Goal: Task Accomplishment & Management: Complete application form

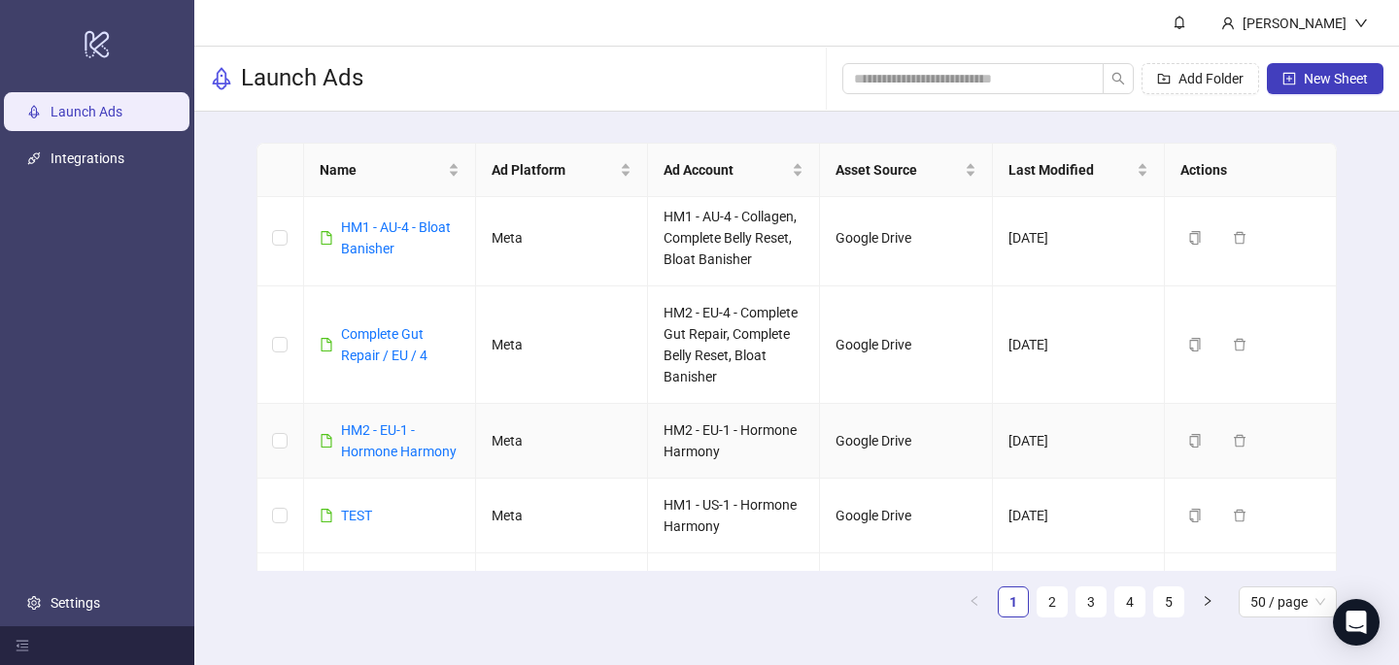
scroll to position [420, 0]
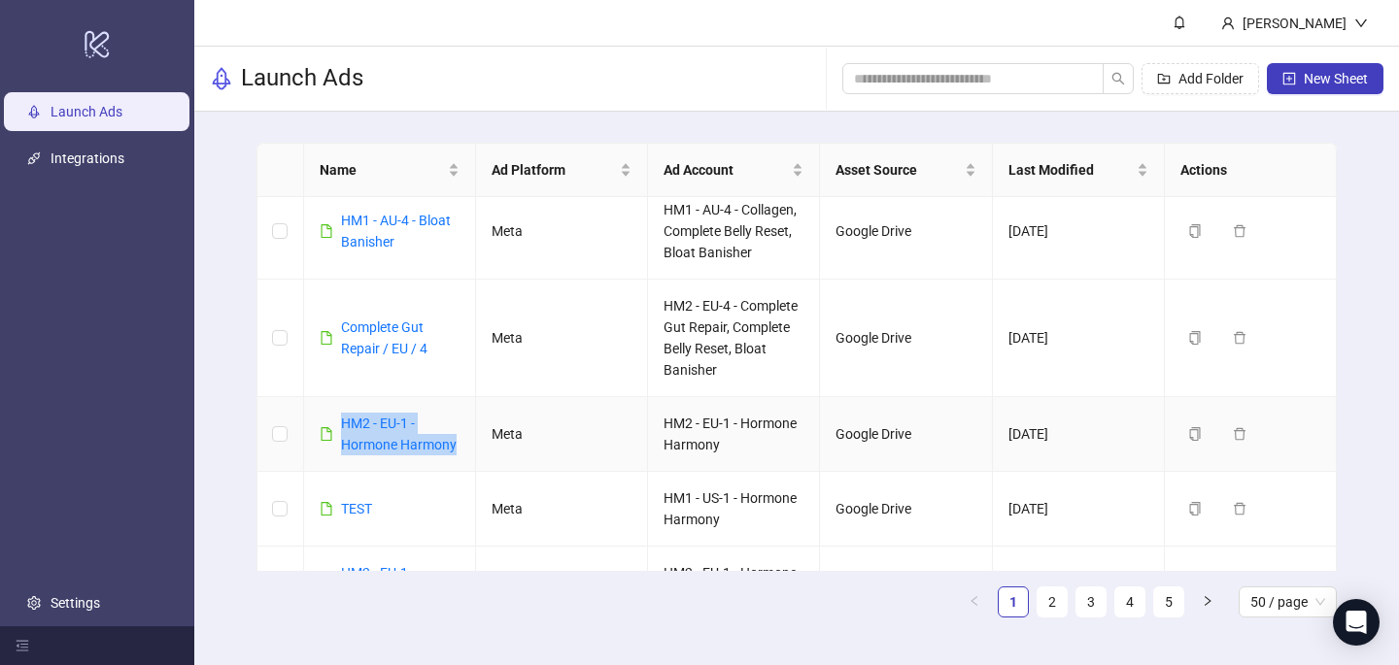
drag, startPoint x: 461, startPoint y: 449, endPoint x: 325, endPoint y: 435, distance: 136.7
click at [325, 435] on td "HM2 - EU-1 - Hormone Harmony" at bounding box center [390, 434] width 172 height 75
copy link "HM2 - EU-1 - Hormone Harmony"
click at [1331, 77] on span "New Sheet" at bounding box center [1336, 79] width 64 height 16
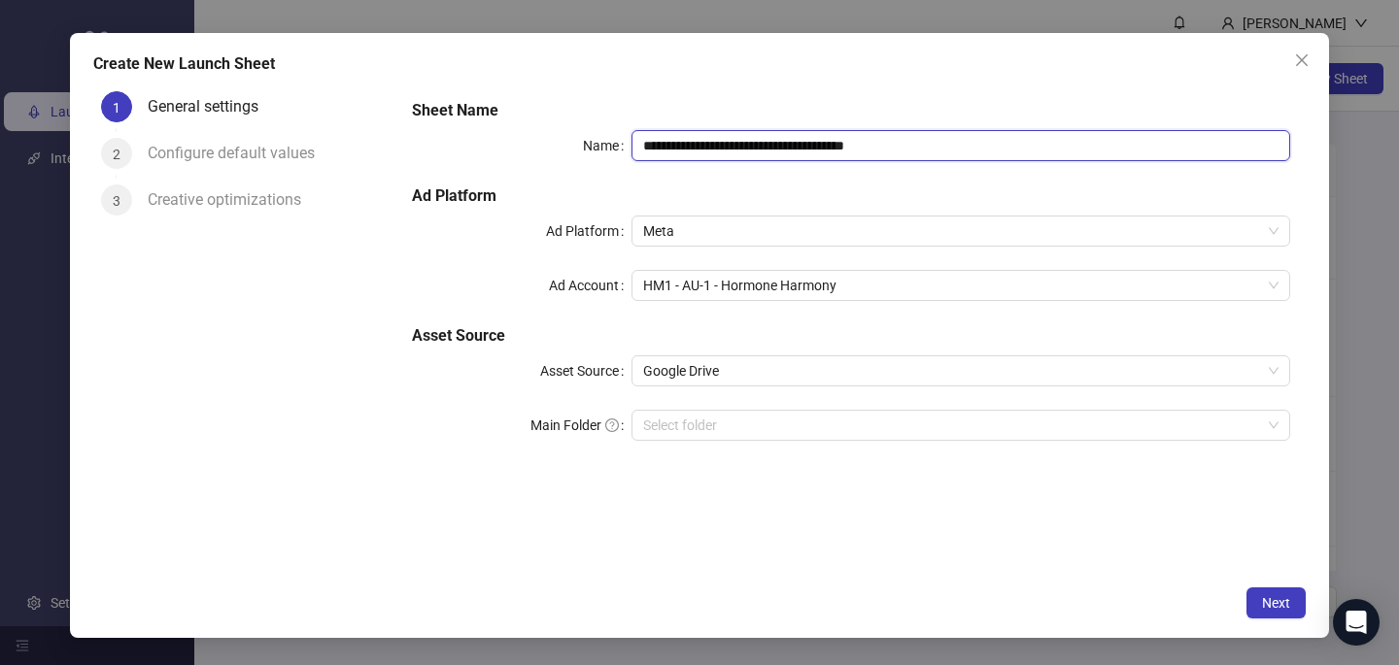
click at [659, 153] on input "**********" at bounding box center [960, 145] width 659 height 31
paste input "text"
type input "**********"
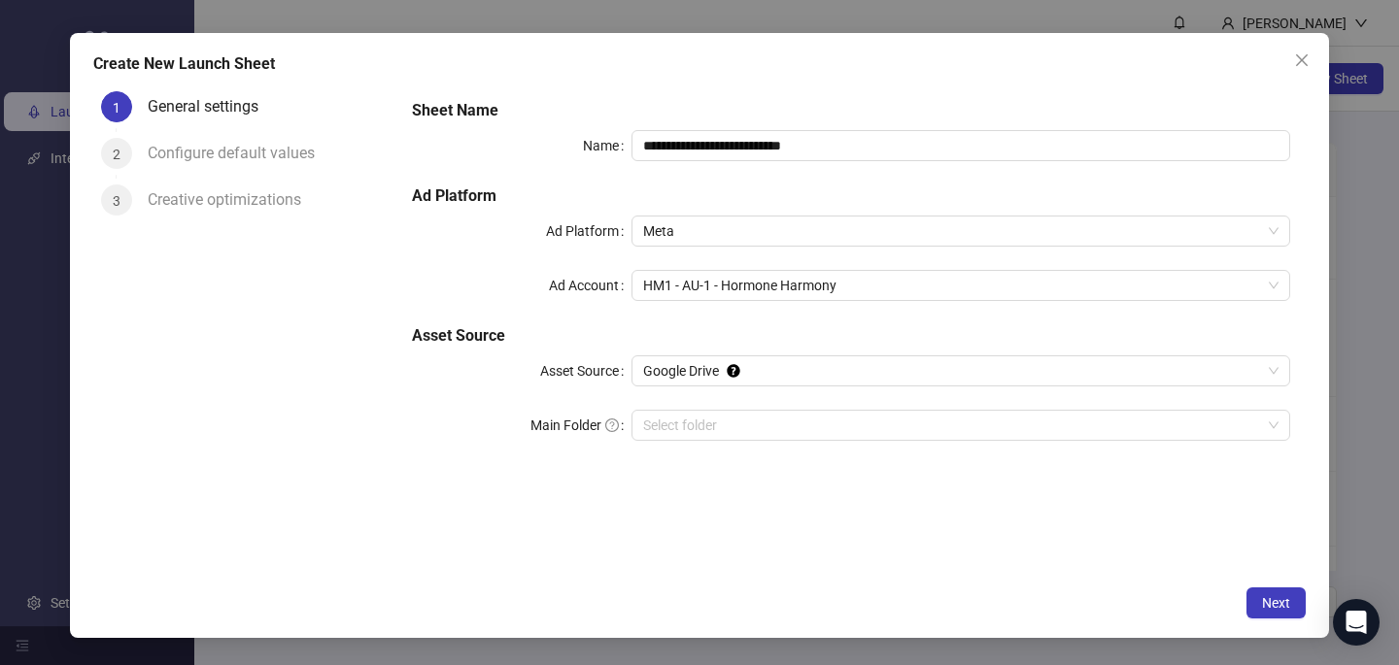
click at [728, 111] on h5 "Sheet Name" at bounding box center [851, 110] width 878 height 23
click at [726, 283] on span "HM1 - AU-1 - Hormone Harmony" at bounding box center [960, 285] width 635 height 29
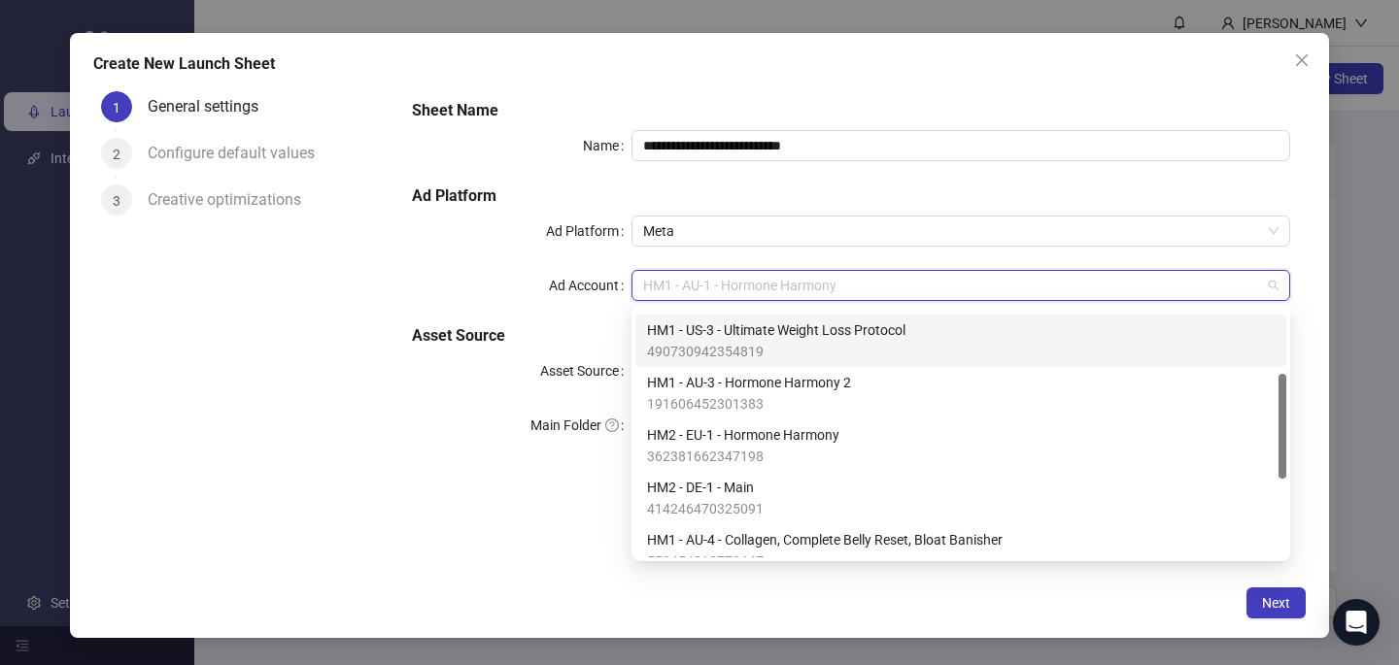
scroll to position [153, 0]
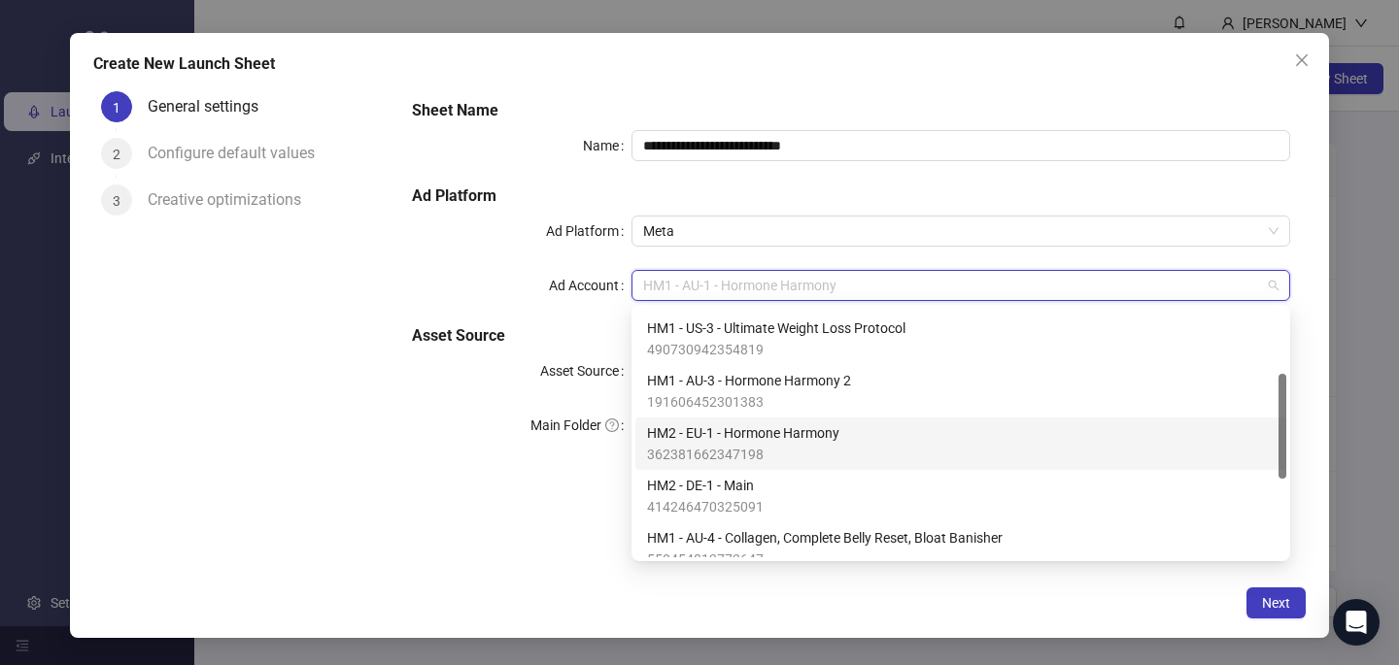
click at [729, 448] on span "362381662347198" at bounding box center [743, 454] width 192 height 21
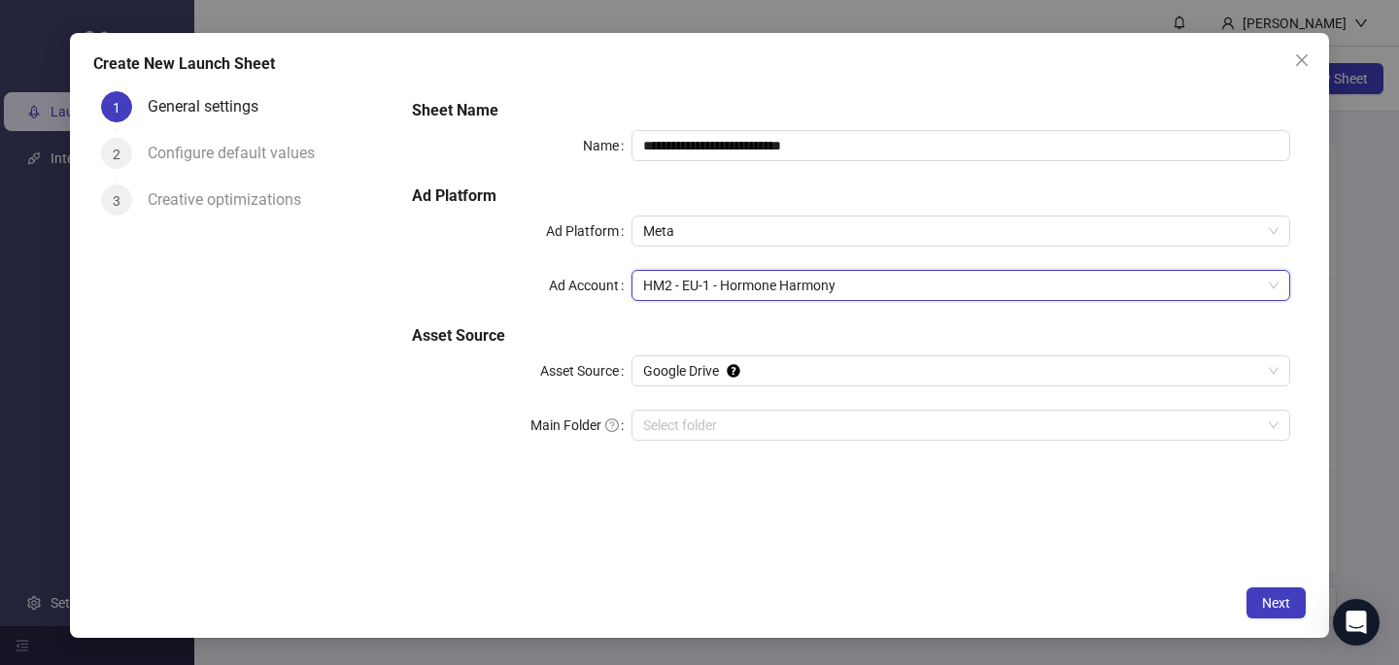
click at [731, 544] on div "**********" at bounding box center [850, 330] width 909 height 492
click at [1286, 604] on span "Next" at bounding box center [1276, 603] width 28 height 16
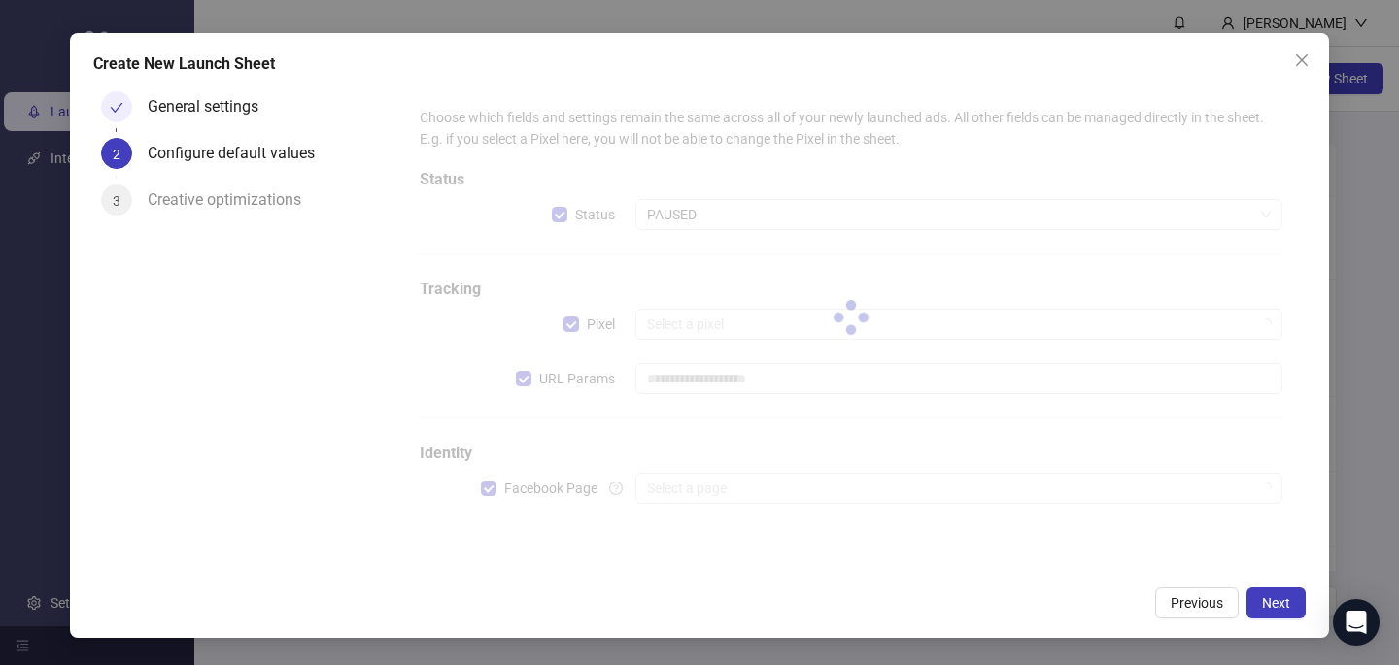
type input "**********"
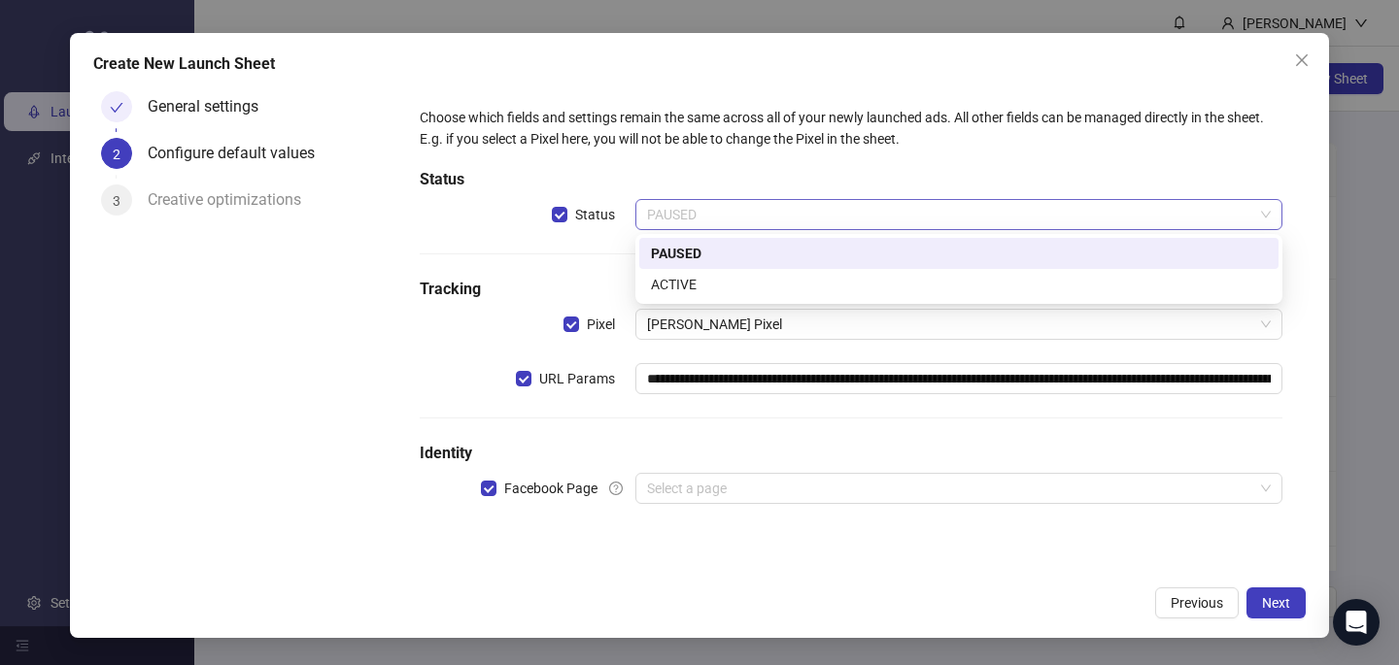
click at [797, 201] on span "PAUSED" at bounding box center [959, 214] width 624 height 29
click at [781, 281] on div "ACTIVE" at bounding box center [959, 284] width 616 height 21
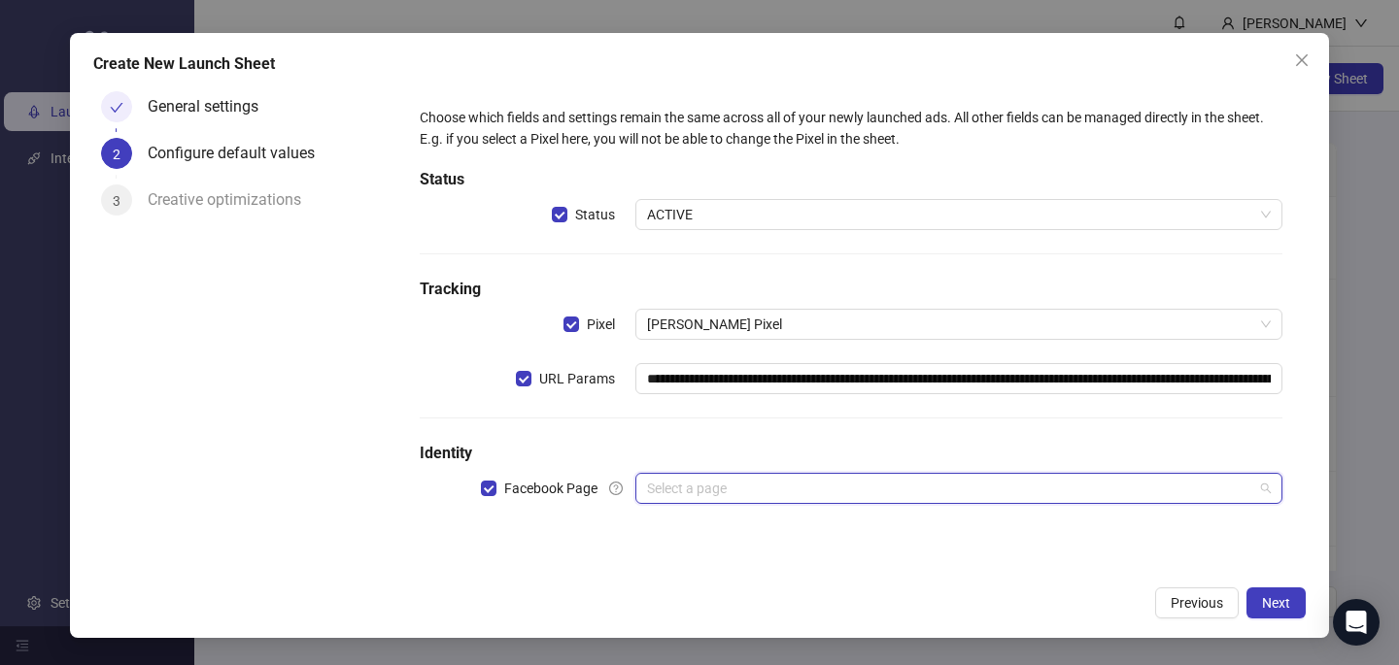
click at [746, 491] on input "search" at bounding box center [950, 488] width 606 height 29
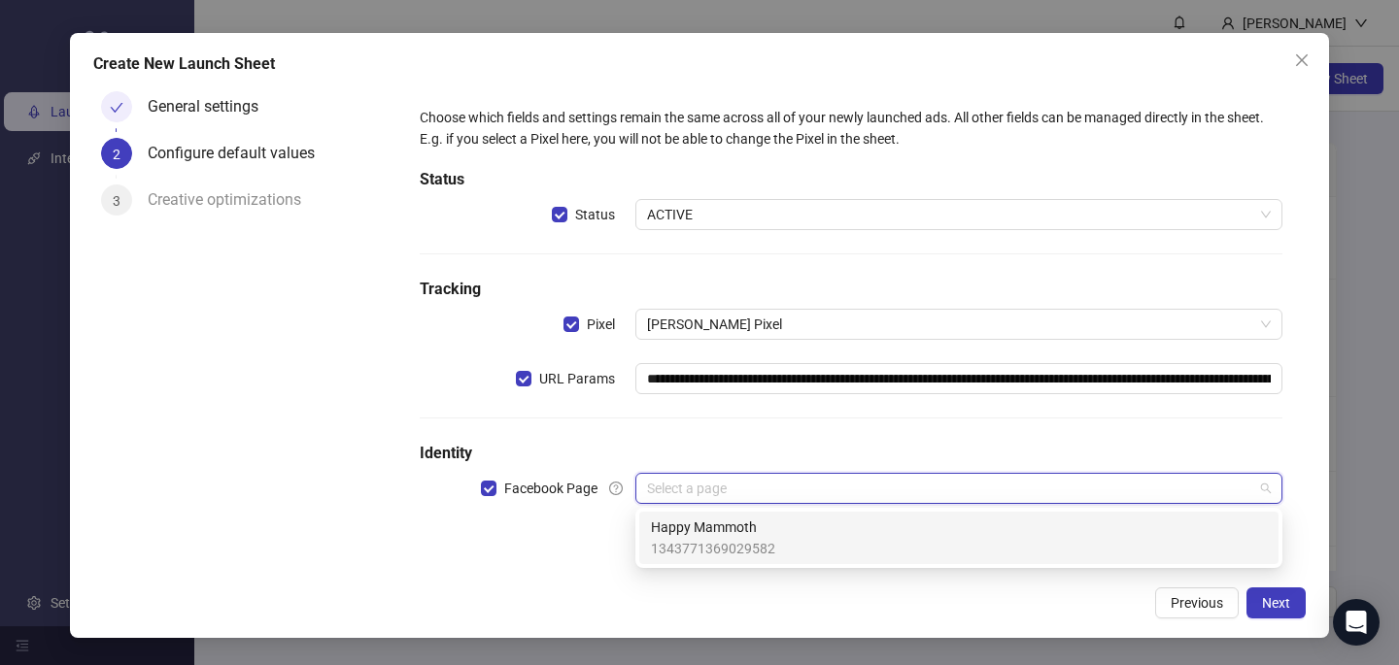
click at [746, 526] on span "Happy Mammoth" at bounding box center [713, 527] width 124 height 21
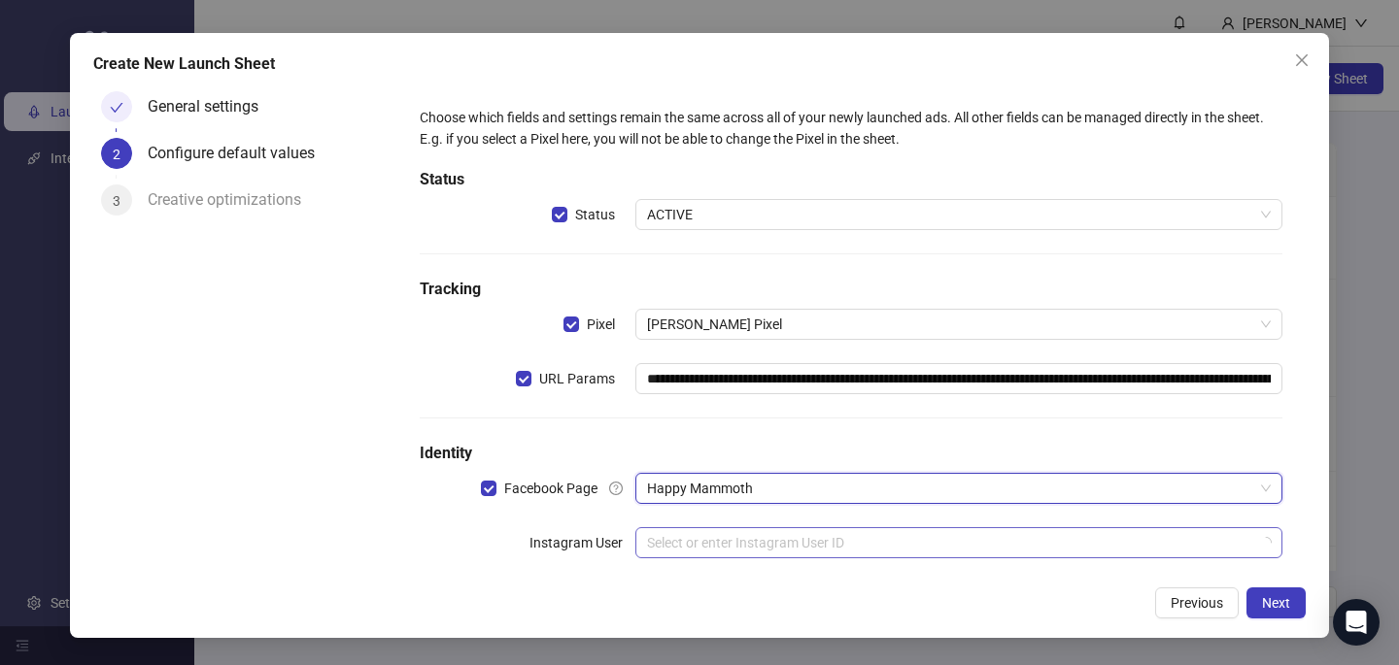
click at [746, 527] on div "Select or enter Instagram User ID" at bounding box center [958, 542] width 647 height 31
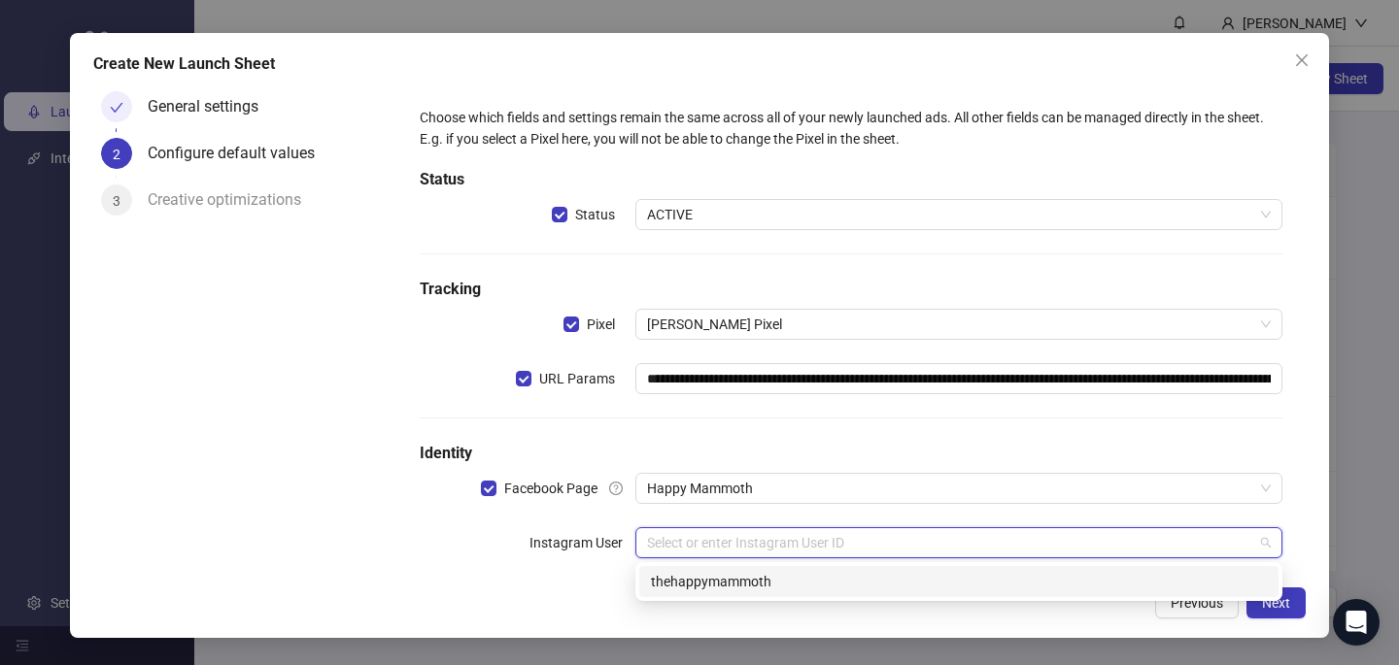
click at [748, 569] on div "thehappymammoth" at bounding box center [958, 581] width 639 height 31
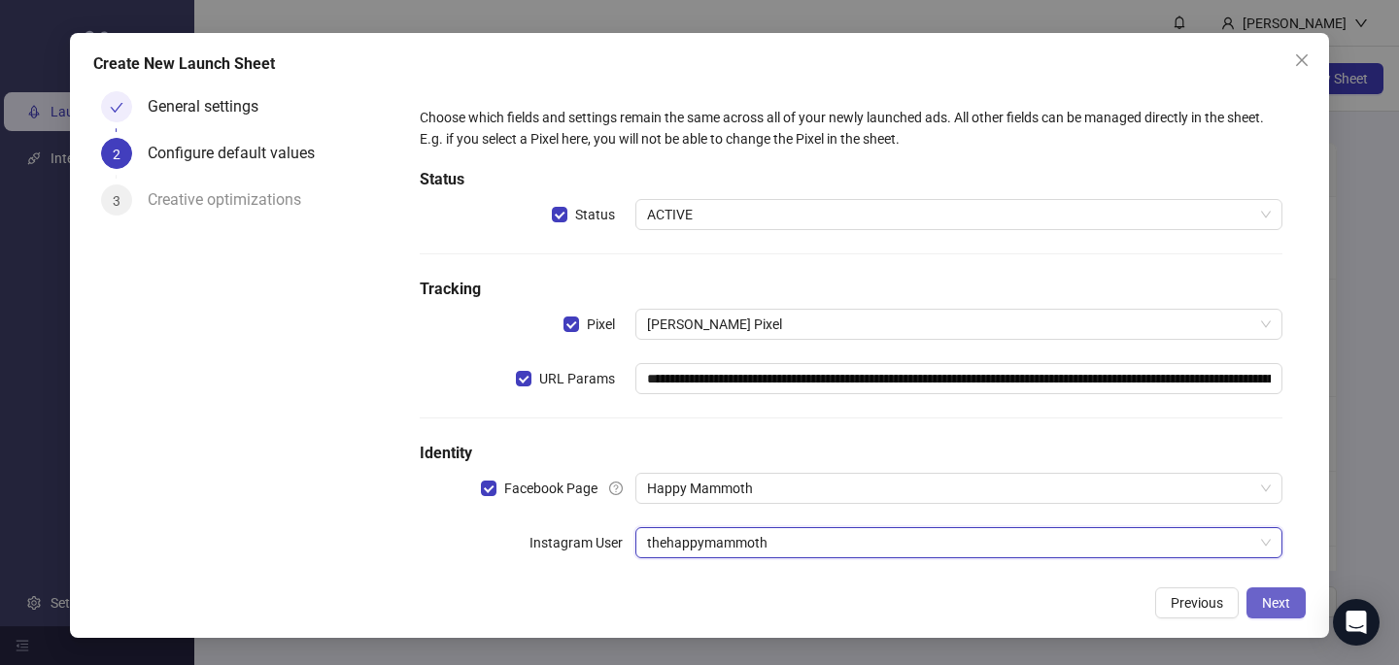
click at [1271, 612] on button "Next" at bounding box center [1275, 603] width 59 height 31
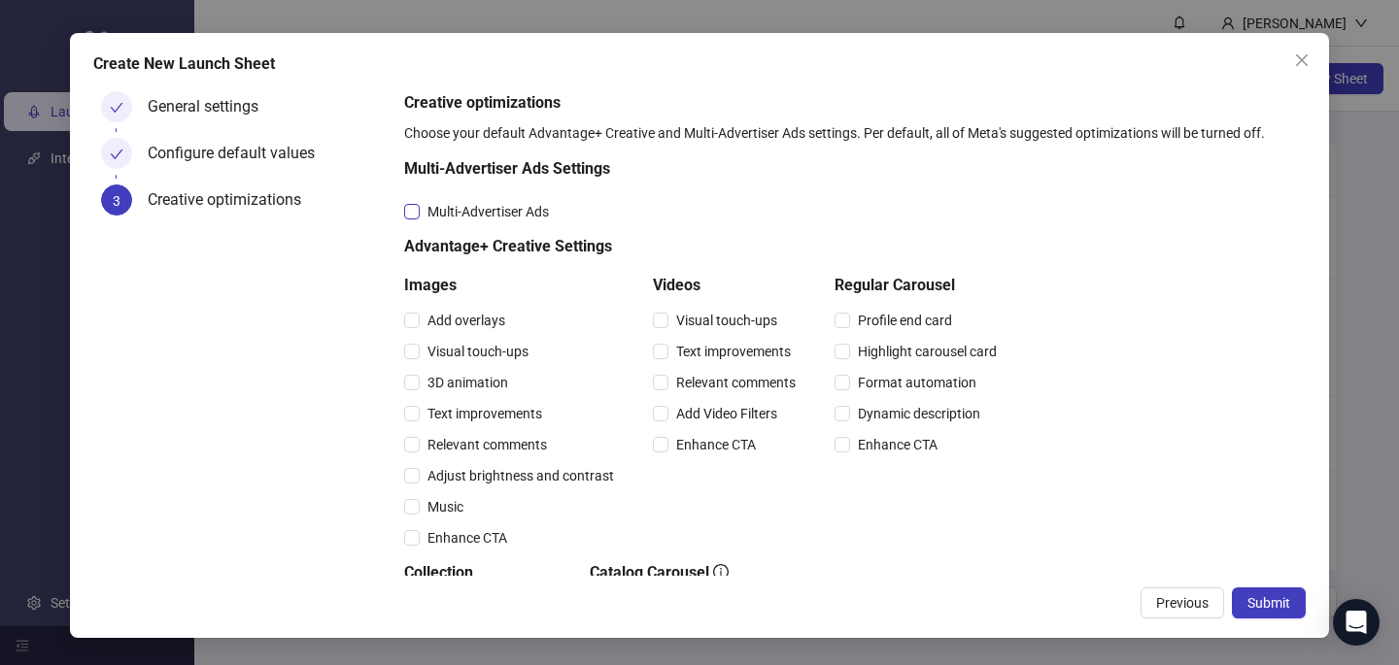
click at [557, 212] on span "Multi-Advertiser Ads" at bounding box center [488, 211] width 137 height 21
click at [521, 455] on span "Relevant comments" at bounding box center [487, 444] width 135 height 21
click at [702, 377] on span "Relevant comments" at bounding box center [735, 382] width 135 height 21
click at [1278, 592] on button "Submit" at bounding box center [1269, 603] width 74 height 31
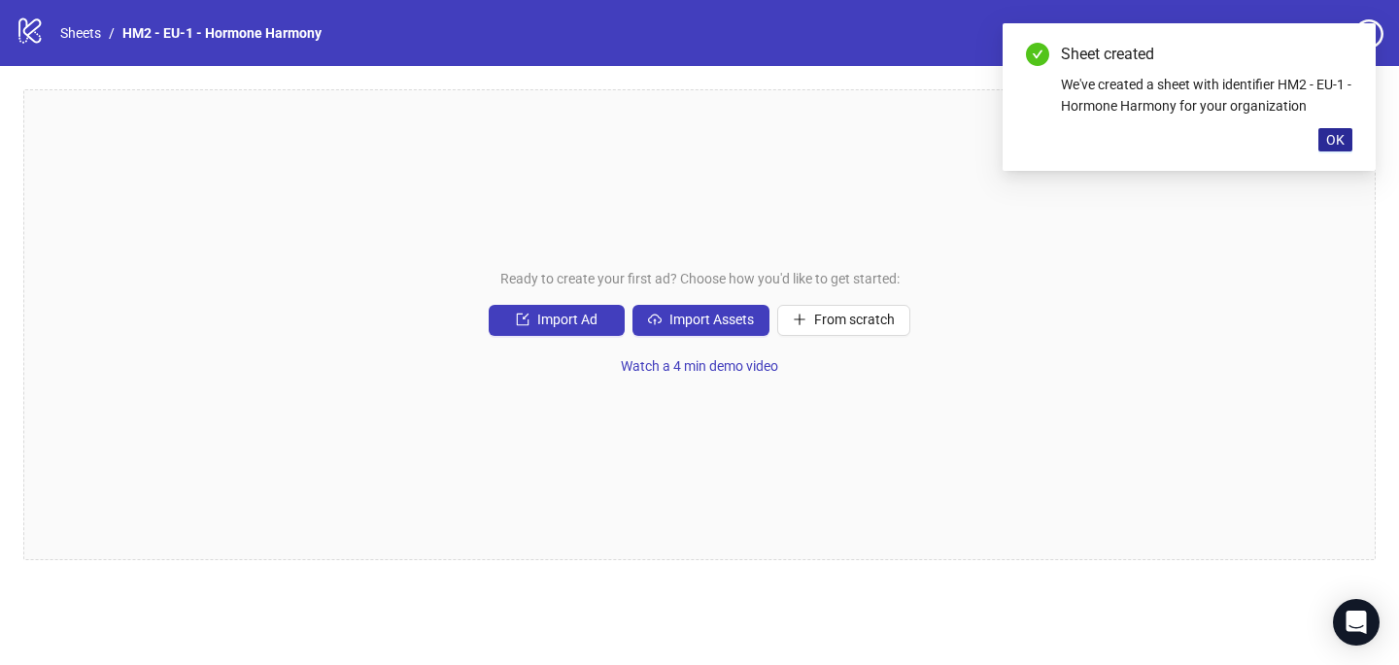
click at [1346, 144] on button "OK" at bounding box center [1335, 139] width 34 height 23
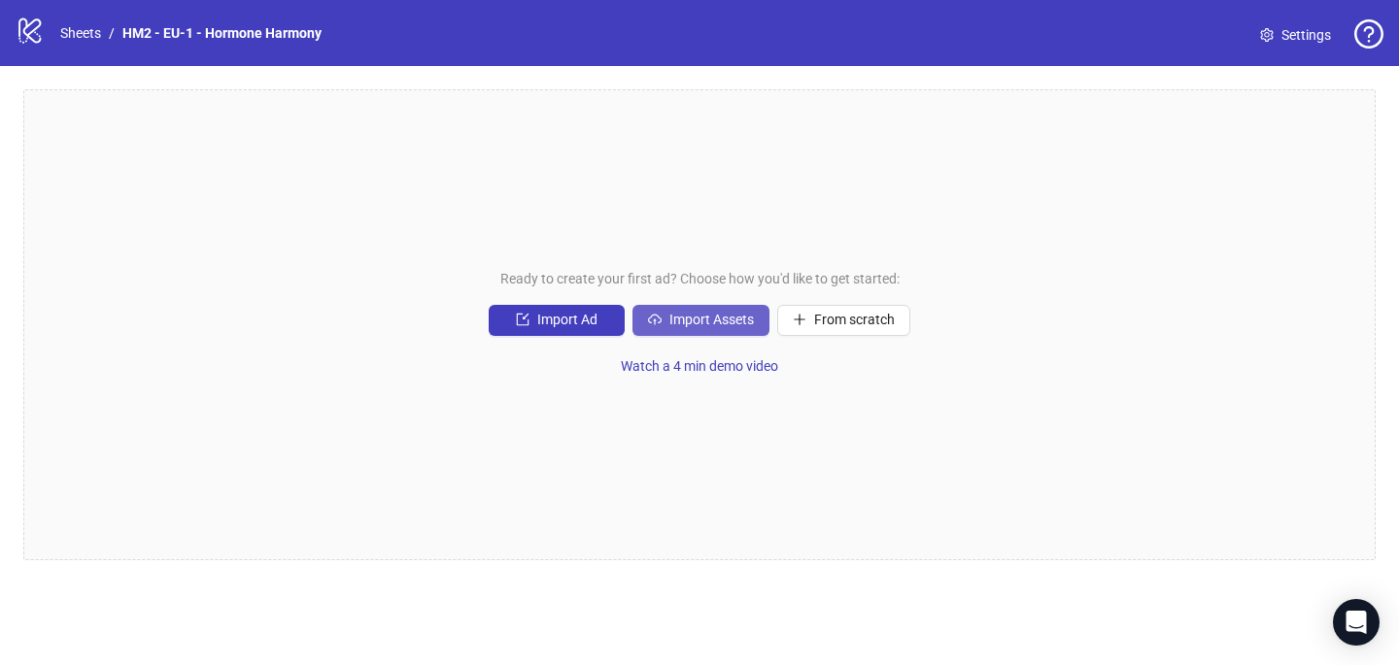
click at [741, 312] on button "Import Assets" at bounding box center [700, 320] width 137 height 31
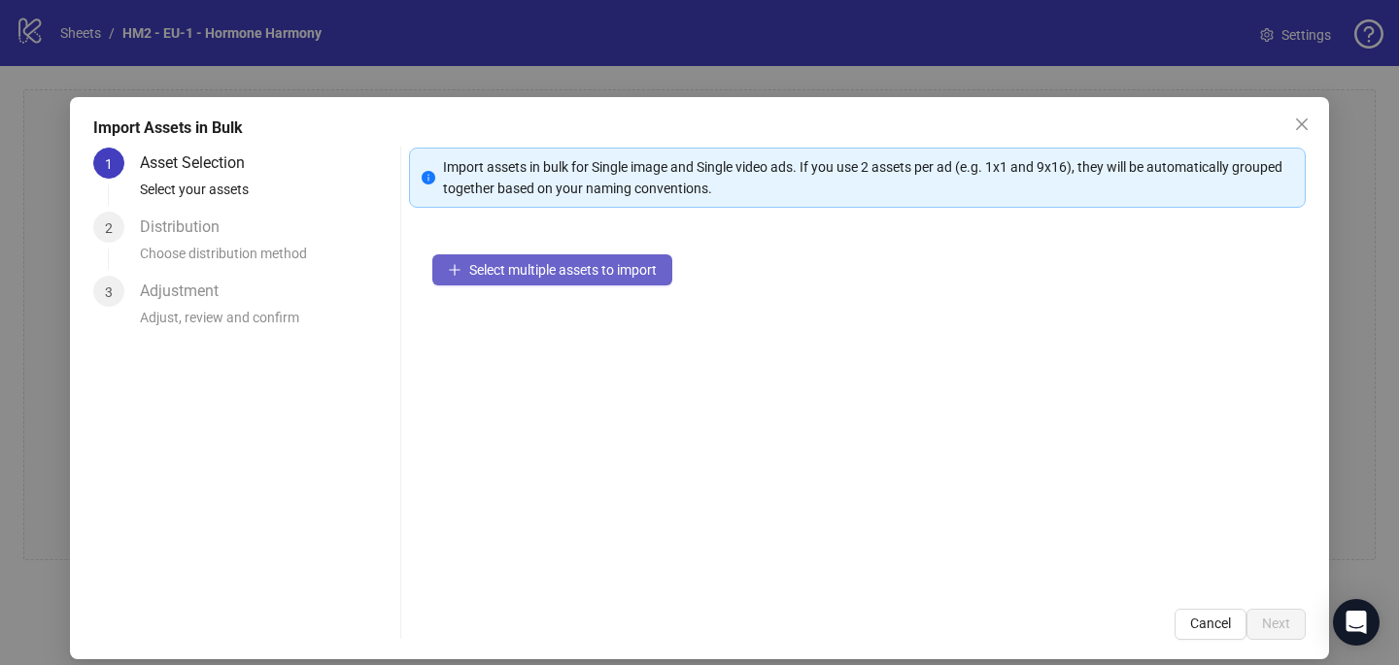
click at [638, 267] on span "Select multiple assets to import" at bounding box center [562, 270] width 187 height 16
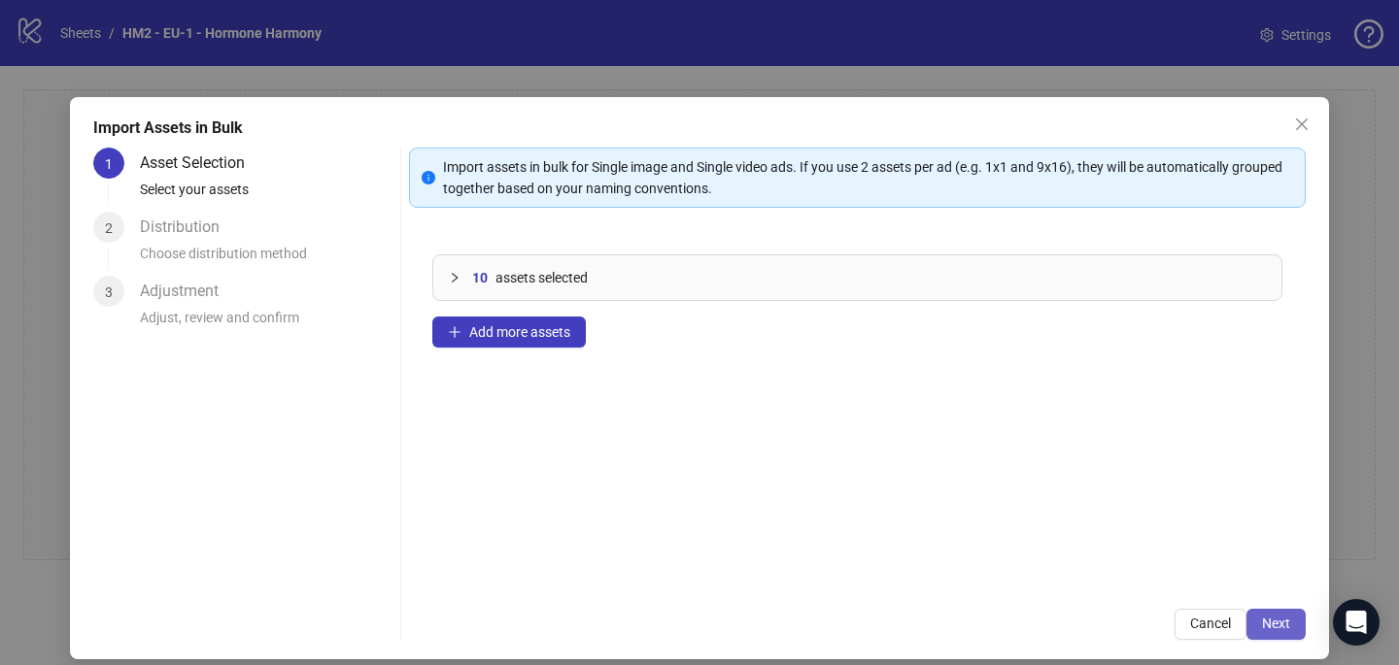
click at [1265, 614] on button "Next" at bounding box center [1275, 624] width 59 height 31
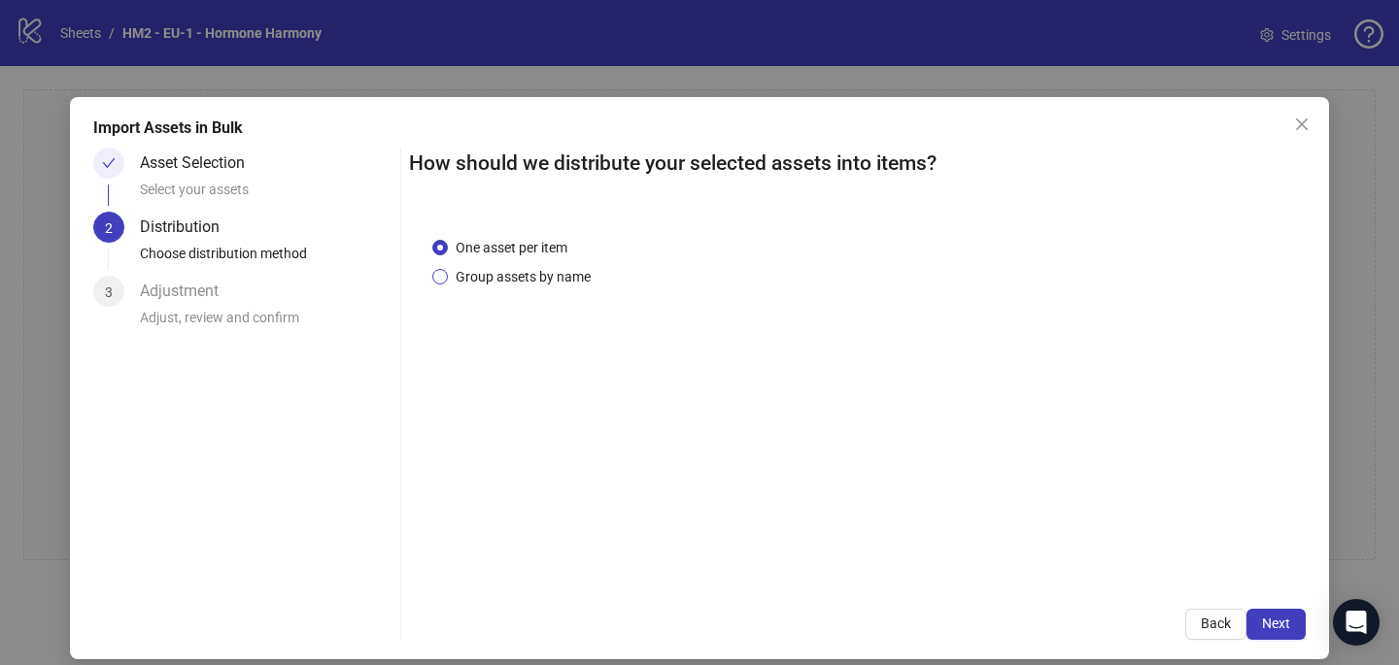
click at [541, 272] on span "Group assets by name" at bounding box center [523, 276] width 151 height 21
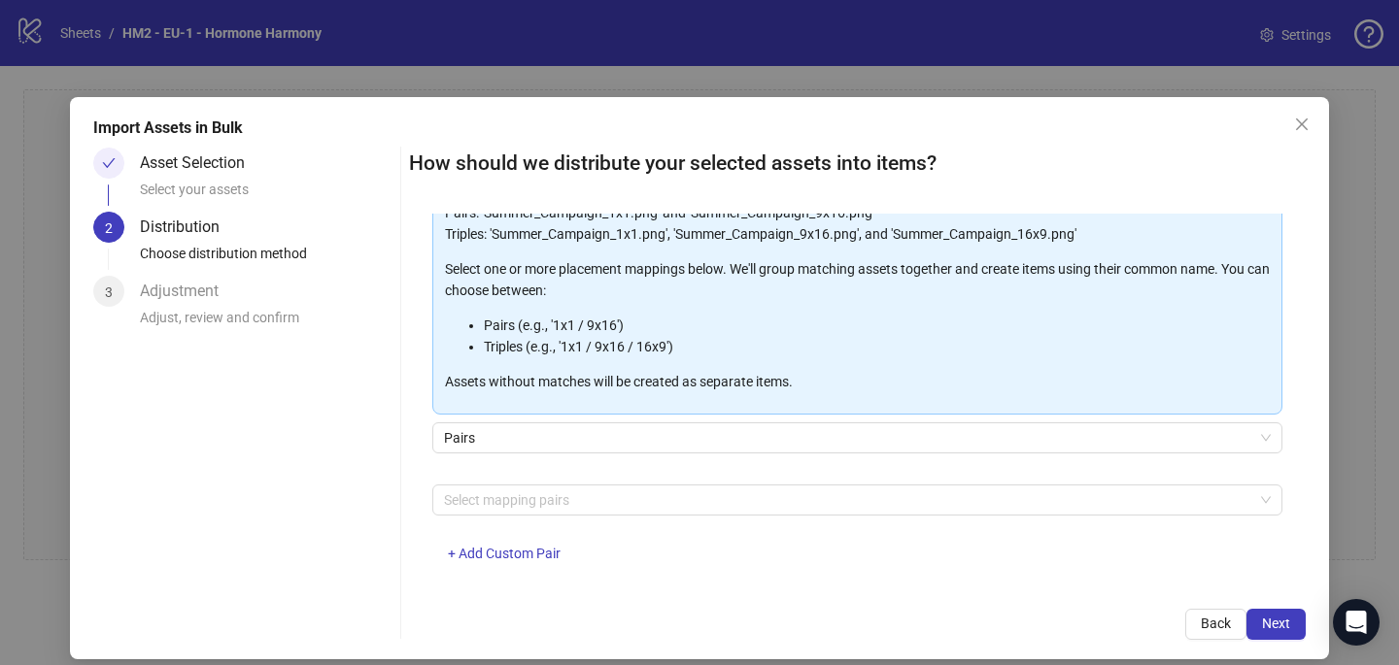
scroll to position [197, 0]
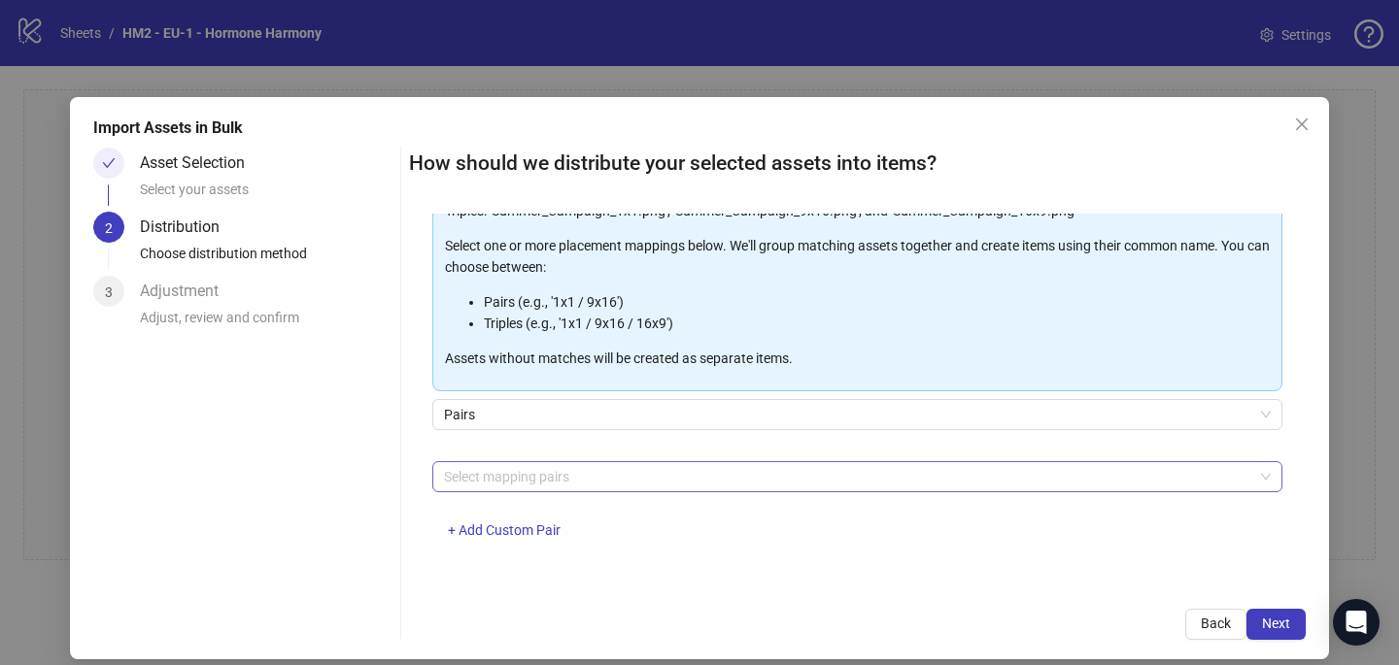
click at [577, 475] on div at bounding box center [847, 476] width 822 height 27
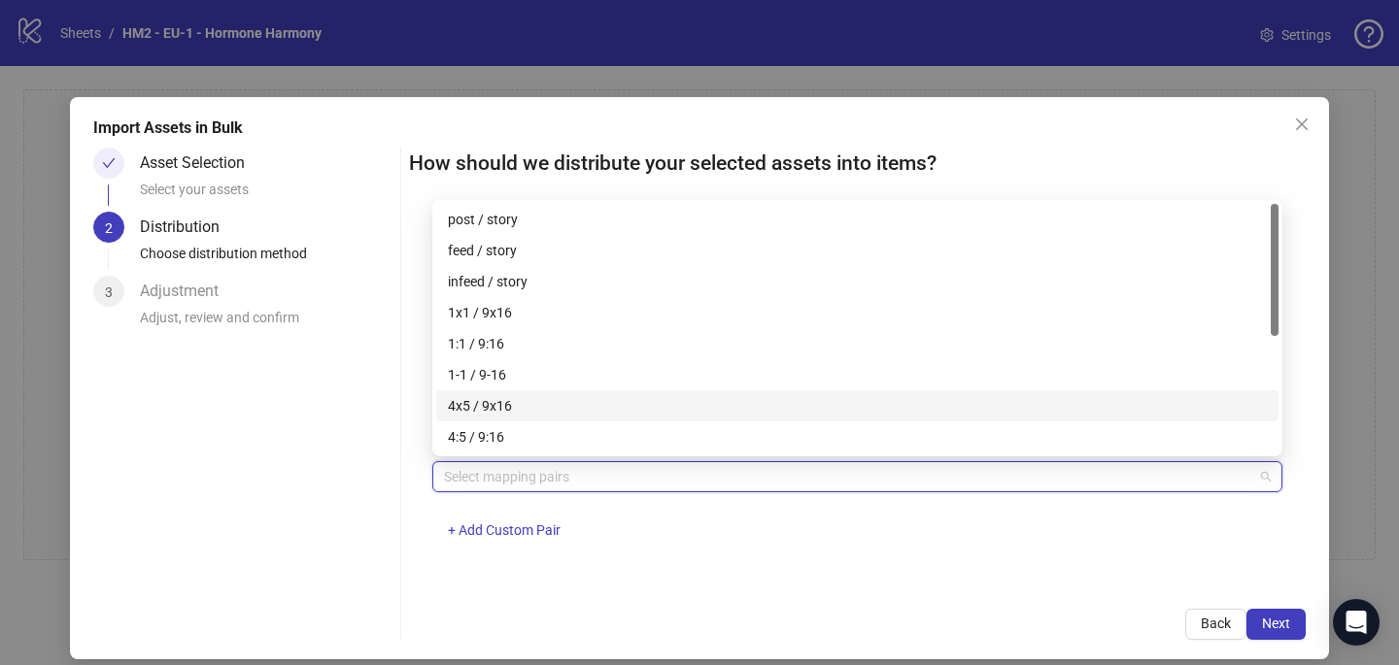
click at [557, 403] on div "4x5 / 9x16" at bounding box center [857, 405] width 819 height 21
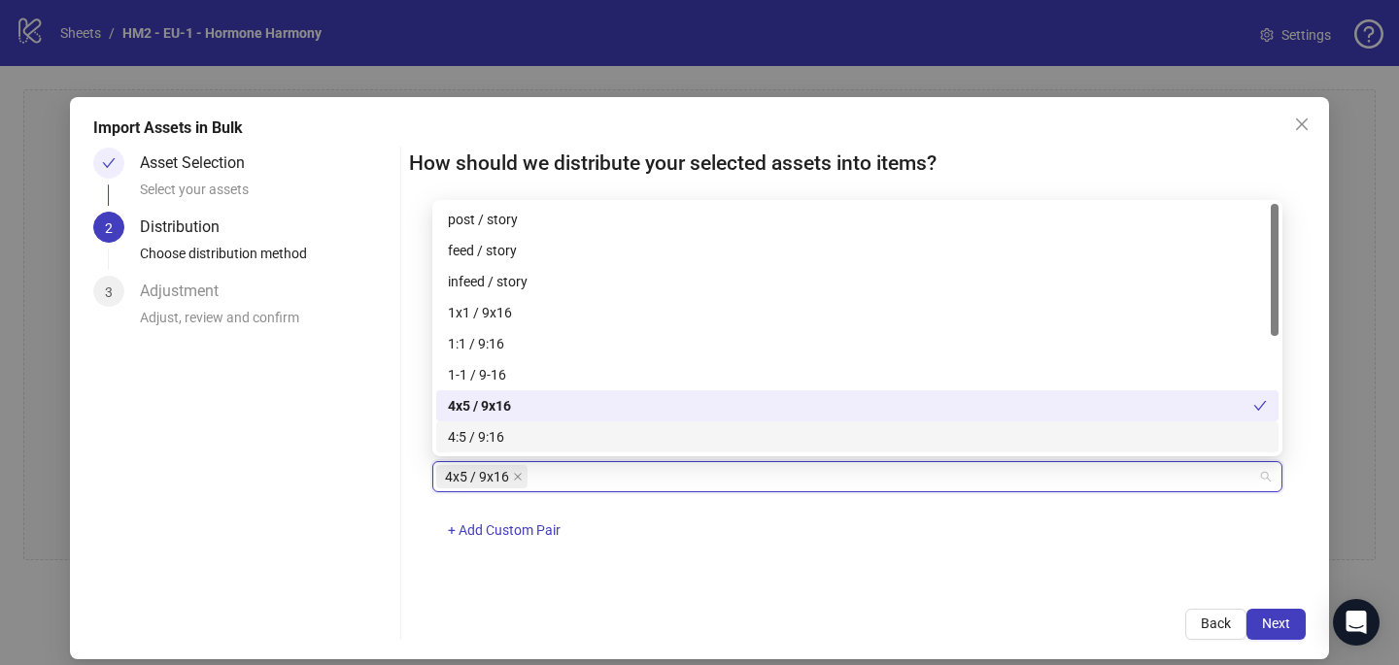
click at [766, 526] on div "4x5 / 9x16 + Add Custom Pair" at bounding box center [857, 511] width 850 height 101
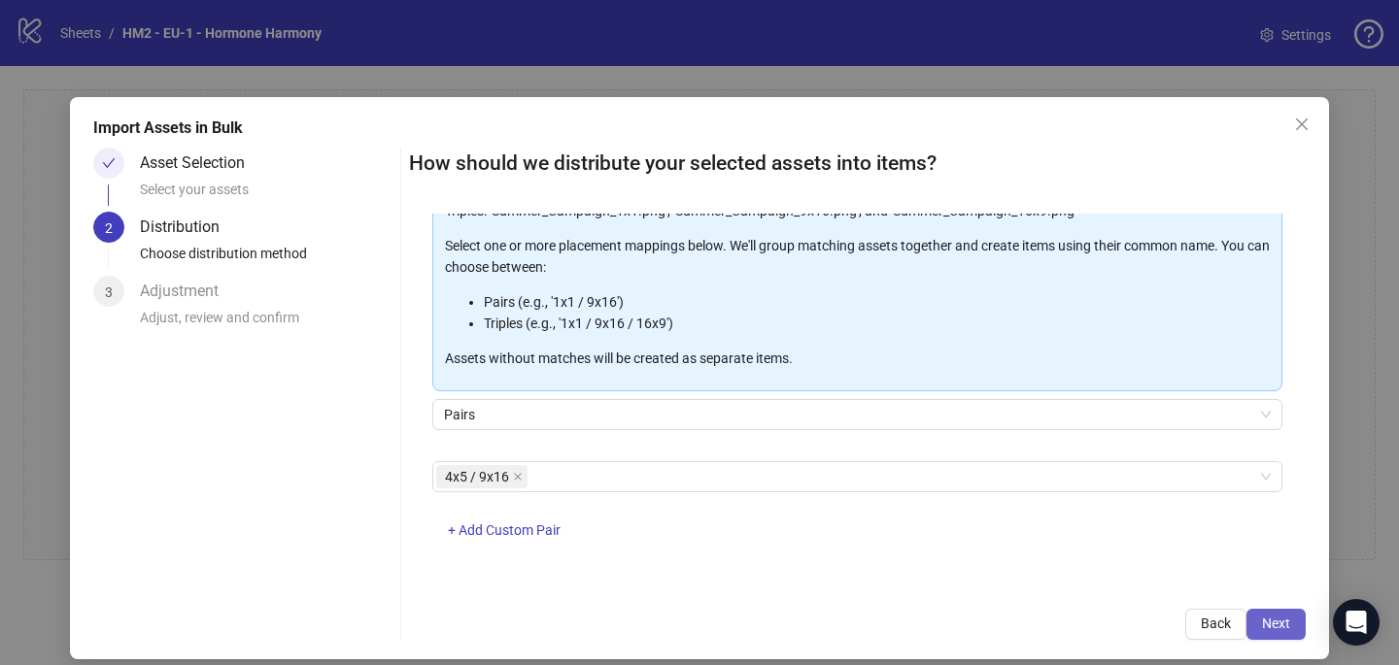
click at [1287, 623] on span "Next" at bounding box center [1276, 624] width 28 height 16
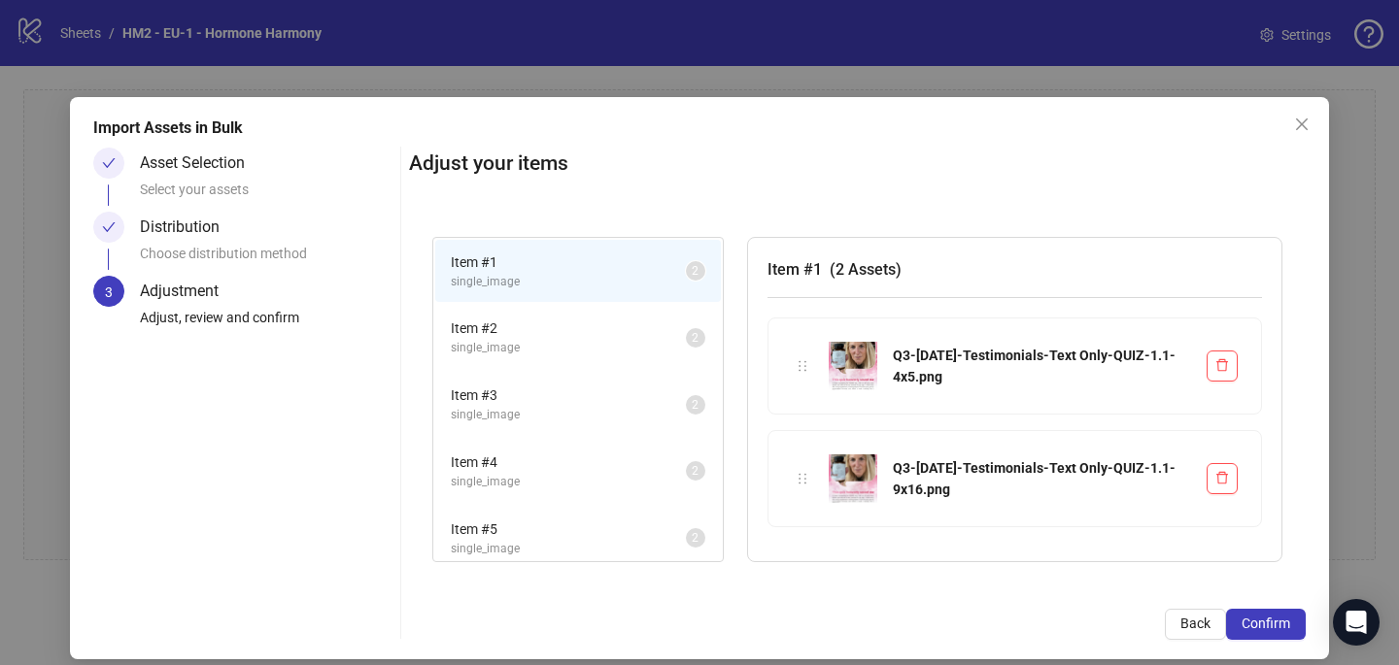
click at [1287, 623] on span "Confirm" at bounding box center [1265, 624] width 49 height 16
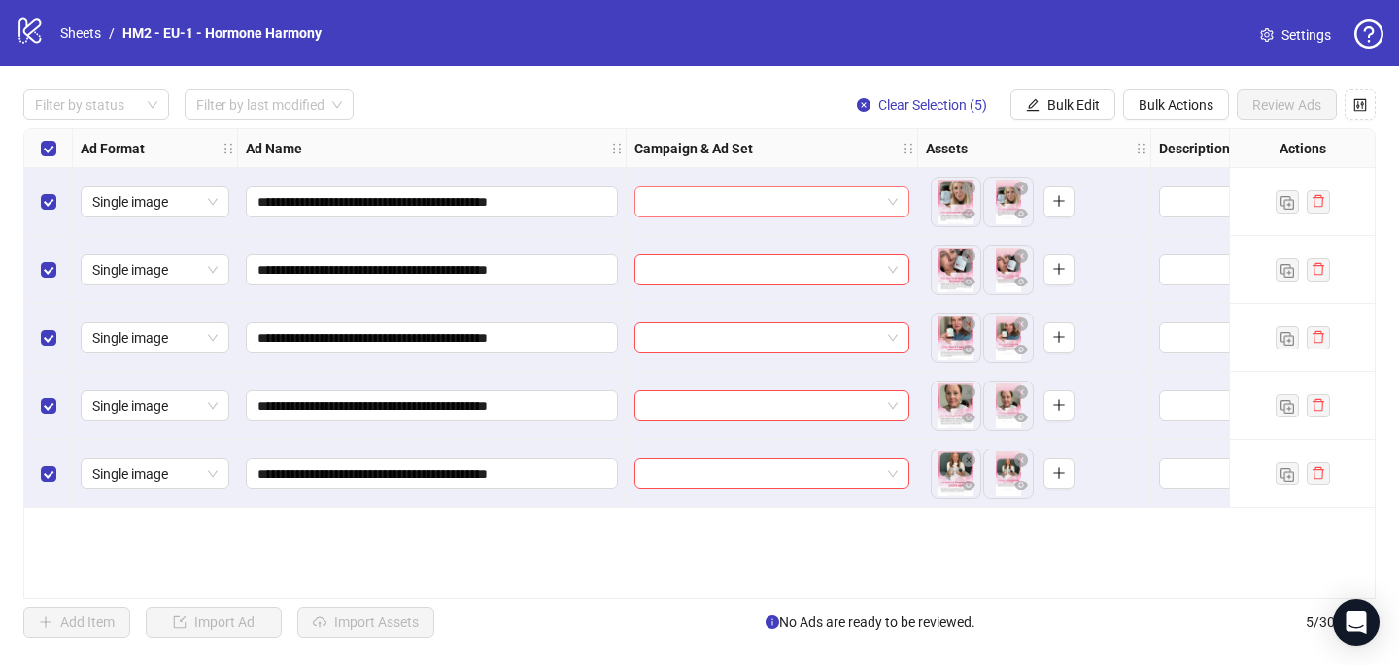
click at [689, 207] on input "search" at bounding box center [763, 201] width 234 height 29
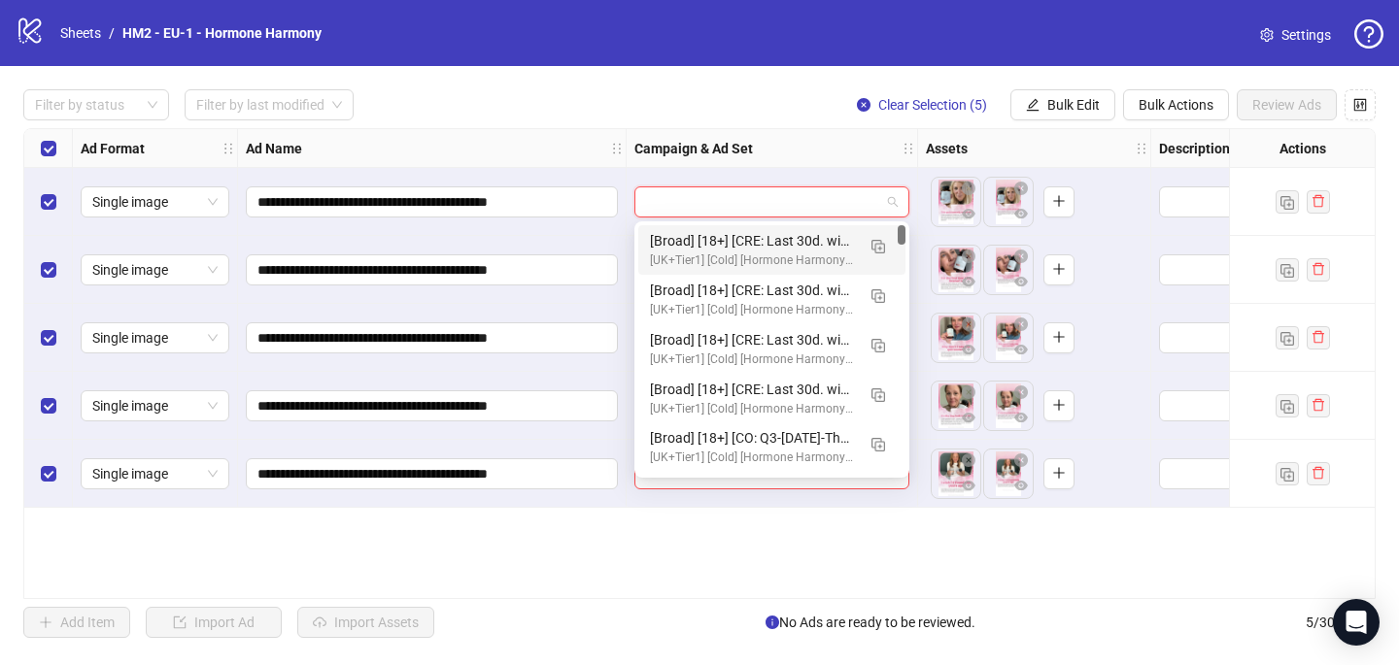
paste input "**********"
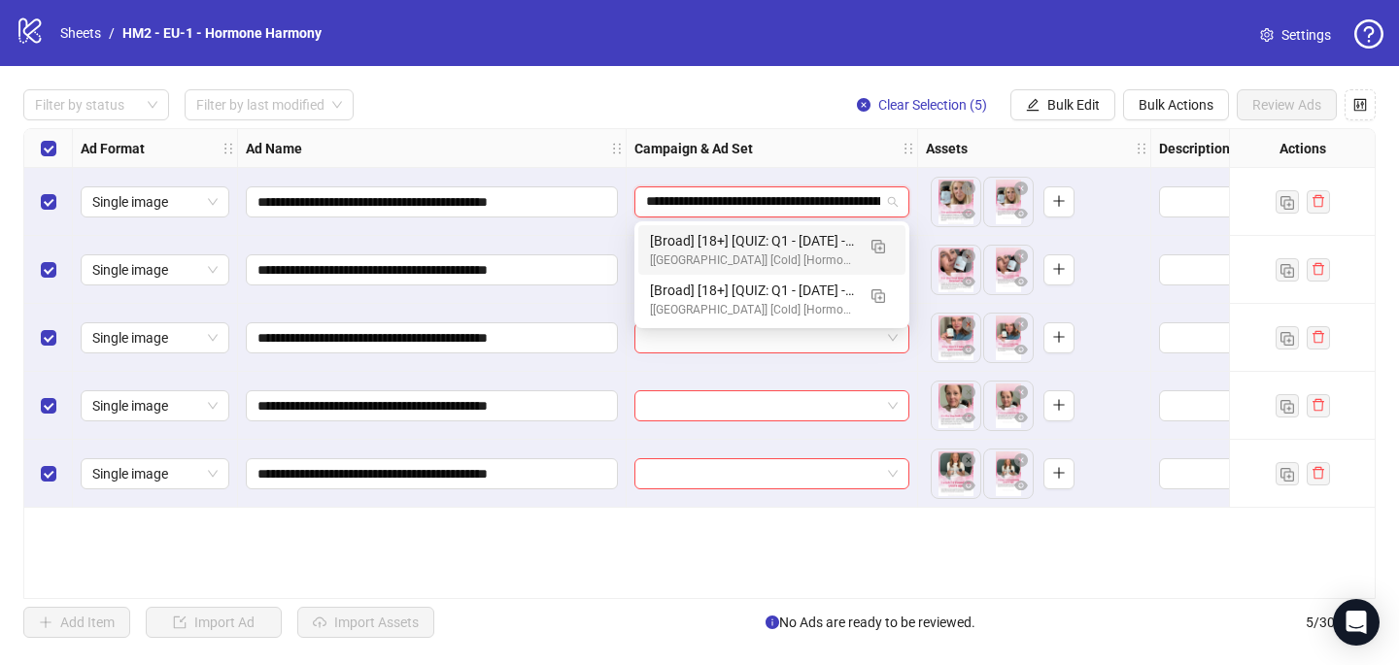
scroll to position [0, 526]
click at [881, 242] on img "button" at bounding box center [878, 247] width 14 height 14
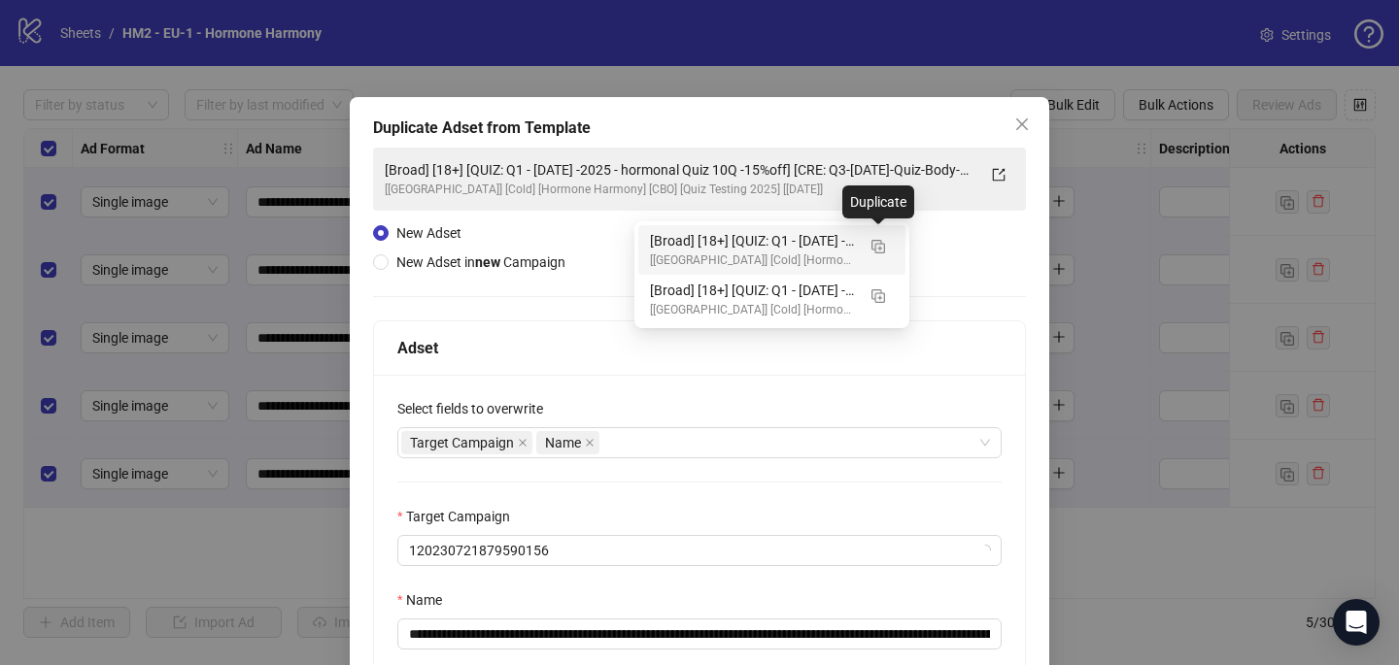
type input "**********"
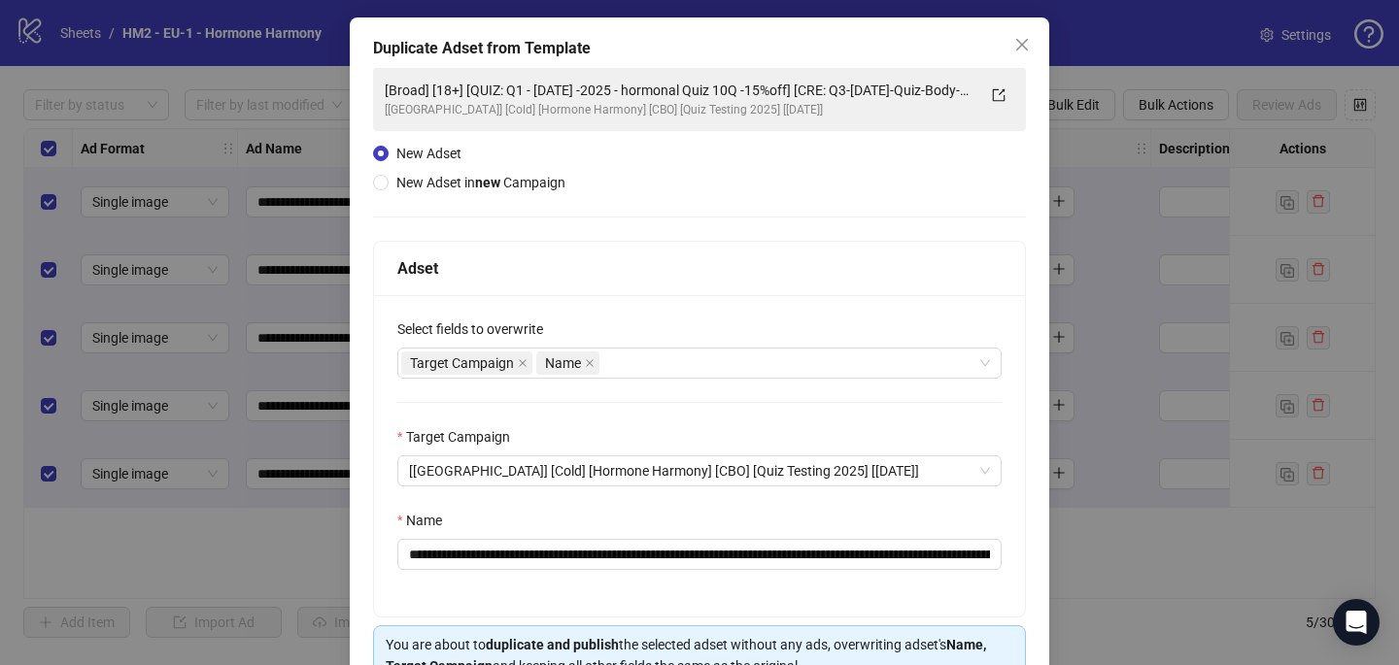
scroll to position [85, 0]
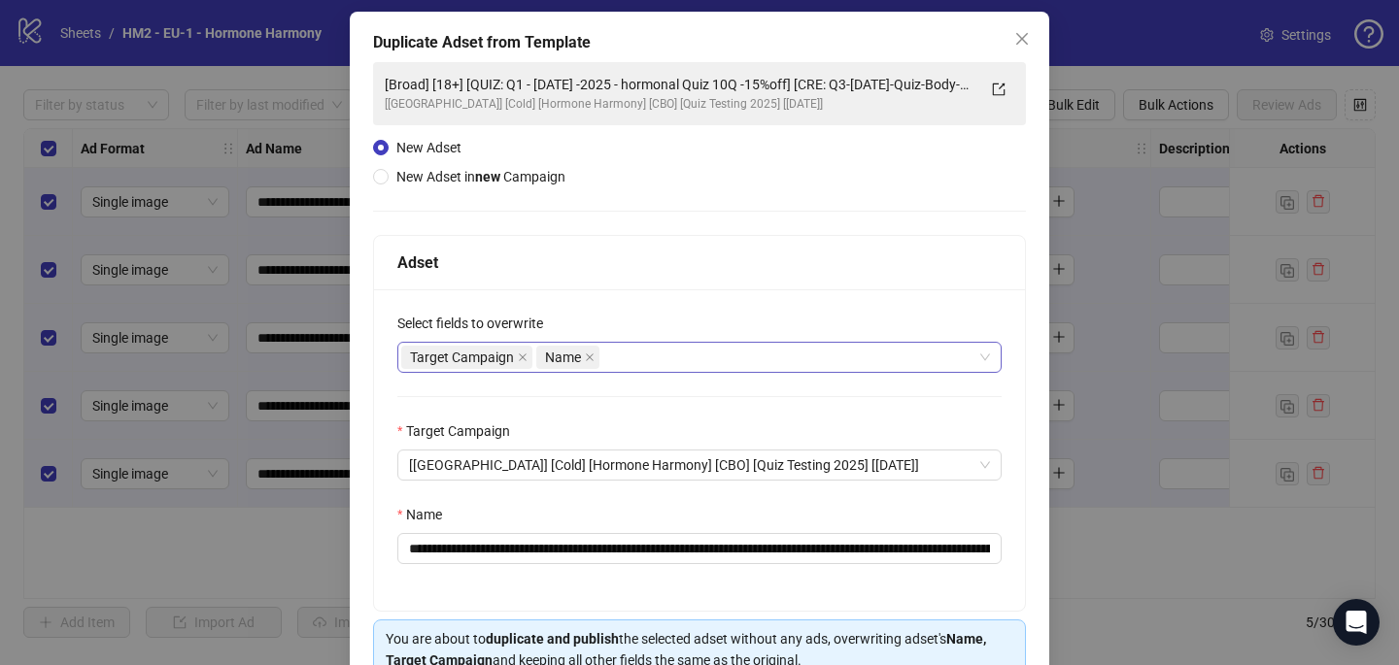
click at [719, 345] on div "Target Campaign Name" at bounding box center [689, 357] width 576 height 27
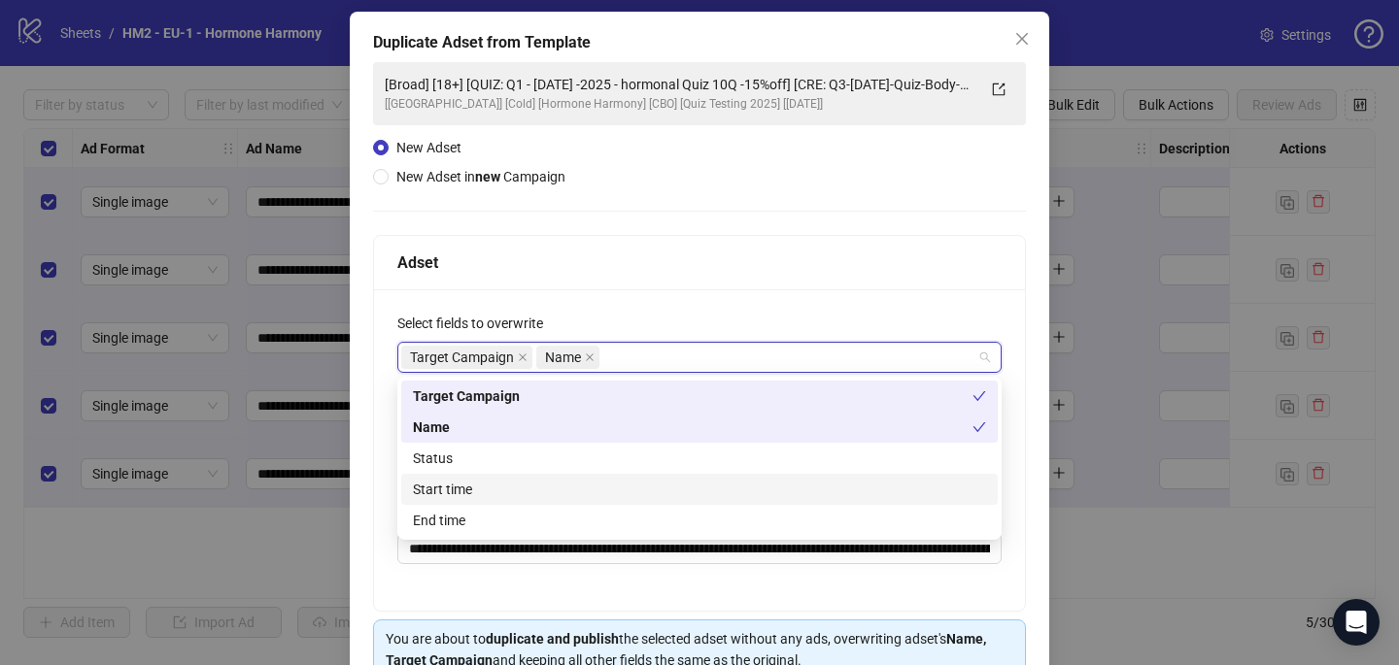
click at [709, 485] on div "Start time" at bounding box center [699, 489] width 573 height 21
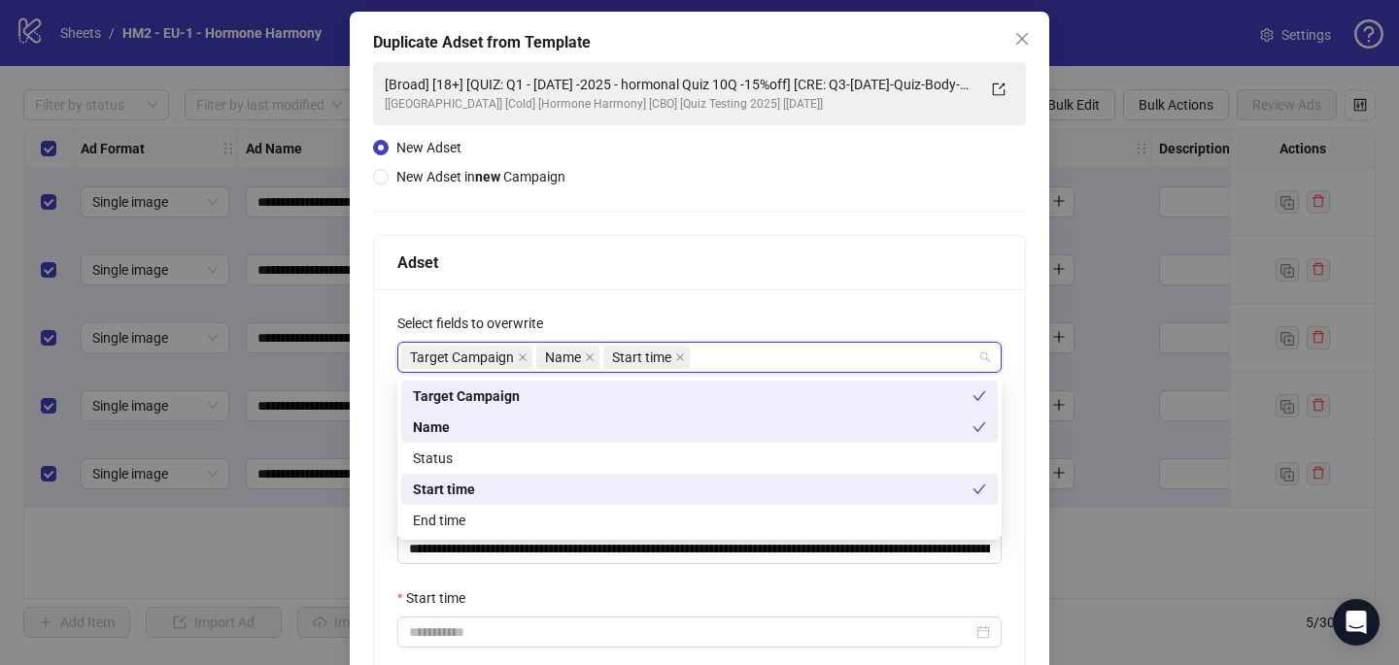
click at [709, 290] on div "**********" at bounding box center [699, 491] width 651 height 405
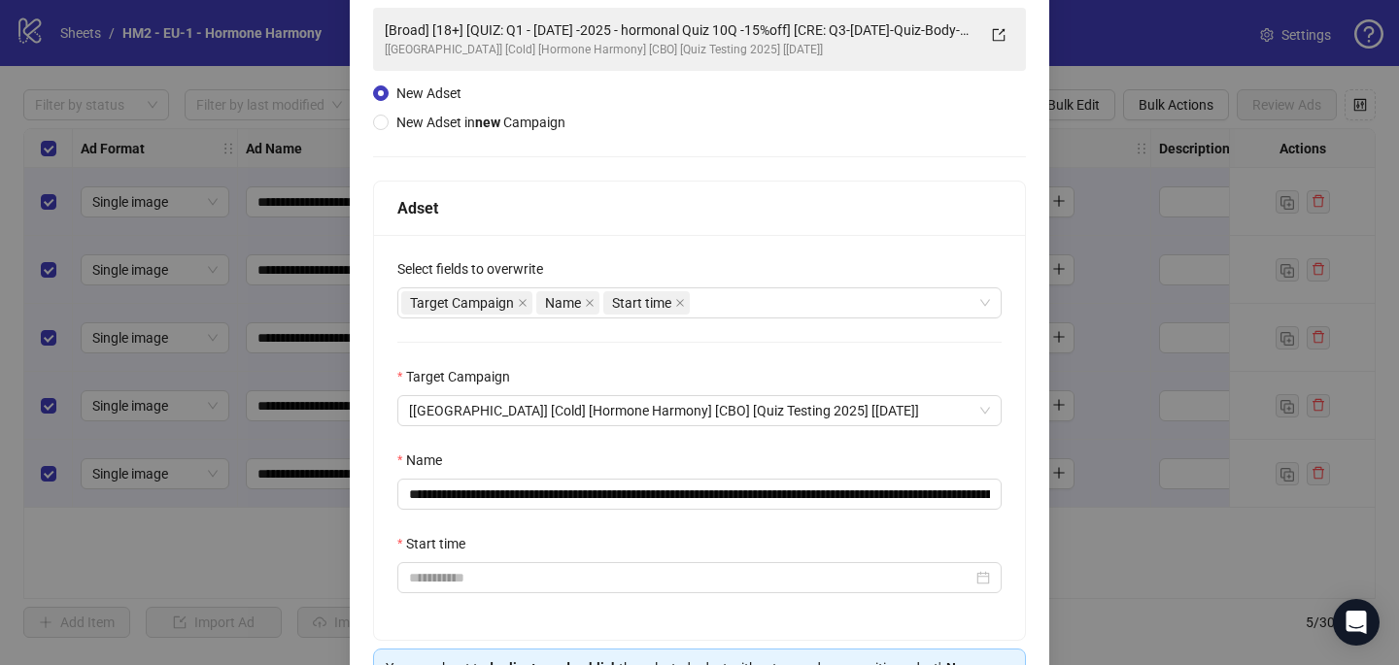
scroll to position [168, 0]
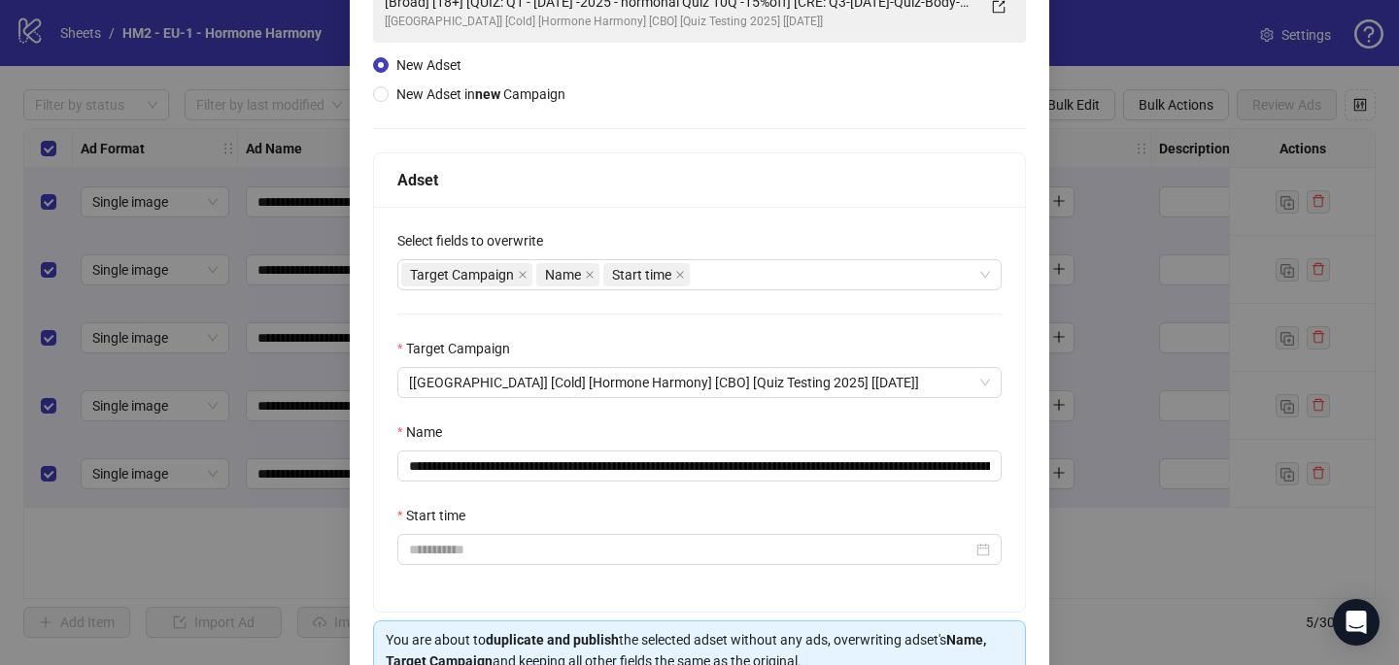
click at [619, 532] on div "Start time" at bounding box center [699, 519] width 604 height 29
click at [619, 544] on input "Start time" at bounding box center [690, 549] width 563 height 21
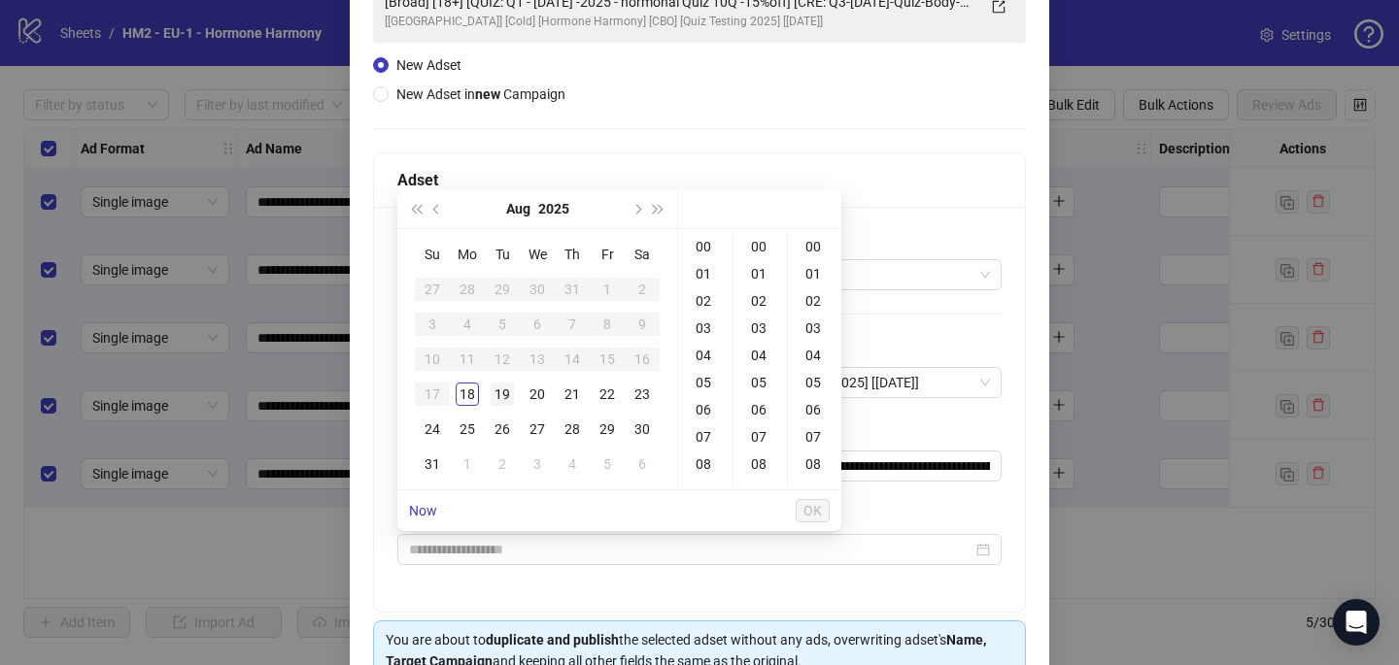
click at [492, 383] on div "19" at bounding box center [502, 394] width 23 height 23
type input "**********"
click at [809, 509] on span "OK" at bounding box center [812, 511] width 18 height 16
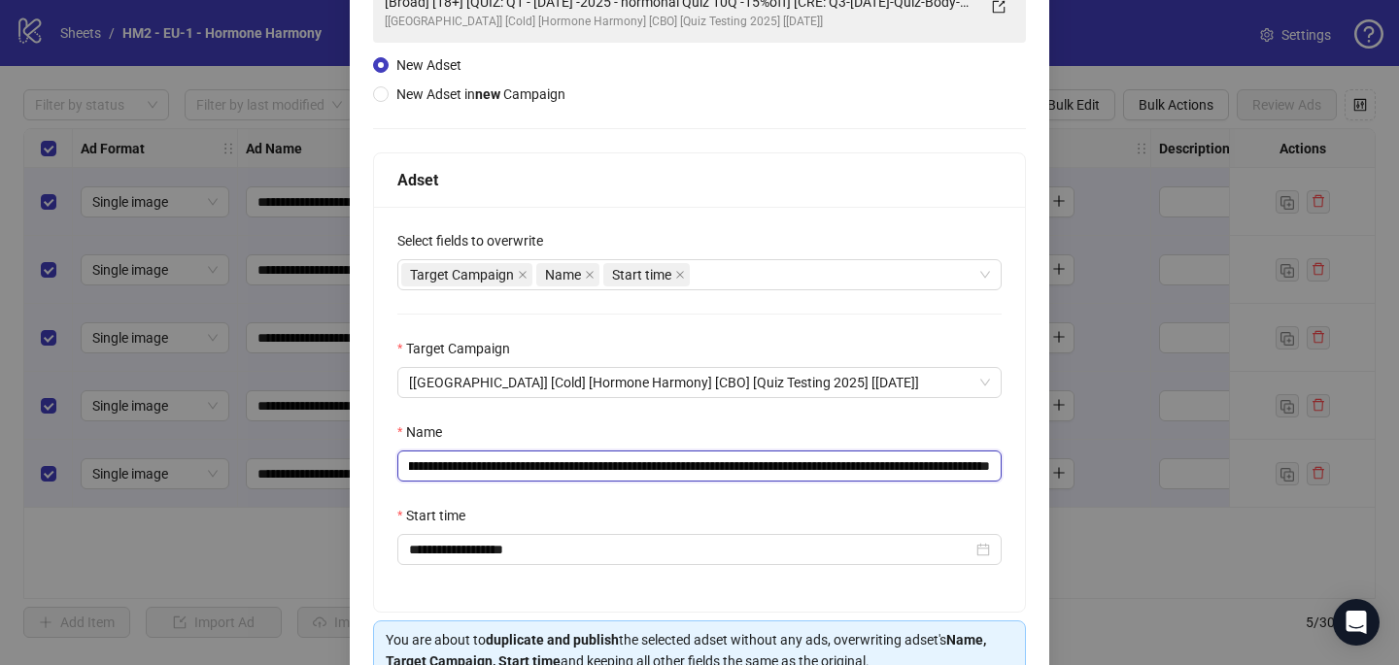
scroll to position [0, 221]
click at [862, 464] on input "**********" at bounding box center [699, 466] width 604 height 31
paste input "*********"
drag, startPoint x: 950, startPoint y: 468, endPoint x: 983, endPoint y: 468, distance: 33.0
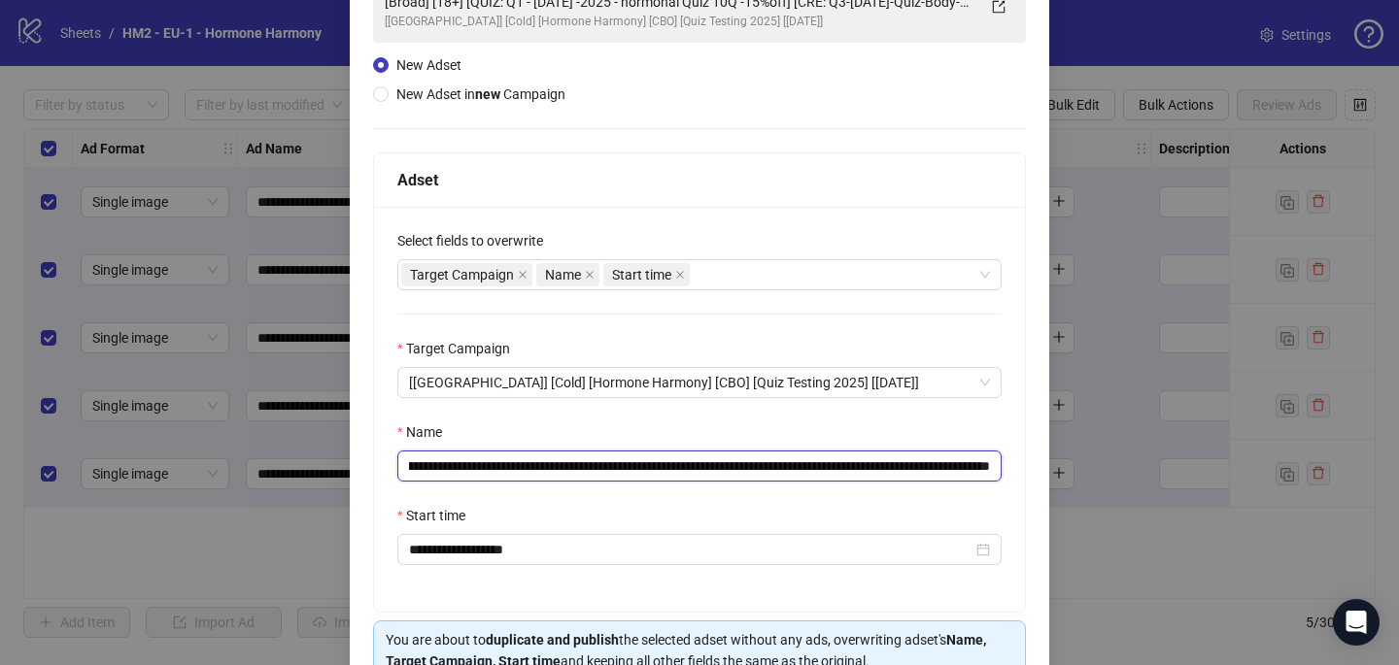
click at [983, 468] on input "**********" at bounding box center [699, 466] width 604 height 31
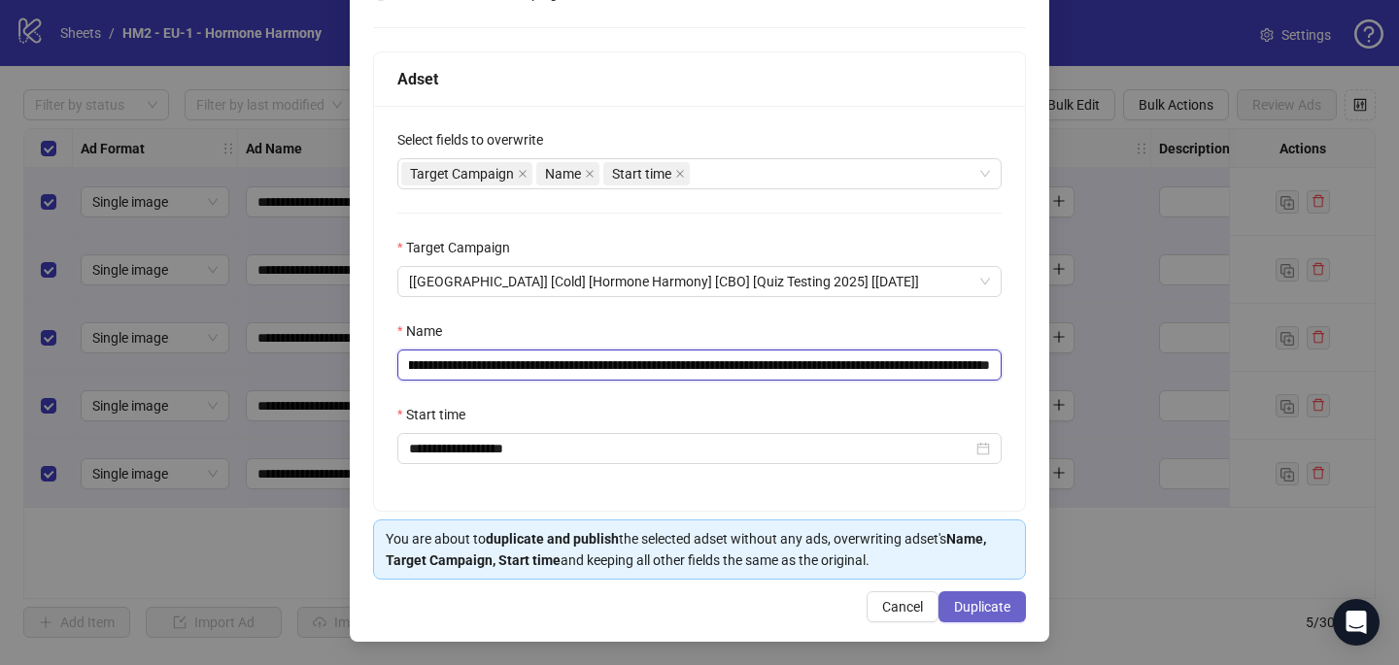
type input "**********"
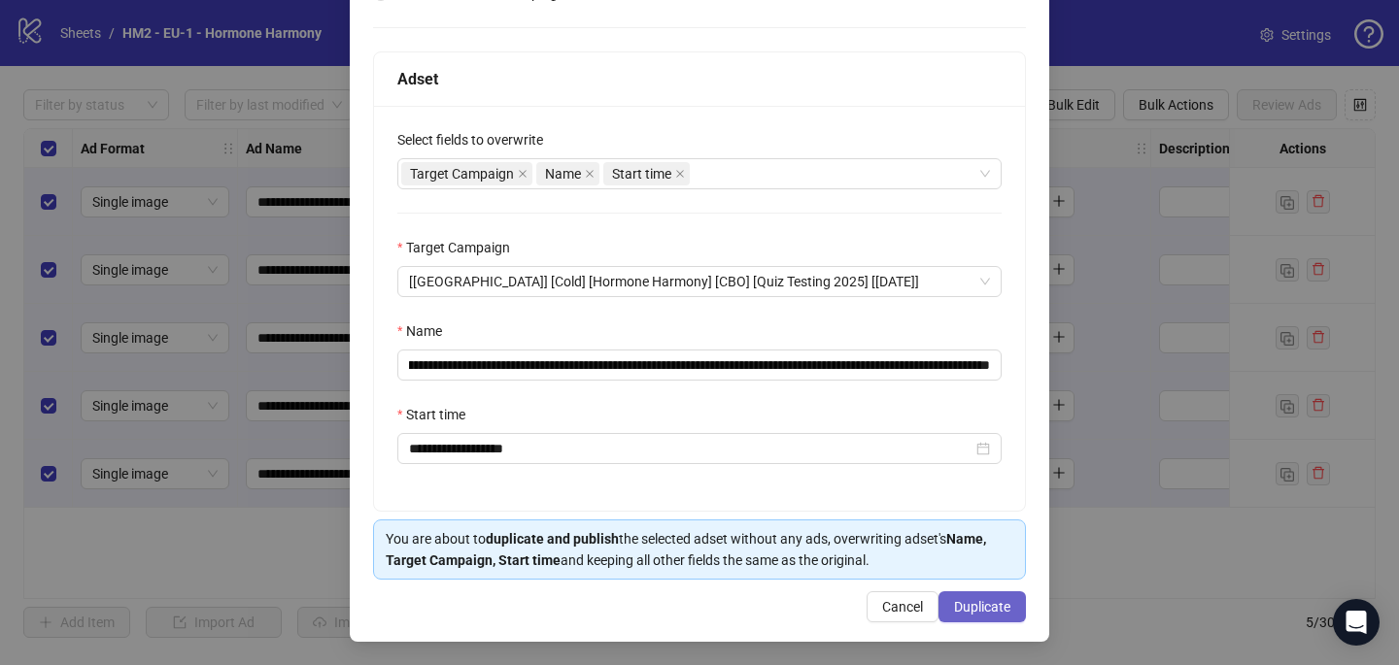
click at [983, 609] on span "Duplicate" at bounding box center [982, 607] width 56 height 16
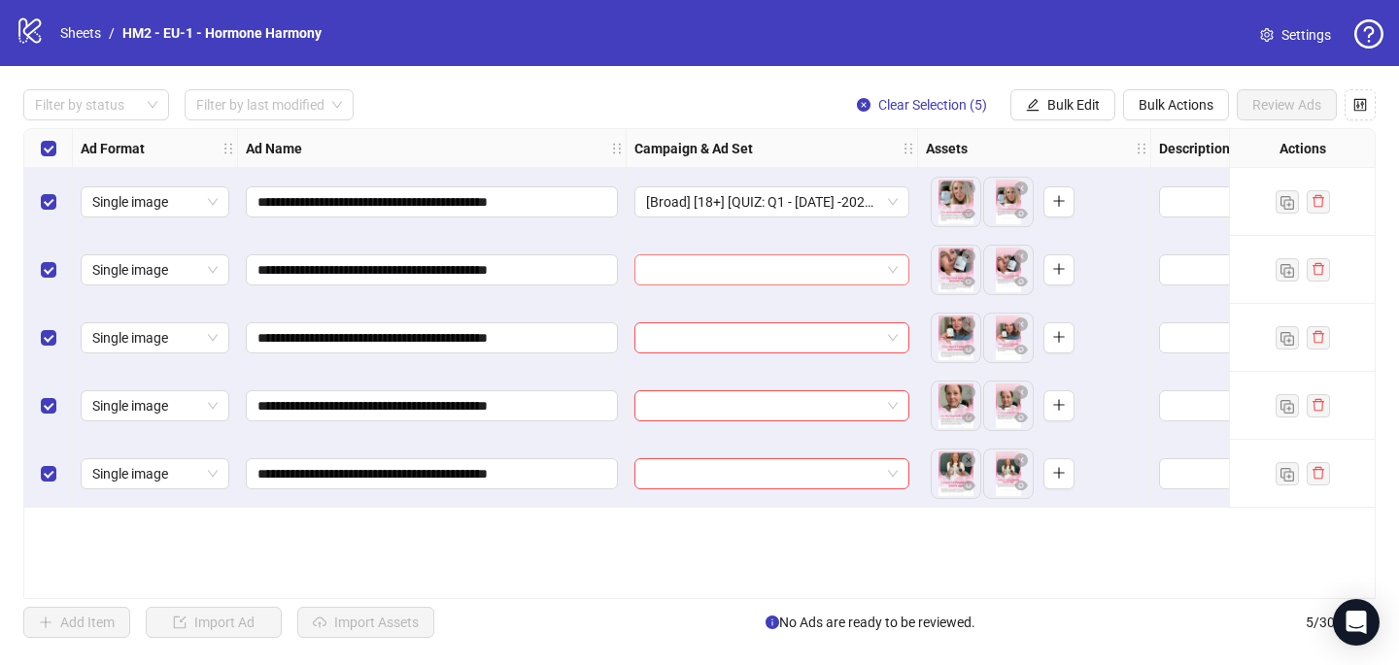
click at [791, 272] on input "search" at bounding box center [763, 269] width 234 height 29
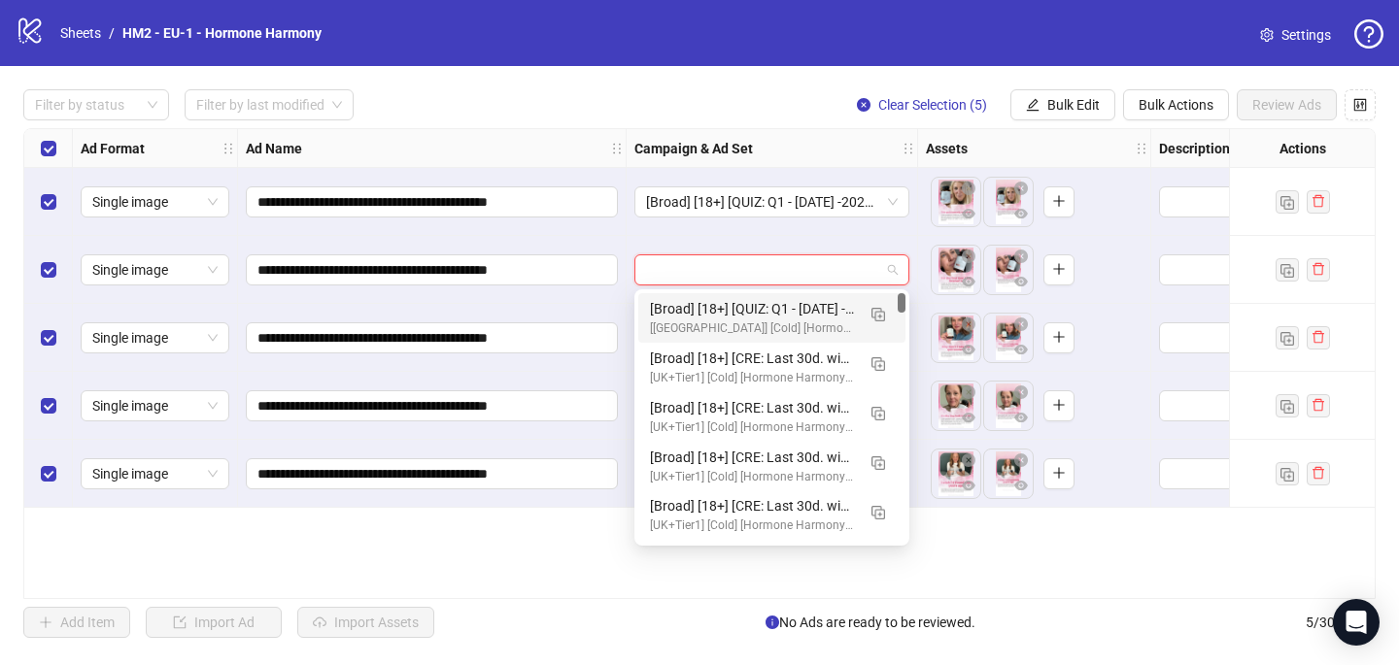
click at [790, 309] on div "[Broad] [18+] [QUIZ: Q1 - [DATE] -2025 - hormonal Quiz 10Q -15%off] [CRE: Q3-[D…" at bounding box center [752, 308] width 205 height 21
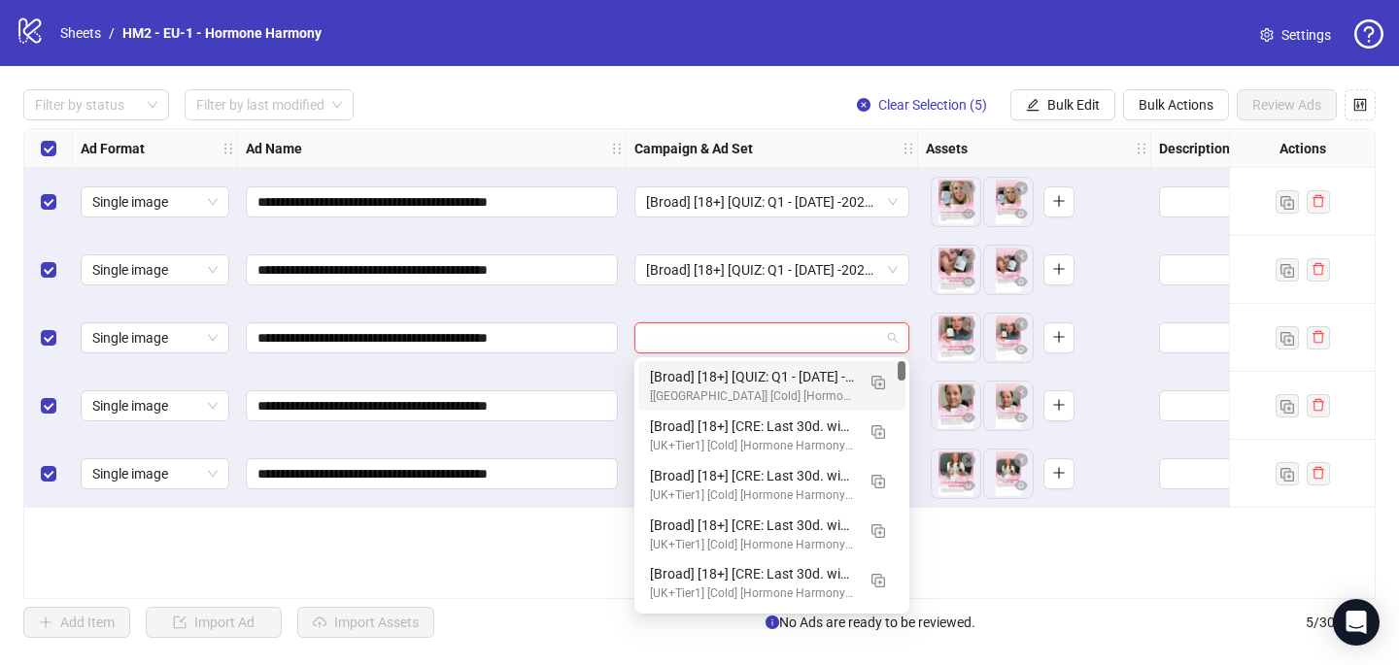
click at [778, 343] on input "search" at bounding box center [763, 337] width 234 height 29
click at [778, 381] on div "[Broad] [18+] [QUIZ: Q1 - [DATE] -2025 - hormonal Quiz 10Q -15%off] [CRE: Q3-[D…" at bounding box center [752, 376] width 205 height 21
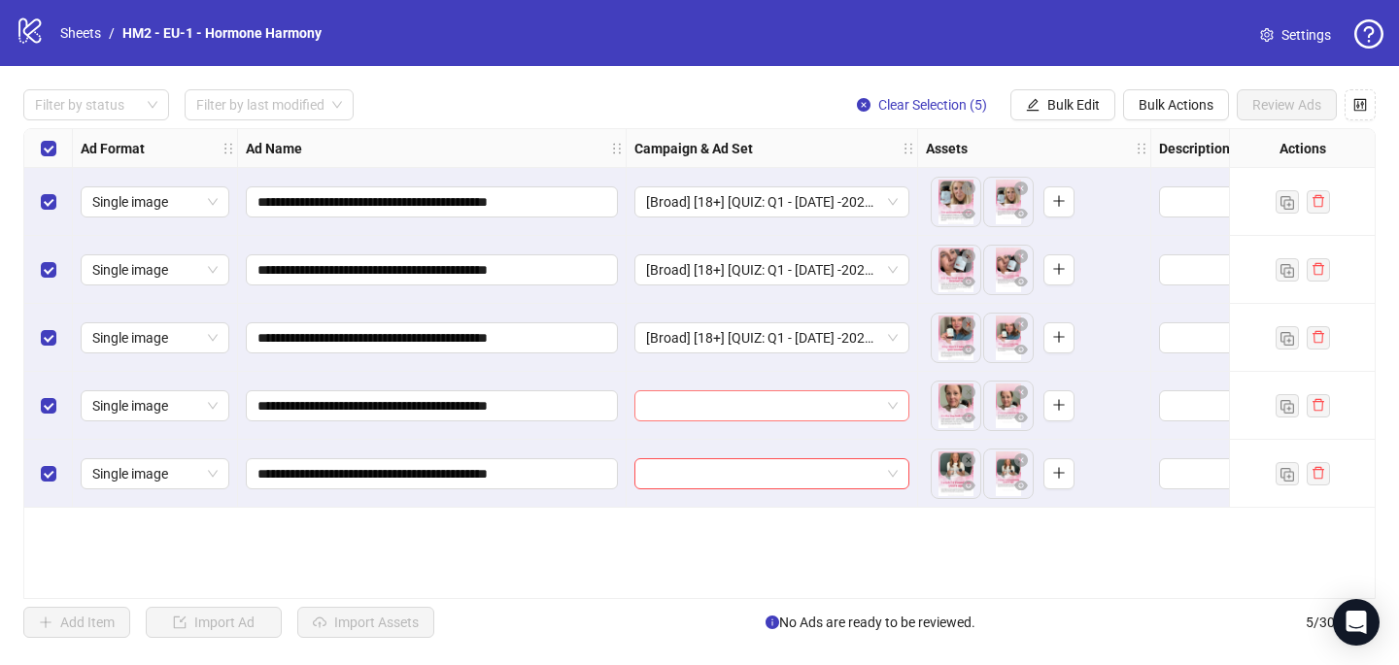
click at [767, 410] on input "search" at bounding box center [763, 405] width 234 height 29
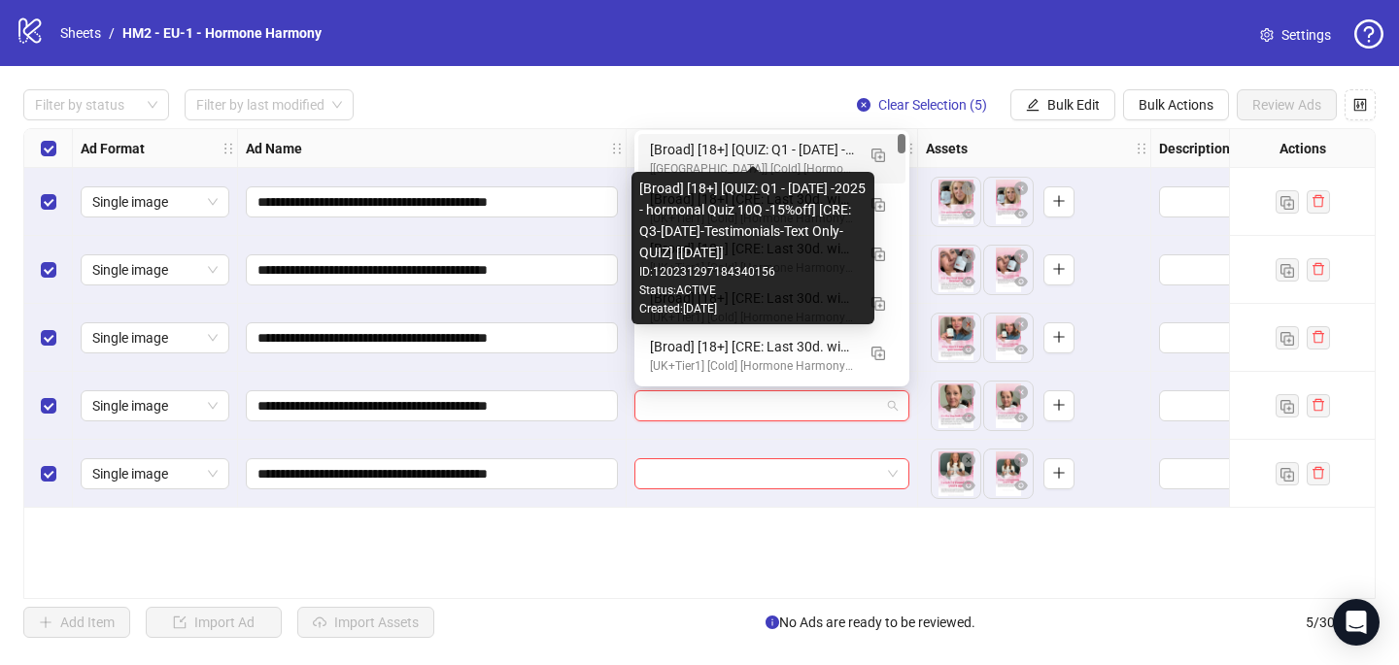
click at [814, 141] on div "[Broad] [18+] [QUIZ: Q1 - [DATE] -2025 - hormonal Quiz 10Q -15%off] [CRE: Q3-[D…" at bounding box center [752, 149] width 205 height 21
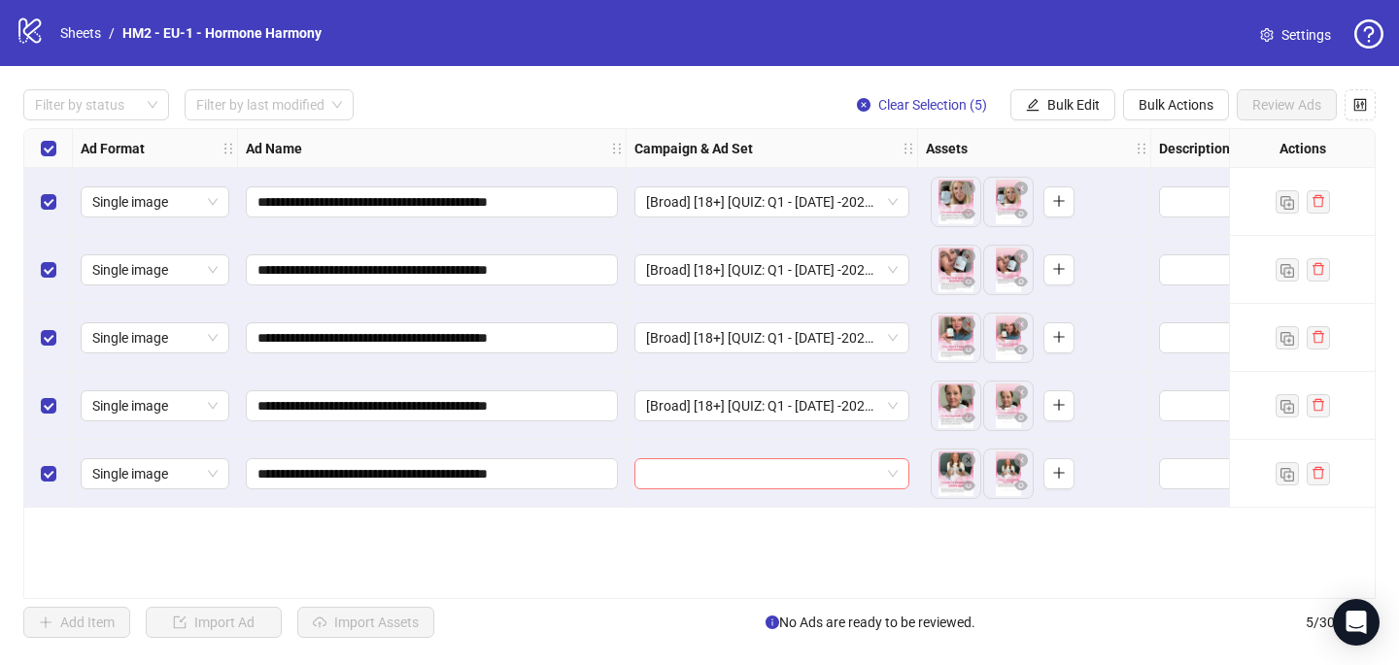
click at [752, 476] on input "search" at bounding box center [763, 473] width 234 height 29
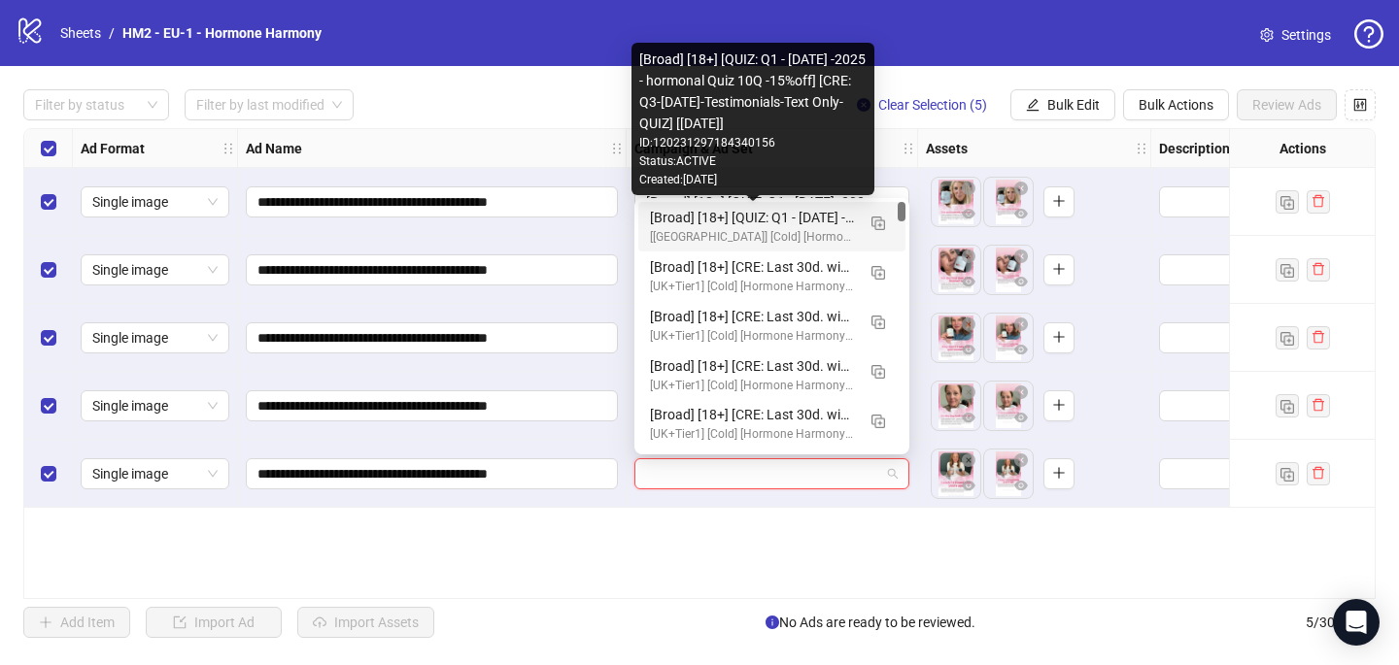
click at [784, 215] on div "[Broad] [18+] [QUIZ: Q1 - [DATE] -2025 - hormonal Quiz 10Q -15%off] [CRE: Q3-[D…" at bounding box center [752, 217] width 205 height 21
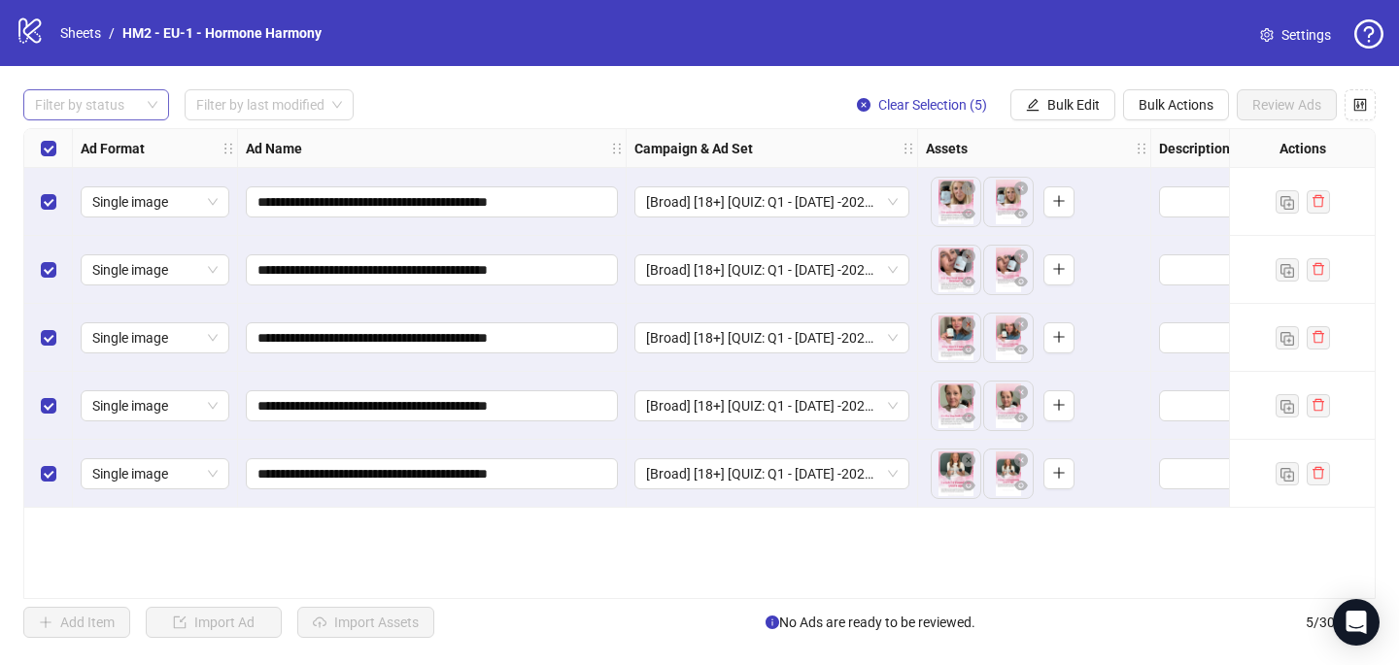
drag, startPoint x: 148, startPoint y: 417, endPoint x: 115, endPoint y: 111, distance: 307.8
click at [147, 403] on span "Single image" at bounding box center [154, 405] width 125 height 29
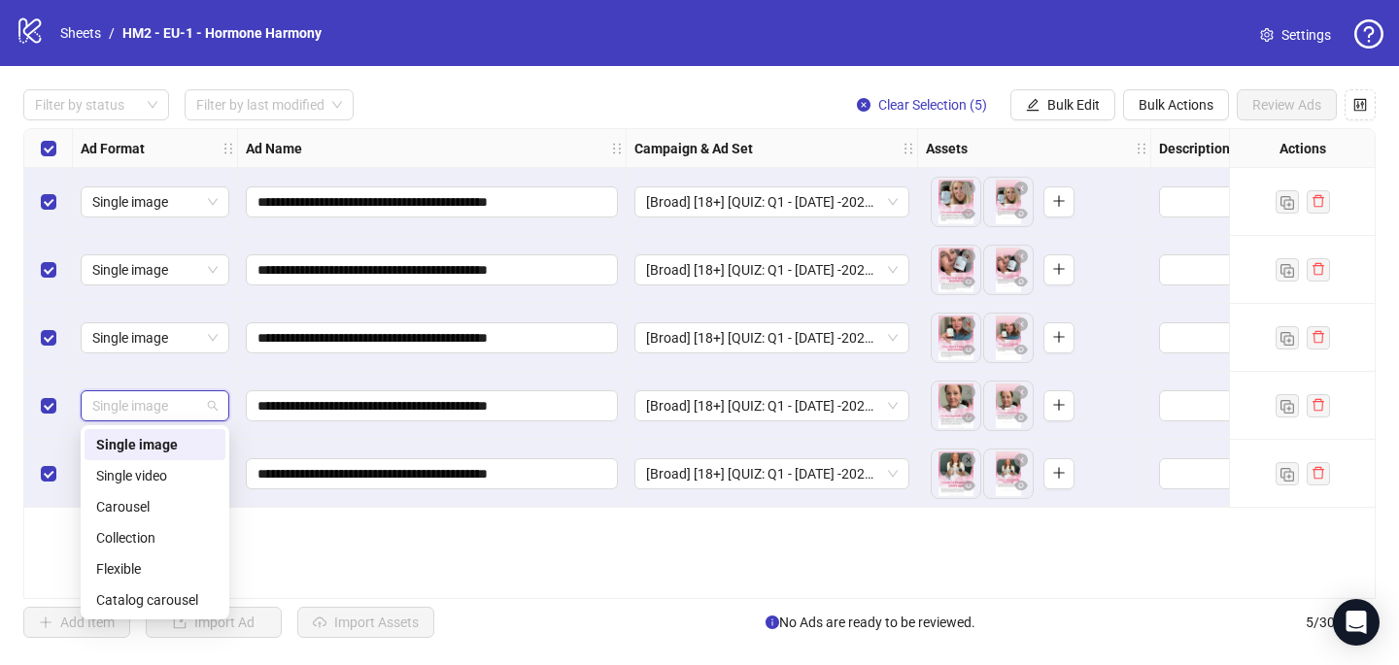
click at [187, 449] on div "Single image" at bounding box center [155, 444] width 118 height 21
click at [398, 556] on div "**********" at bounding box center [699, 363] width 1352 height 471
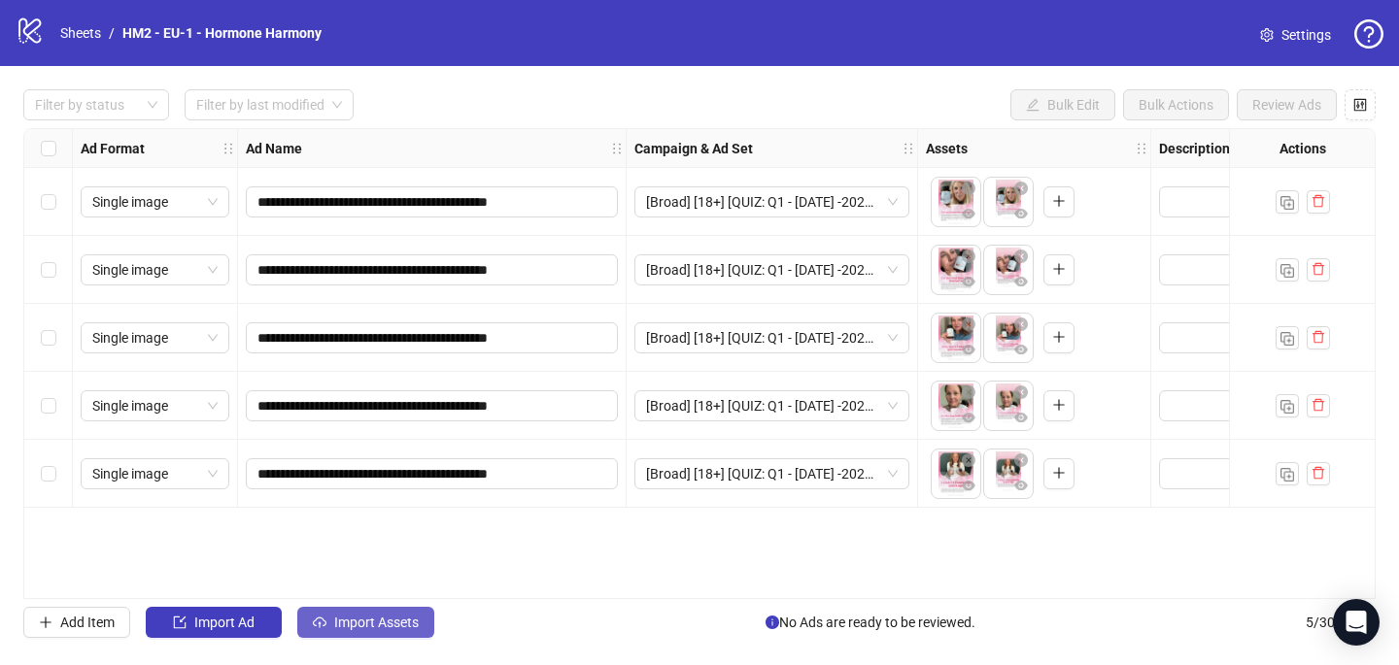
click at [348, 622] on span "Import Assets" at bounding box center [376, 623] width 85 height 16
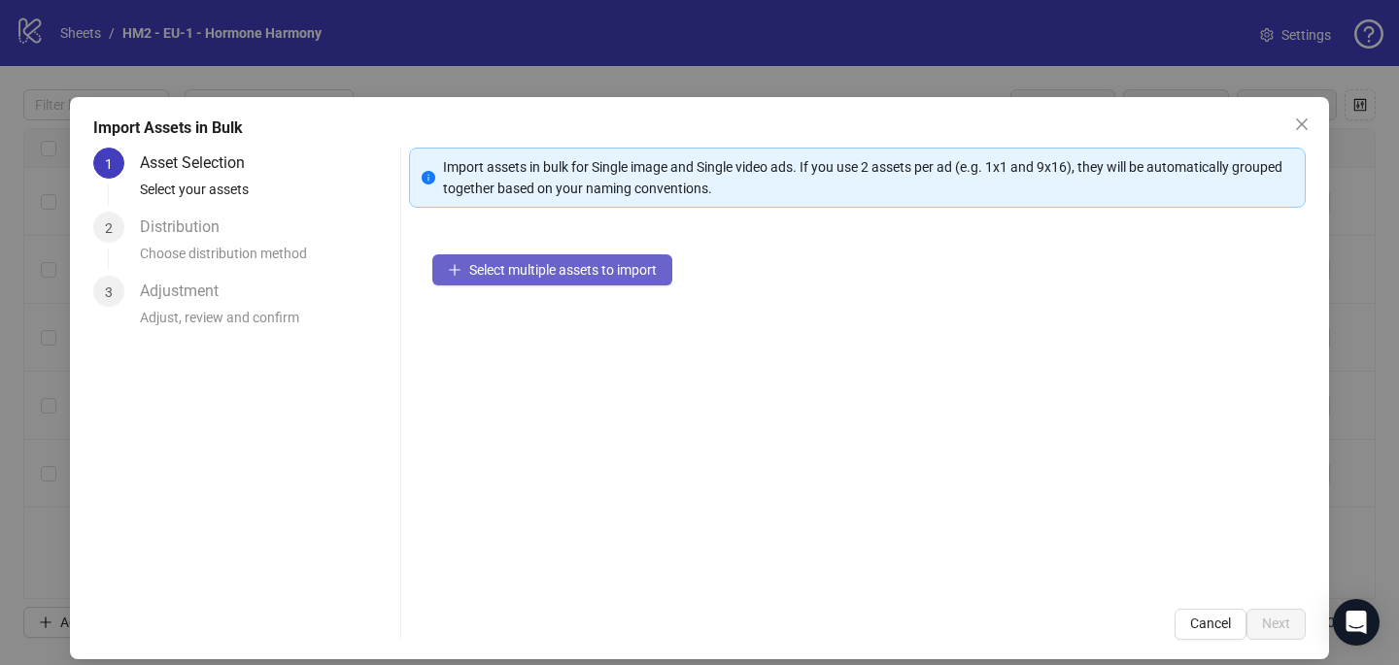
click at [536, 255] on button "Select multiple assets to import" at bounding box center [552, 269] width 240 height 31
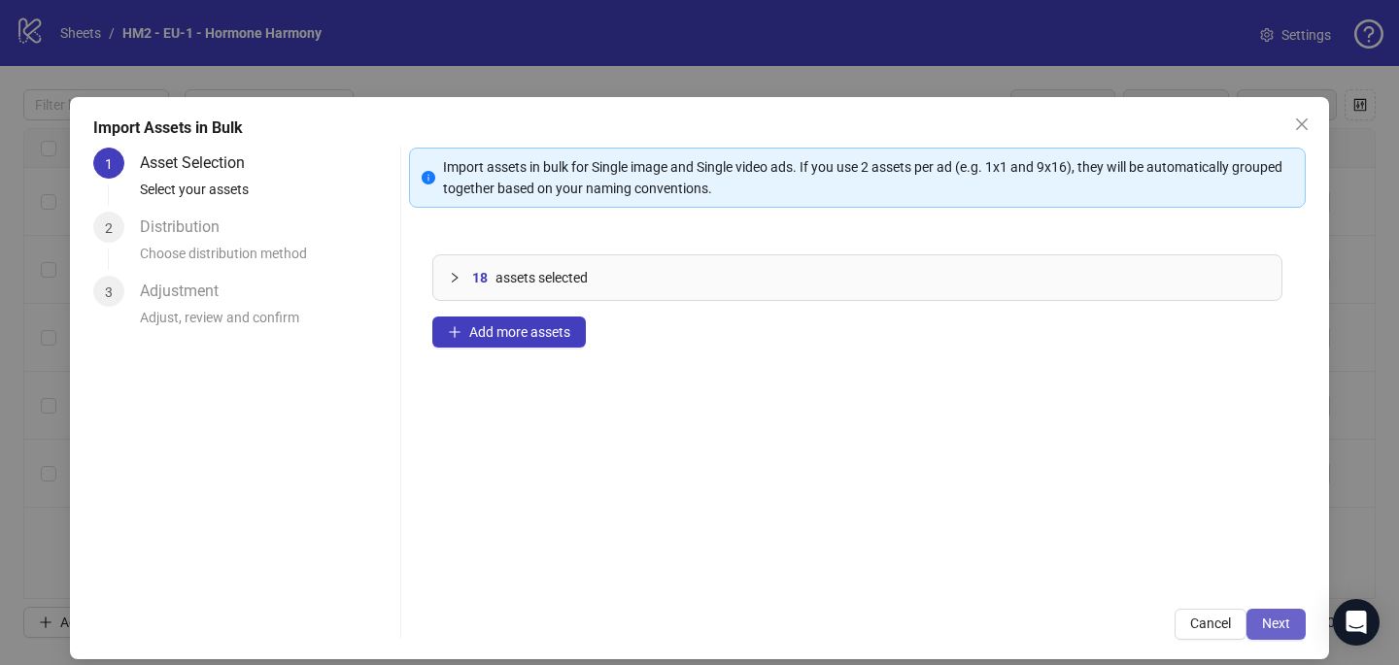
click at [1268, 615] on button "Next" at bounding box center [1275, 624] width 59 height 31
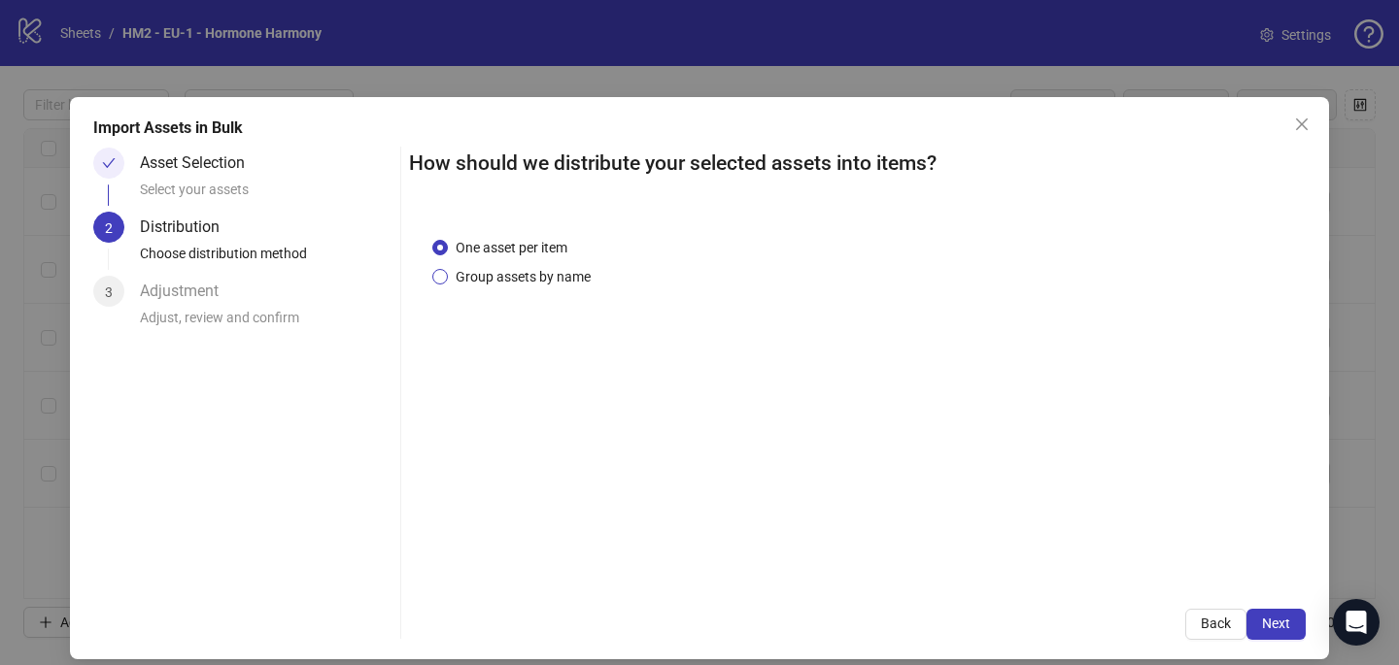
click at [526, 280] on span "Group assets by name" at bounding box center [523, 276] width 151 height 21
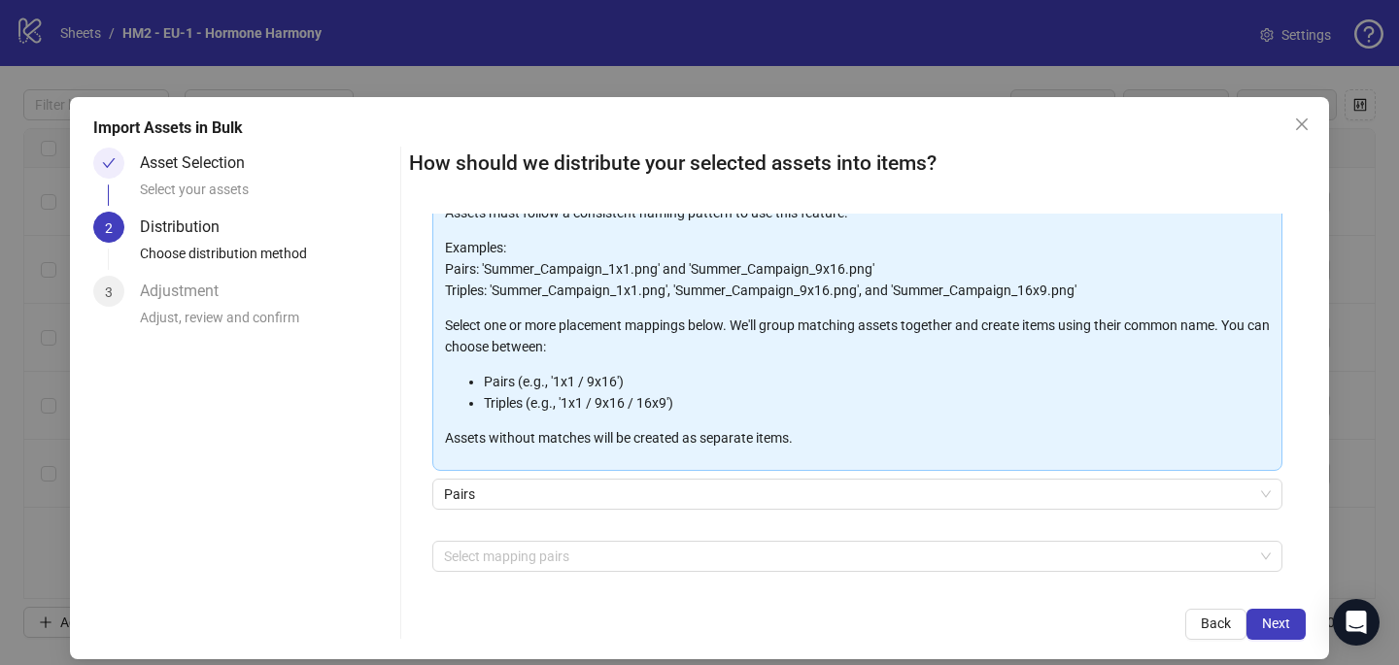
scroll to position [135, 0]
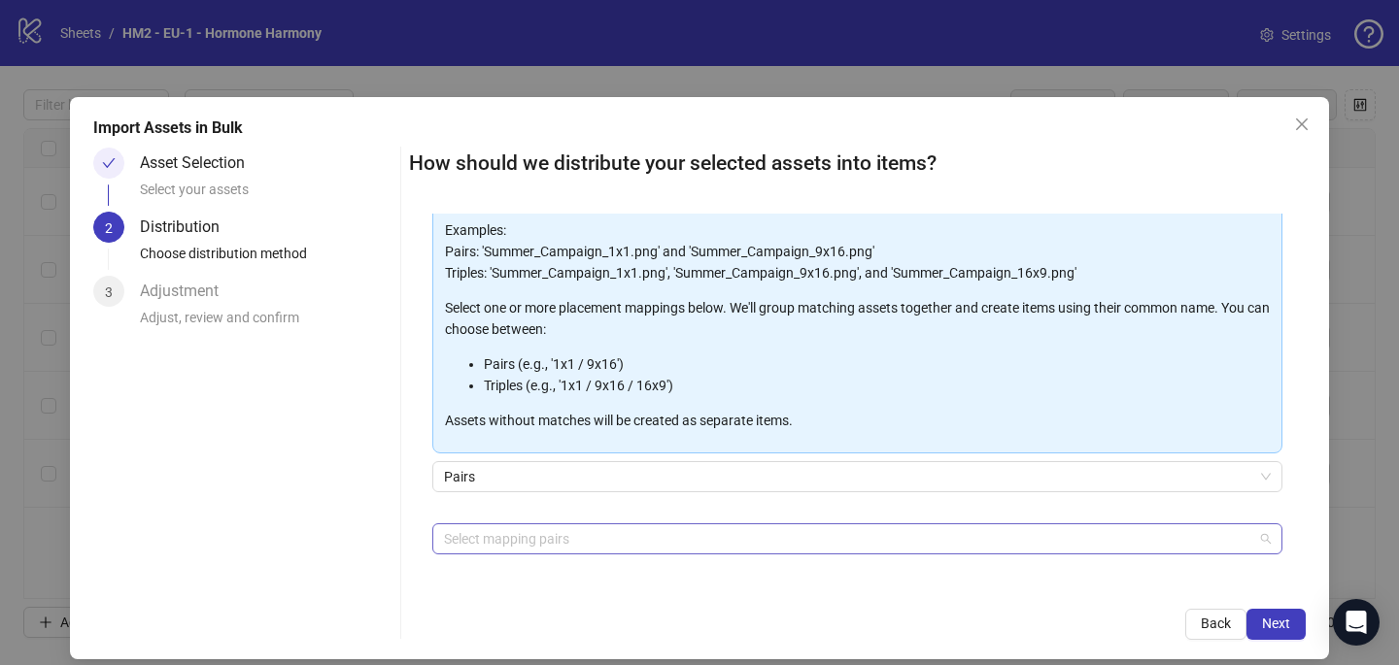
click at [548, 539] on div at bounding box center [847, 539] width 822 height 27
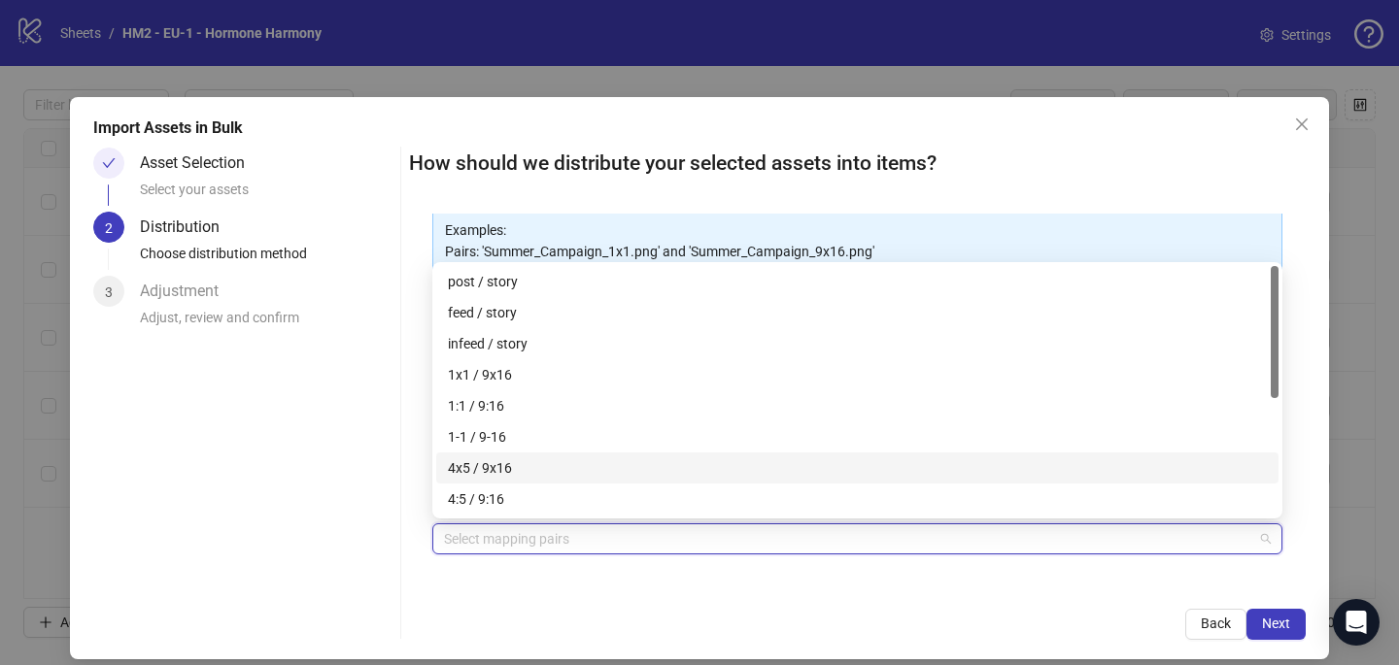
click at [546, 471] on div "4x5 / 9x16" at bounding box center [857, 468] width 819 height 21
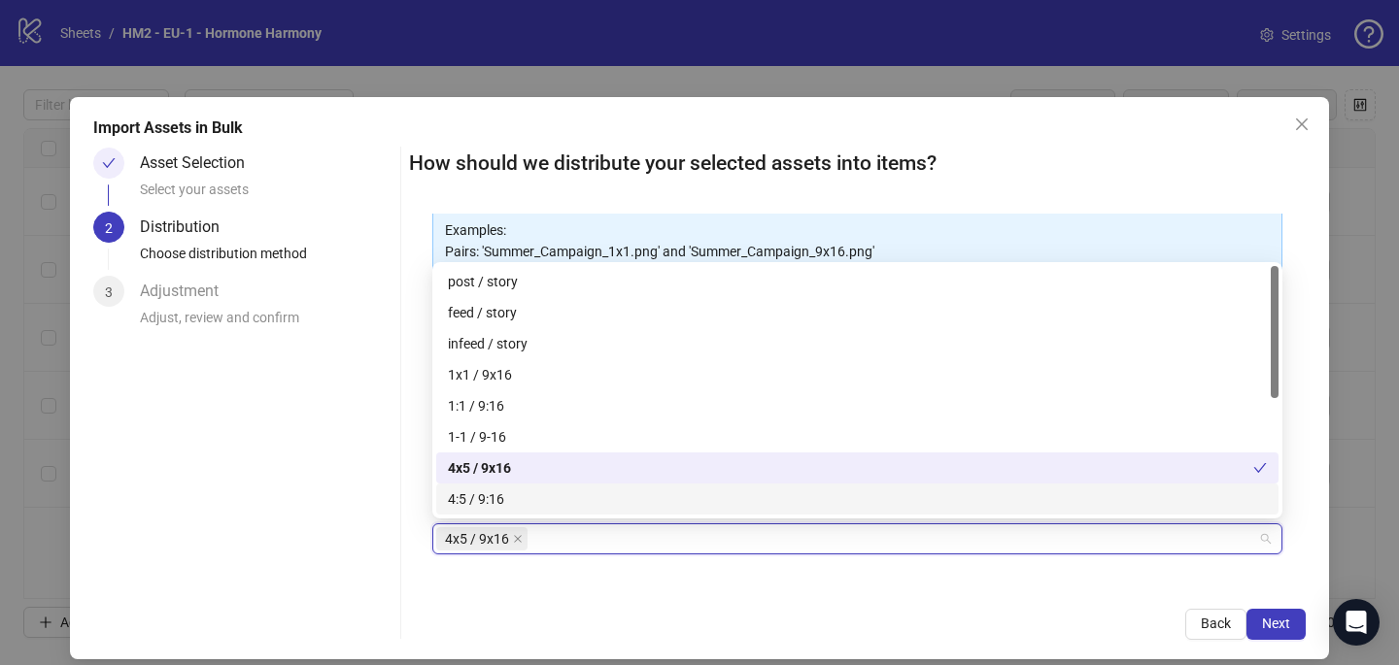
click at [732, 587] on div "How should we distribute your selected assets into items? One asset per item Gr…" at bounding box center [857, 394] width 897 height 492
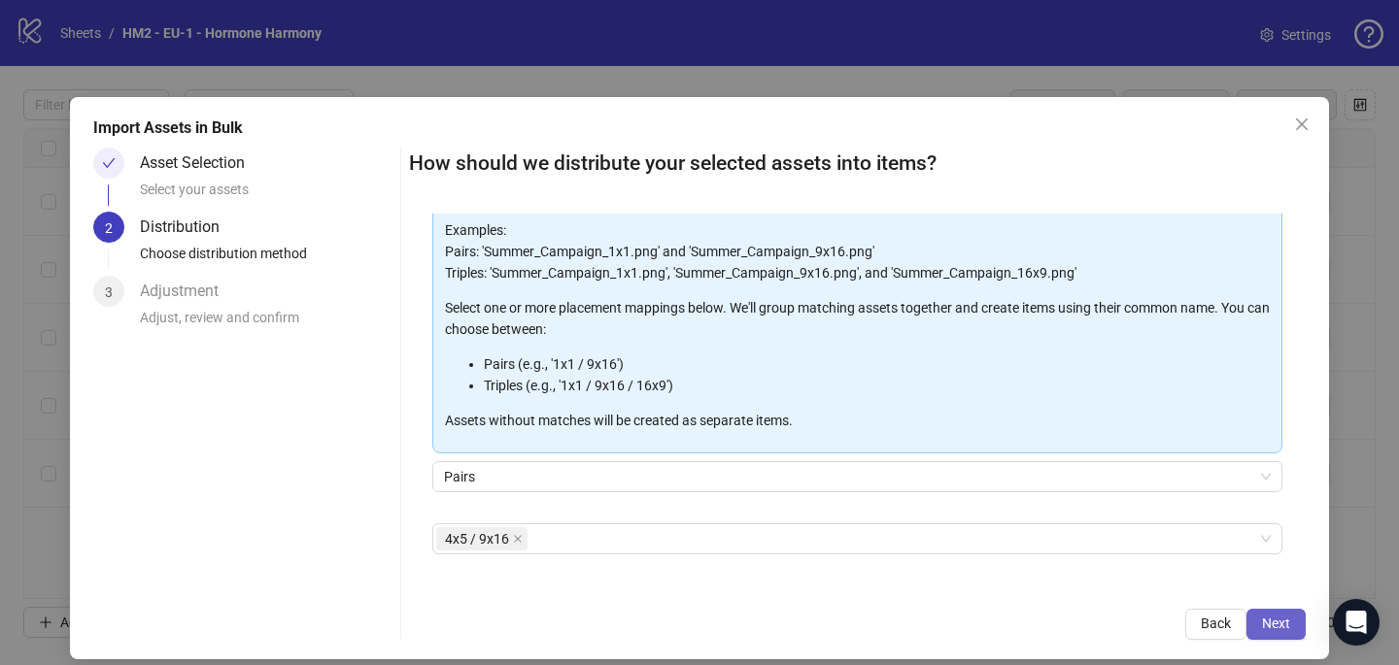
click at [1277, 617] on span "Next" at bounding box center [1276, 624] width 28 height 16
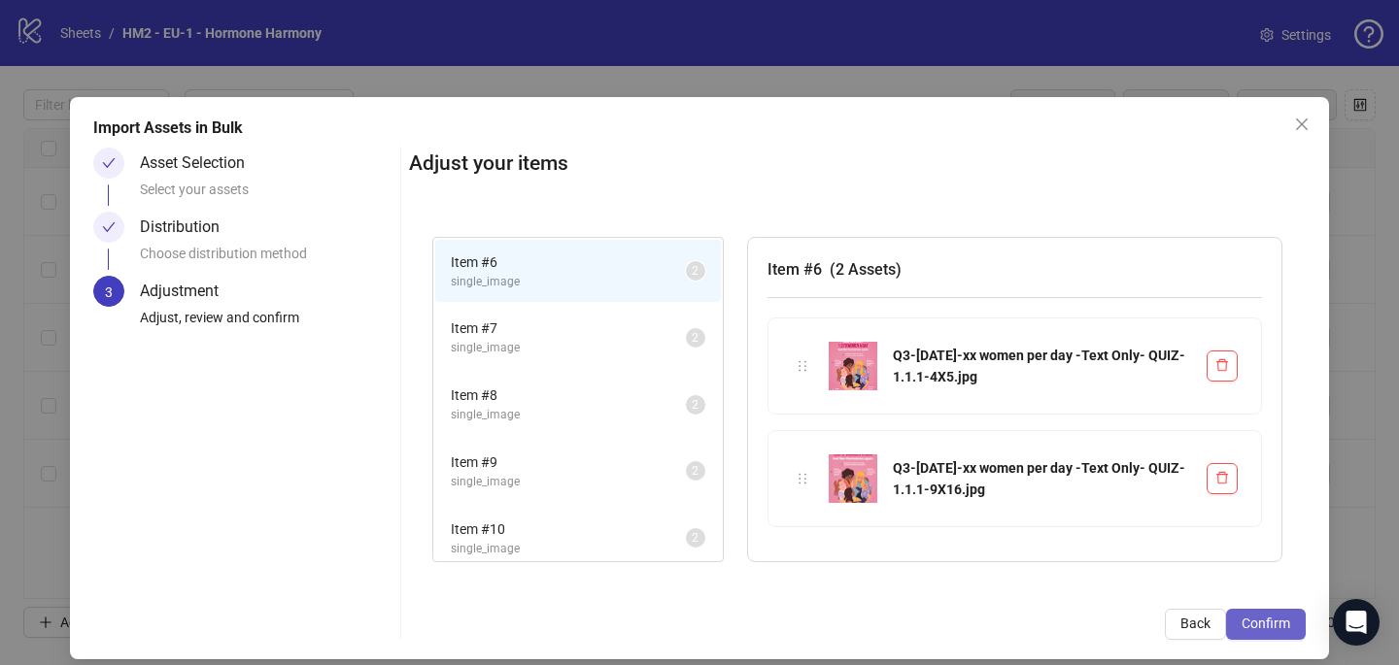
click at [1276, 620] on span "Confirm" at bounding box center [1265, 624] width 49 height 16
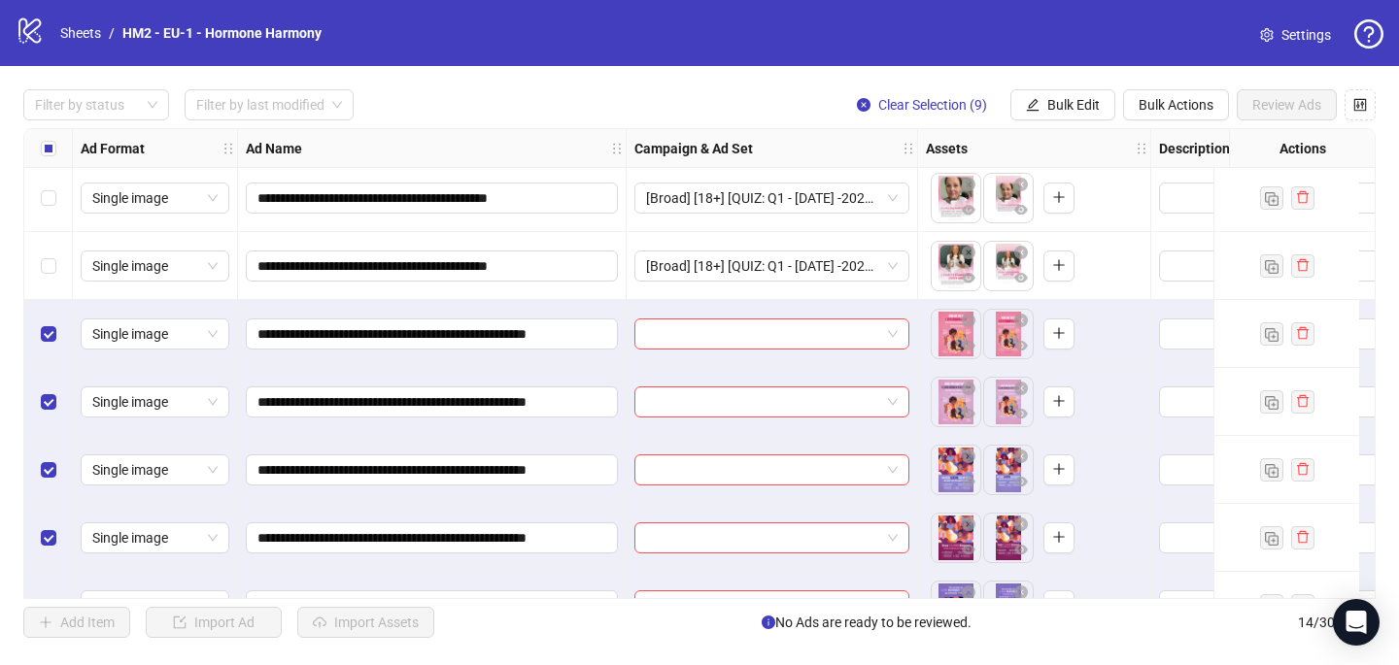
scroll to position [199, 0]
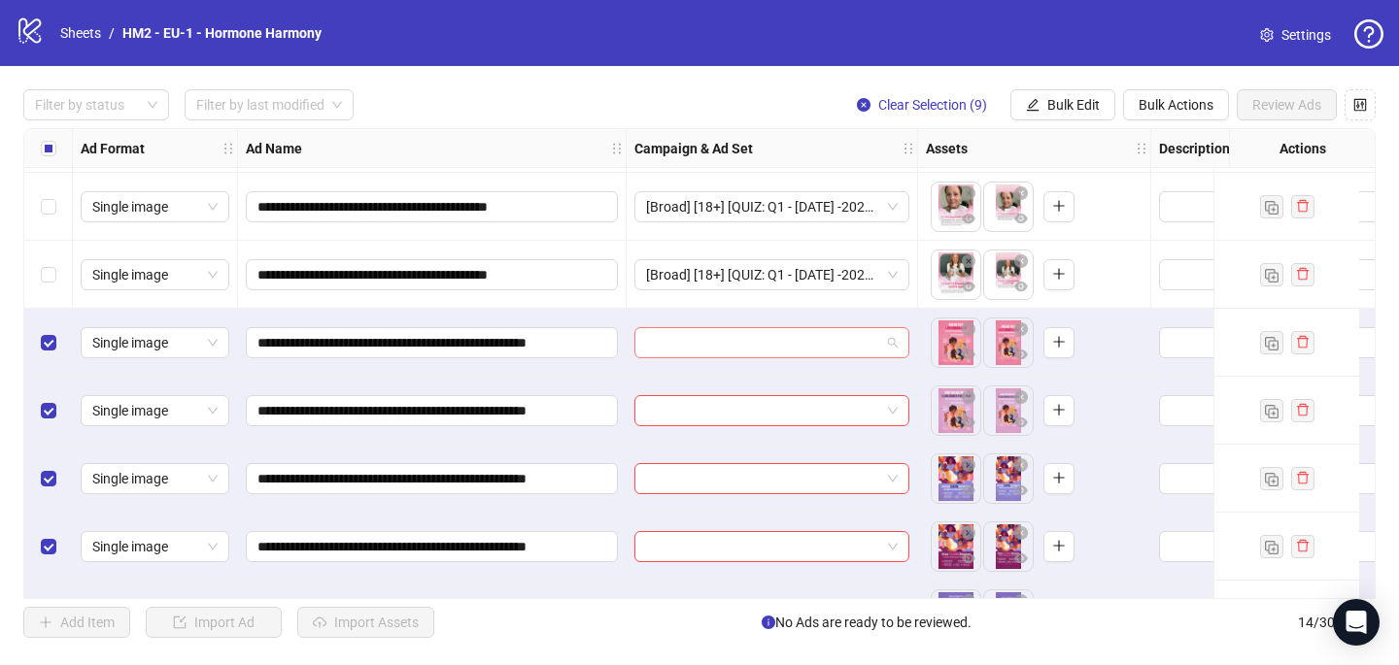
click at [678, 339] on input "search" at bounding box center [763, 342] width 234 height 29
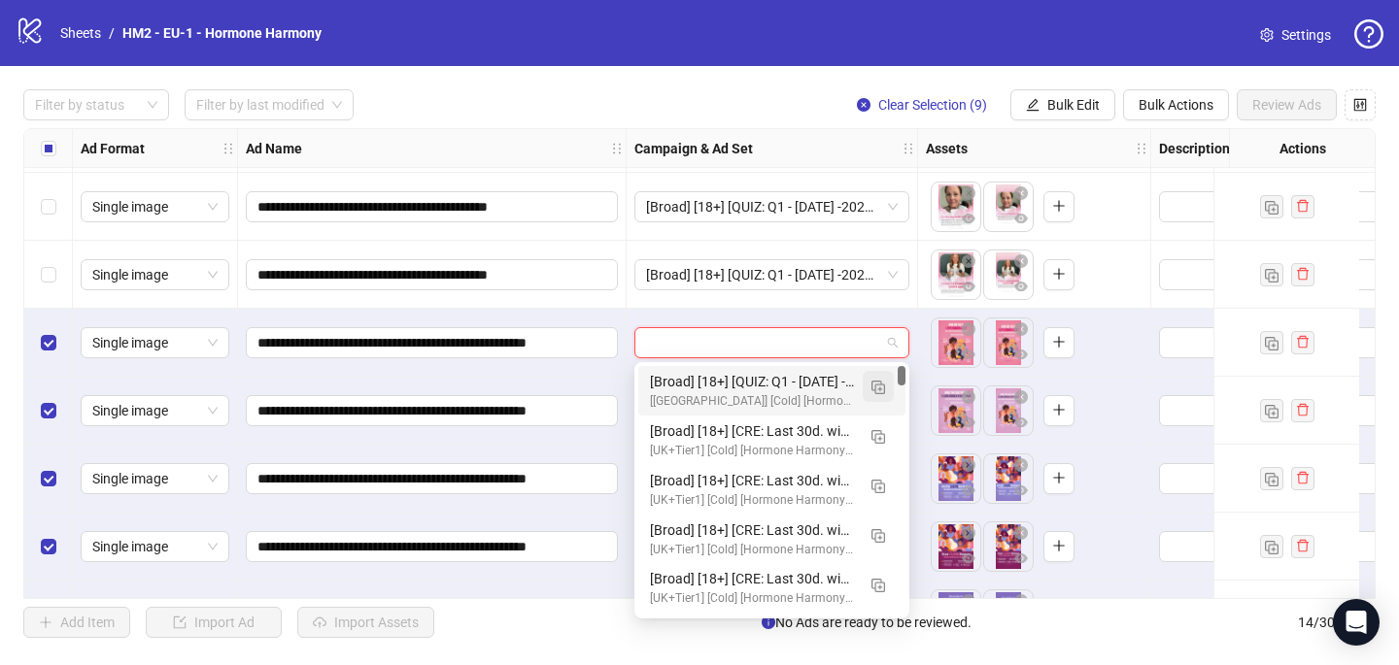
click at [877, 390] on img "button" at bounding box center [878, 388] width 14 height 14
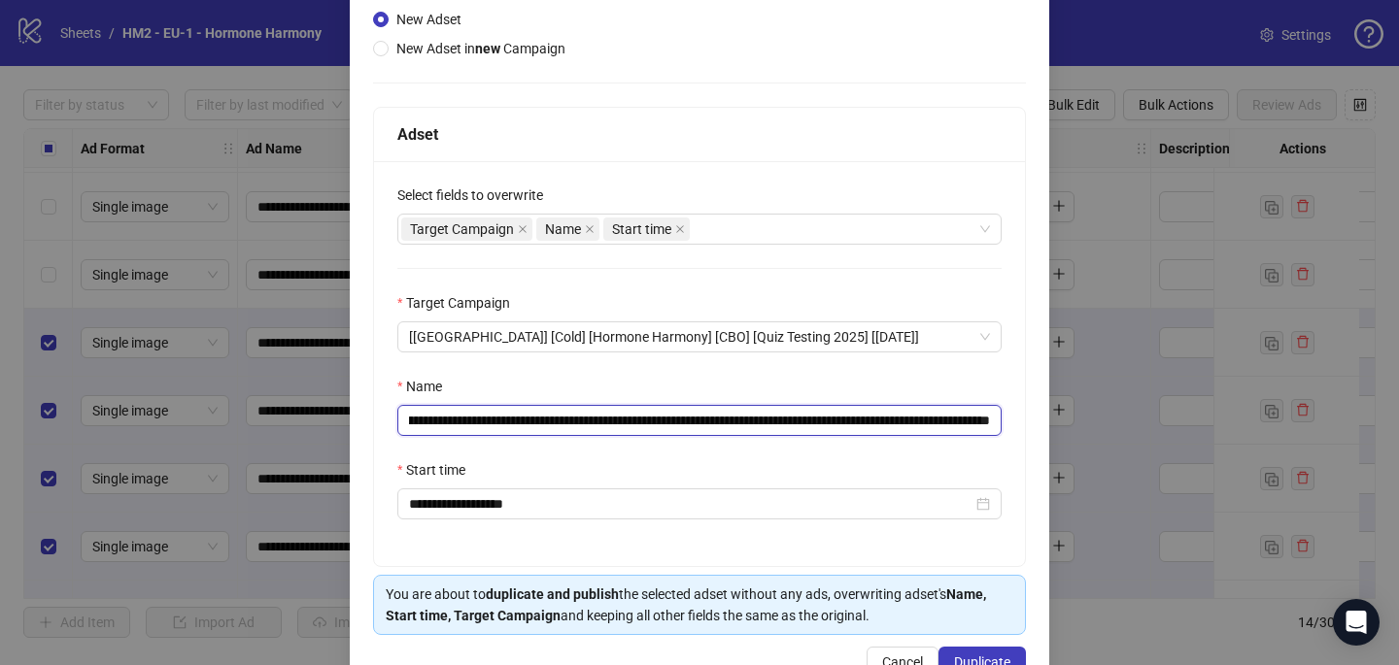
scroll to position [0, 187]
drag, startPoint x: 864, startPoint y: 417, endPoint x: 949, endPoint y: 415, distance: 85.5
click at [949, 415] on input "**********" at bounding box center [699, 420] width 604 height 31
paste input "******"
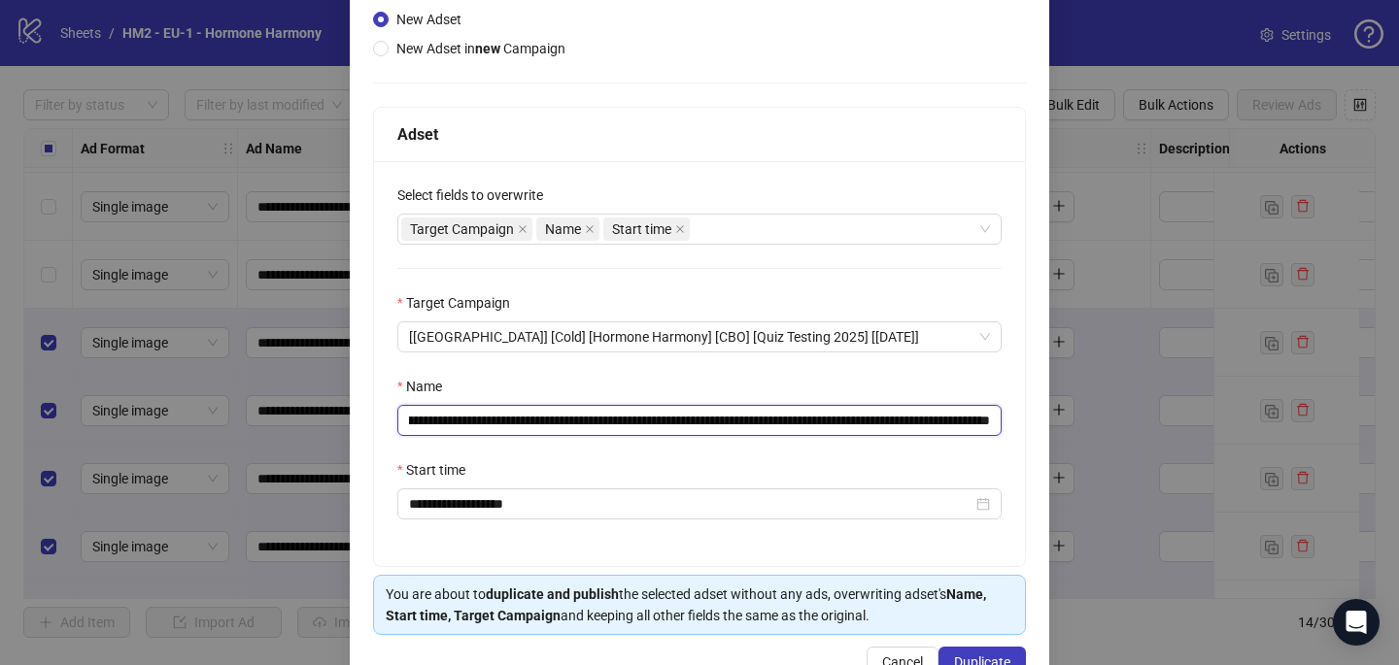
drag, startPoint x: 950, startPoint y: 422, endPoint x: 998, endPoint y: 425, distance: 47.8
click at [998, 425] on input "**********" at bounding box center [699, 420] width 604 height 31
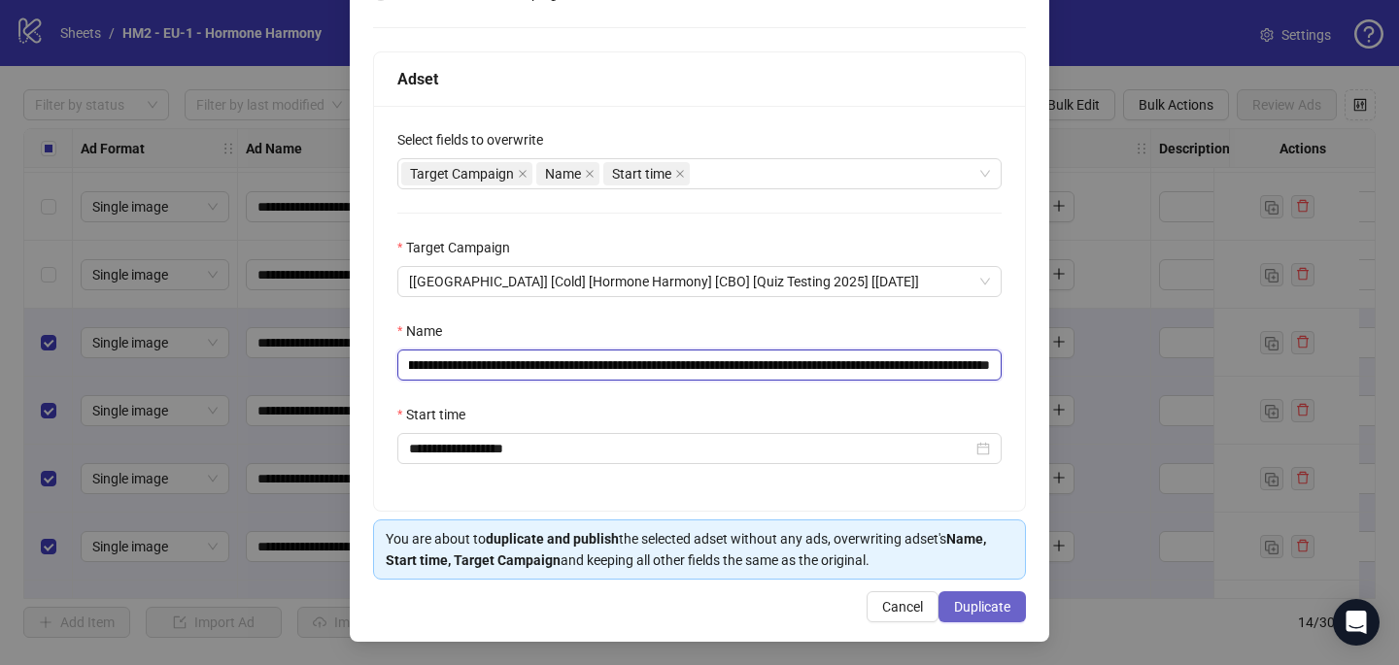
type input "**********"
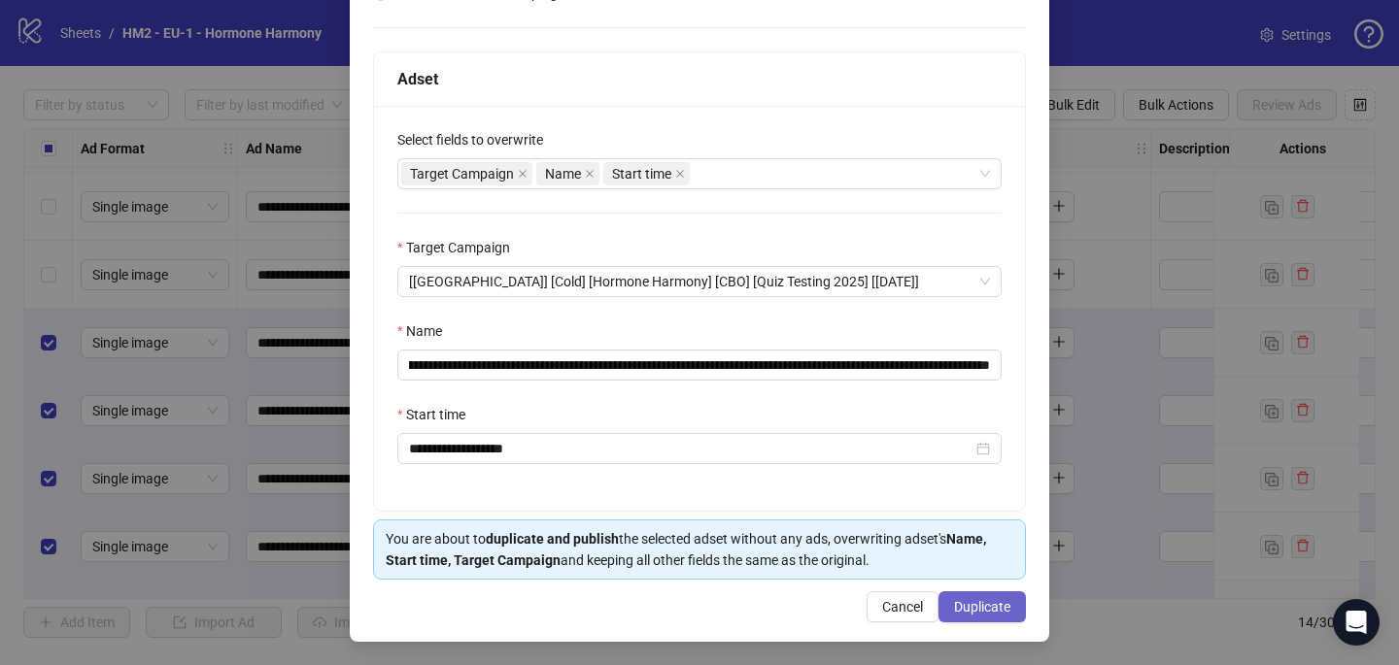
click at [989, 618] on button "Duplicate" at bounding box center [981, 607] width 87 height 31
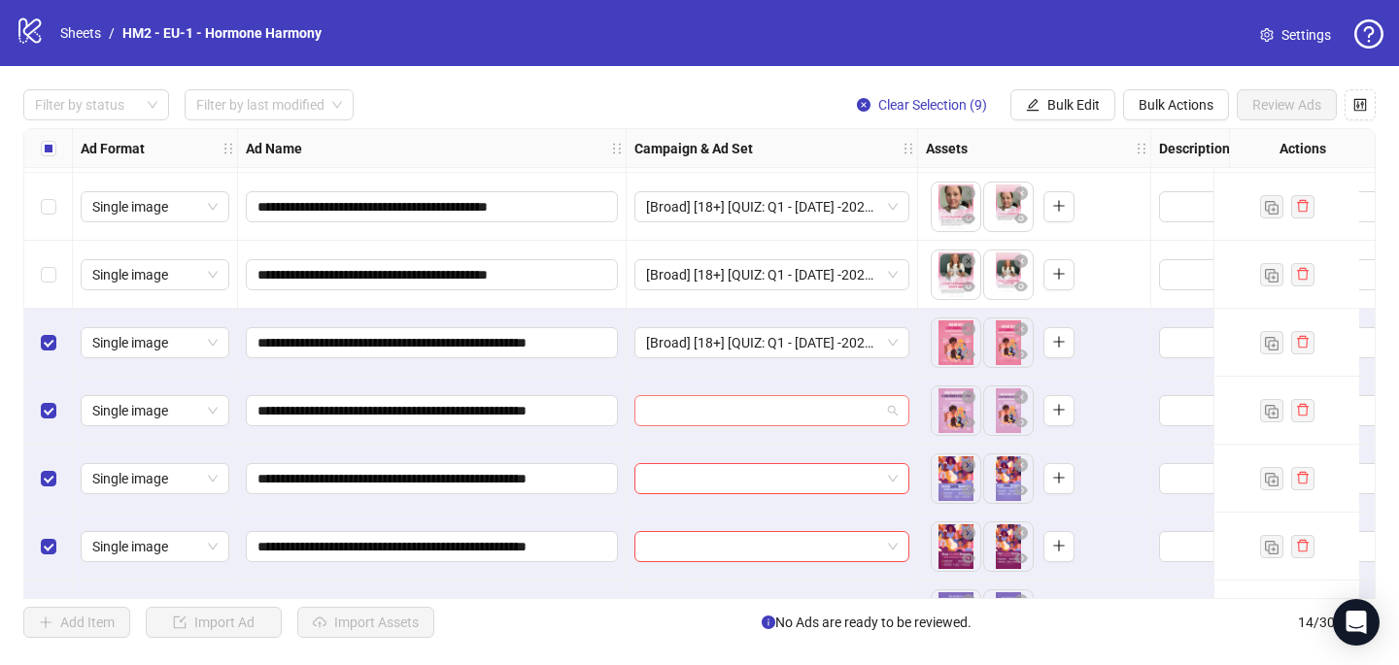
click at [713, 417] on input "search" at bounding box center [763, 410] width 234 height 29
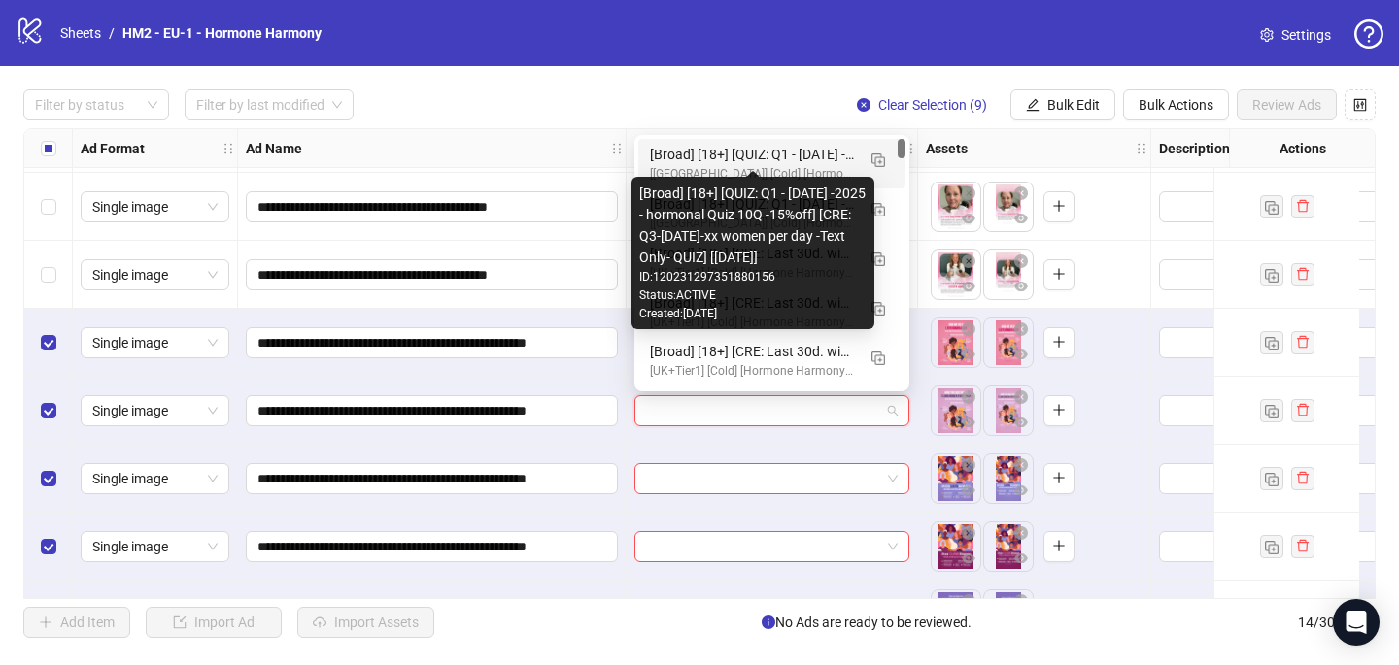
click at [753, 151] on div "[Broad] [18+] [QUIZ: Q1 - [DATE] -2025 - hormonal Quiz 10Q -15%off] [CRE: Q3-[D…" at bounding box center [752, 154] width 205 height 21
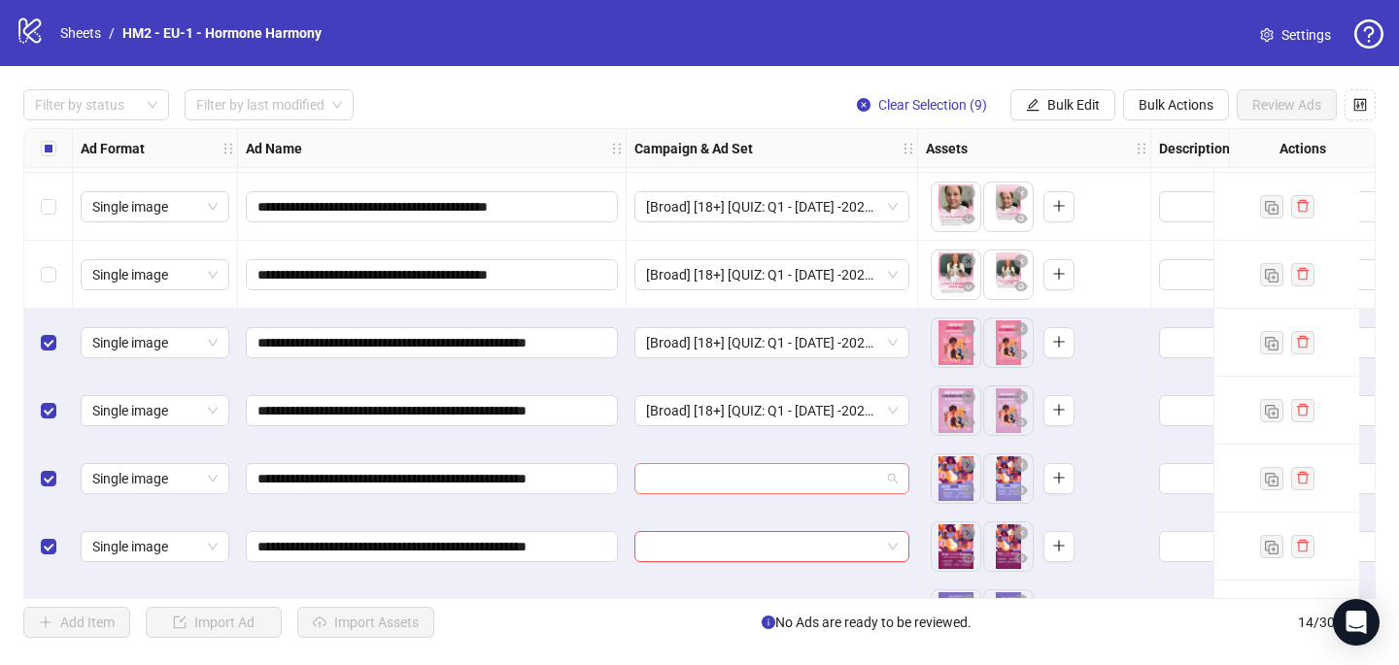
click at [686, 481] on input "search" at bounding box center [763, 478] width 234 height 29
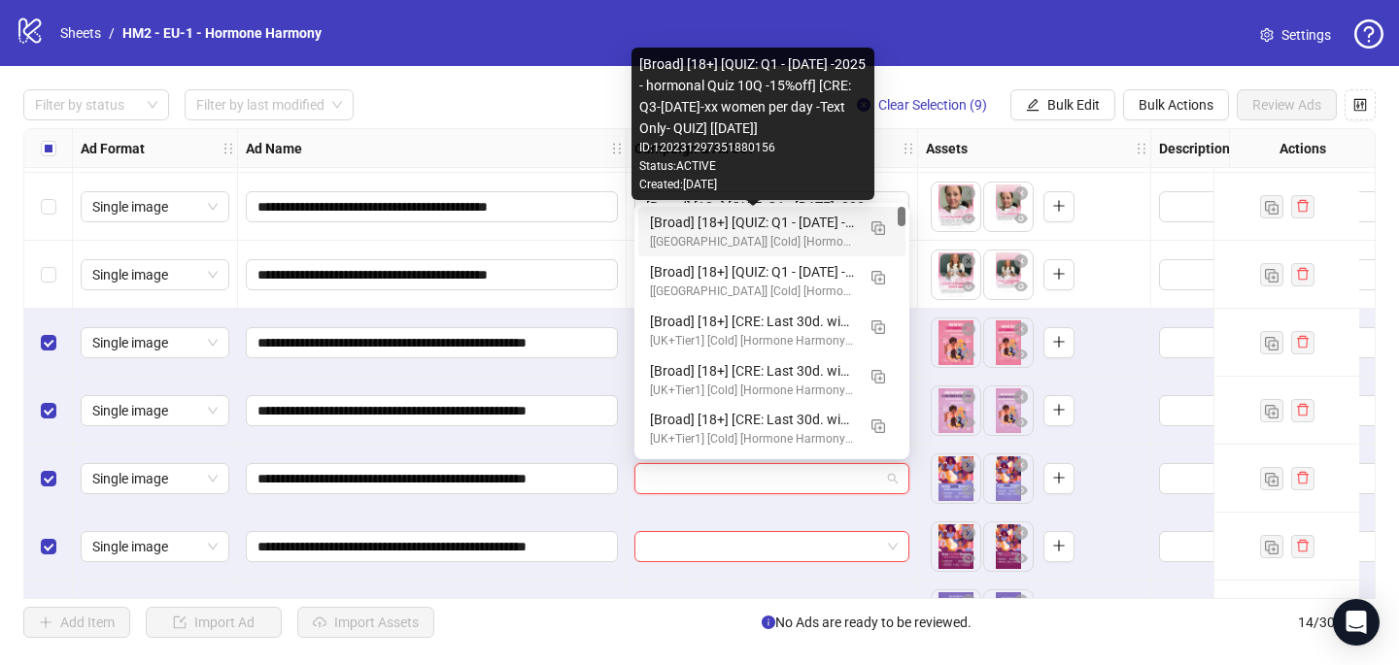
click at [724, 221] on div "[Broad] [18+] [QUIZ: Q1 - [DATE] -2025 - hormonal Quiz 10Q -15%off] [CRE: Q3-[D…" at bounding box center [752, 222] width 205 height 21
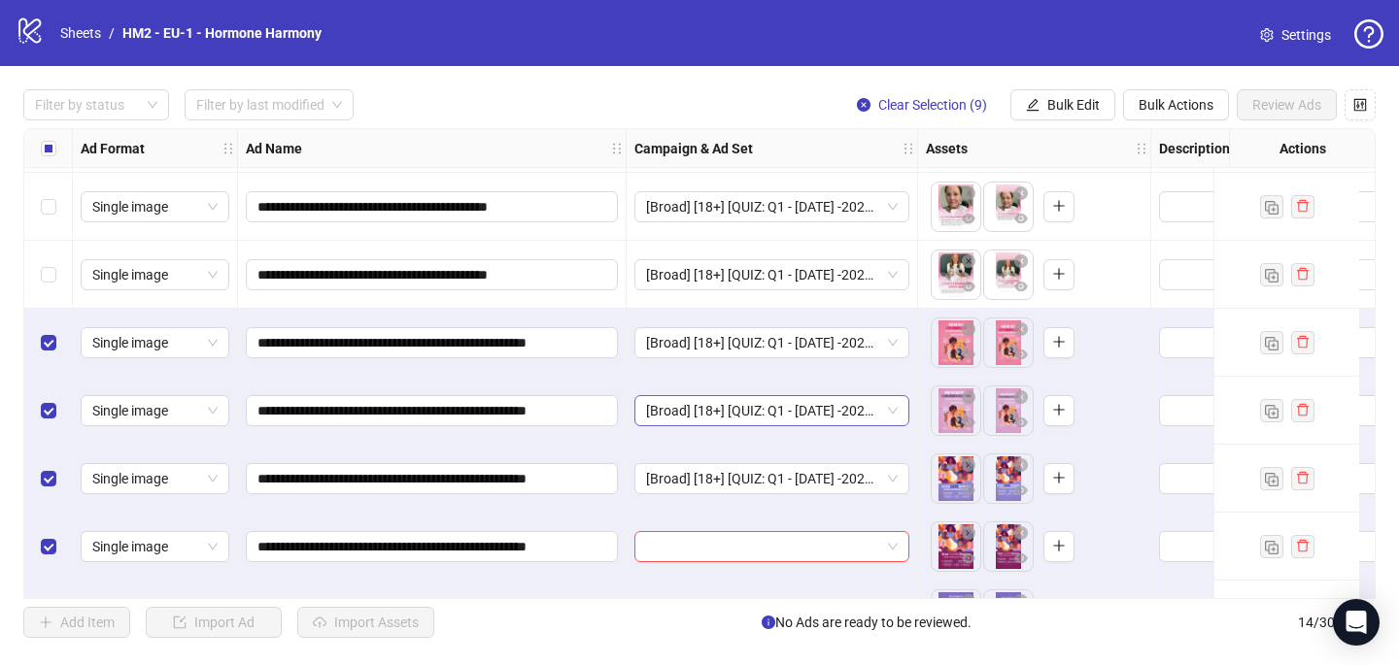
scroll to position [274, 0]
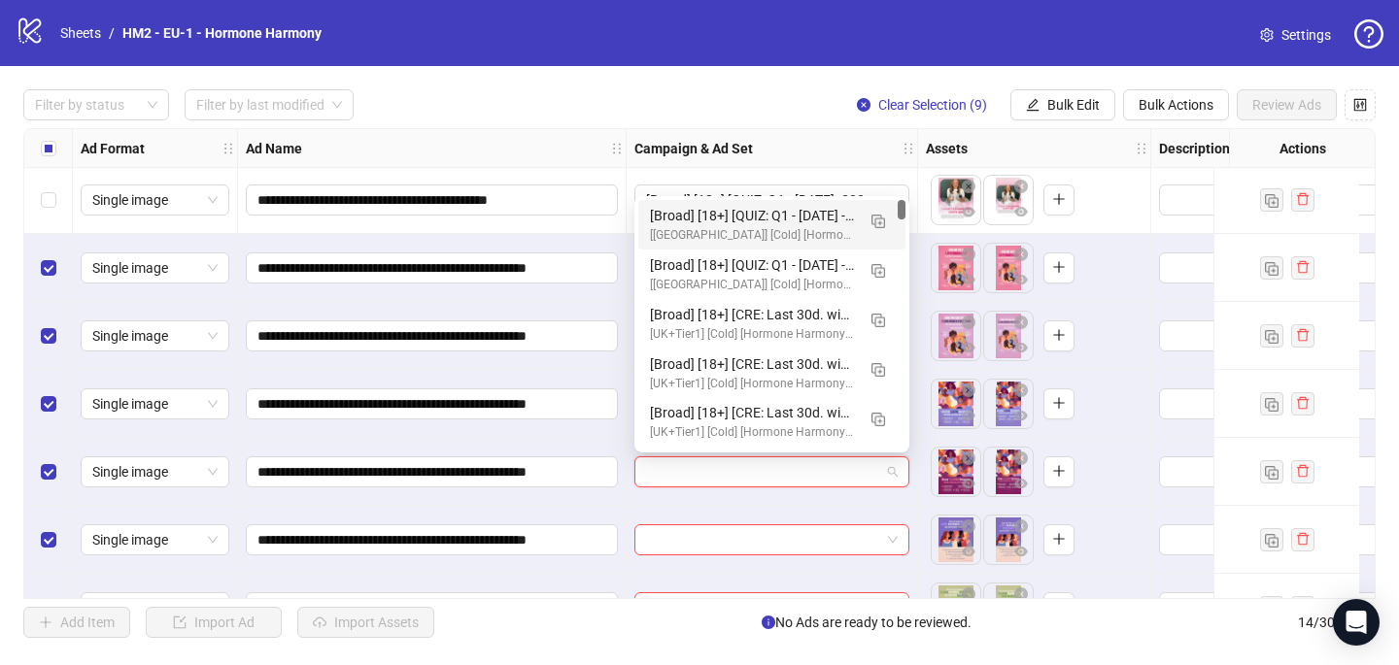
click at [696, 472] on input "search" at bounding box center [763, 472] width 234 height 29
click at [757, 206] on div "[Broad] [18+] [QUIZ: Q1 - [DATE] -2025 - hormonal Quiz 10Q -15%off] [CRE: Q3-[D…" at bounding box center [752, 215] width 205 height 21
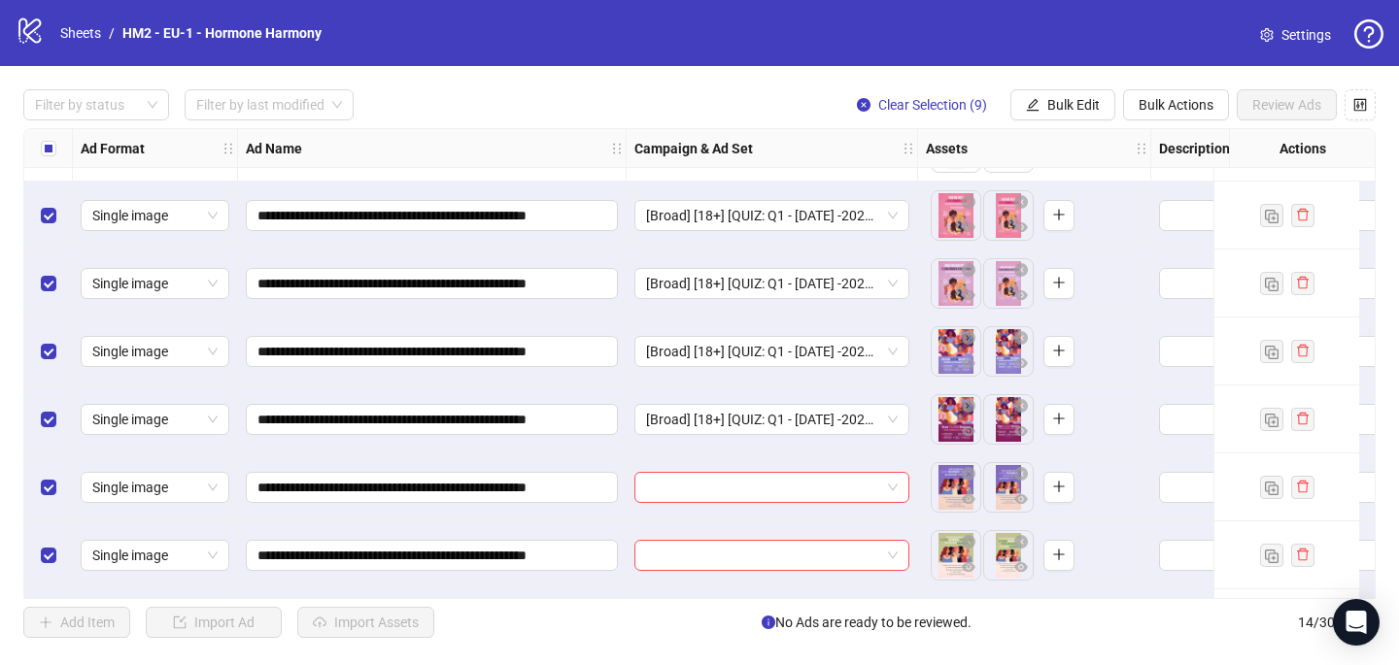
scroll to position [328, 0]
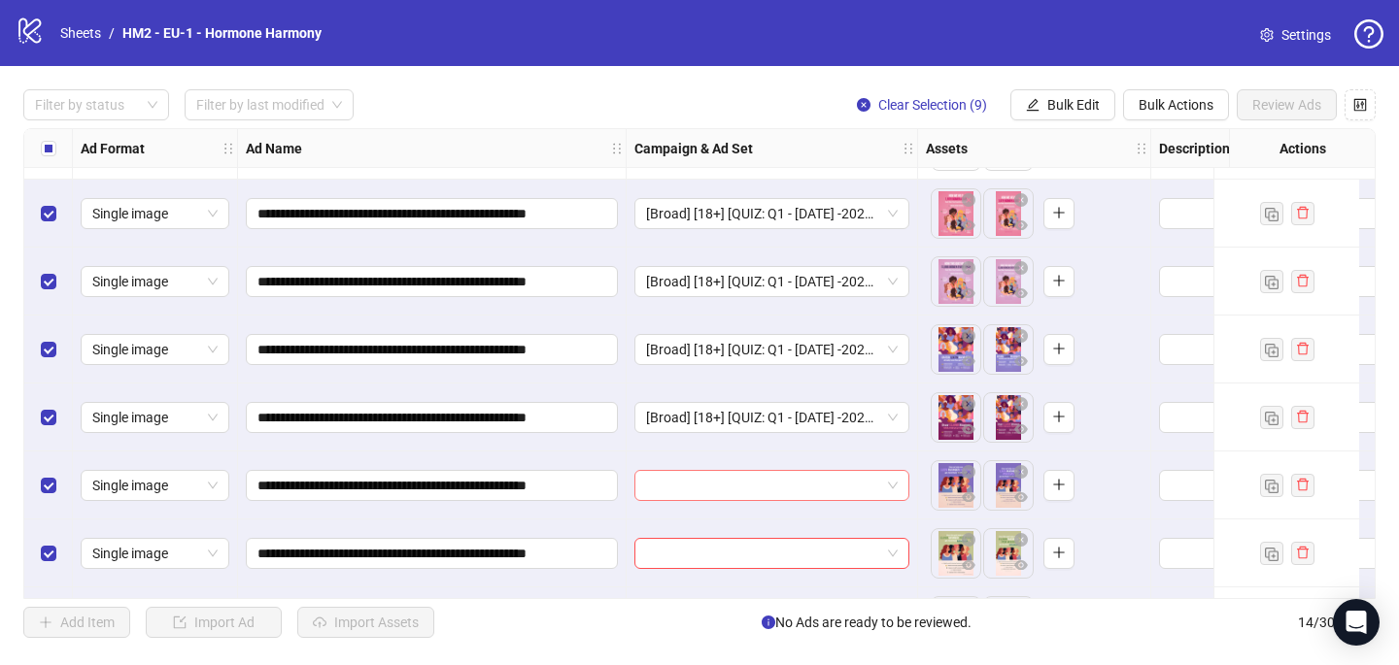
click at [698, 477] on input "search" at bounding box center [763, 485] width 234 height 29
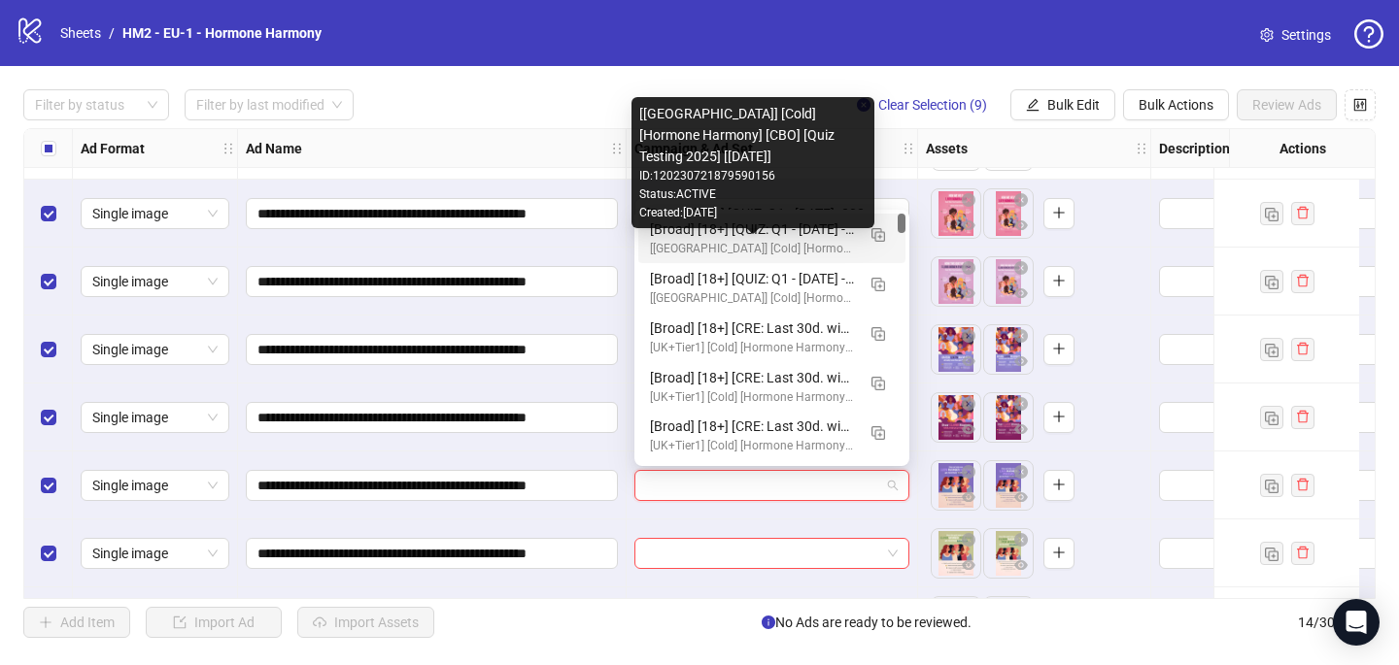
click at [752, 242] on div "[[GEOGRAPHIC_DATA]] [Cold] [Hormone Harmony] [CBO] [Quiz Testing 2025] [[DATE]]" at bounding box center [752, 249] width 205 height 18
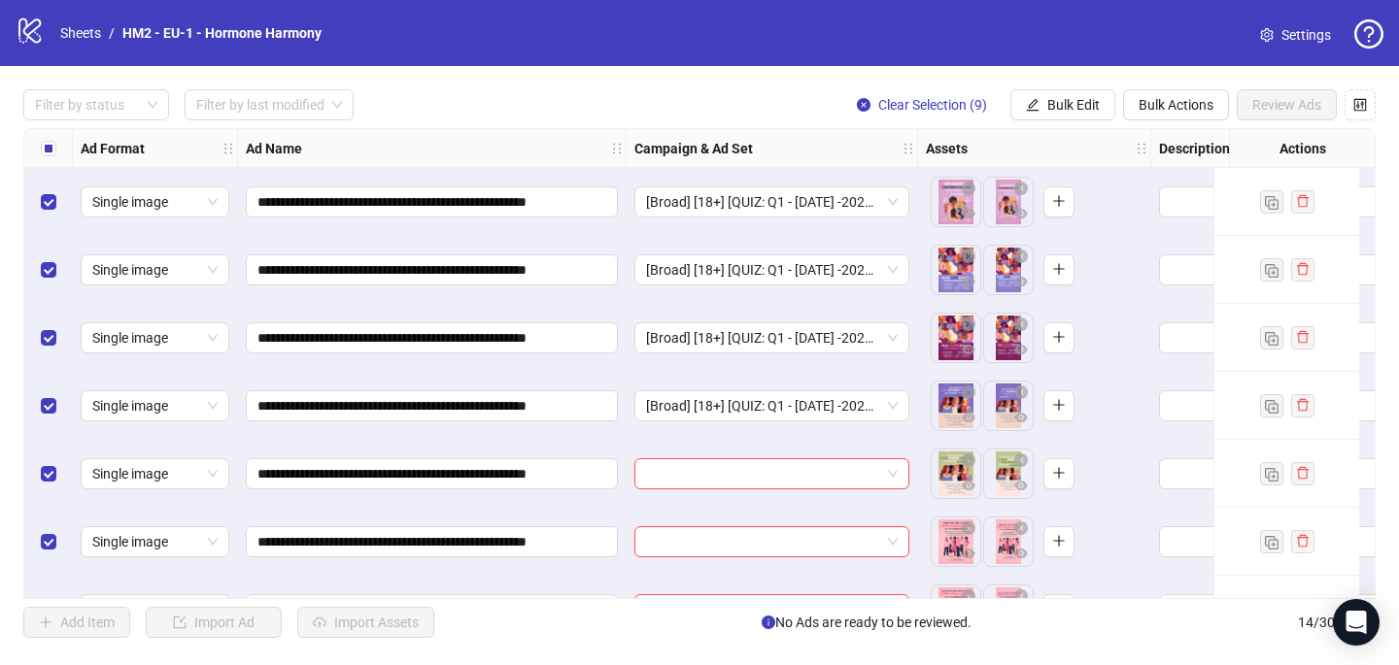
scroll to position [407, 0]
click at [699, 464] on input "search" at bounding box center [763, 474] width 234 height 29
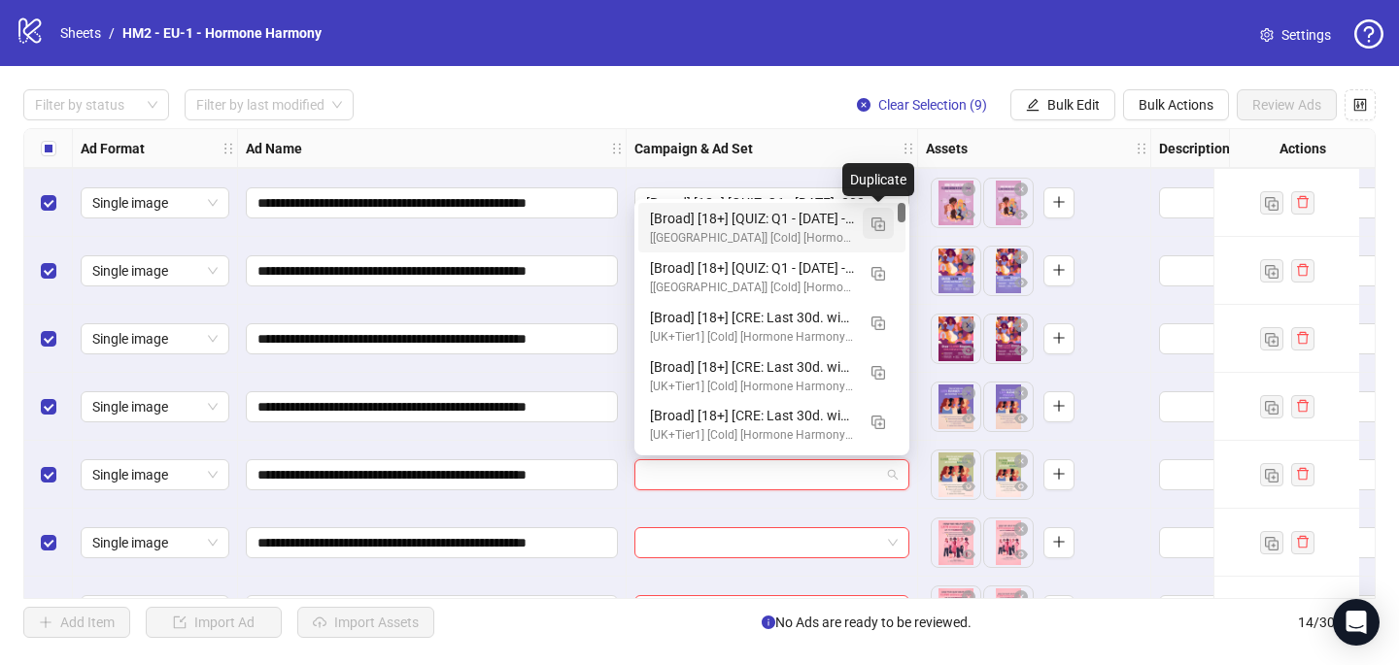
click at [875, 226] on img "button" at bounding box center [878, 225] width 14 height 14
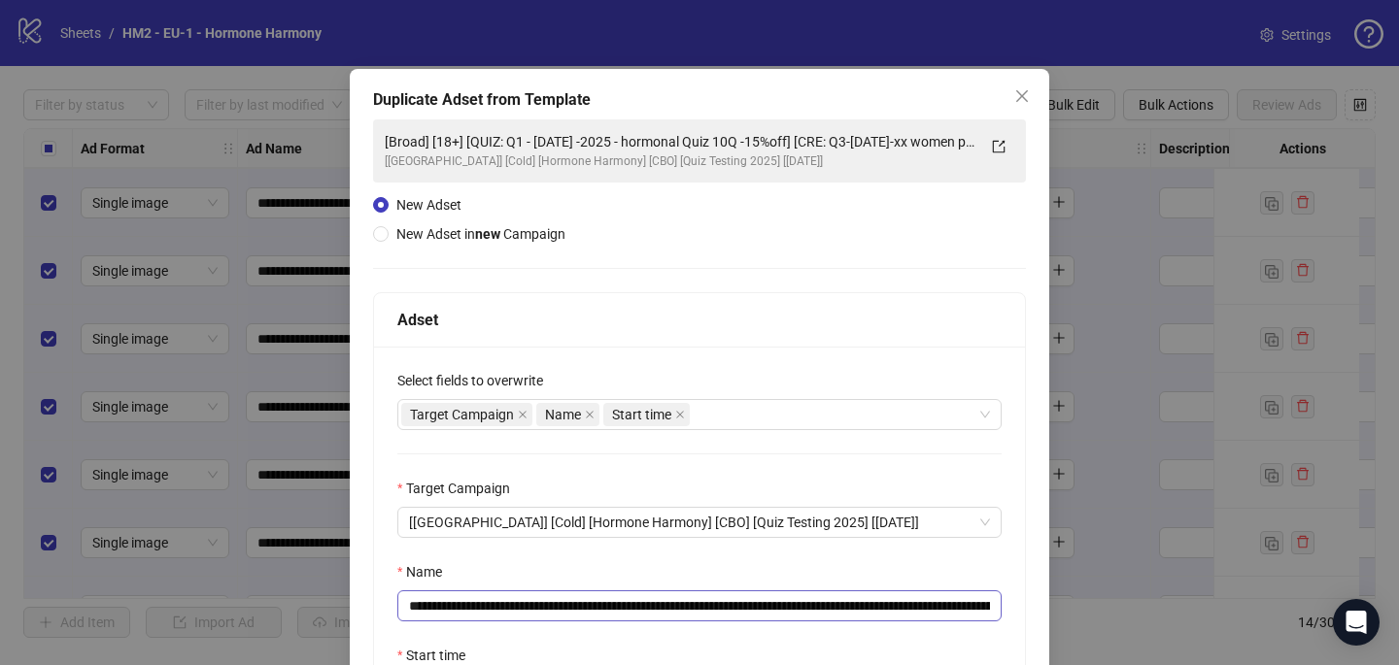
scroll to position [46, 0]
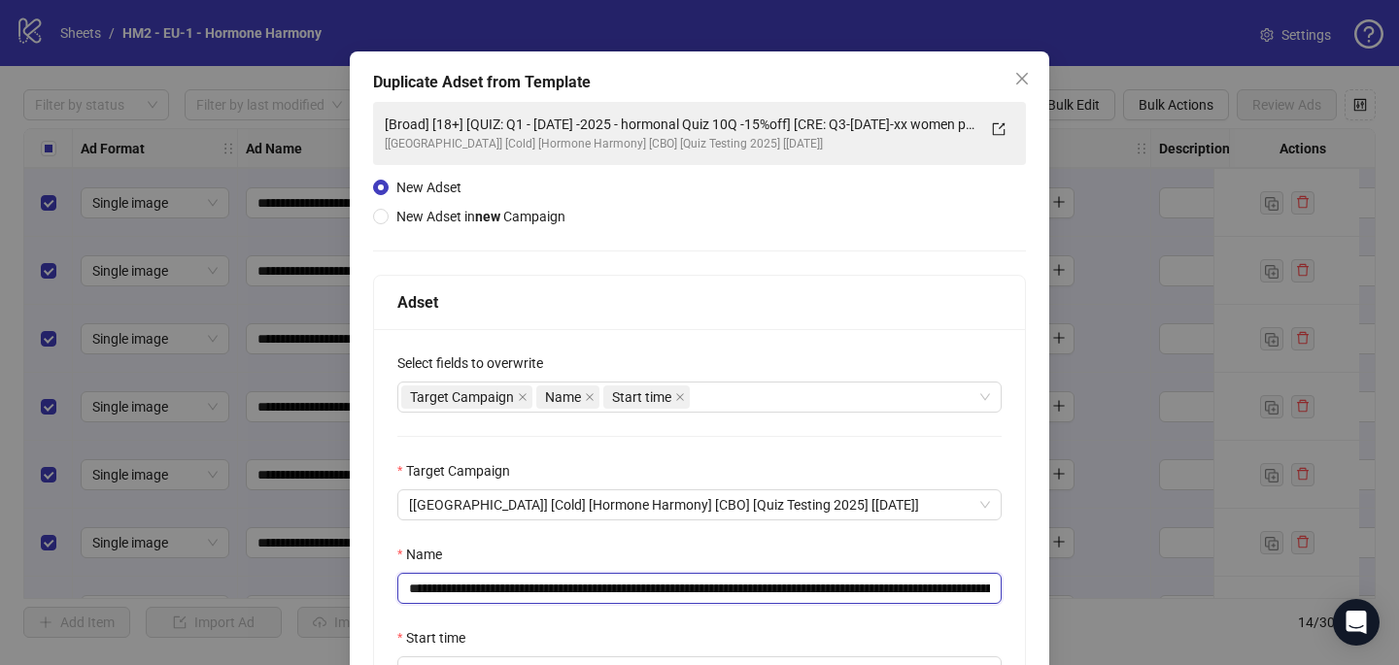
click at [976, 587] on input "**********" at bounding box center [699, 588] width 604 height 31
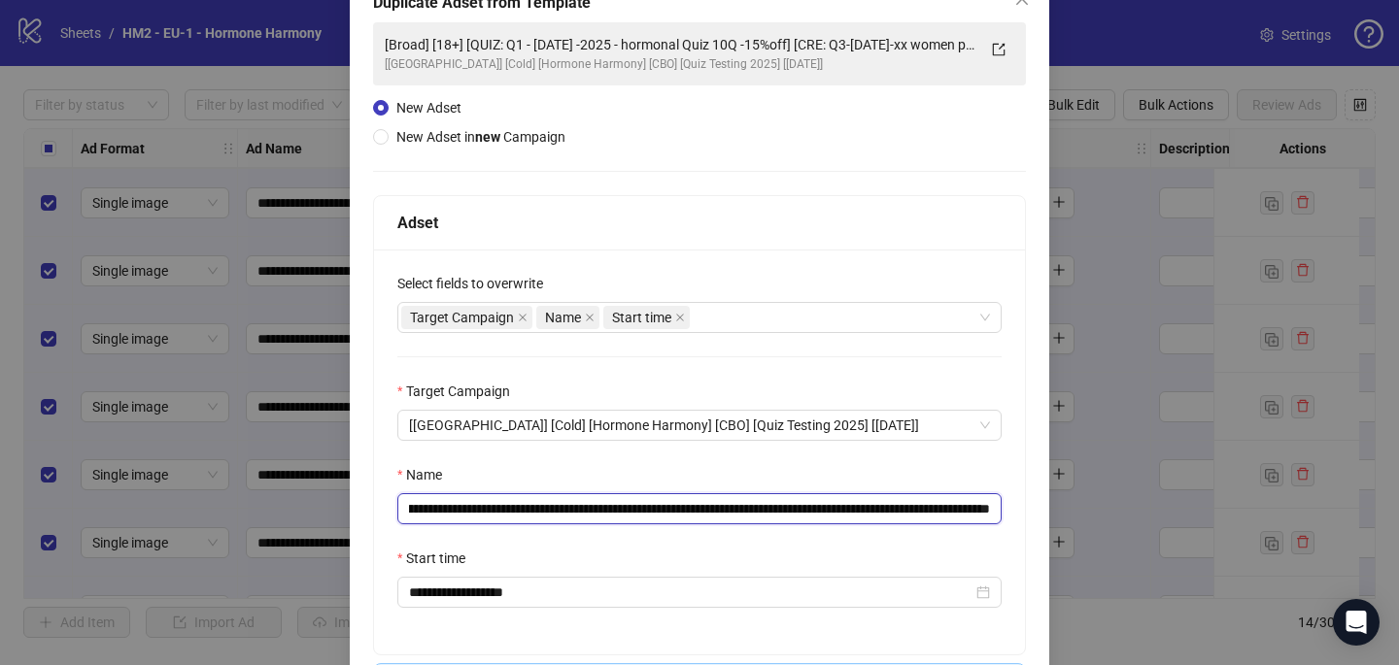
scroll to position [270, 0]
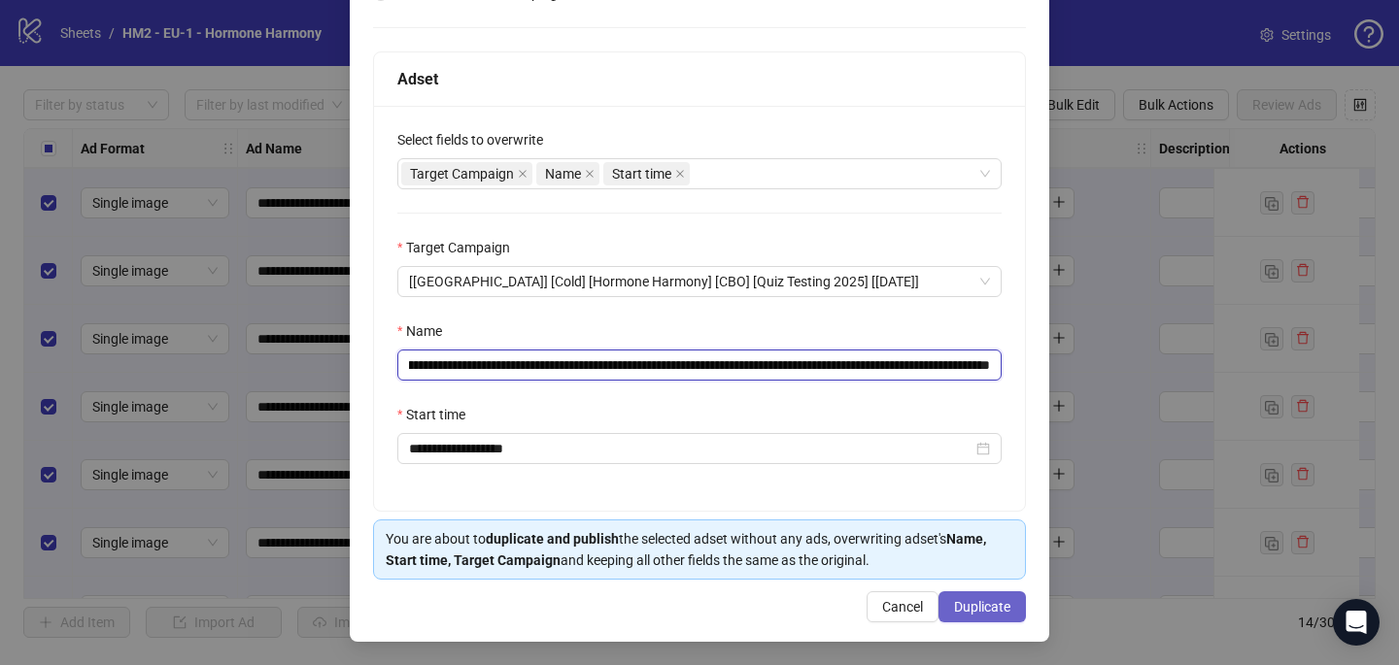
type input "**********"
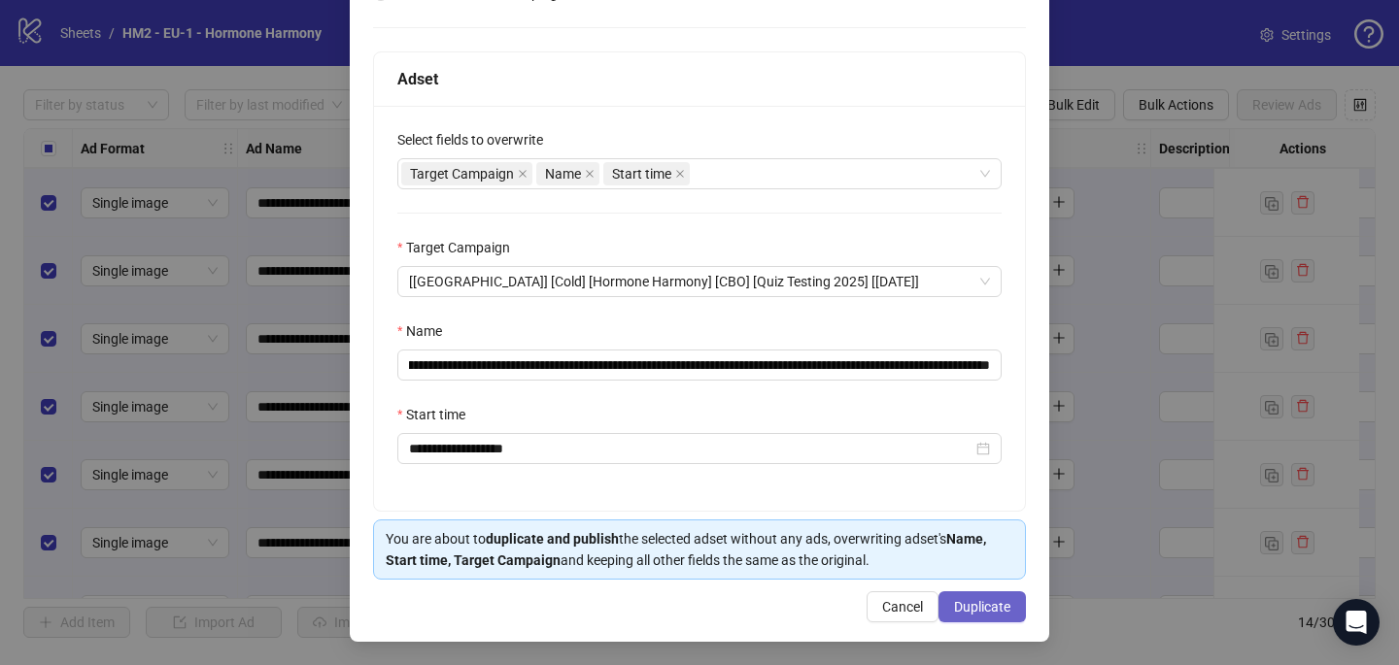
click at [1003, 599] on span "Duplicate" at bounding box center [982, 607] width 56 height 16
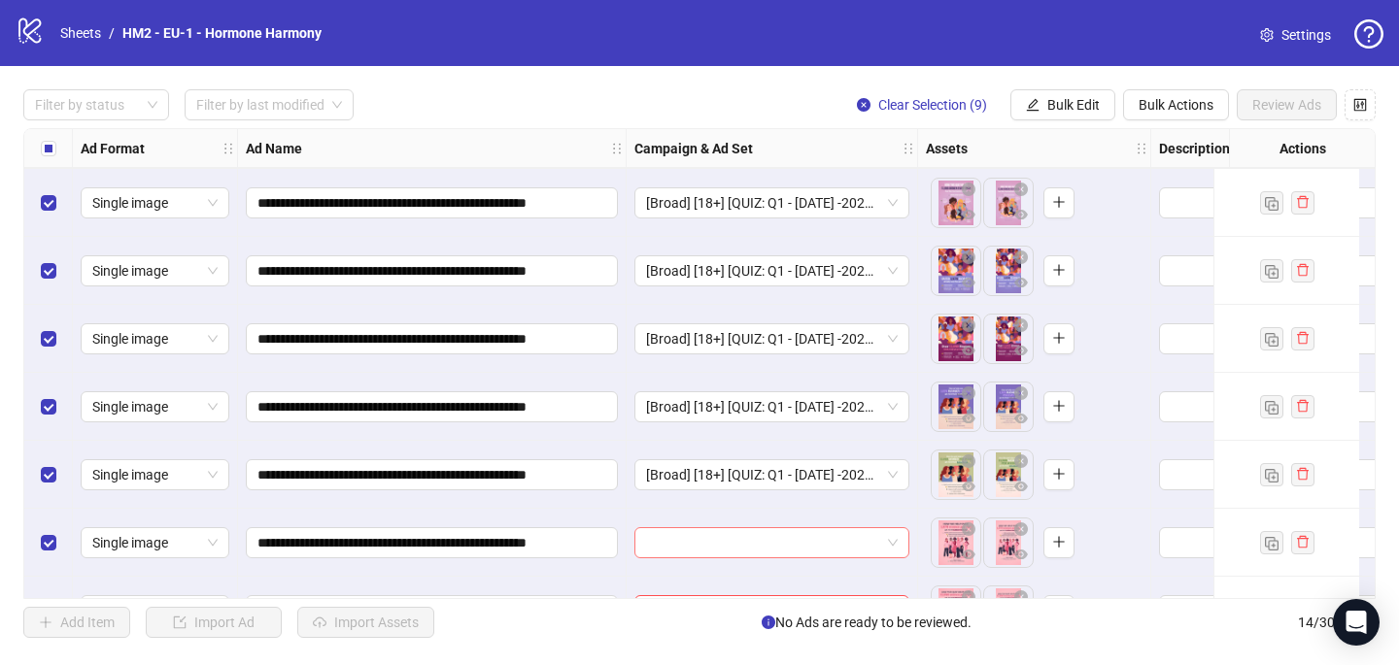
click at [757, 548] on input "search" at bounding box center [763, 542] width 234 height 29
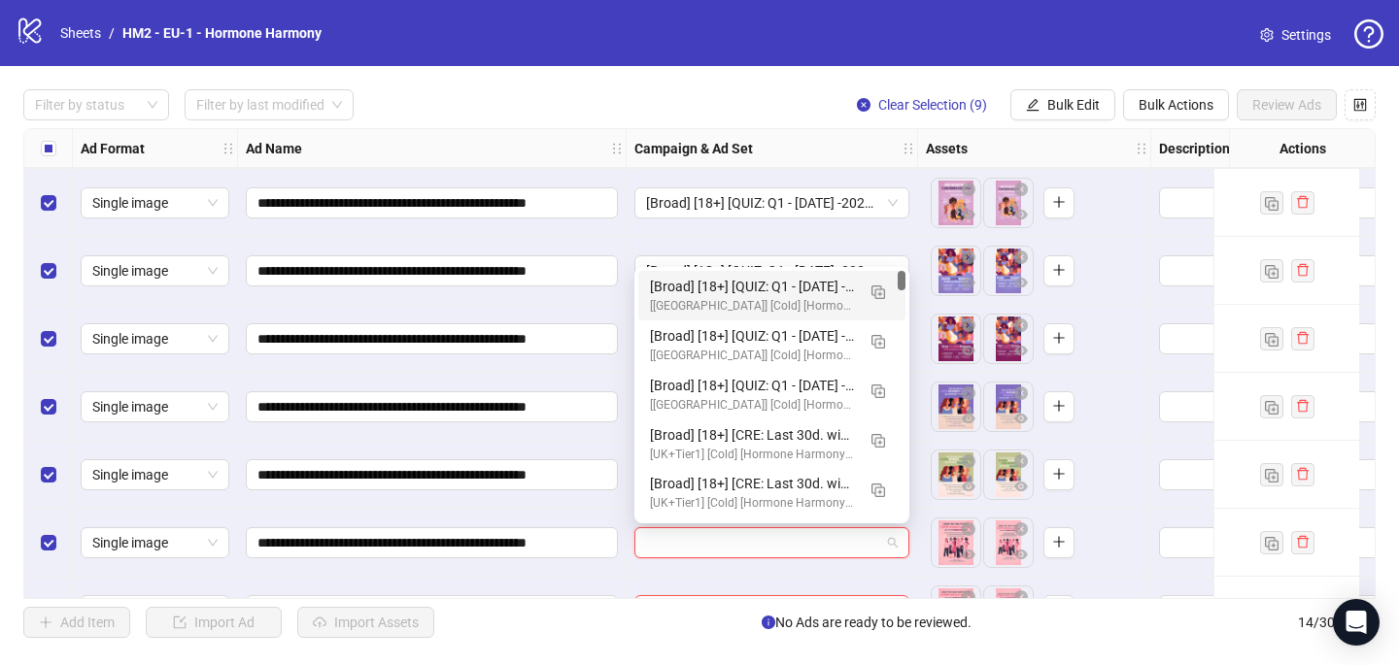
click at [781, 290] on div "[Broad] [18+] [QUIZ: Q1 - [DATE] -2025 - hormonal Quiz 10Q -15%off] [CRE: Q3-[D…" at bounding box center [752, 286] width 205 height 21
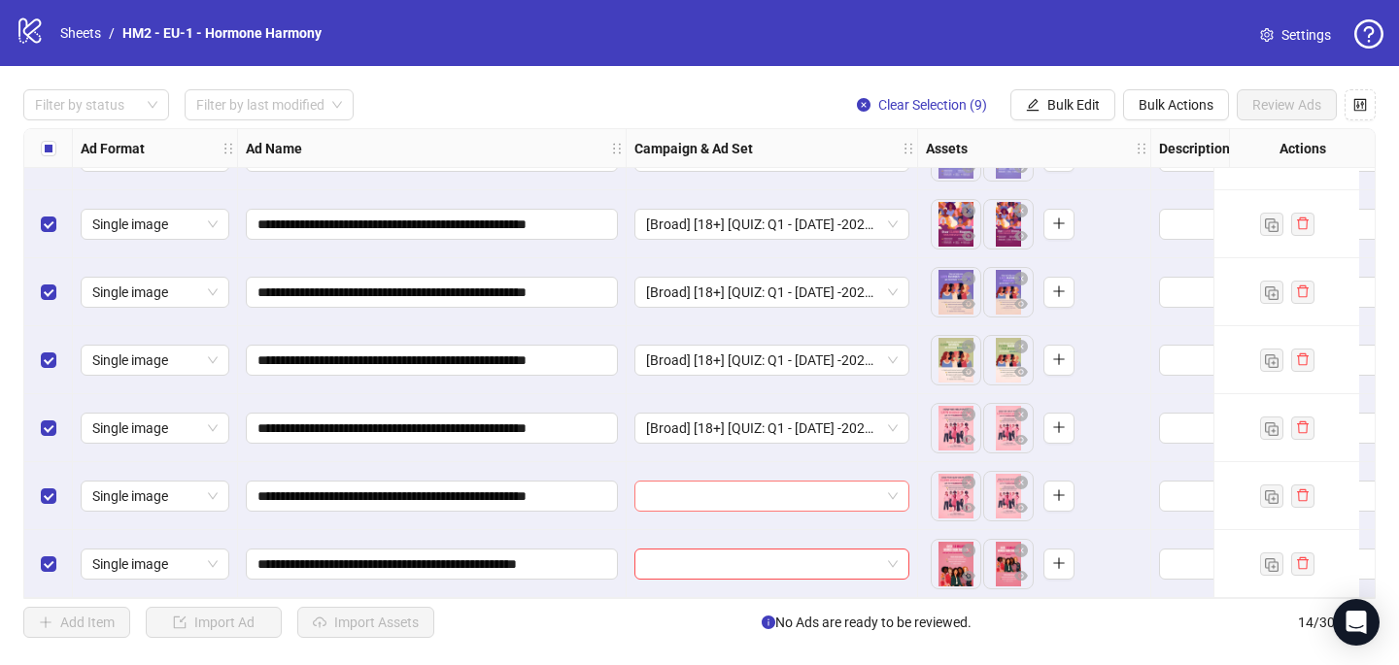
scroll to position [529, 0]
click at [766, 494] on input "search" at bounding box center [763, 496] width 234 height 29
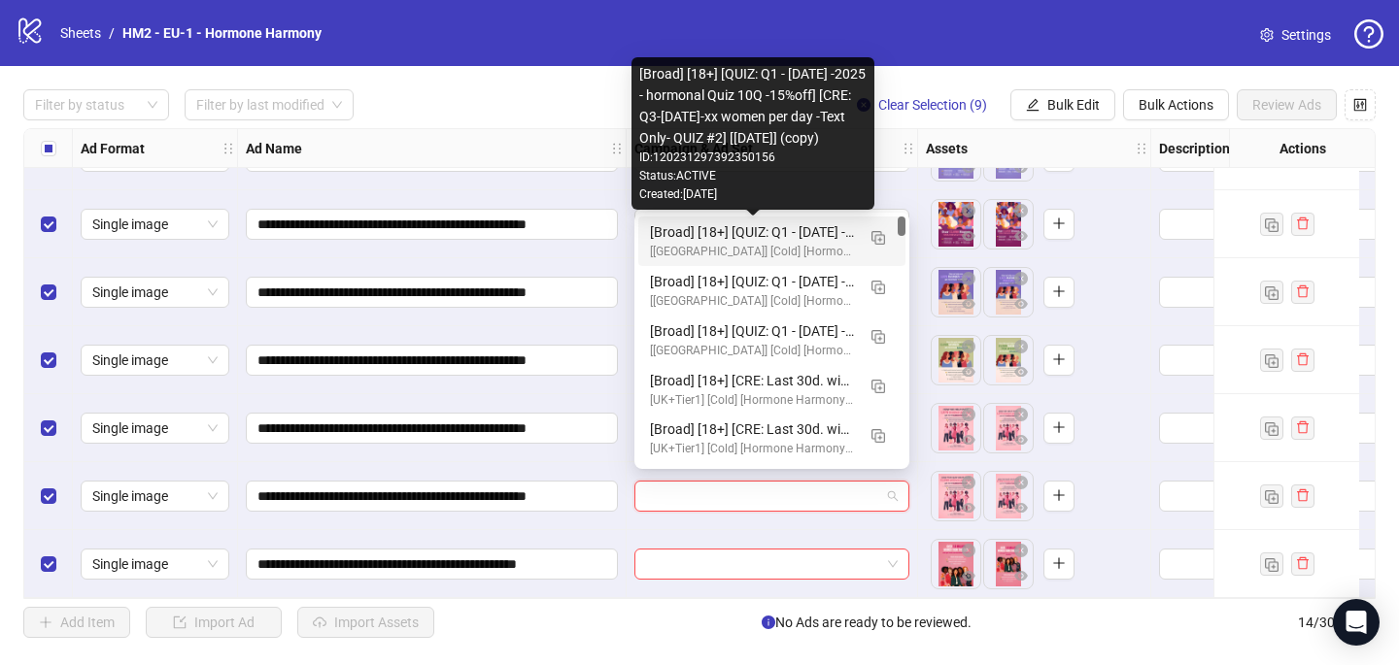
click at [834, 226] on div "[Broad] [18+] [QUIZ: Q1 - [DATE] -2025 - hormonal Quiz 10Q -15%off] [CRE: Q3-[D…" at bounding box center [752, 231] width 205 height 21
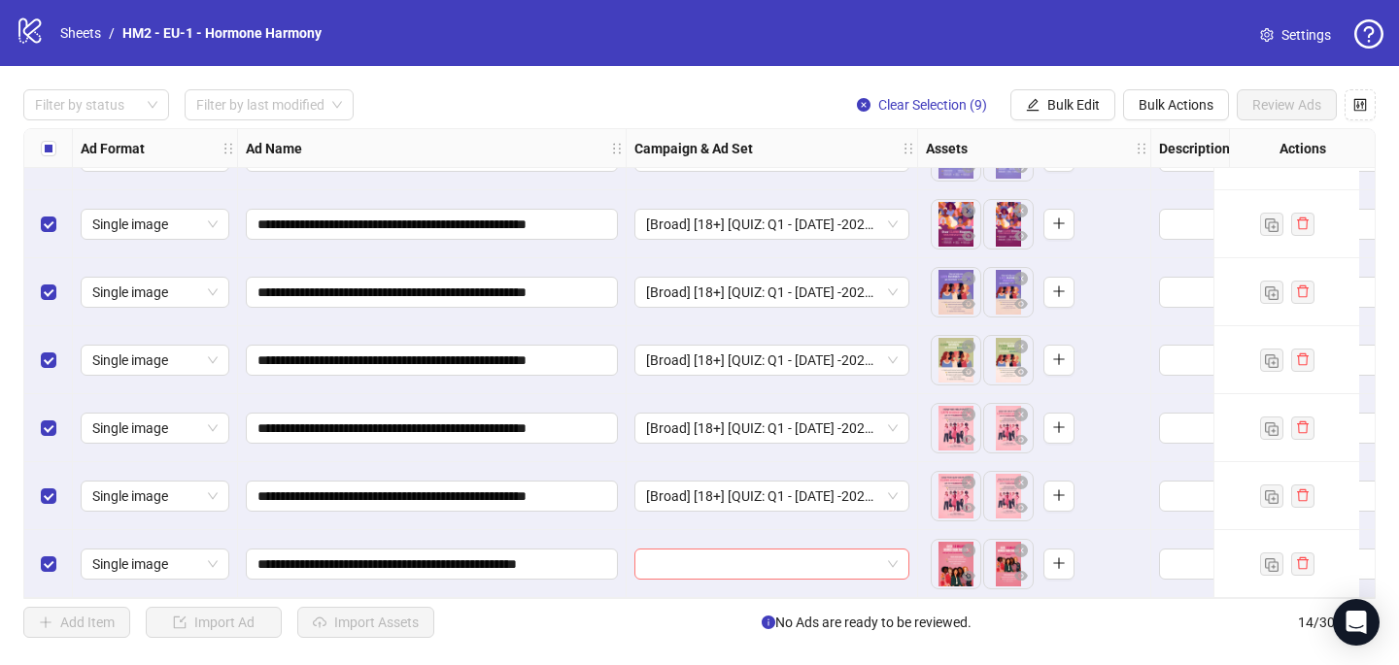
click at [748, 557] on input "search" at bounding box center [763, 564] width 234 height 29
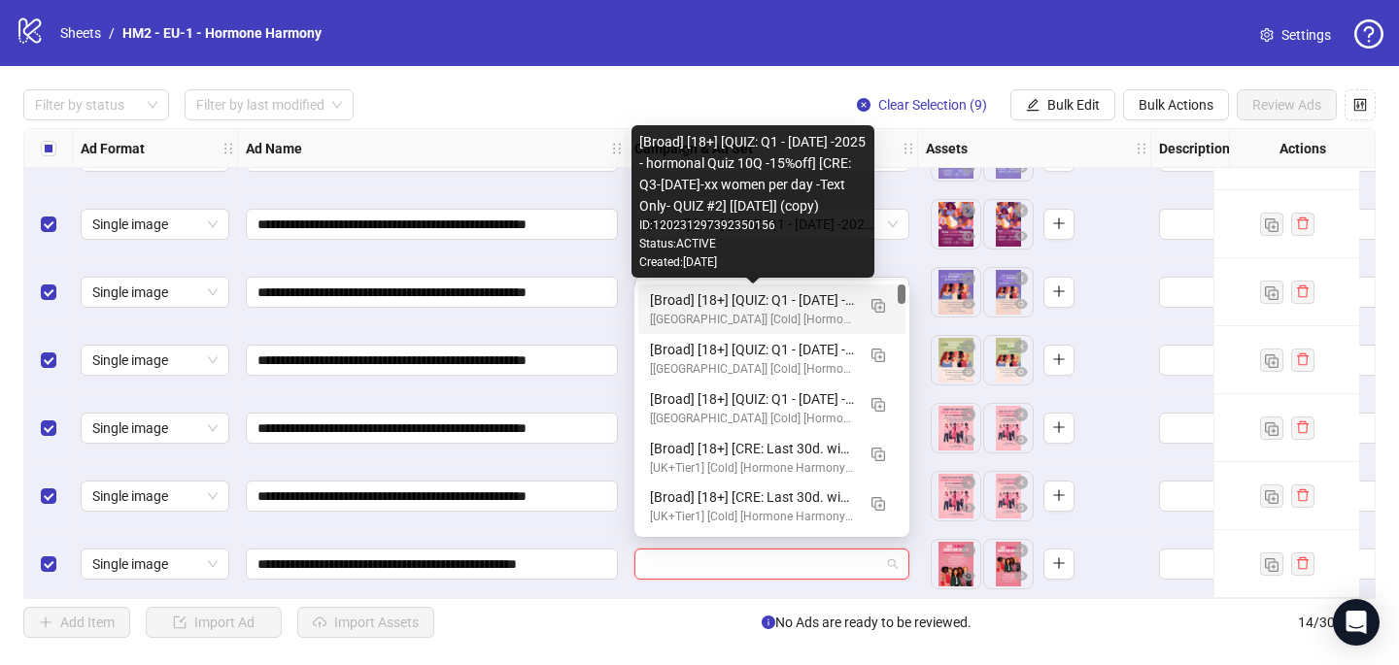
click at [796, 293] on div "[Broad] [18+] [QUIZ: Q1 - [DATE] -2025 - hormonal Quiz 10Q -15%off] [CRE: Q3-[D…" at bounding box center [752, 299] width 205 height 21
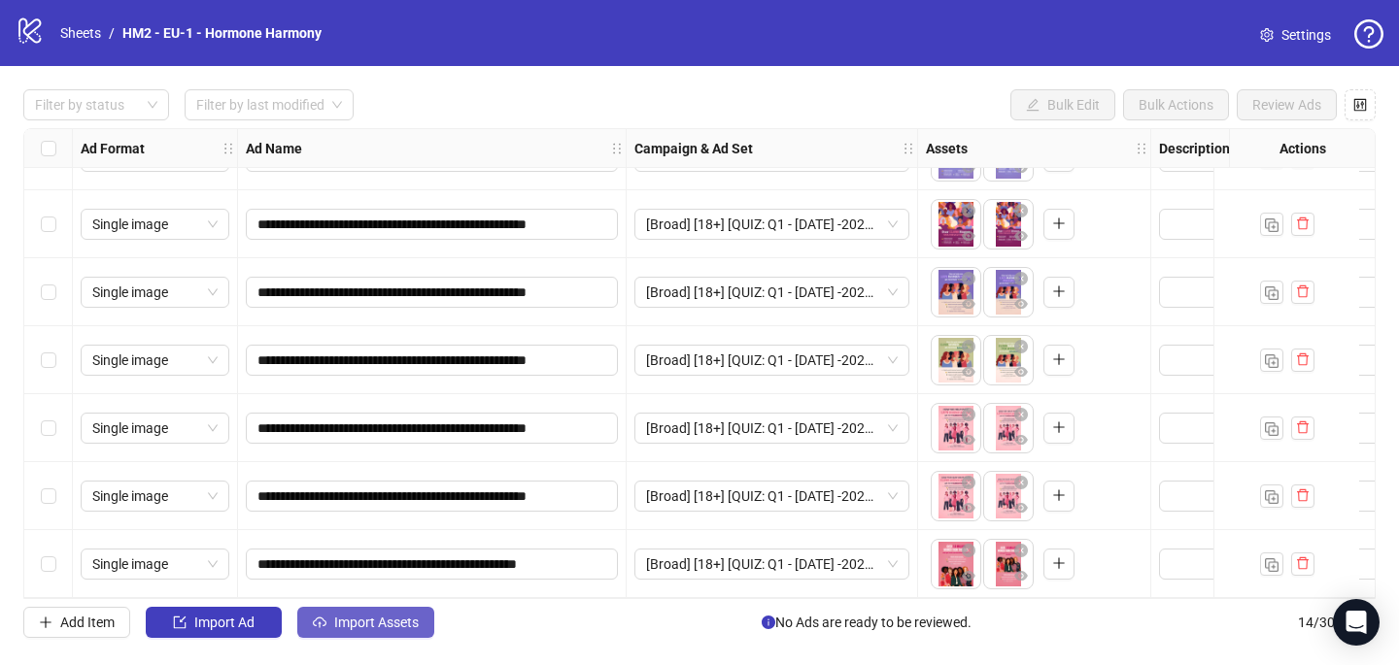
click at [384, 633] on button "Import Assets" at bounding box center [365, 622] width 137 height 31
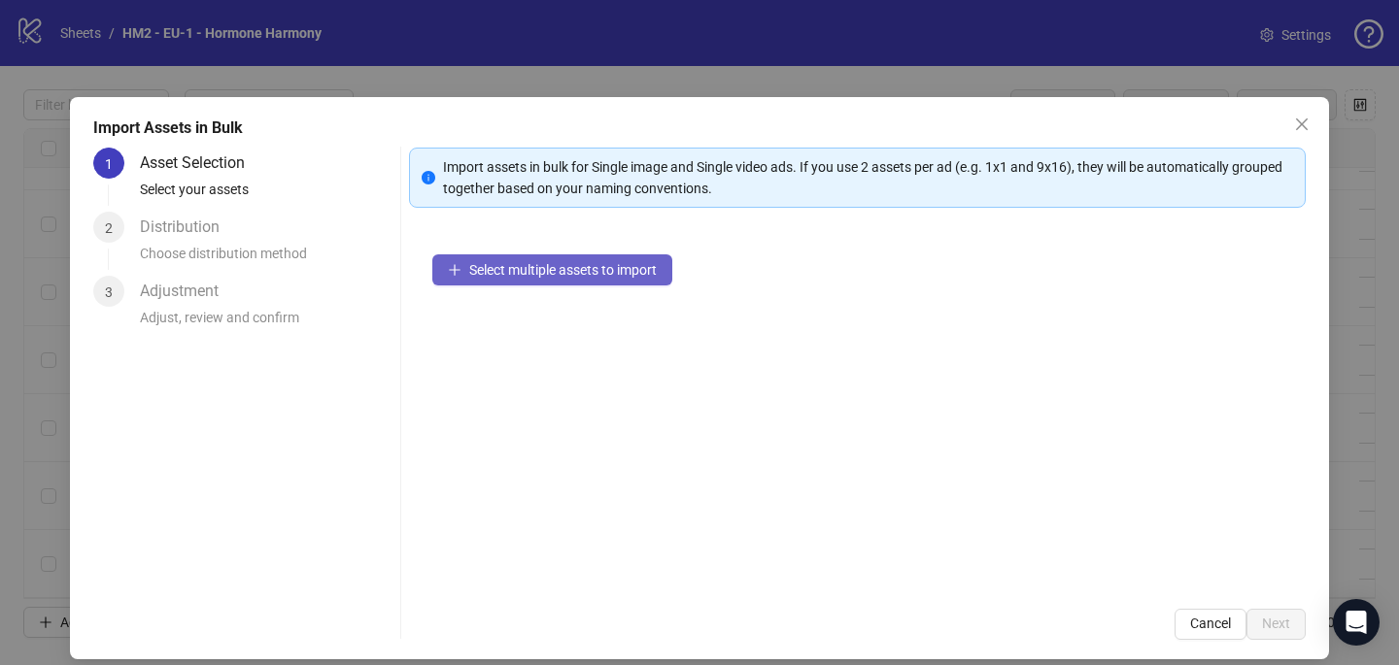
click at [571, 272] on span "Select multiple assets to import" at bounding box center [562, 270] width 187 height 16
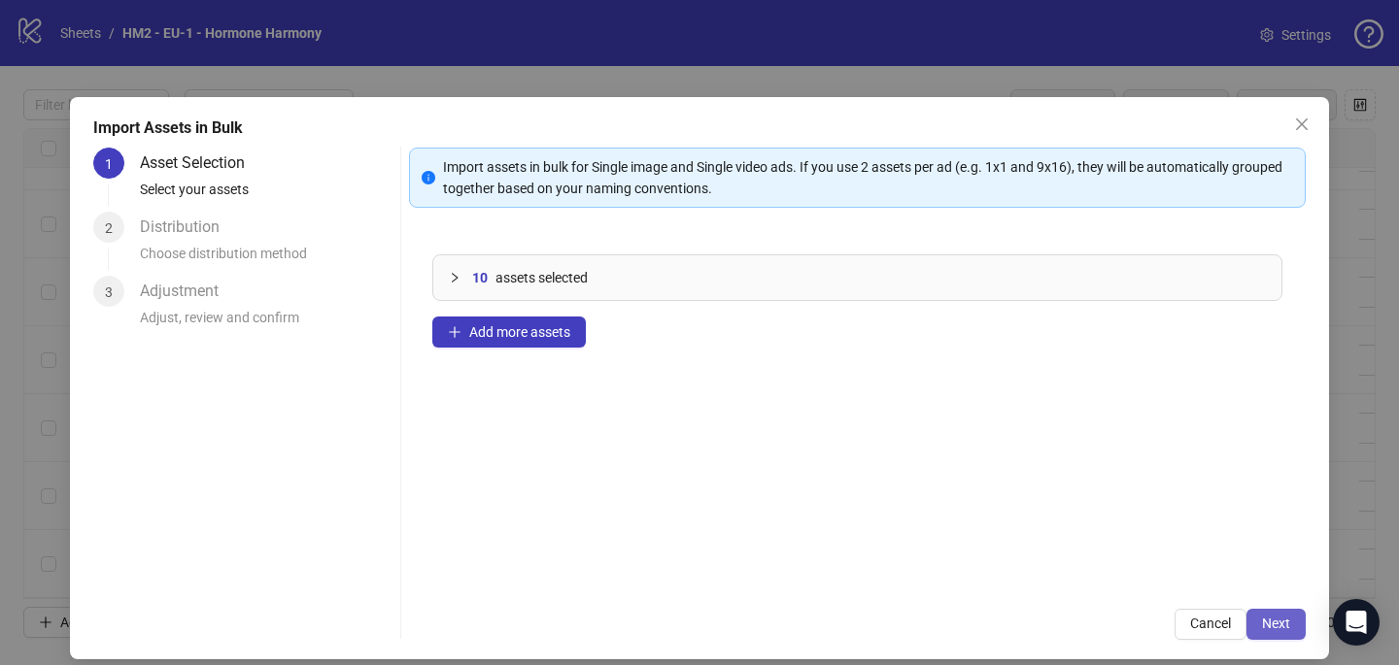
click at [1269, 617] on span "Next" at bounding box center [1276, 624] width 28 height 16
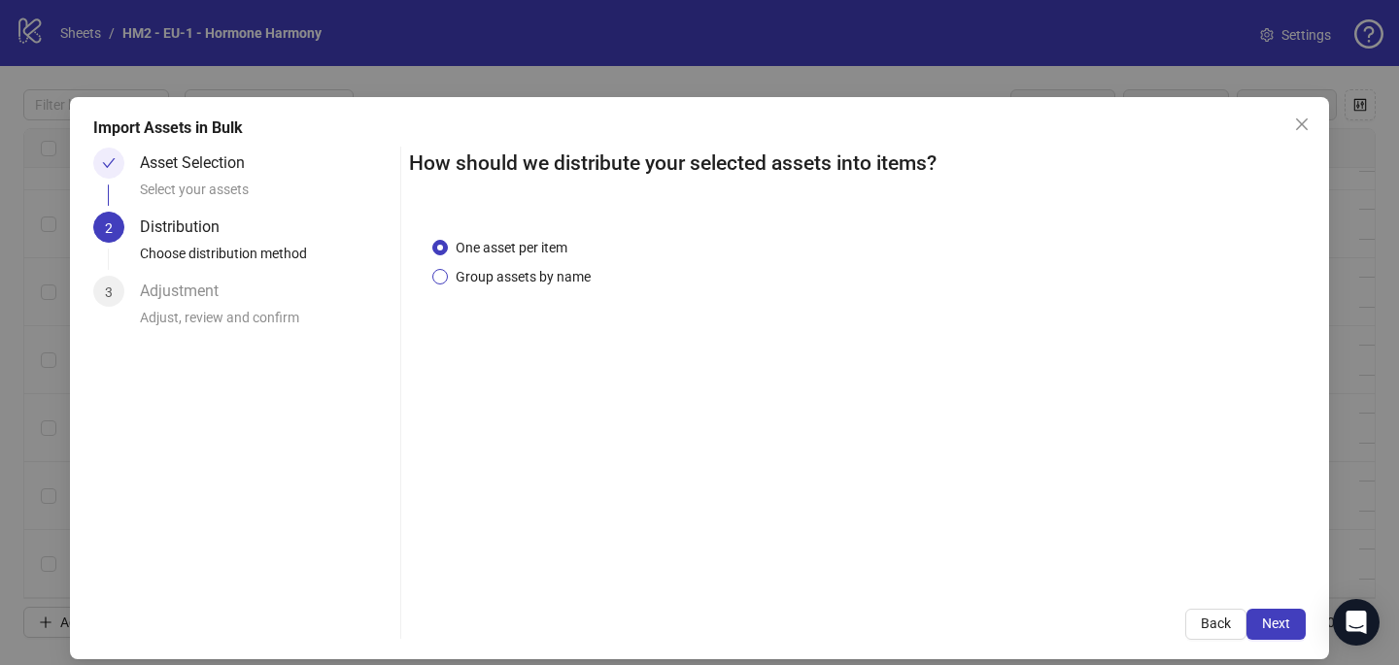
click at [538, 272] on span "Group assets by name" at bounding box center [523, 276] width 151 height 21
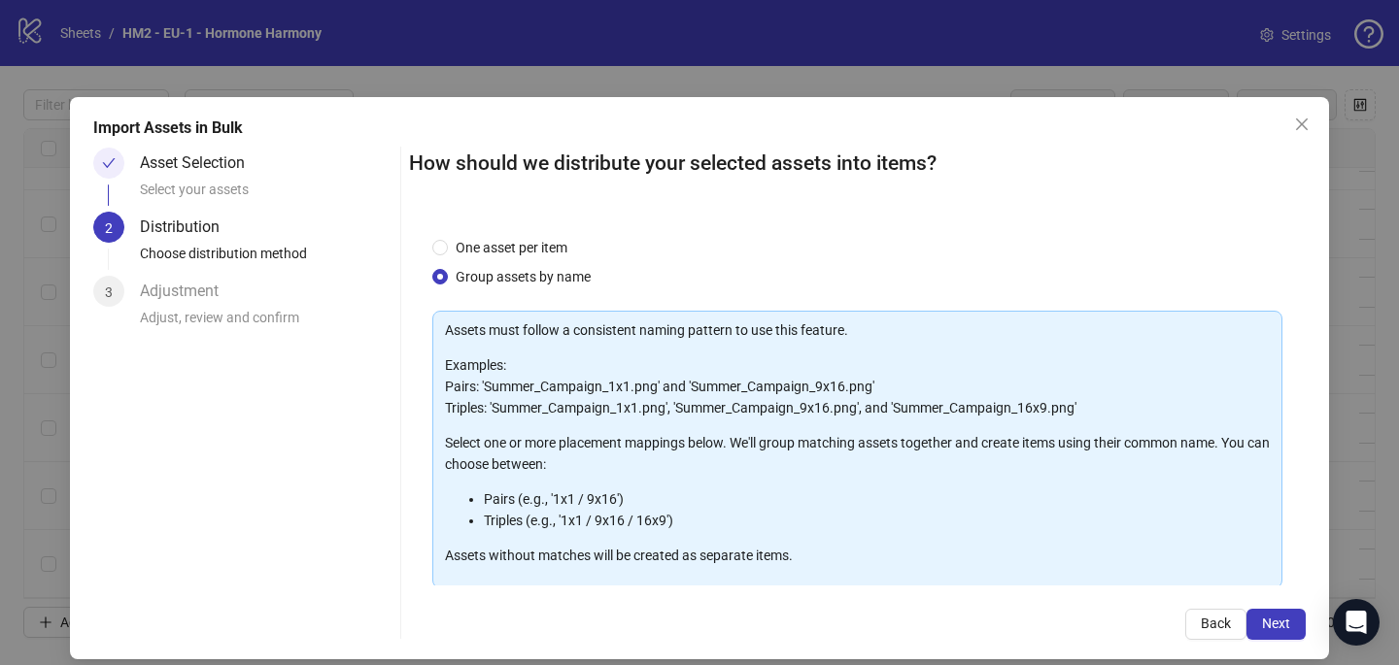
scroll to position [197, 0]
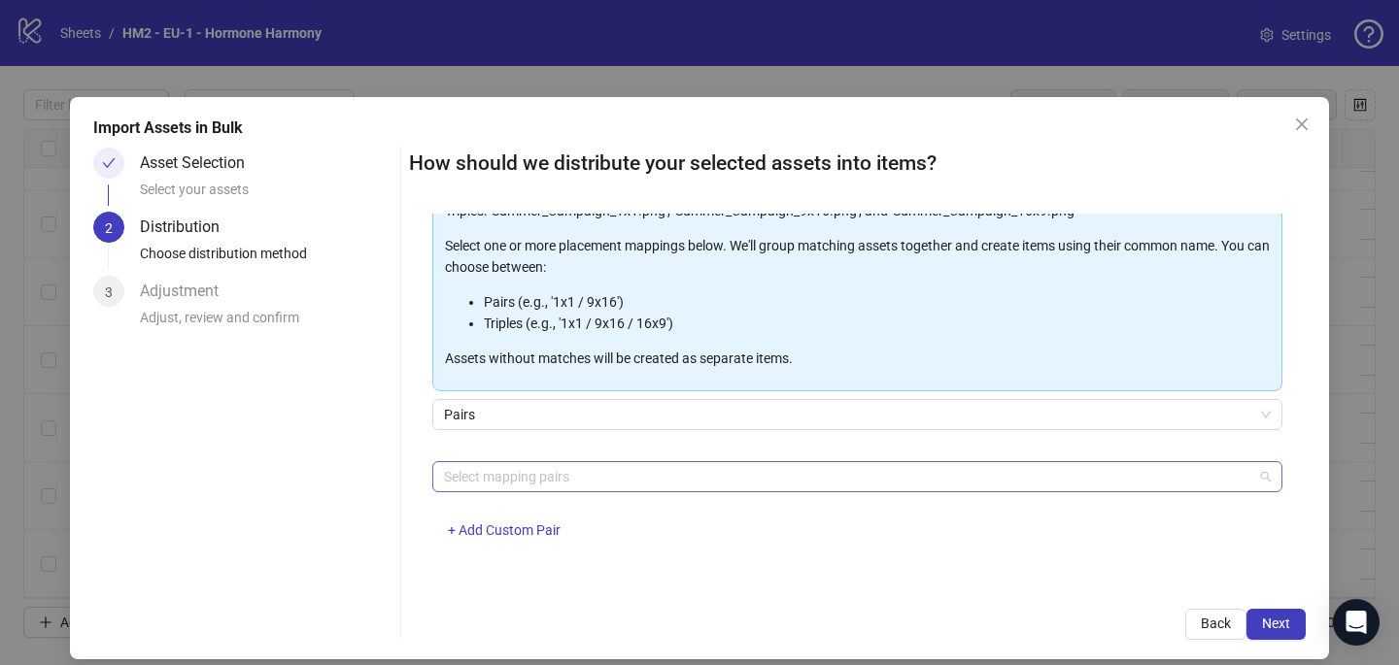
click at [570, 476] on div at bounding box center [847, 476] width 822 height 27
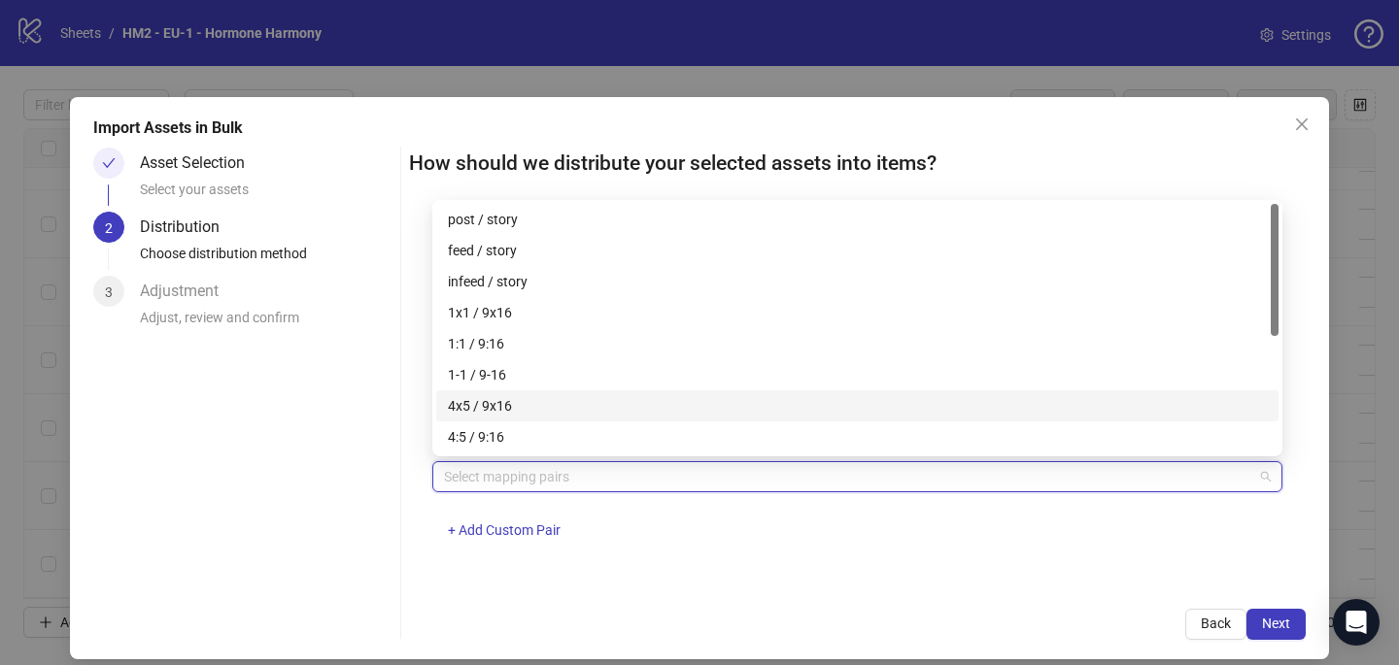
click at [562, 406] on div "4x5 / 9x16" at bounding box center [857, 405] width 819 height 21
click at [683, 607] on div "How should we distribute your selected assets into items? One asset per item Gr…" at bounding box center [857, 394] width 897 height 492
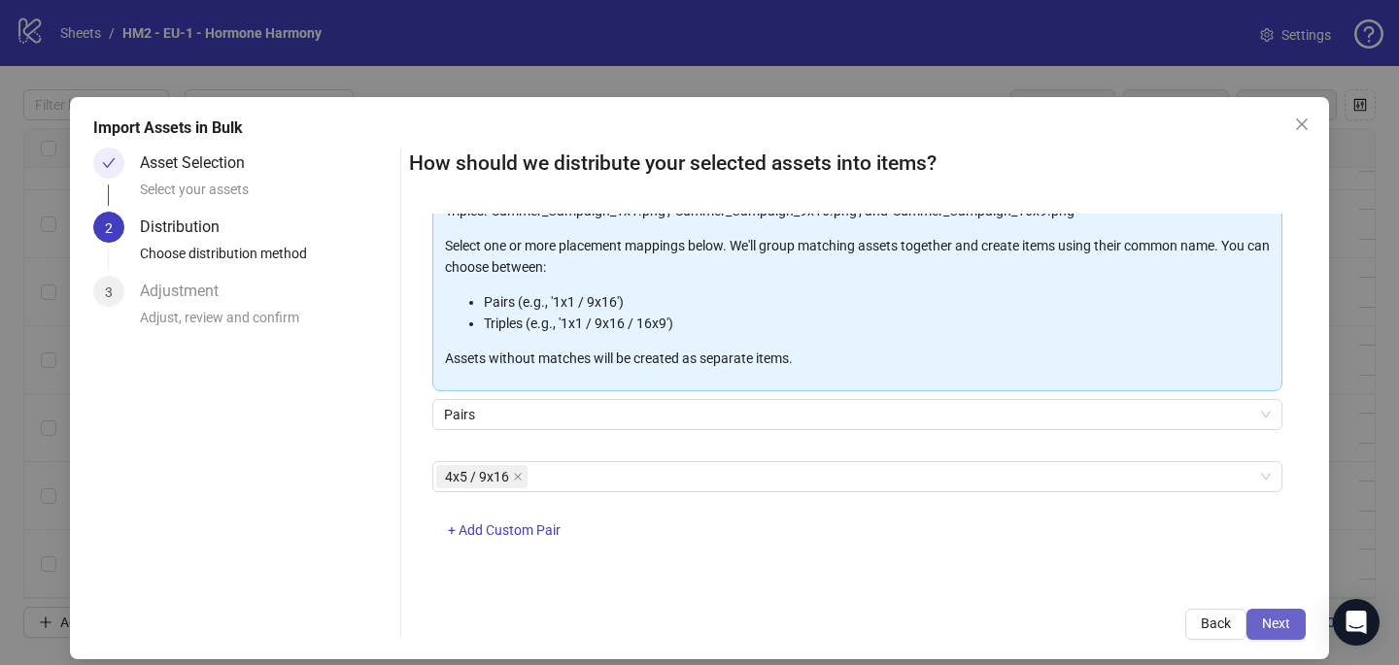
click at [1288, 622] on span "Next" at bounding box center [1276, 624] width 28 height 16
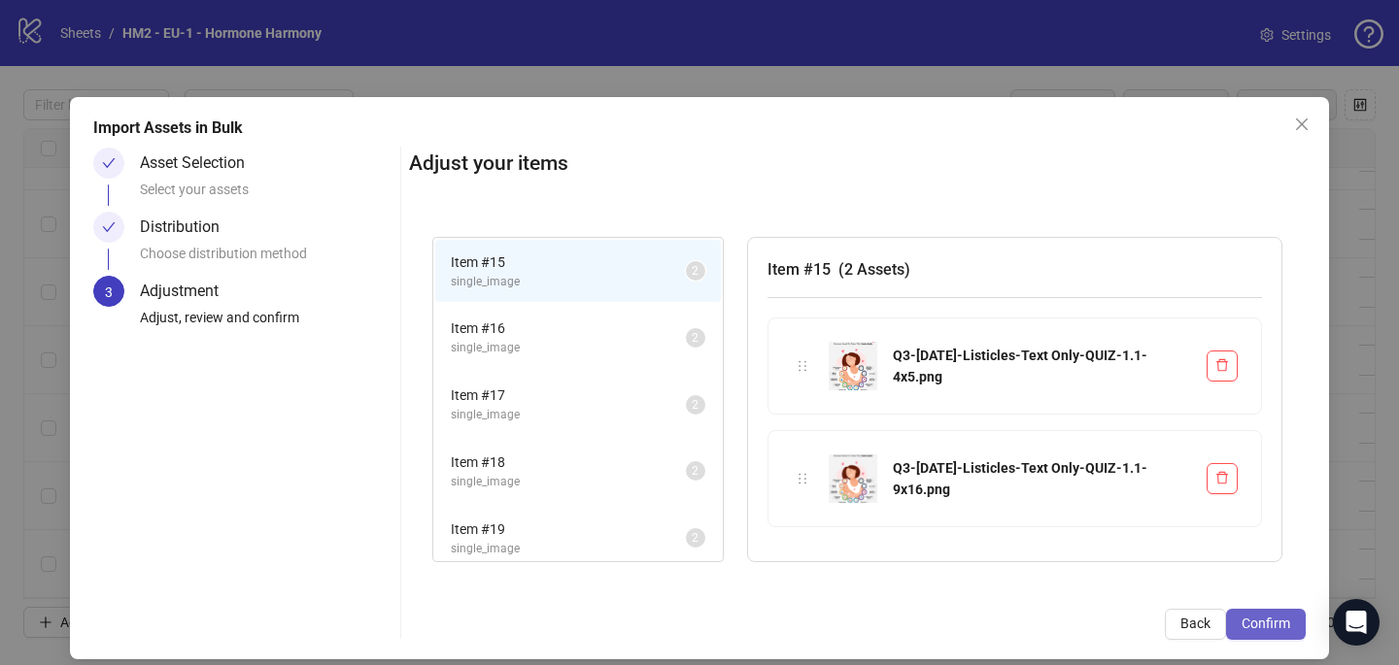
click at [1279, 619] on span "Confirm" at bounding box center [1265, 624] width 49 height 16
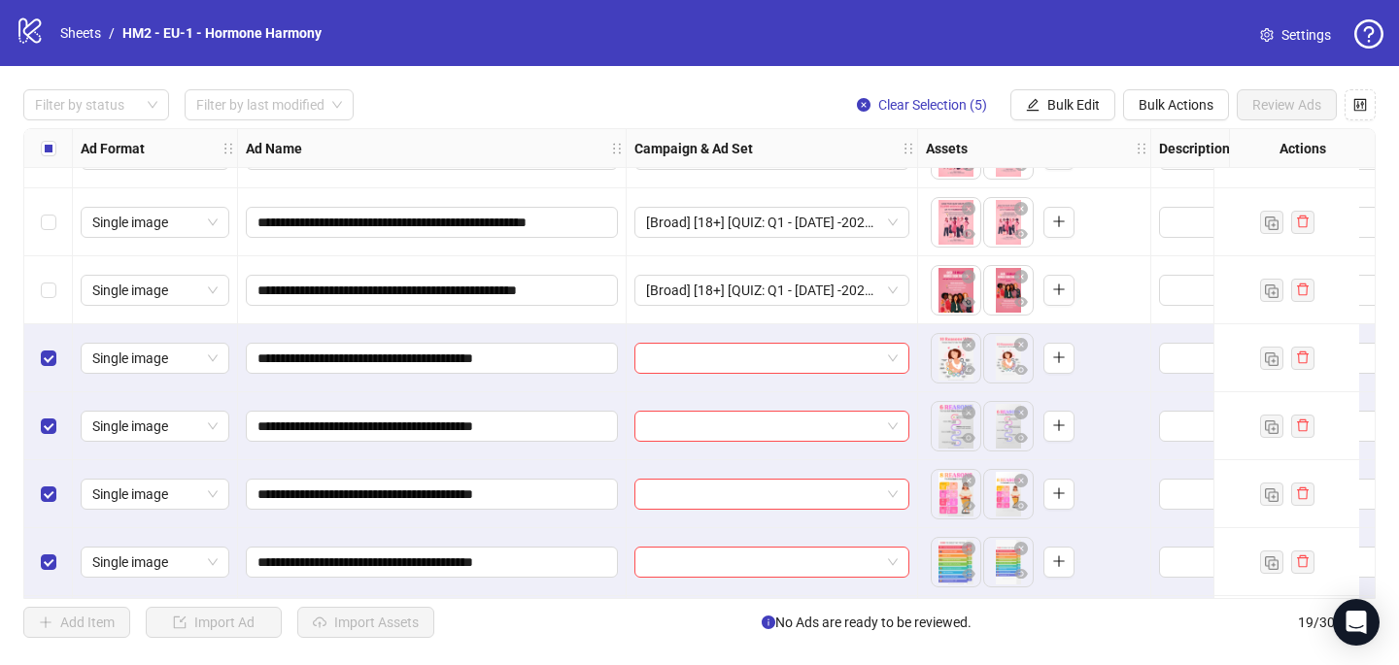
scroll to position [869, 0]
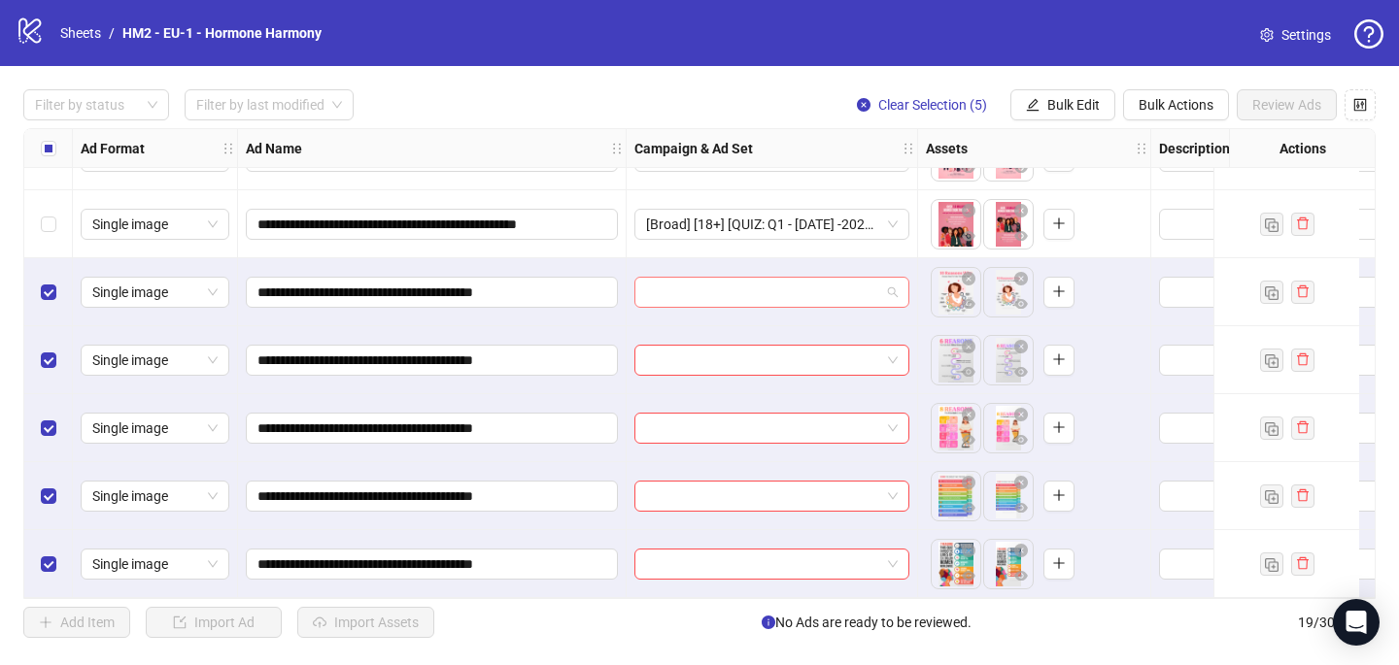
click at [775, 288] on input "search" at bounding box center [763, 292] width 234 height 29
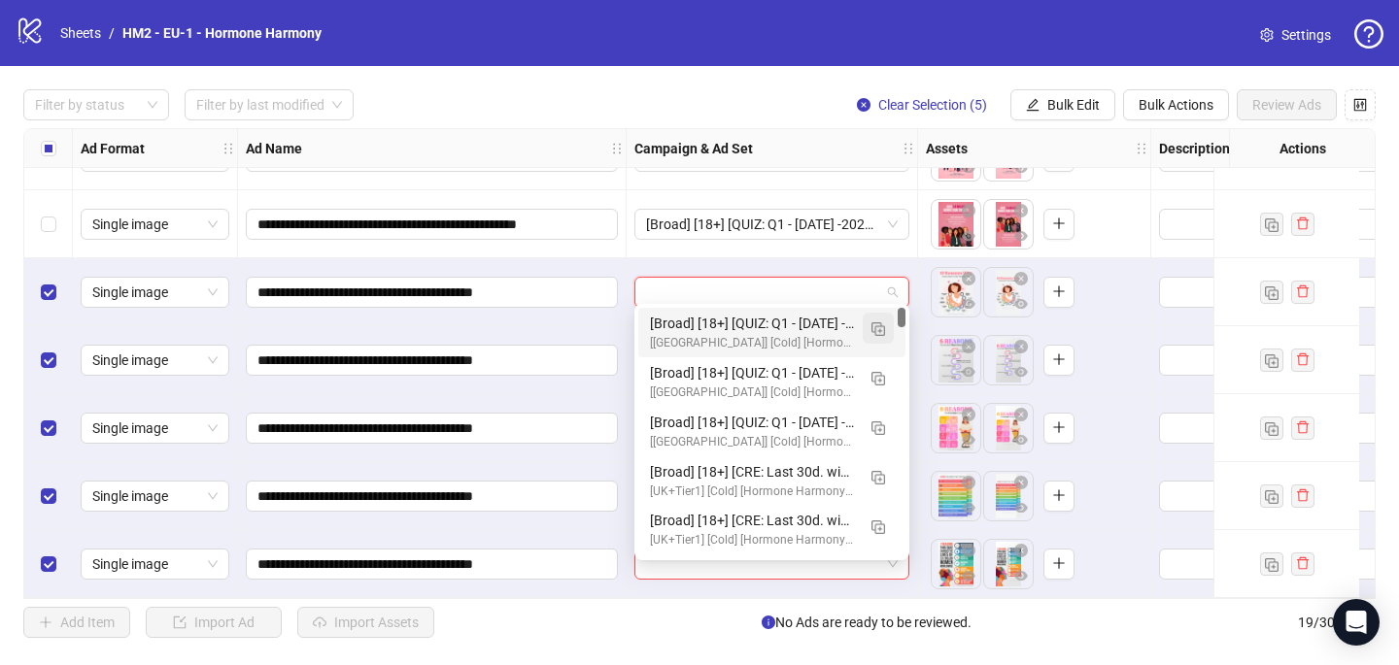
click at [871, 326] on img "button" at bounding box center [878, 329] width 14 height 14
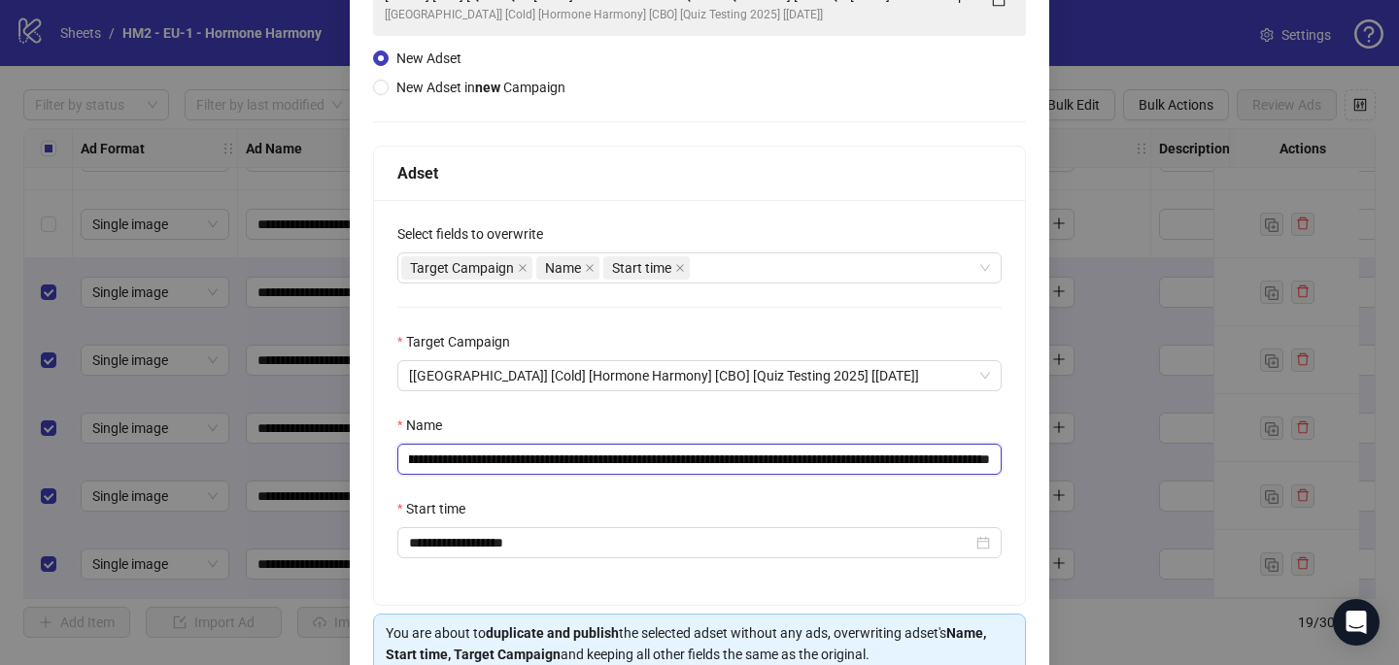
scroll to position [0, 317]
drag, startPoint x: 861, startPoint y: 458, endPoint x: 874, endPoint y: 468, distance: 16.7
click at [874, 468] on input "**********" at bounding box center [699, 459] width 604 height 31
paste input "text"
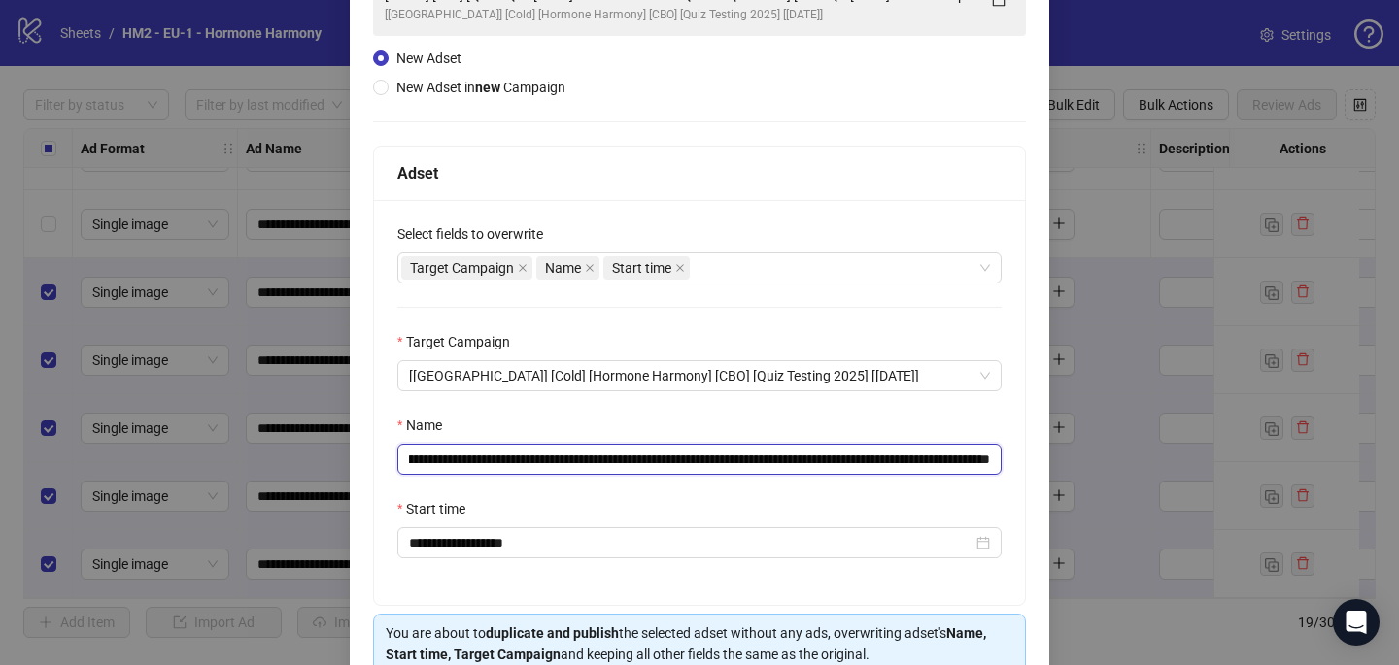
drag, startPoint x: 909, startPoint y: 460, endPoint x: 1007, endPoint y: 468, distance: 98.4
click at [1008, 468] on div "**********" at bounding box center [699, 402] width 651 height 405
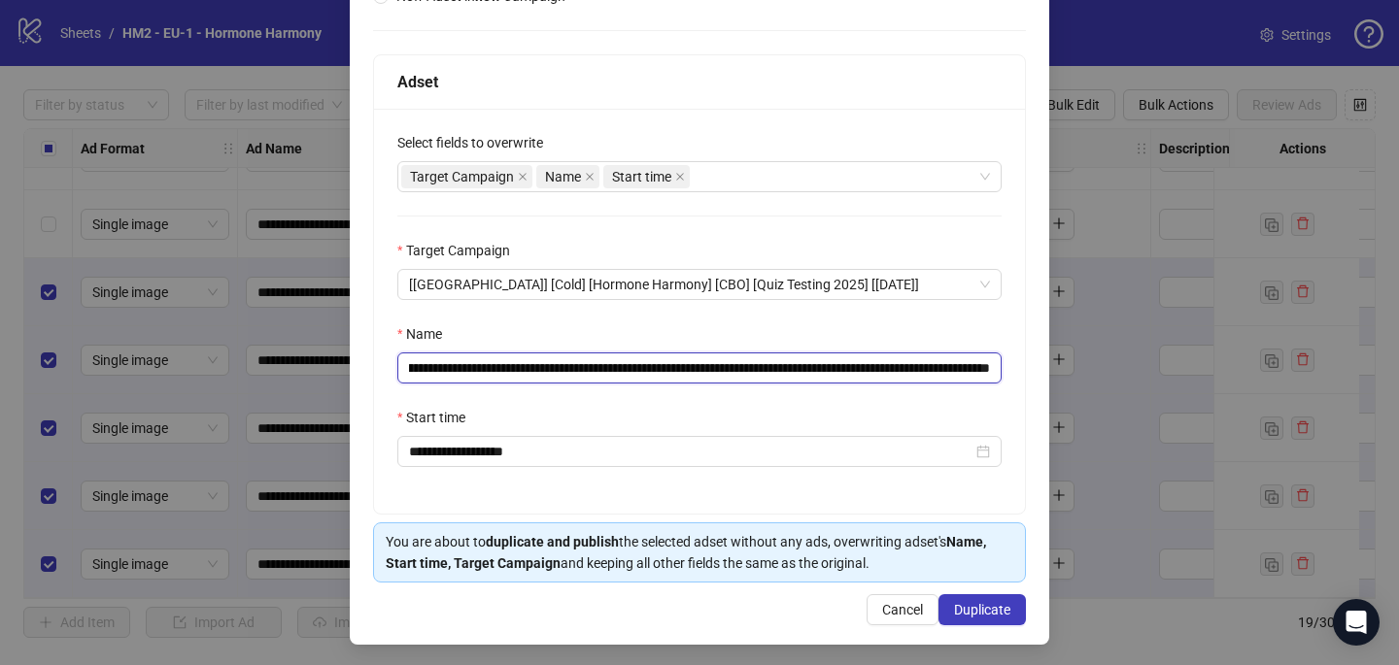
scroll to position [270, 0]
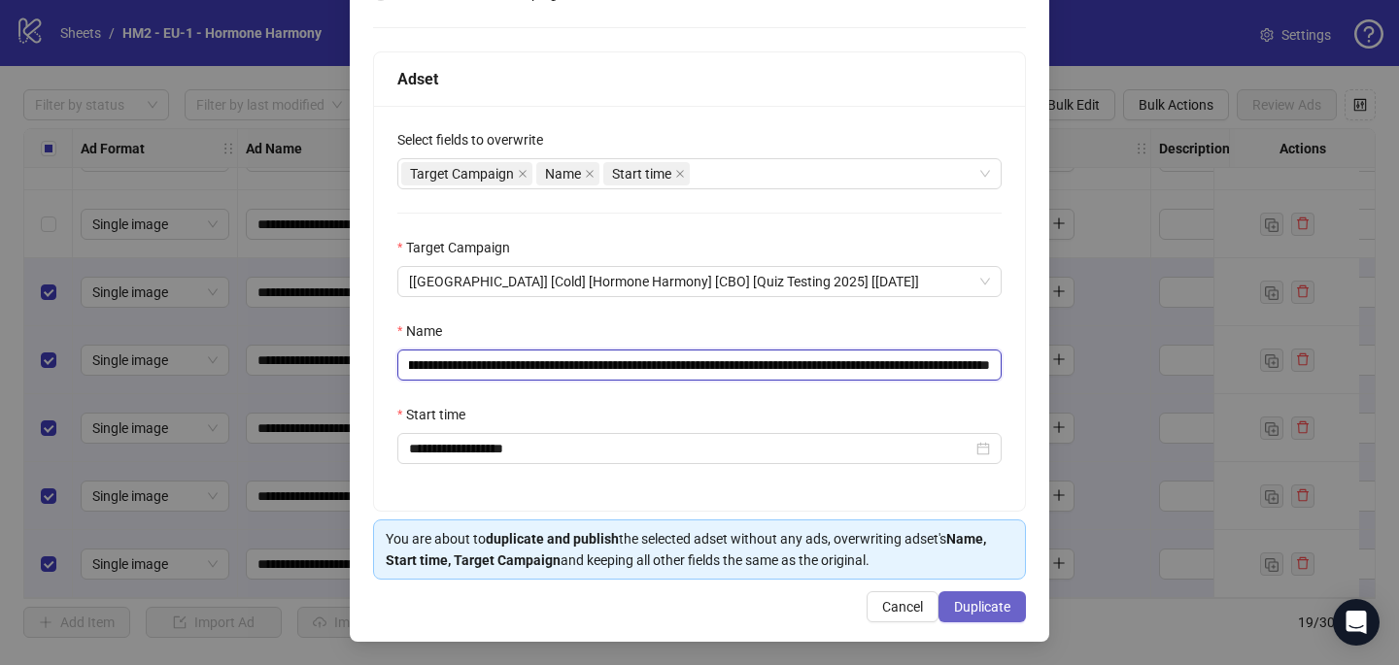
type input "**********"
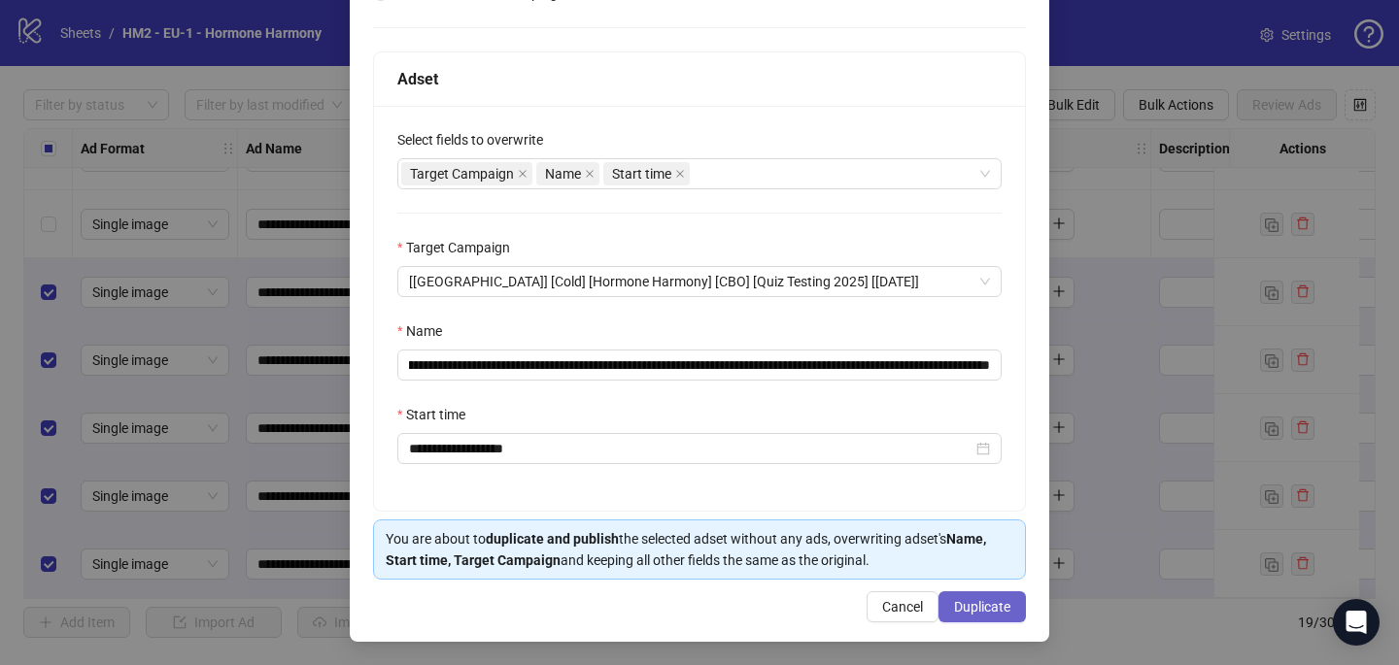
click at [992, 608] on span "Duplicate" at bounding box center [982, 607] width 56 height 16
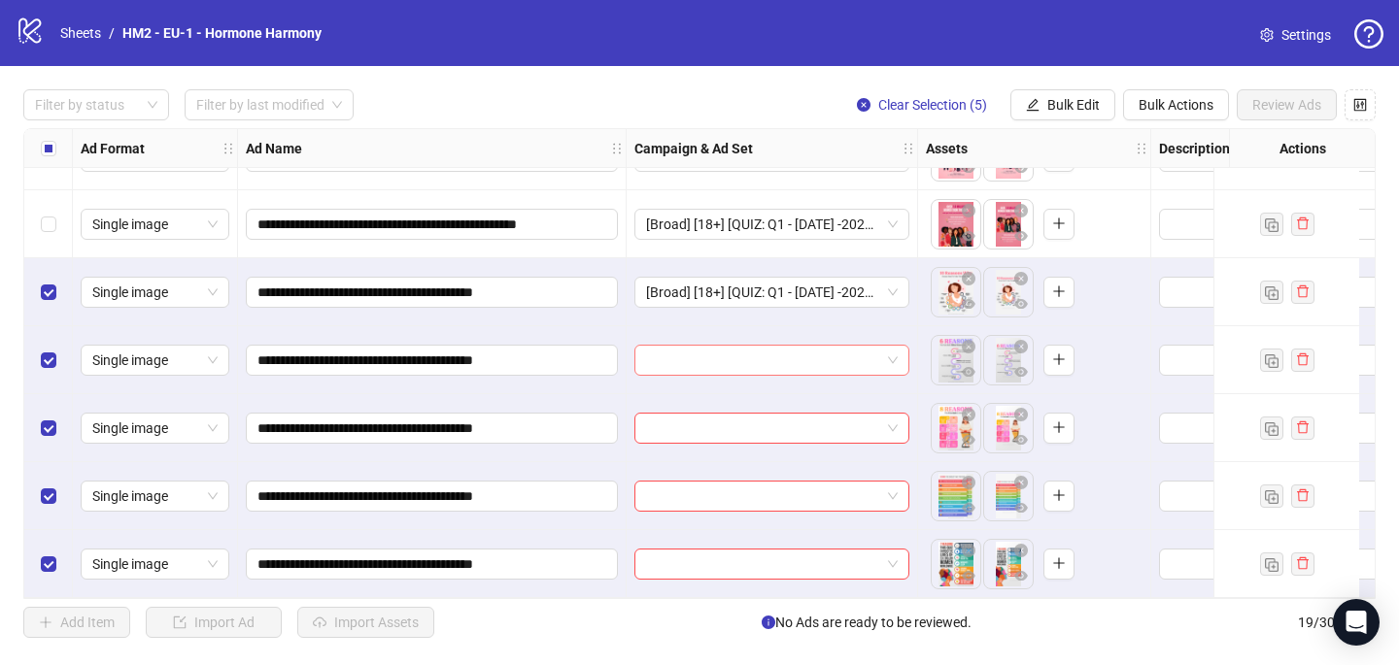
click at [658, 359] on input "search" at bounding box center [763, 360] width 234 height 29
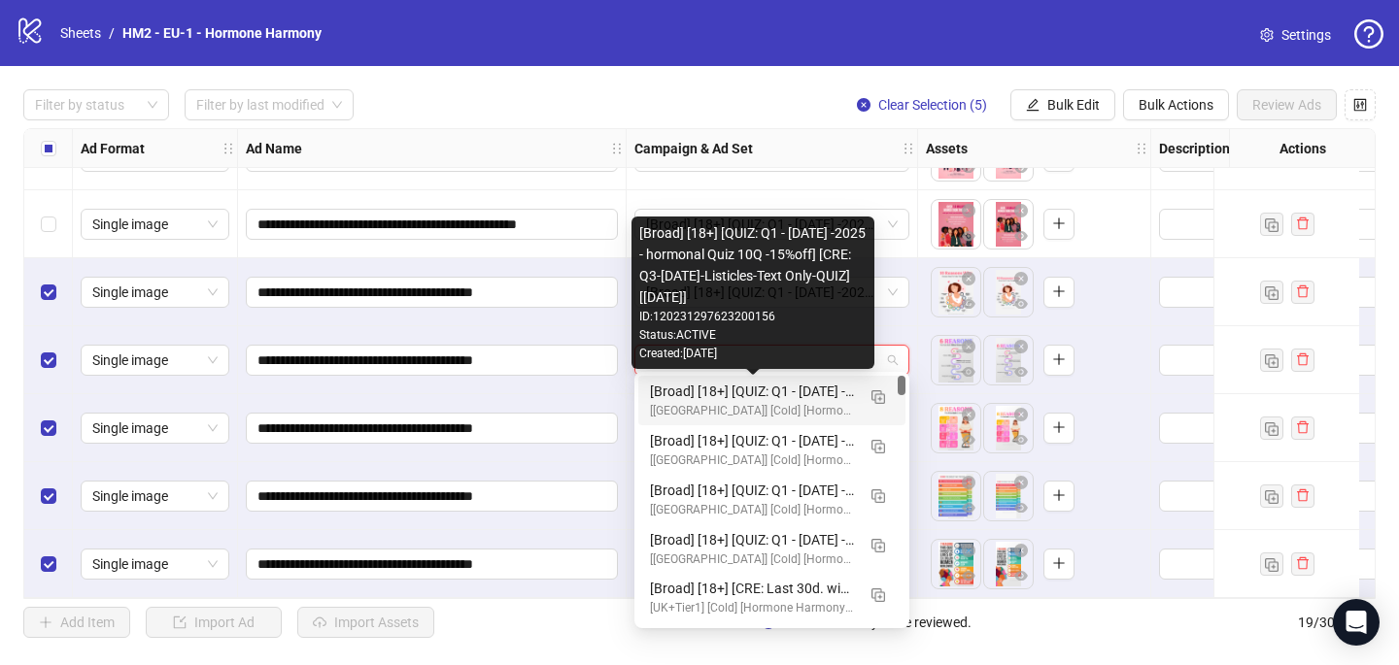
click at [668, 404] on div "[[GEOGRAPHIC_DATA]] [Cold] [Hormone Harmony] [CBO] [Quiz Testing 2025] [[DATE]]" at bounding box center [752, 411] width 205 height 18
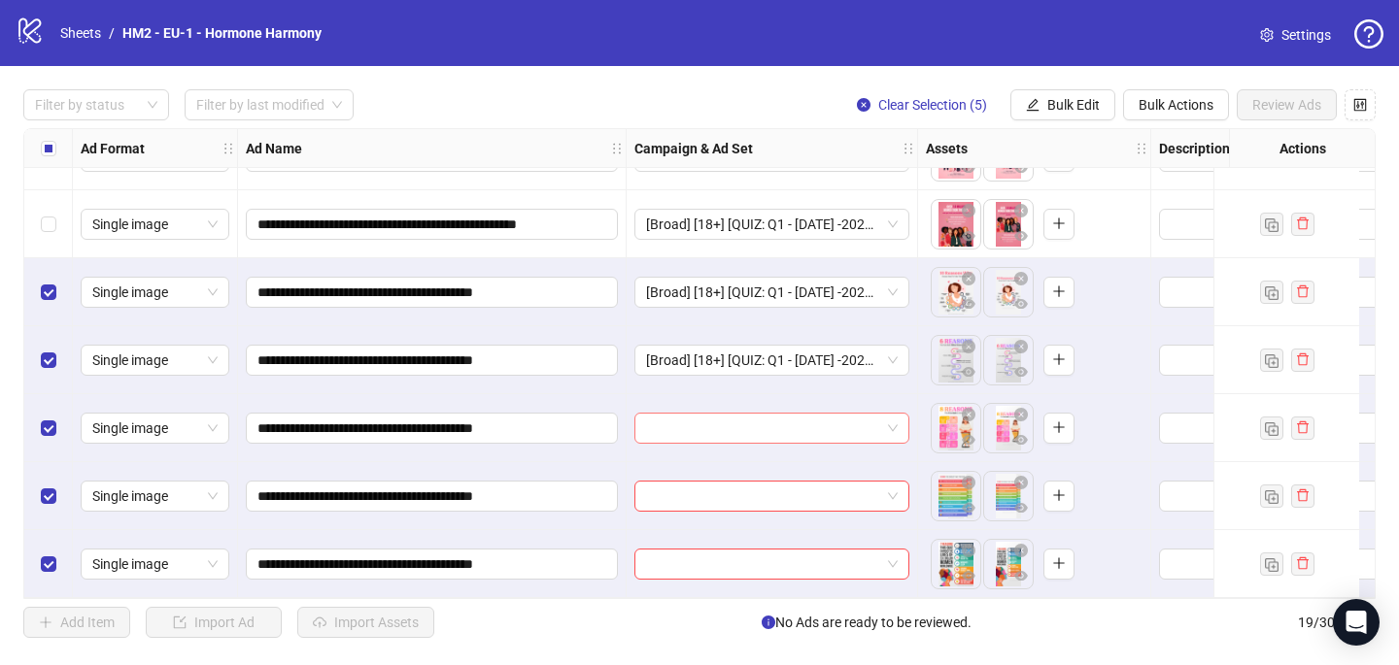
click at [668, 421] on input "search" at bounding box center [763, 428] width 234 height 29
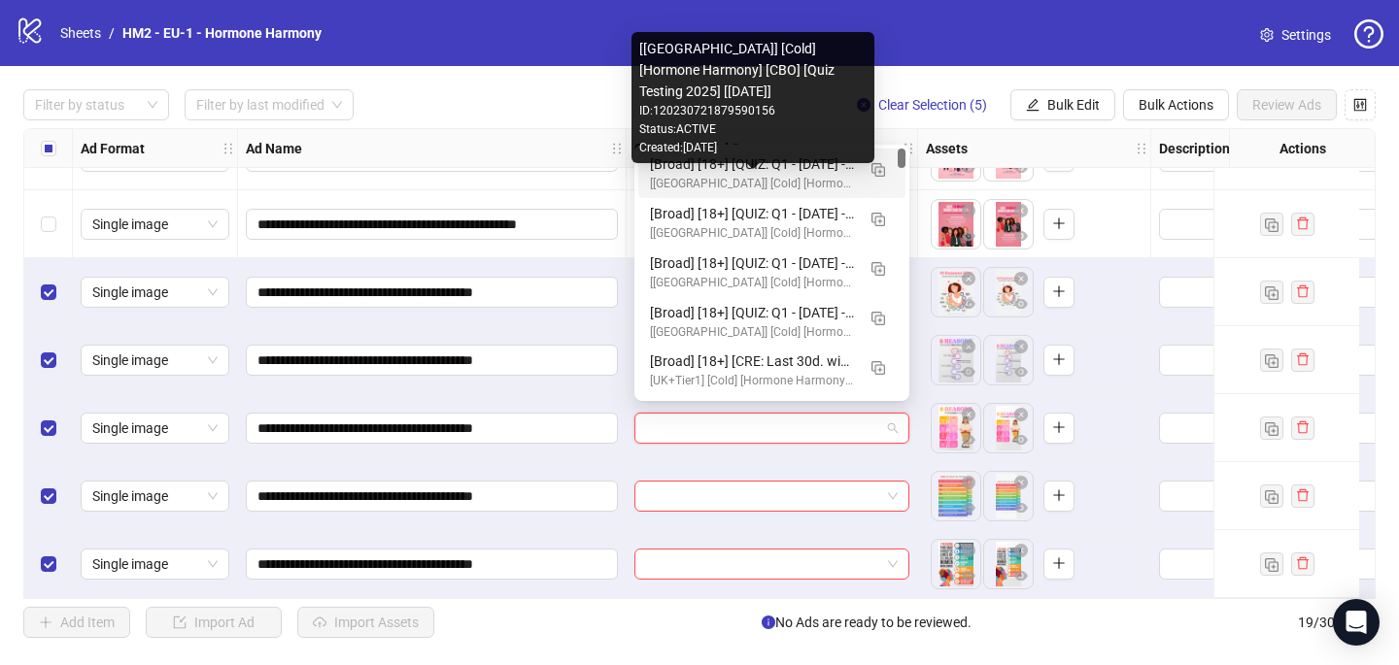
click at [728, 178] on div "[[GEOGRAPHIC_DATA]] [Cold] [Hormone Harmony] [CBO] [Quiz Testing 2025] [[DATE]]" at bounding box center [752, 184] width 205 height 18
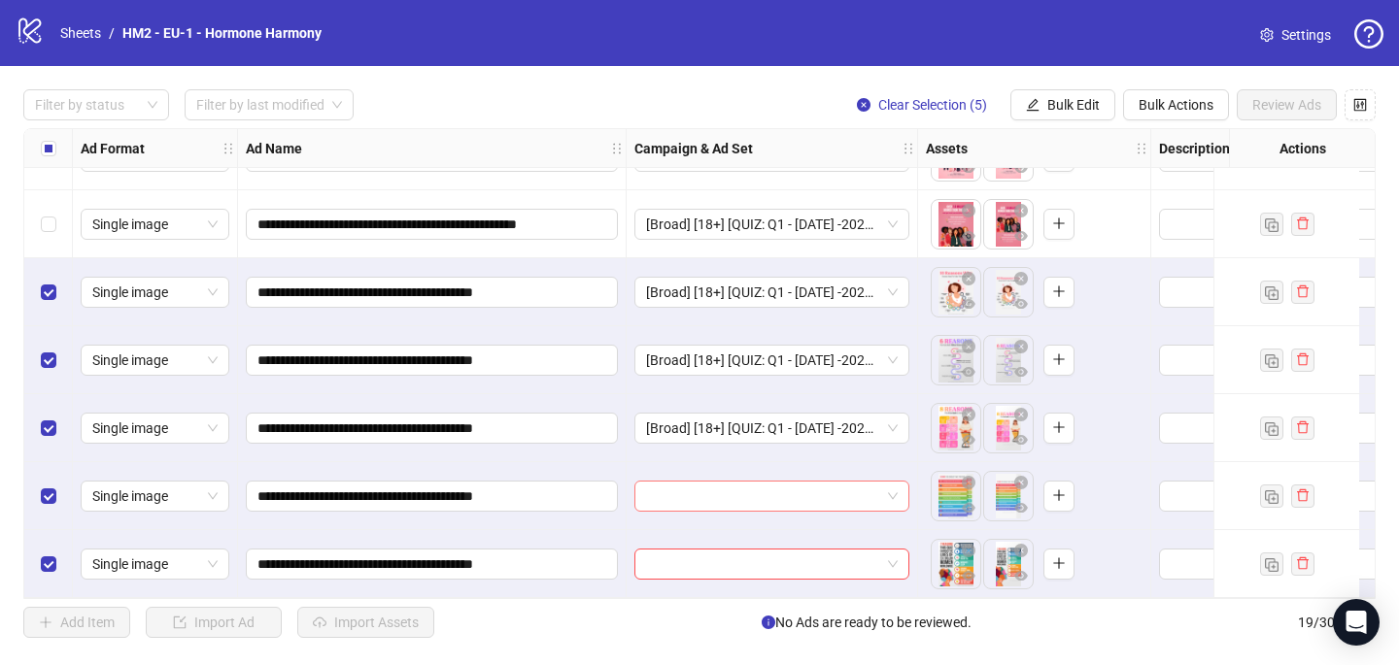
click at [662, 493] on input "search" at bounding box center [763, 496] width 234 height 29
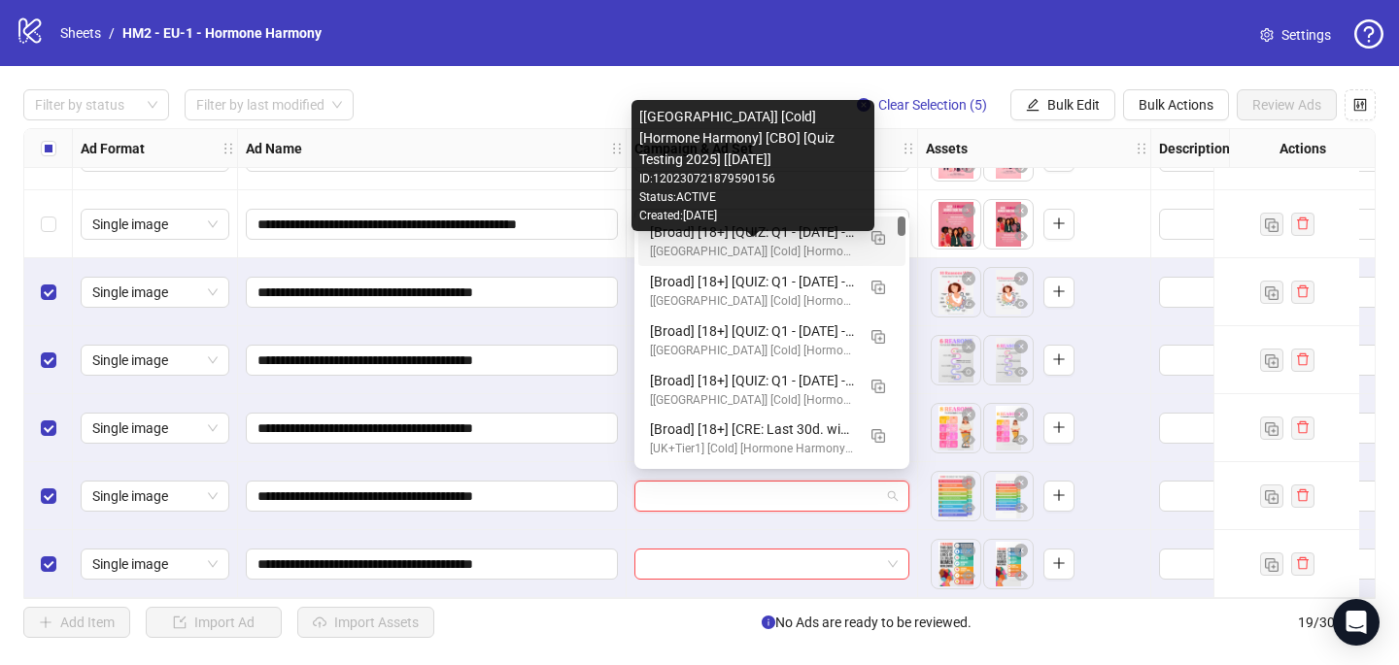
click at [759, 245] on div "[[GEOGRAPHIC_DATA]] [Cold] [Hormone Harmony] [CBO] [Quiz Testing 2025] [[DATE]]" at bounding box center [752, 252] width 205 height 18
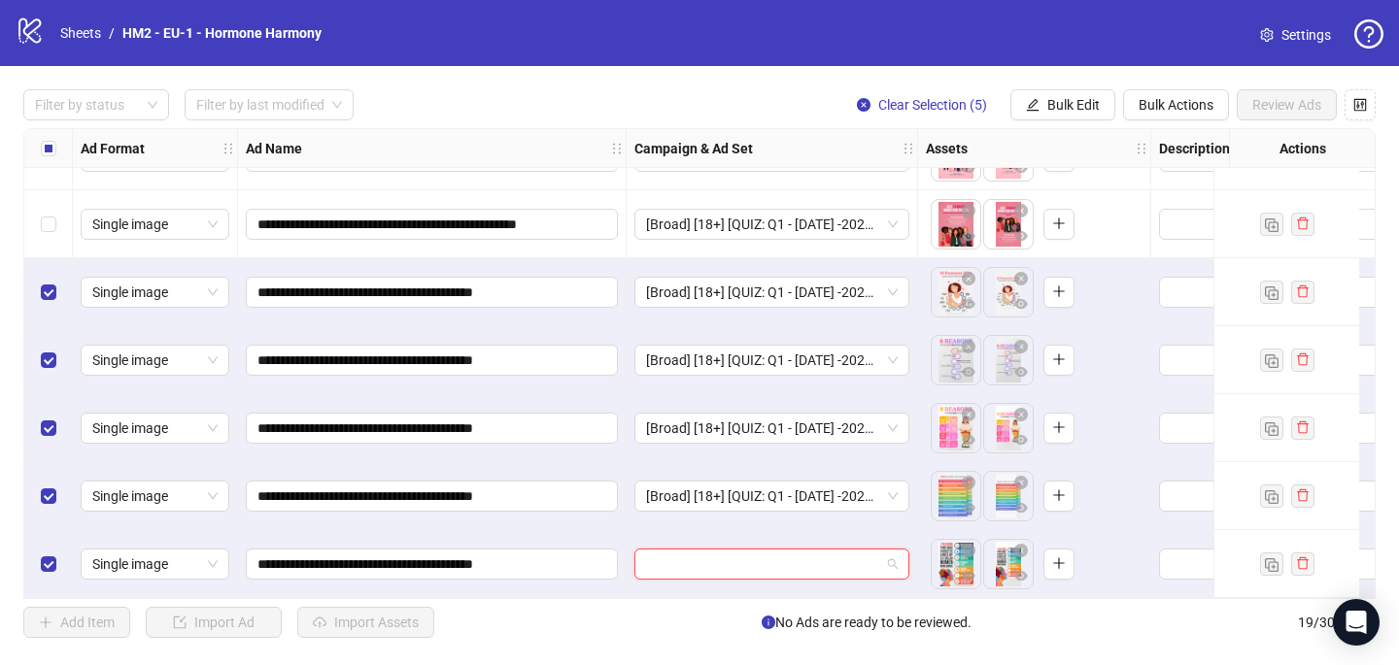
click at [675, 560] on input "search" at bounding box center [763, 564] width 234 height 29
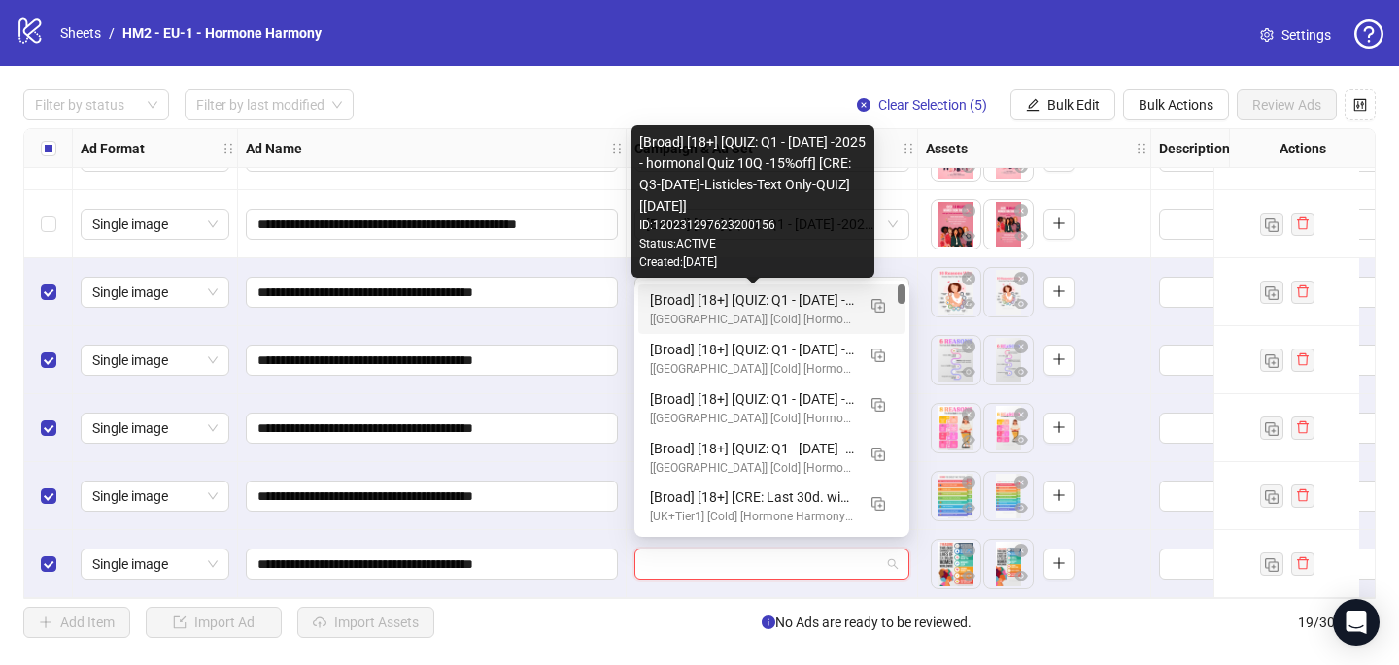
click at [759, 294] on div "[Broad] [18+] [QUIZ: Q1 - [DATE] -2025 - hormonal Quiz 10Q -15%off] [CRE: Q3-[D…" at bounding box center [752, 299] width 205 height 21
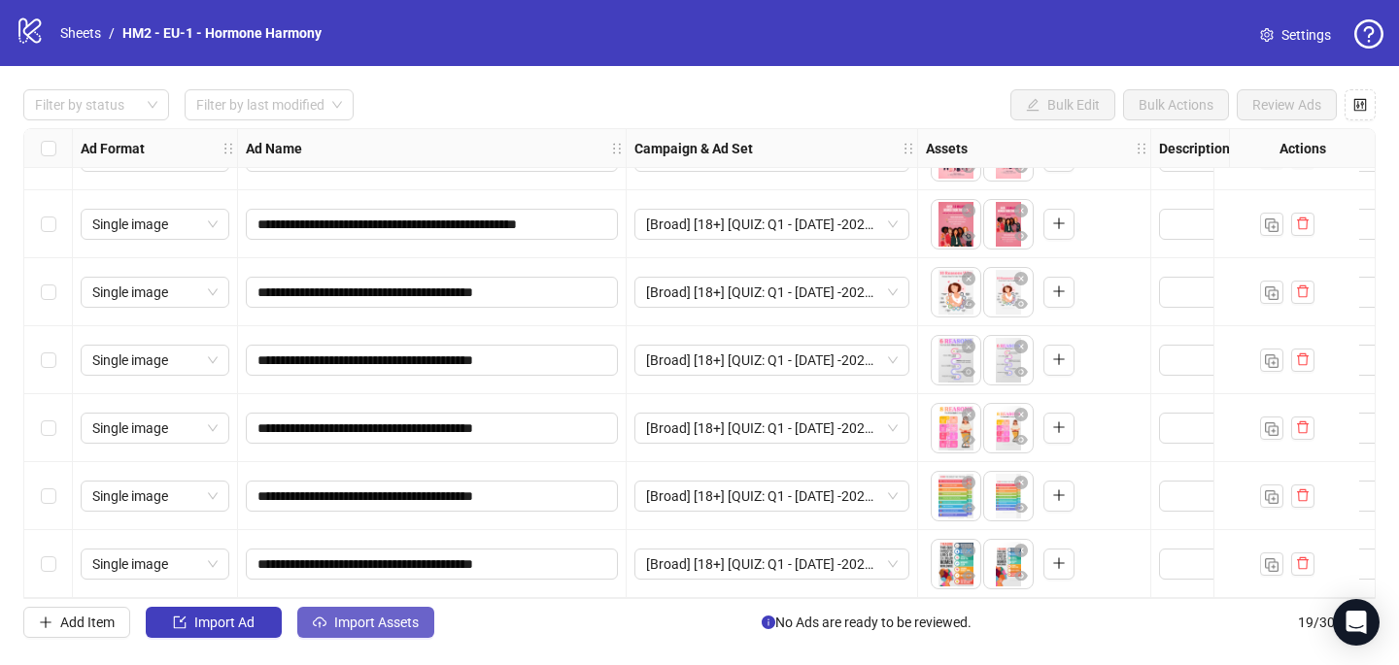
click at [356, 630] on span "Import Assets" at bounding box center [376, 623] width 85 height 16
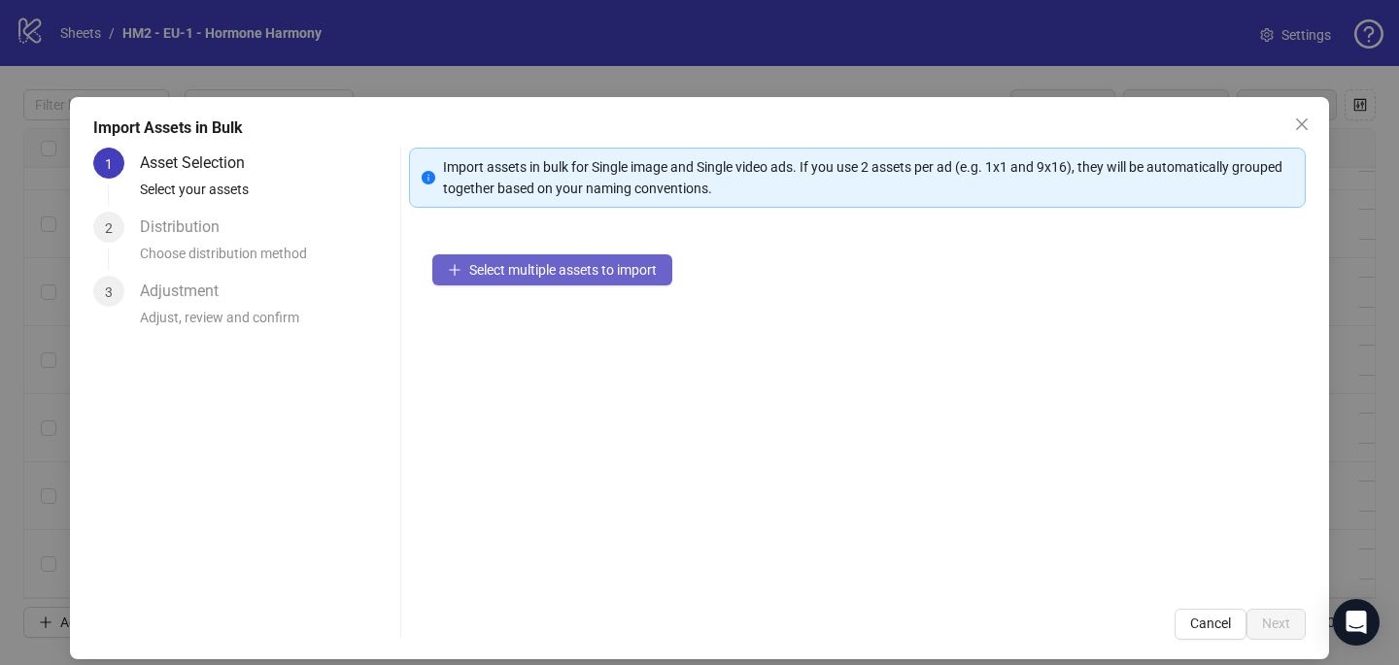
click at [504, 257] on button "Select multiple assets to import" at bounding box center [552, 269] width 240 height 31
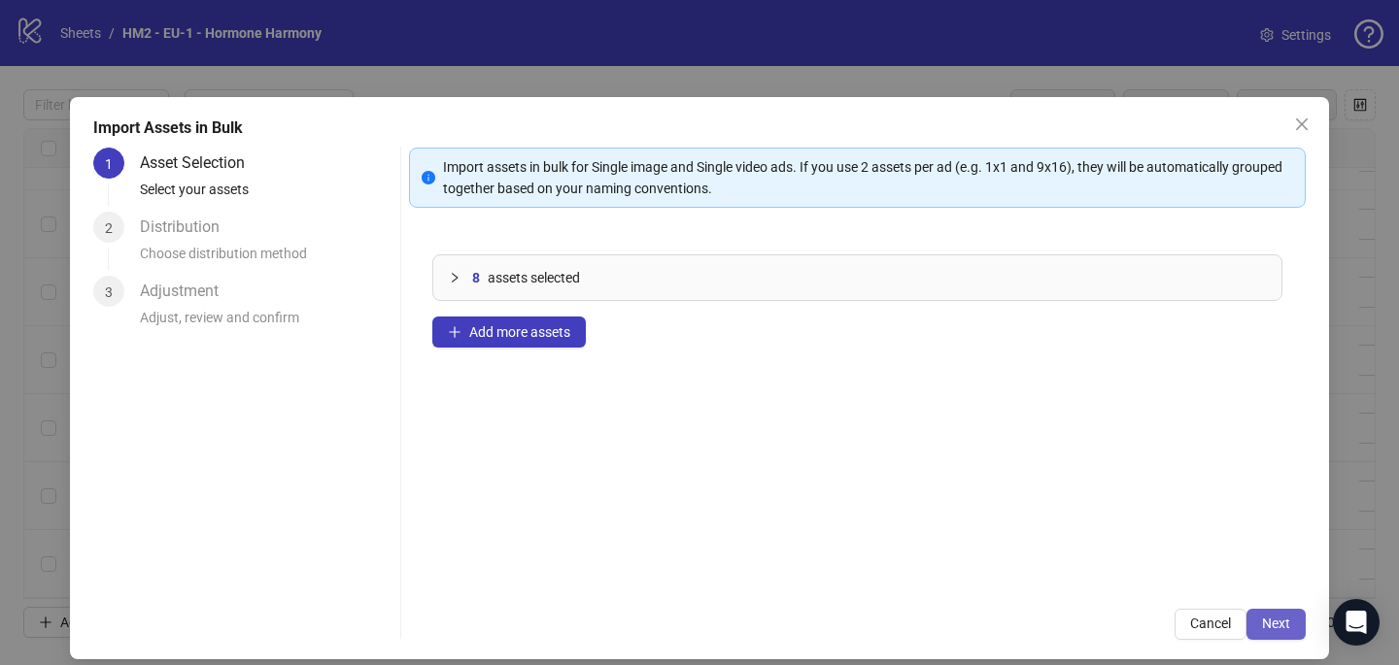
click at [1265, 622] on span "Next" at bounding box center [1276, 624] width 28 height 16
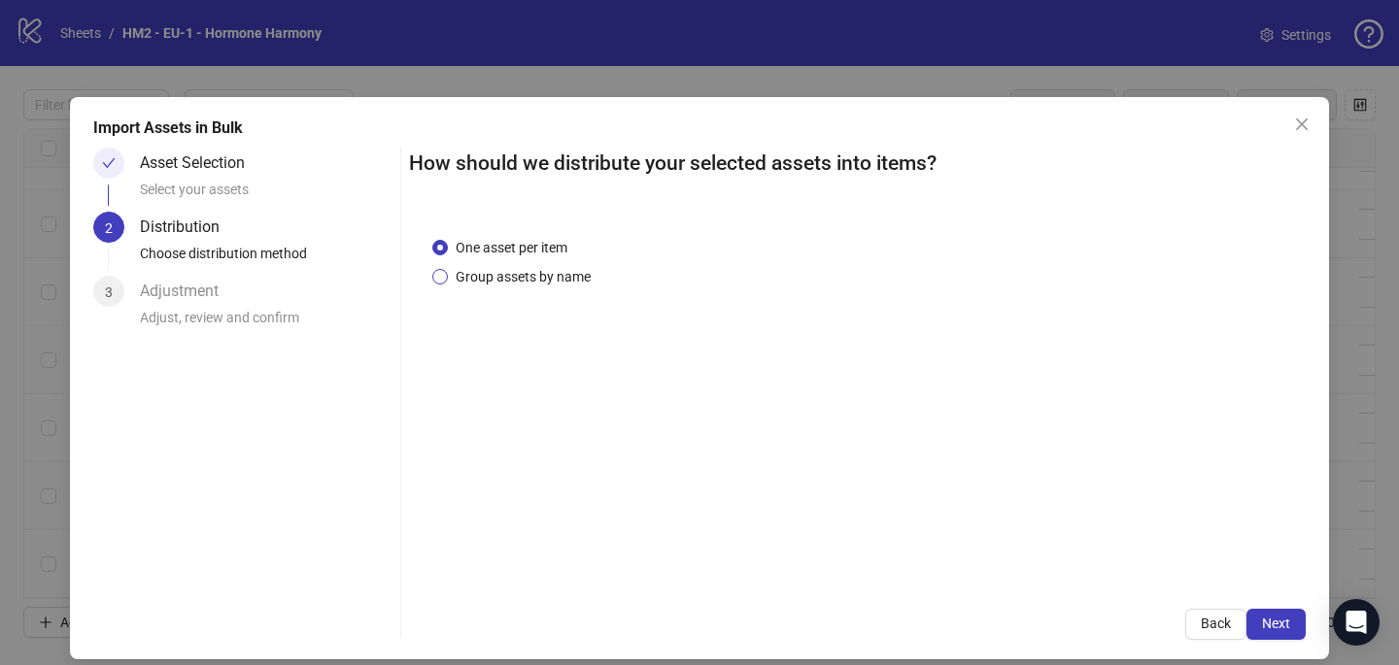
click at [589, 280] on span "Group assets by name" at bounding box center [523, 276] width 151 height 21
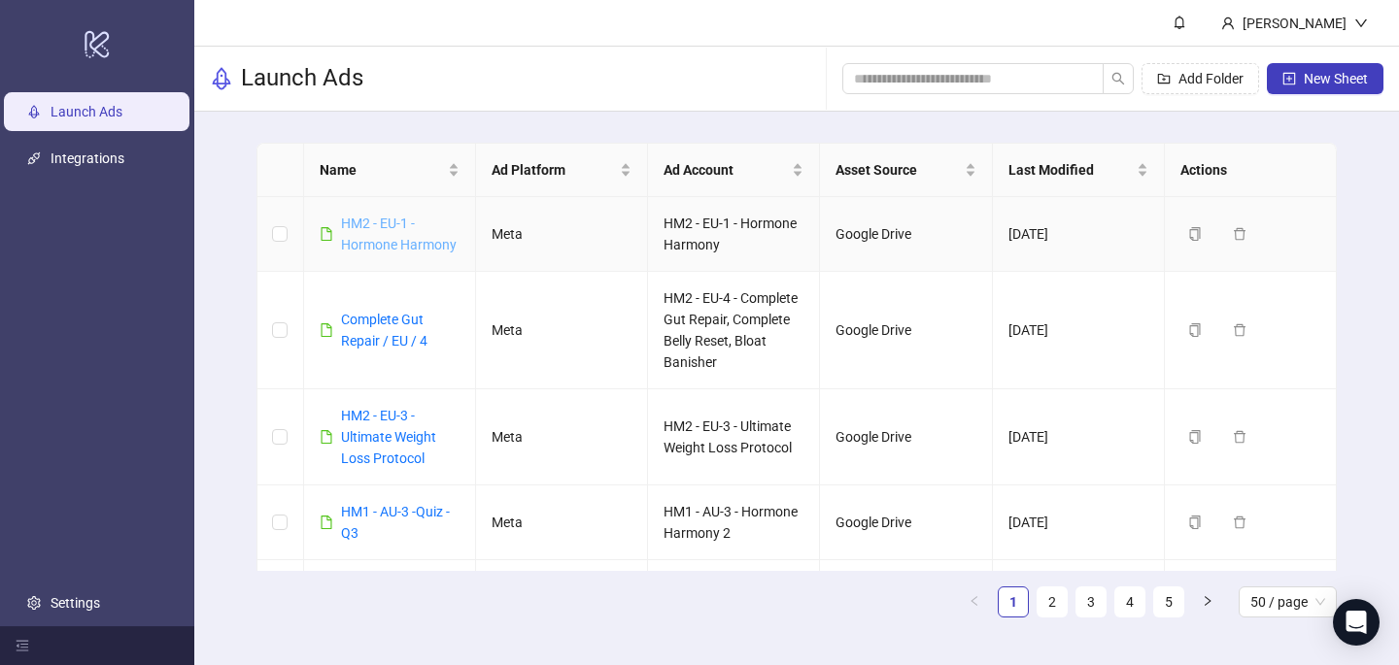
click at [419, 245] on link "HM2 - EU-1 - Hormone Harmony" at bounding box center [399, 234] width 116 height 37
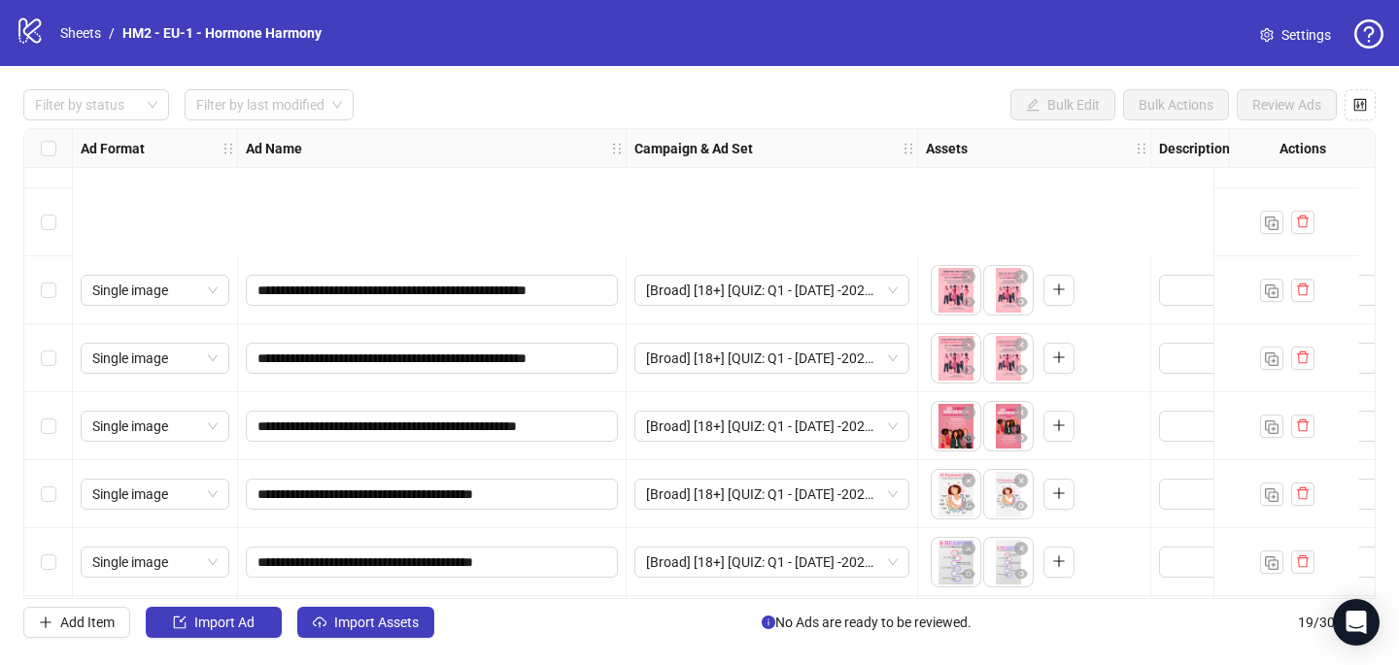
scroll to position [869, 0]
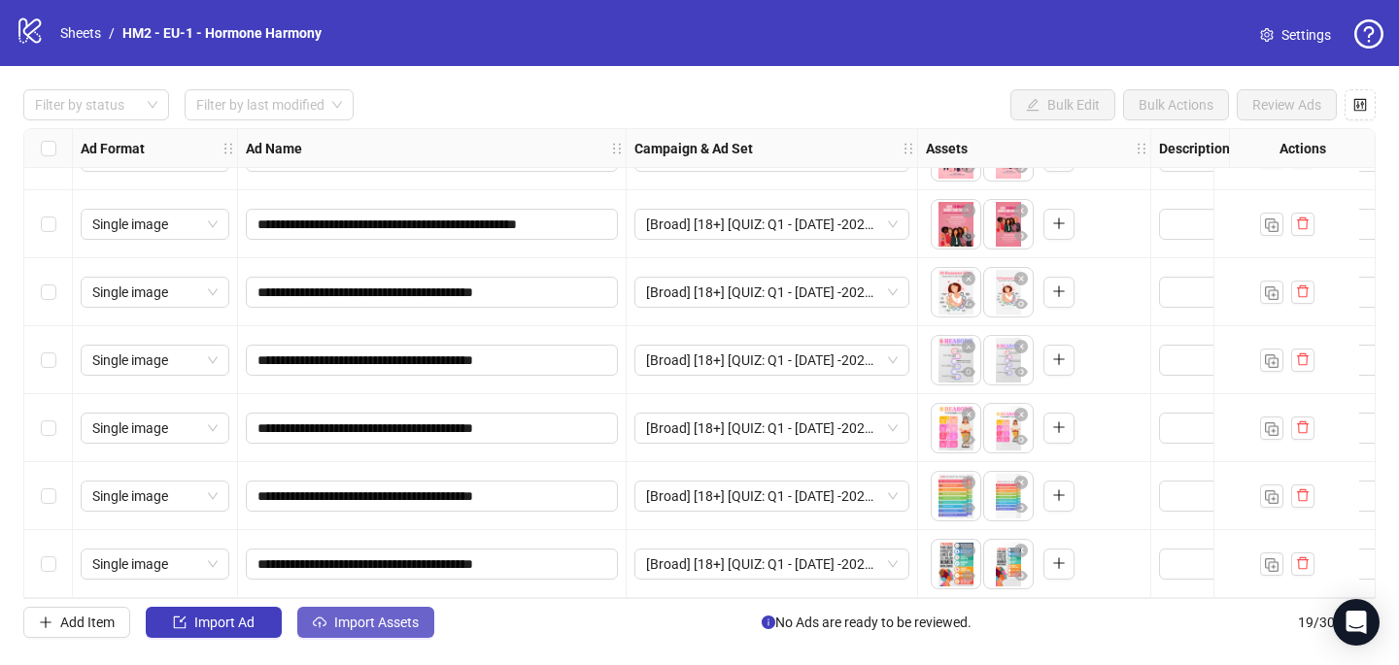
click at [401, 615] on span "Import Assets" at bounding box center [376, 623] width 85 height 16
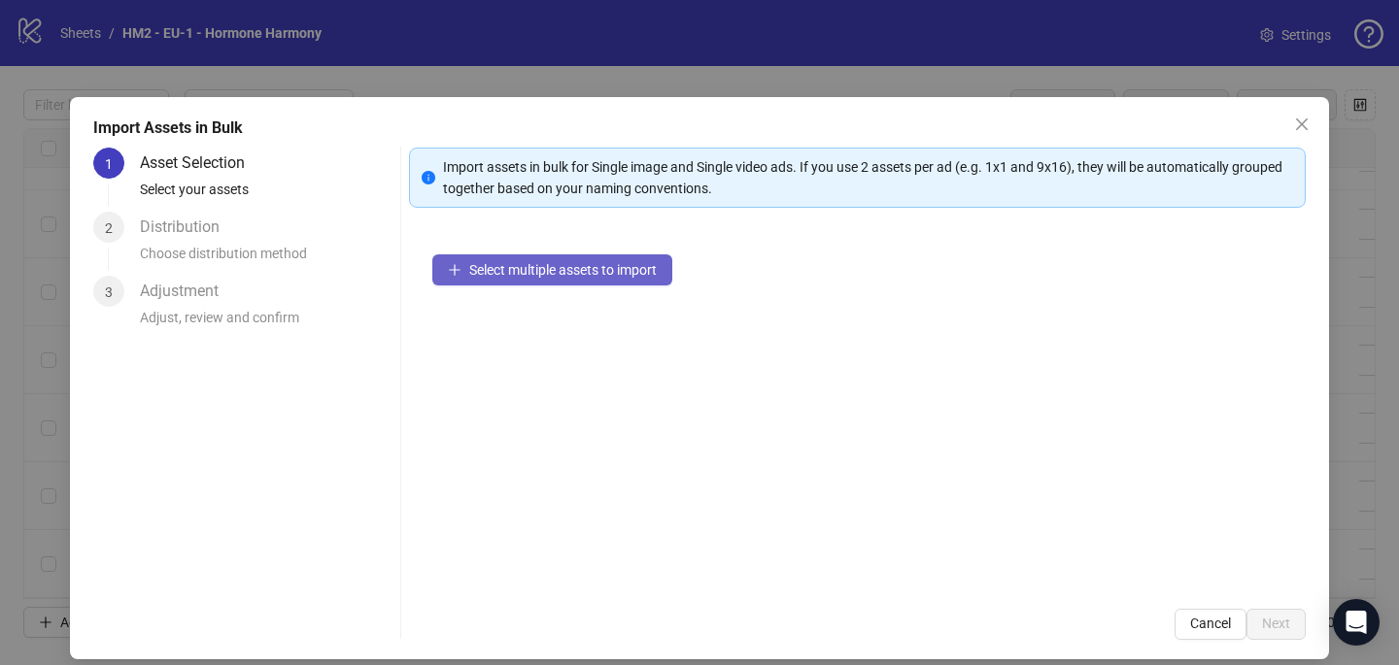
click at [631, 284] on button "Select multiple assets to import" at bounding box center [552, 269] width 240 height 31
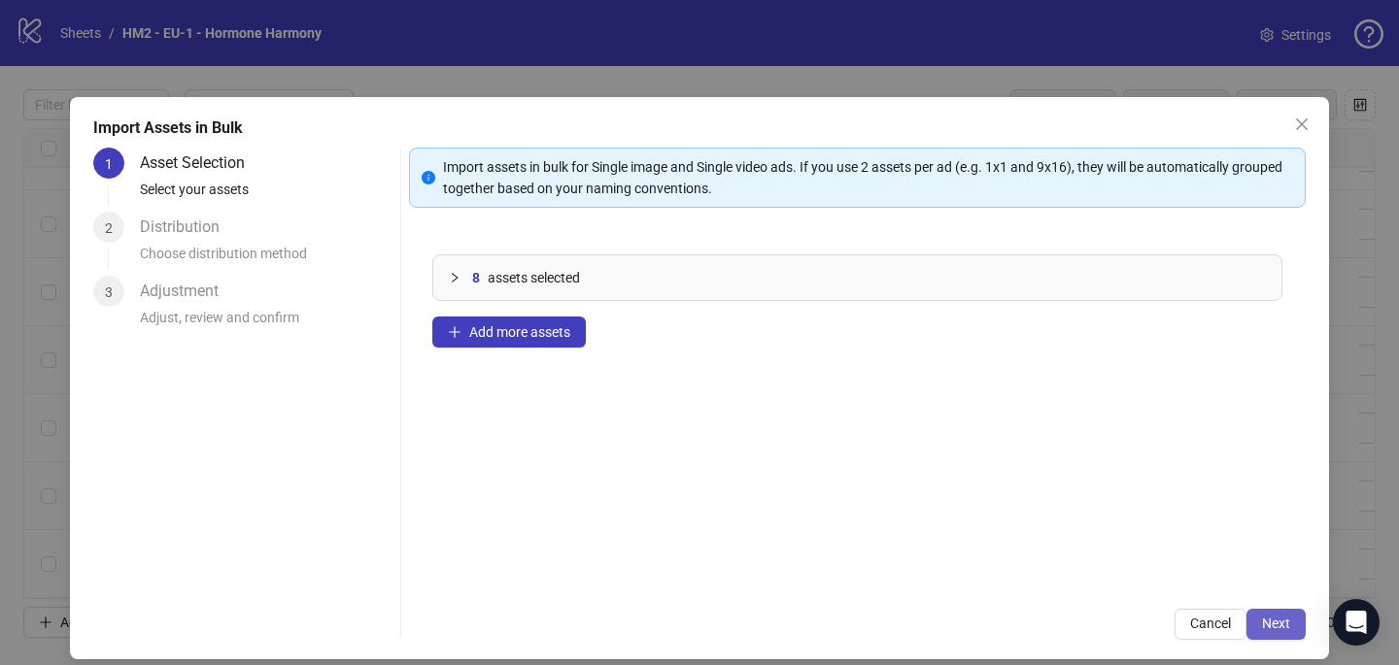
click at [1284, 614] on button "Next" at bounding box center [1275, 624] width 59 height 31
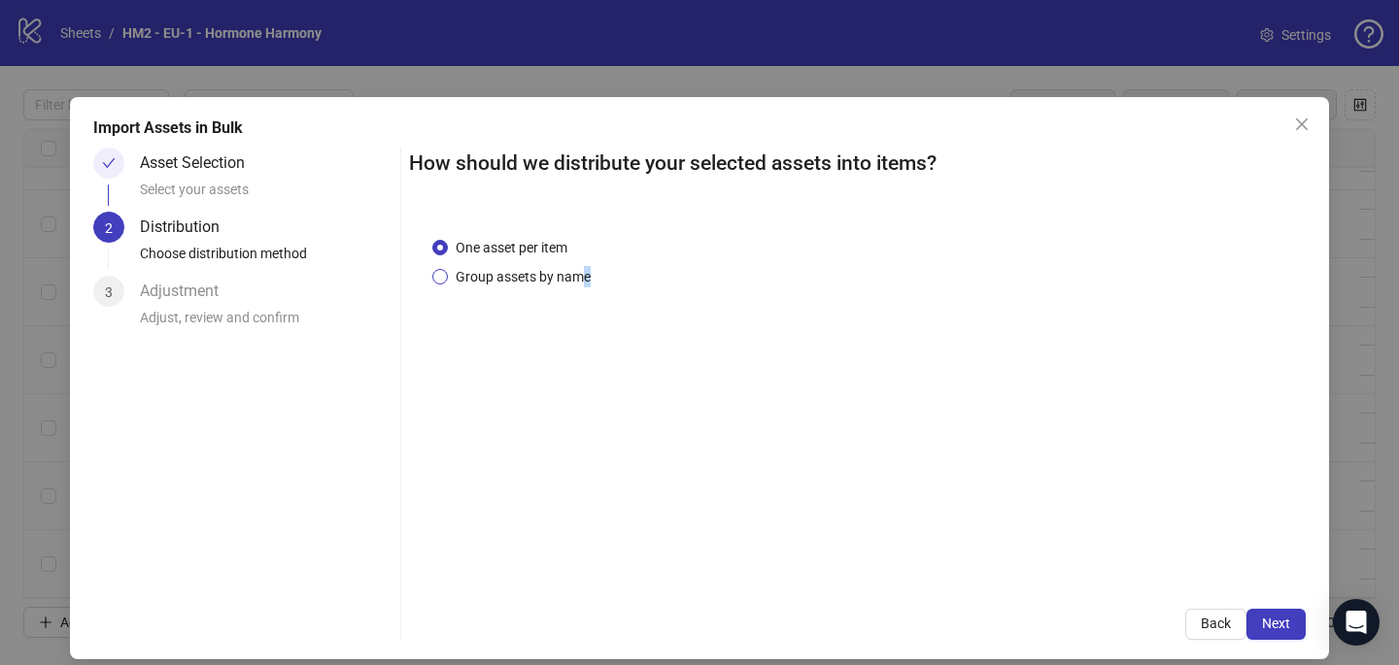
click at [586, 268] on span "Group assets by name" at bounding box center [523, 276] width 151 height 21
click at [485, 275] on span "Group assets by name" at bounding box center [523, 276] width 151 height 21
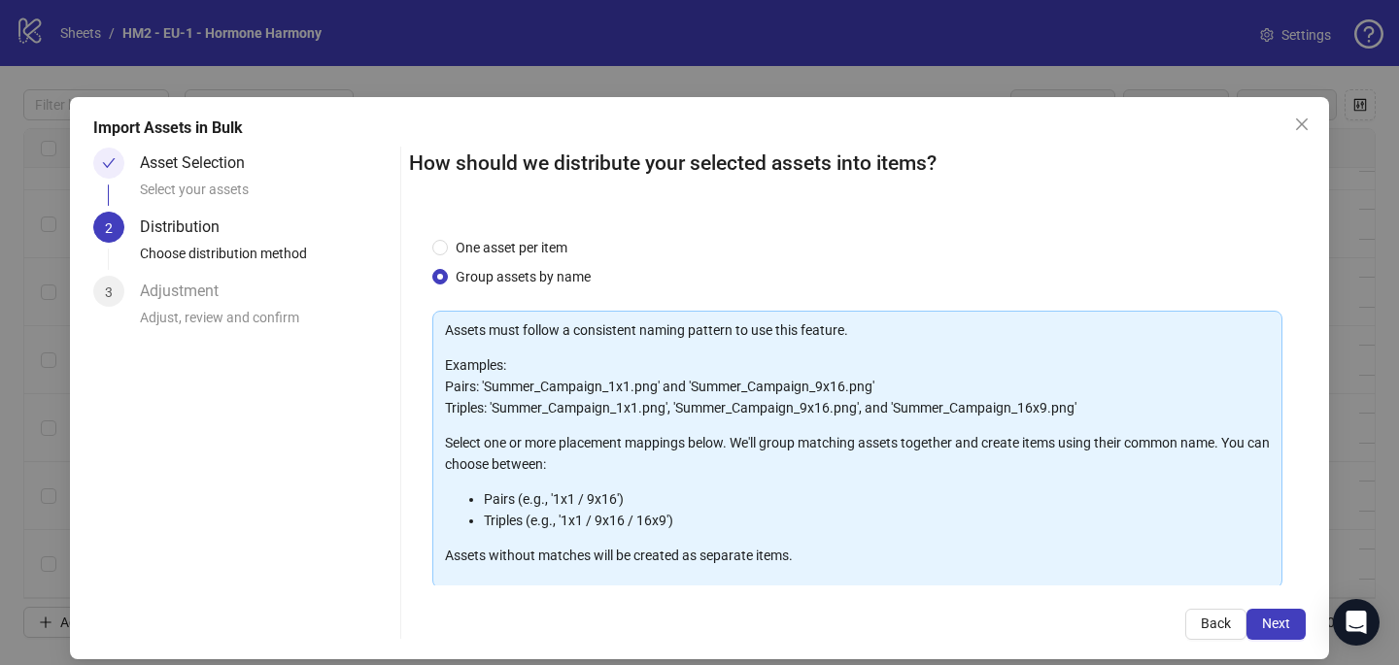
scroll to position [197, 0]
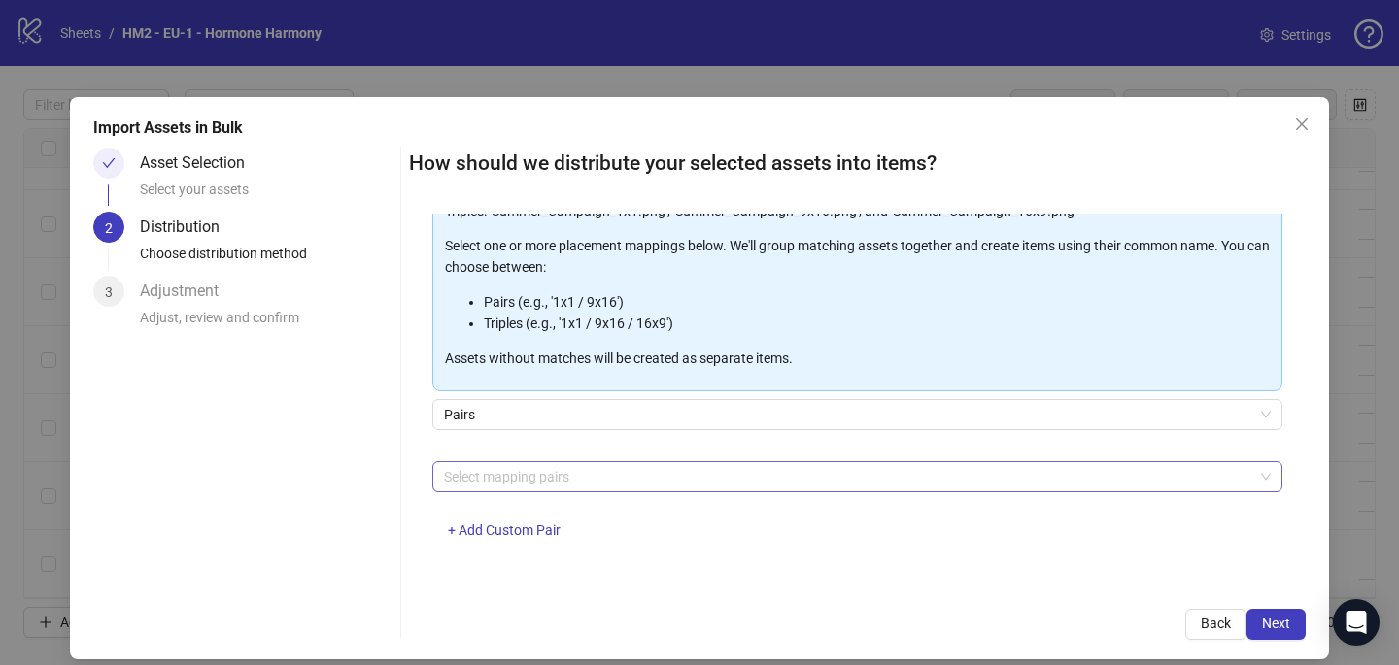
click at [499, 475] on div at bounding box center [847, 476] width 822 height 27
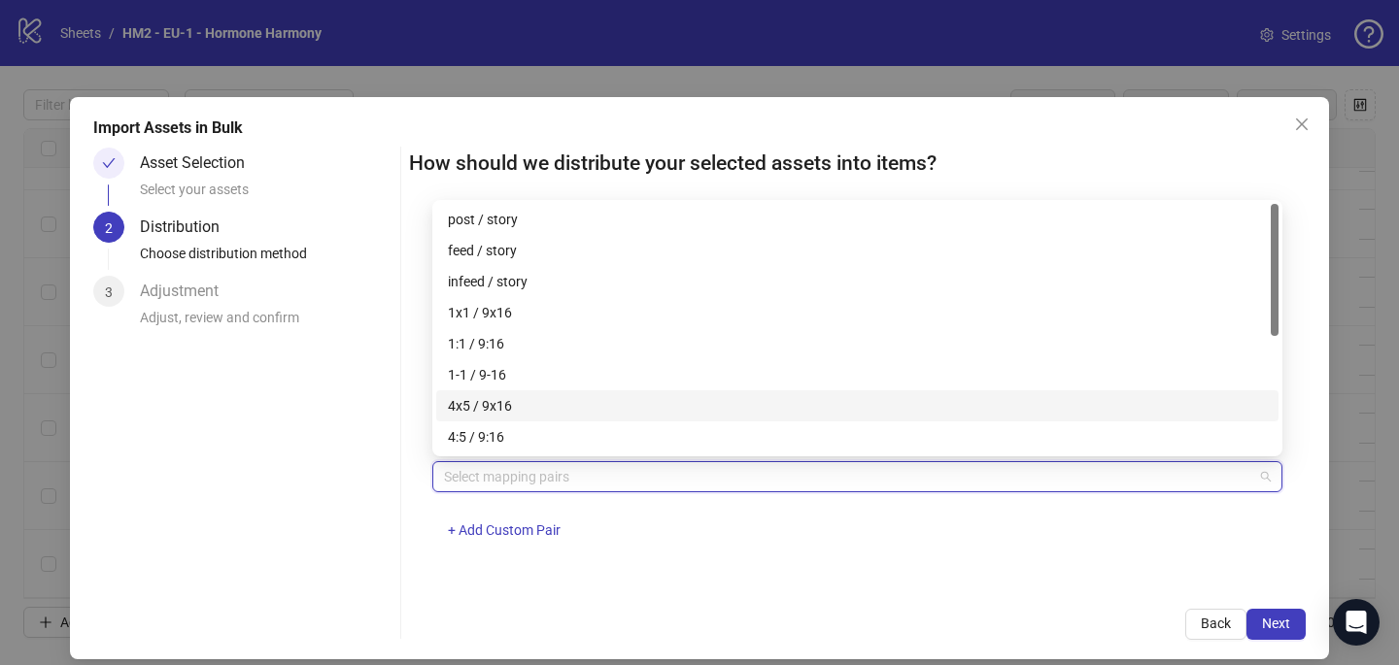
click at [519, 401] on div "4x5 / 9x16" at bounding box center [857, 405] width 819 height 21
click at [1244, 523] on div "4x5 / 9x16 + Add Custom Pair" at bounding box center [857, 511] width 850 height 101
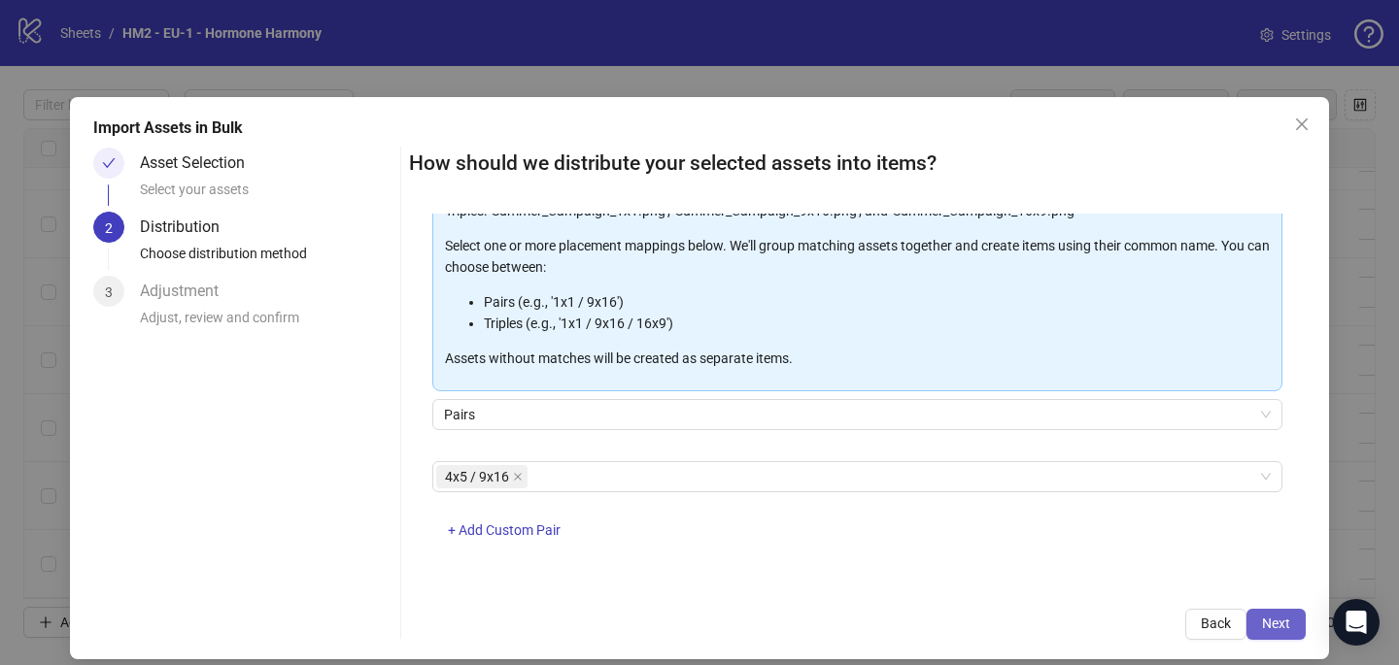
click at [1291, 613] on button "Next" at bounding box center [1275, 624] width 59 height 31
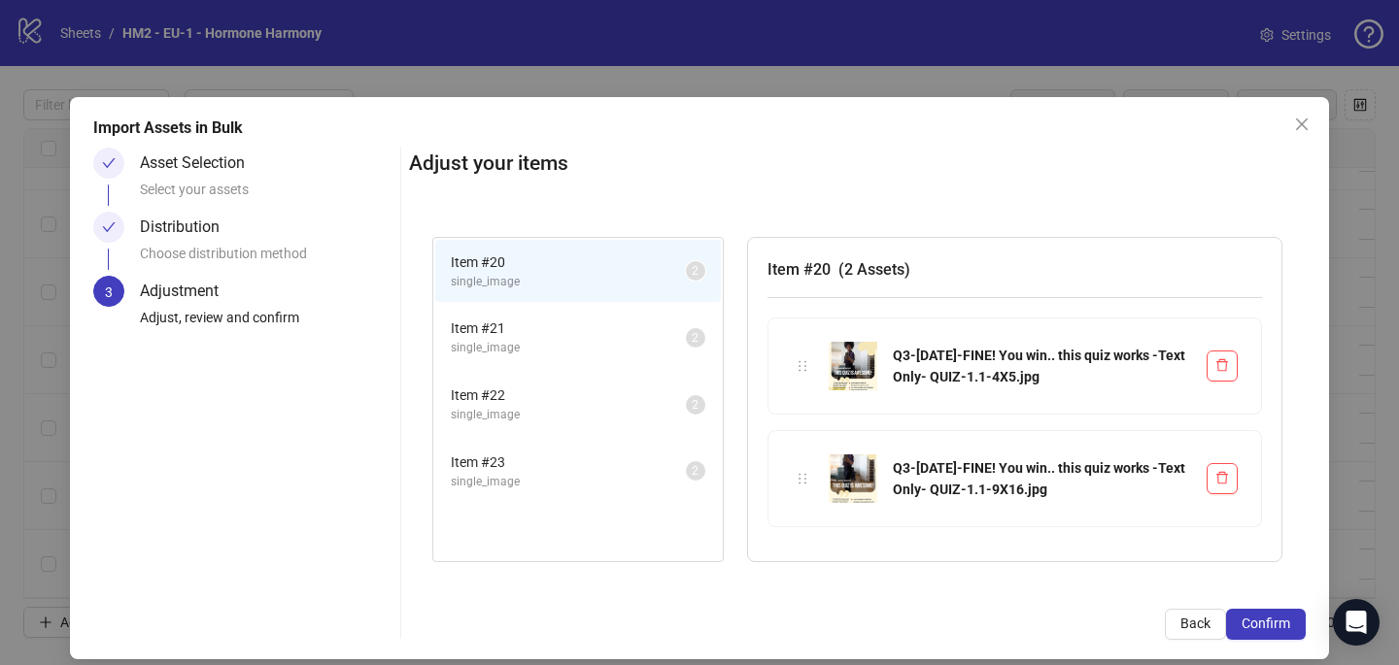
click at [1291, 614] on button "Confirm" at bounding box center [1266, 624] width 80 height 31
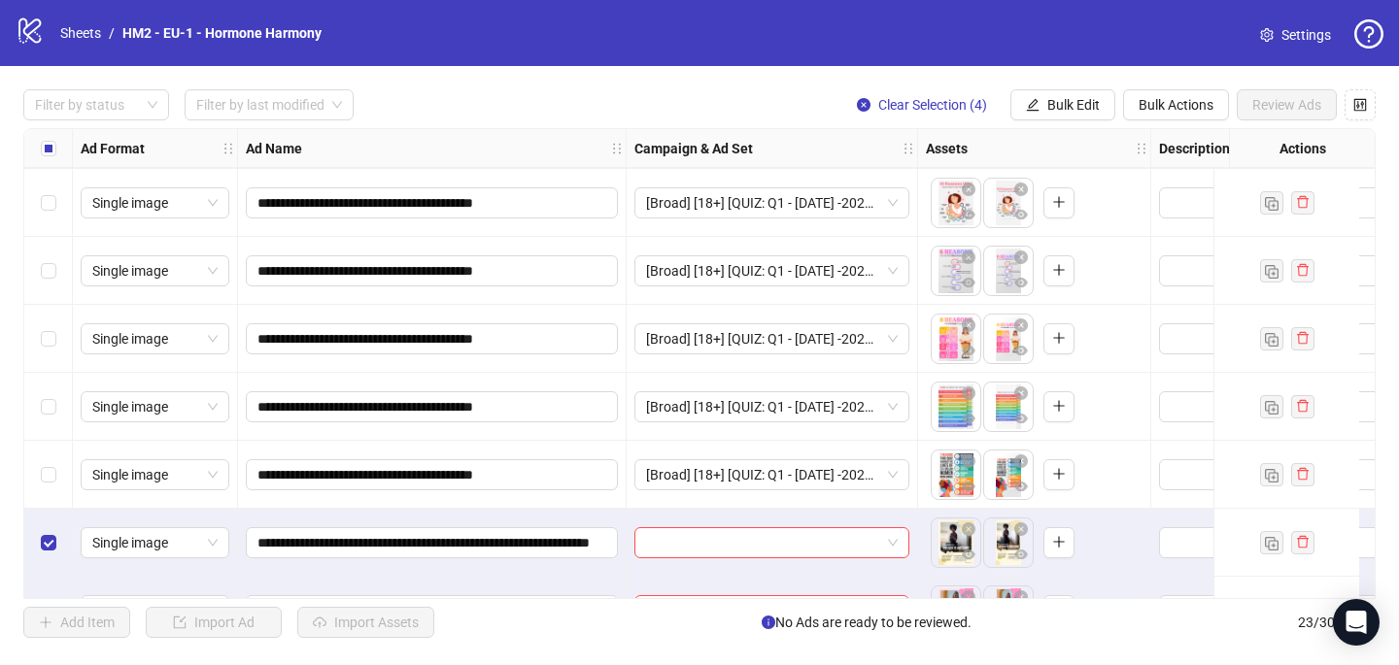
scroll to position [1141, 0]
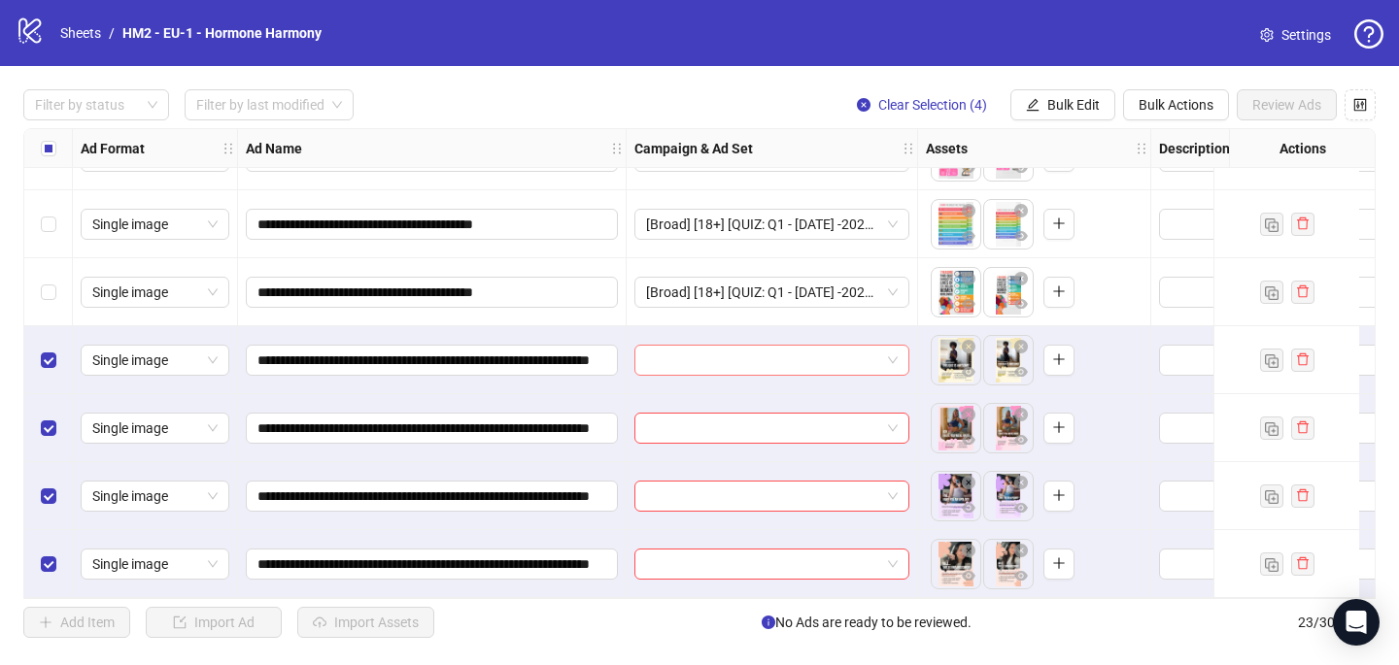
click at [714, 349] on input "search" at bounding box center [763, 360] width 234 height 29
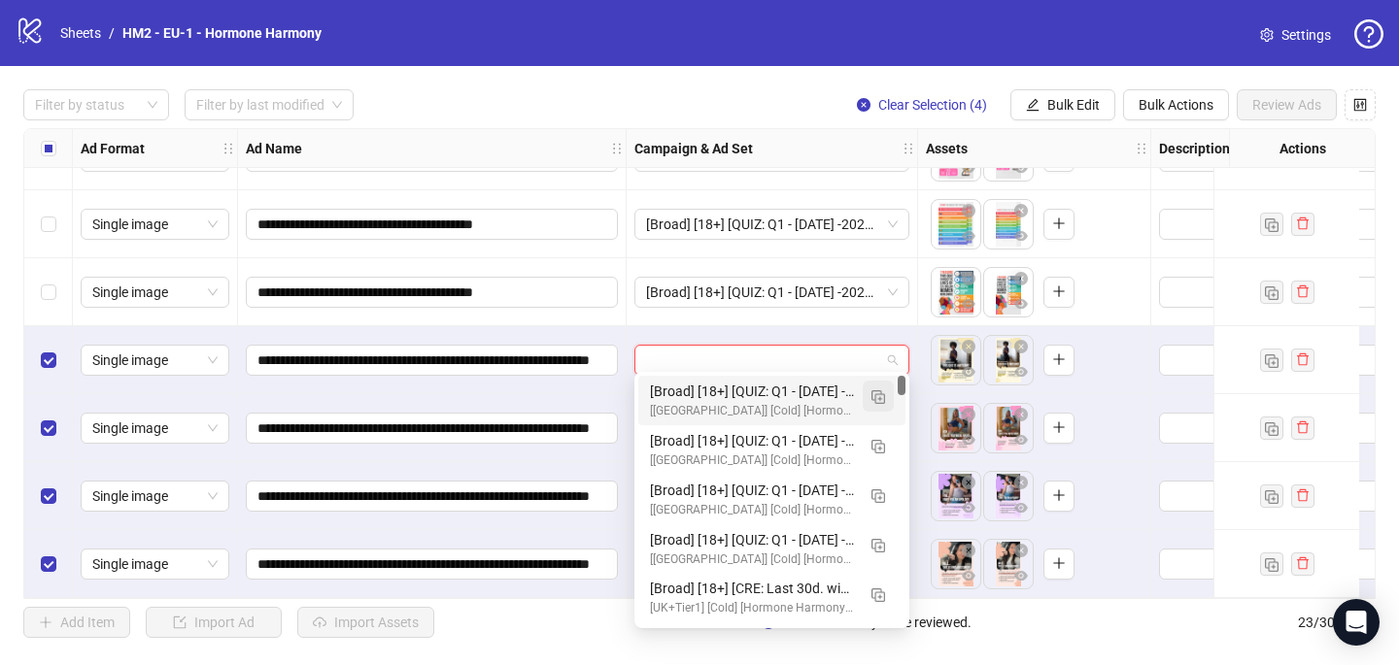
click at [876, 394] on img "button" at bounding box center [878, 397] width 14 height 14
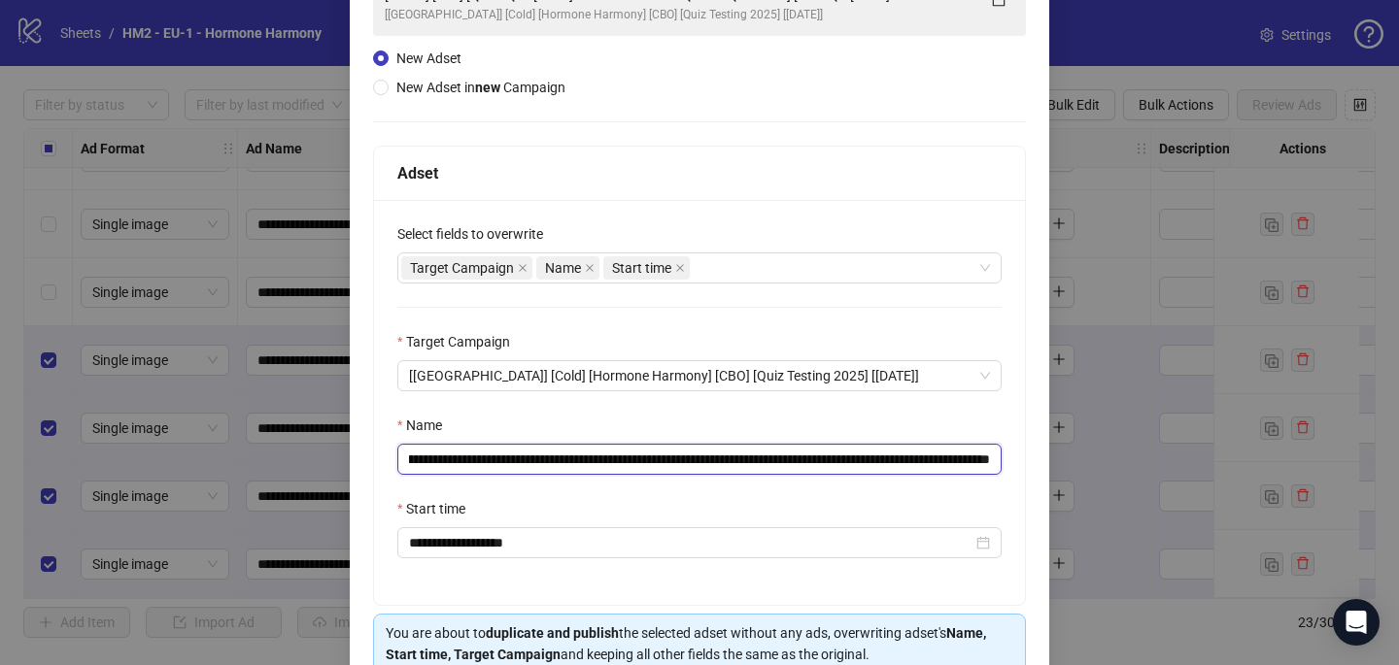
scroll to position [0, 252]
drag, startPoint x: 862, startPoint y: 453, endPoint x: 852, endPoint y: 451, distance: 9.9
click at [855, 454] on input "**********" at bounding box center [699, 459] width 604 height 31
paste input "**********"
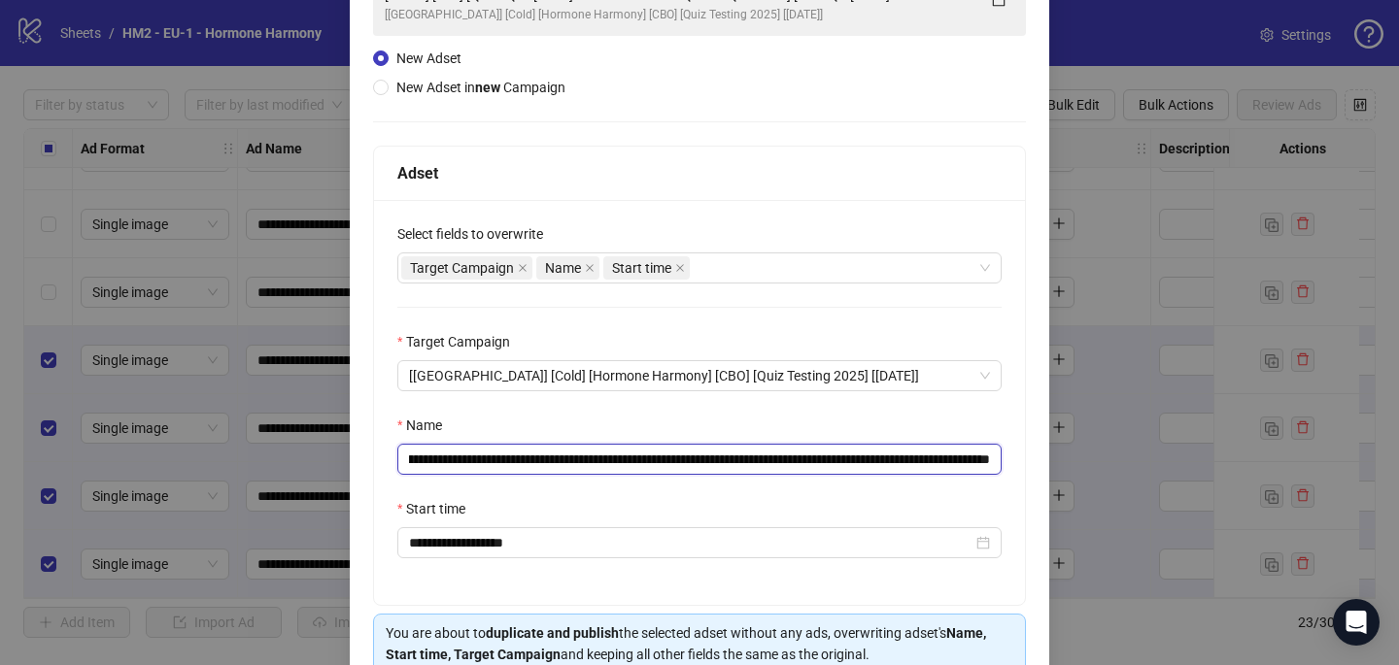
drag, startPoint x: 949, startPoint y: 459, endPoint x: 1008, endPoint y: 464, distance: 59.5
click at [1008, 464] on div "**********" at bounding box center [699, 402] width 651 height 405
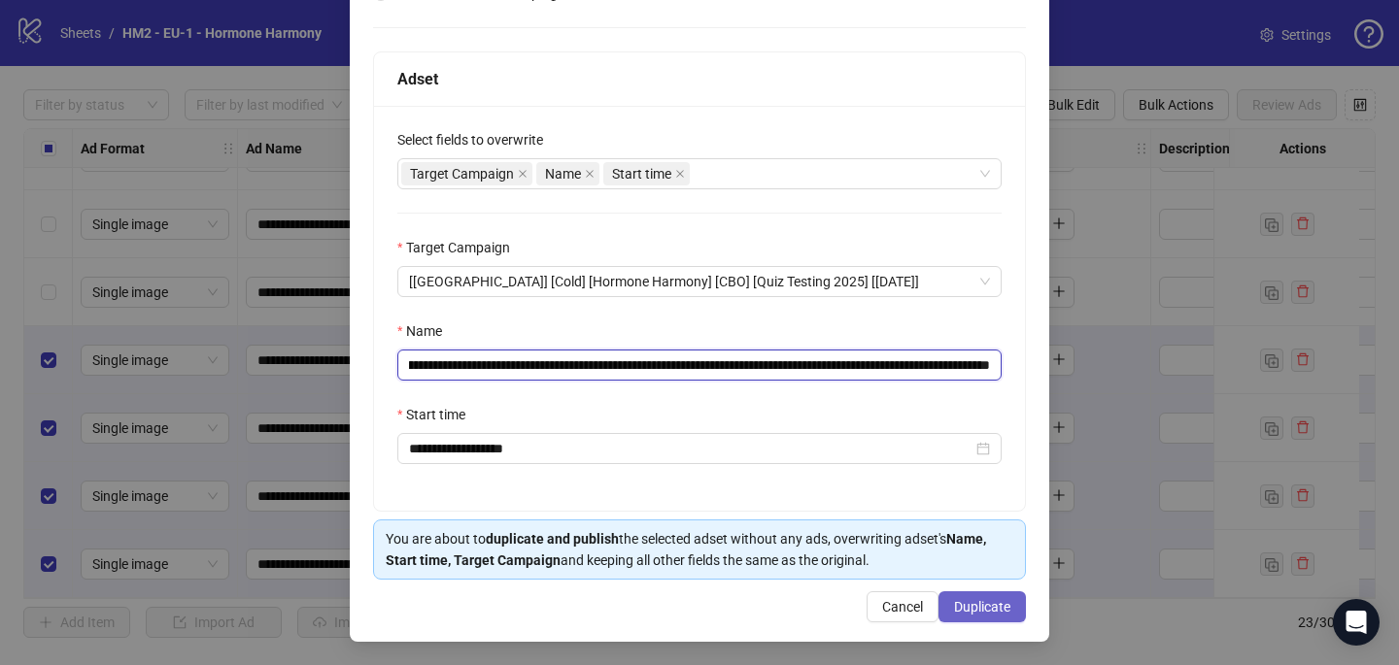
type input "**********"
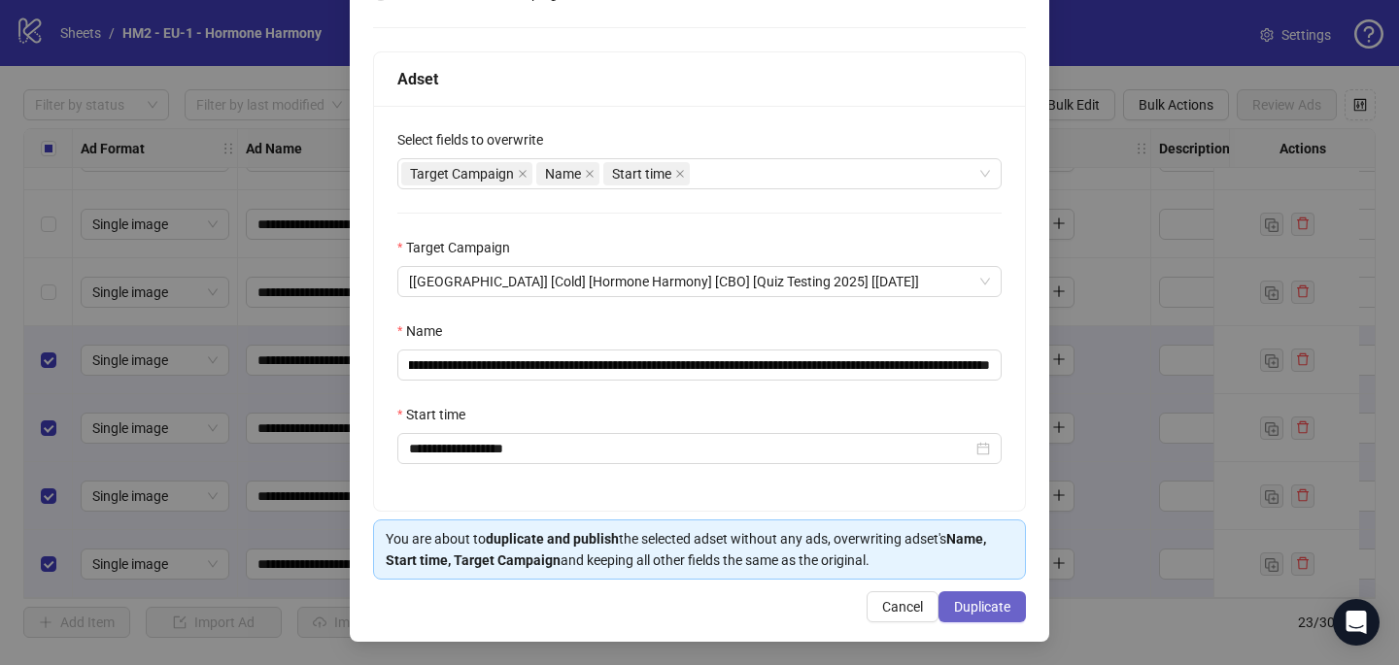
click at [985, 601] on span "Duplicate" at bounding box center [982, 607] width 56 height 16
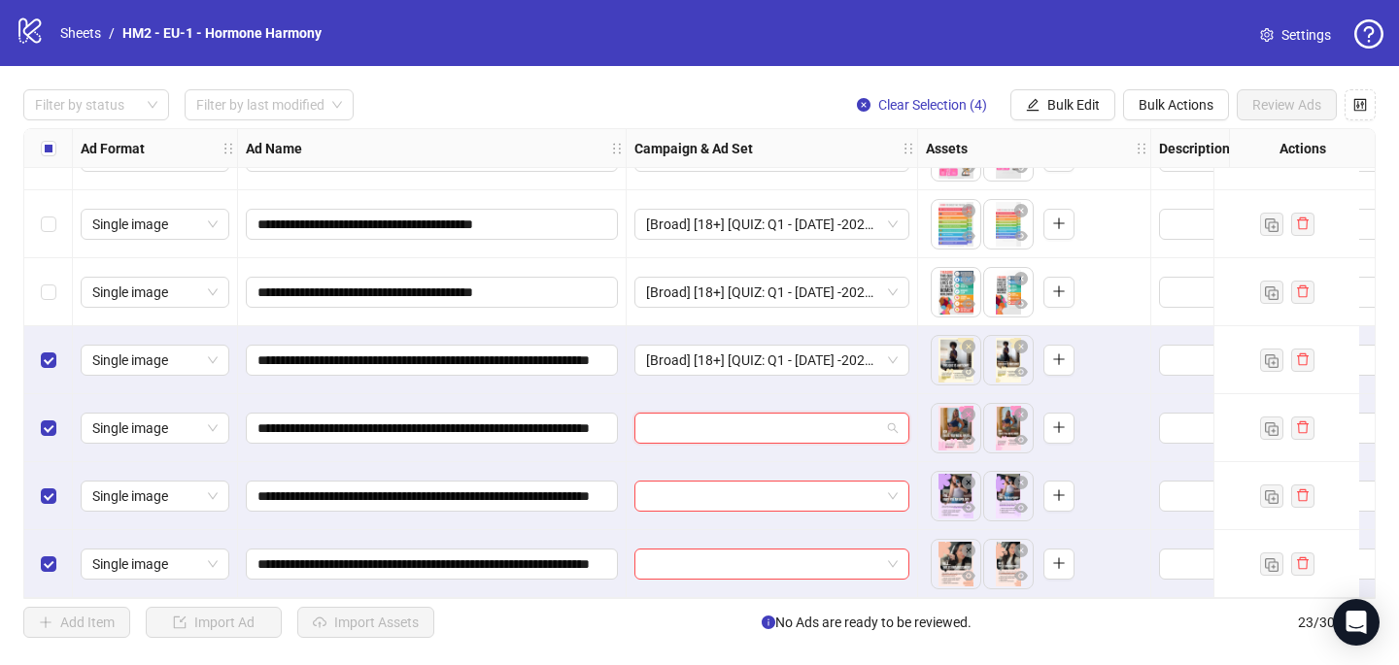
click at [714, 423] on input "search" at bounding box center [763, 428] width 234 height 29
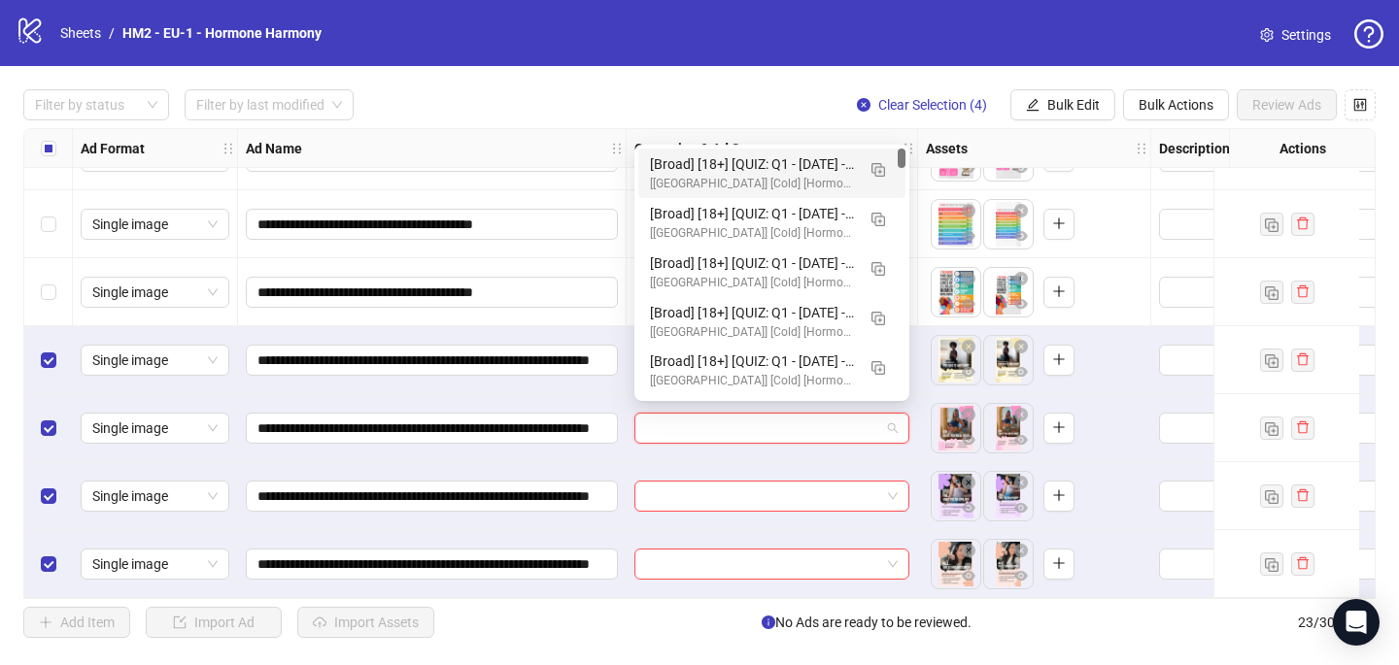
click at [717, 155] on div "[Broad] [18+] [QUIZ: Q1 - [DATE] -2025 - hormonal Quiz 10Q -15%off] [CRE: Q3-[D…" at bounding box center [752, 163] width 205 height 21
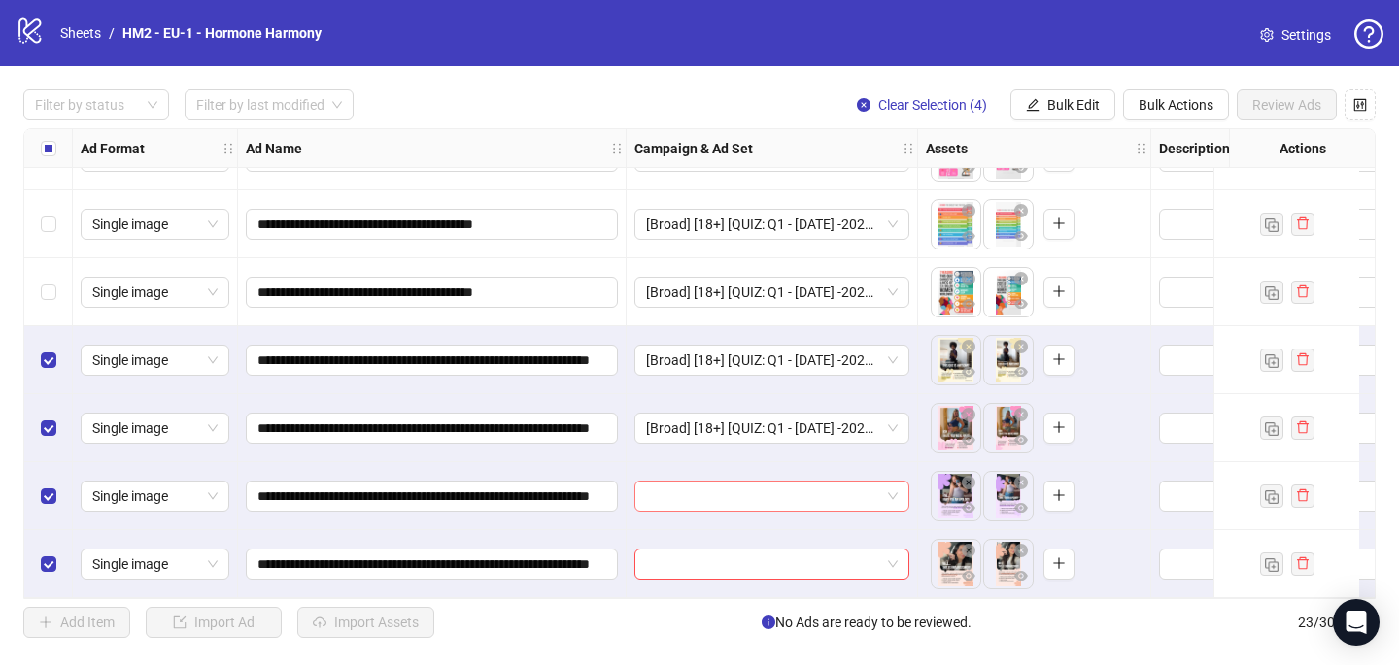
click at [697, 483] on input "search" at bounding box center [763, 496] width 234 height 29
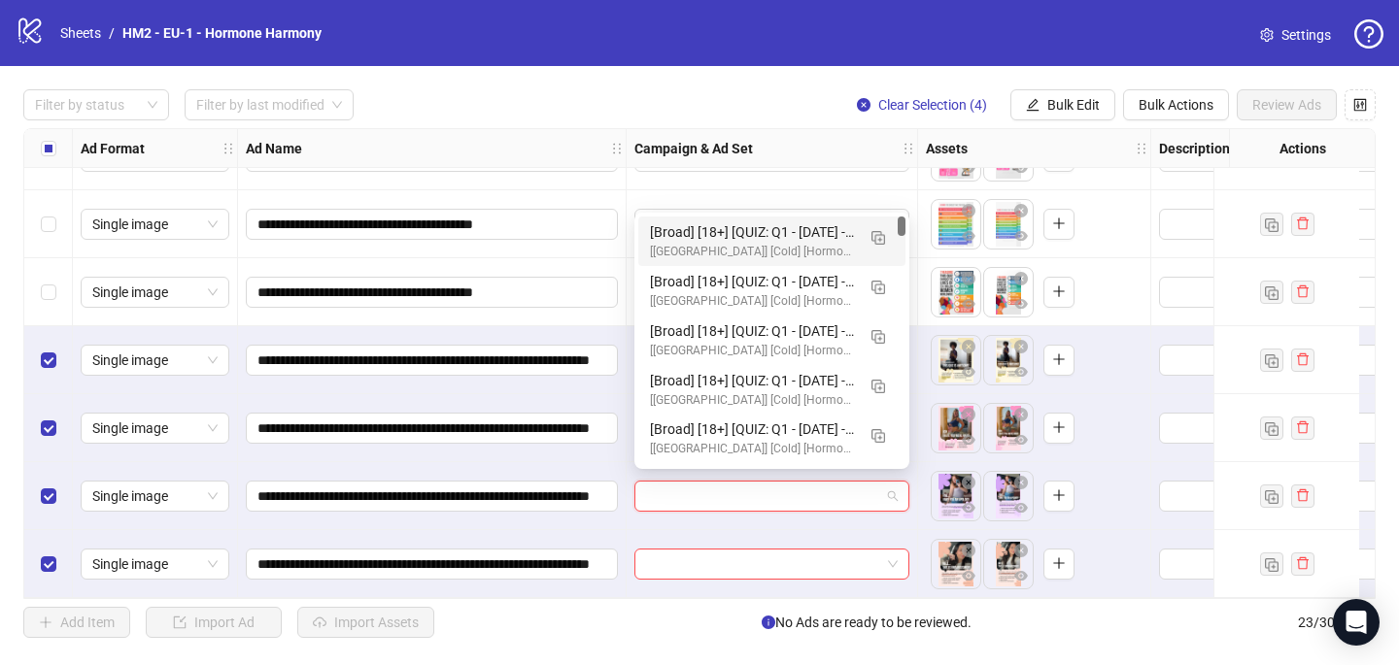
click at [754, 229] on div "[Broad] [18+] [QUIZ: Q1 - [DATE] -2025 - hormonal Quiz 10Q -15%off] [CRE: Q3-[D…" at bounding box center [752, 231] width 205 height 21
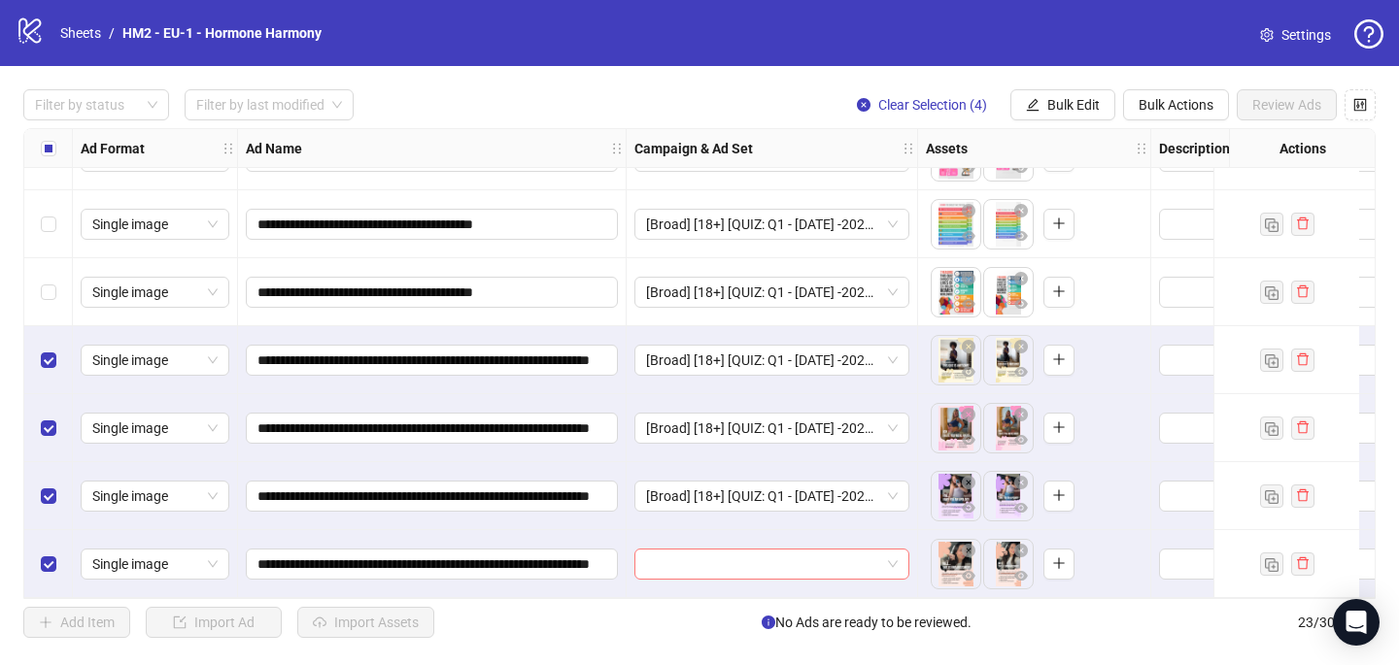
click at [677, 558] on input "search" at bounding box center [763, 564] width 234 height 29
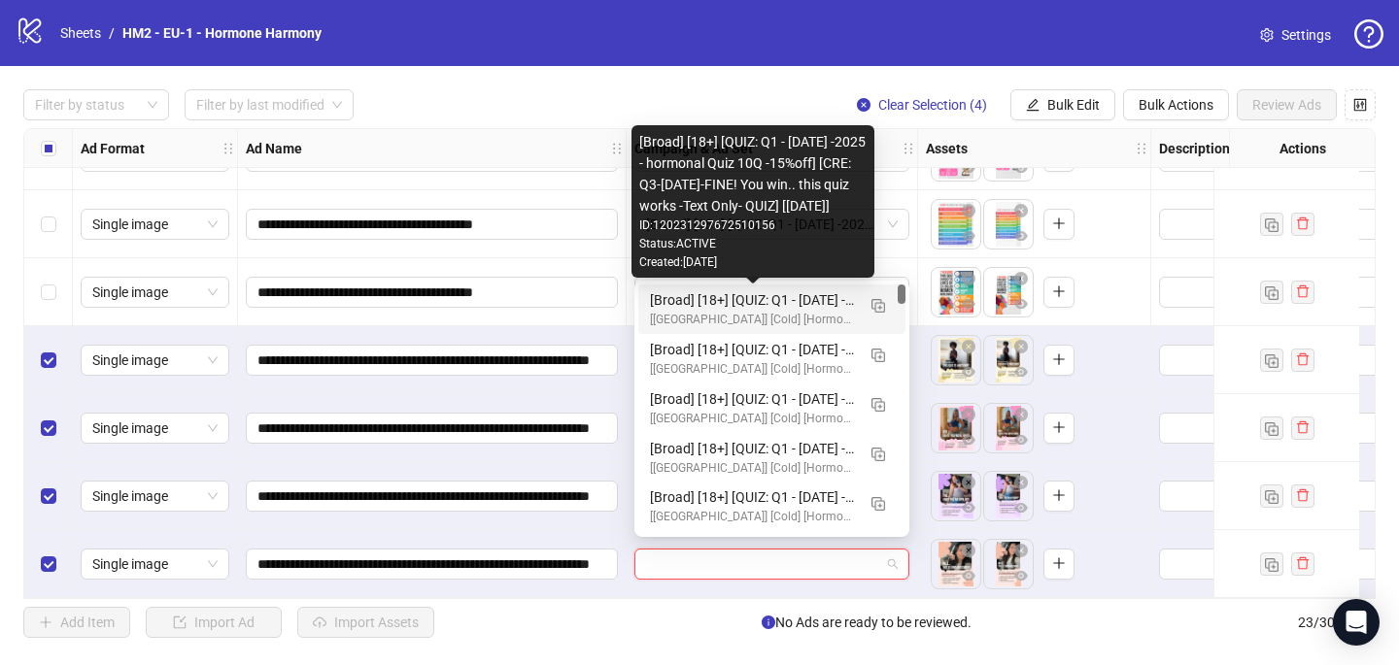
click at [739, 292] on div "[Broad] [18+] [QUIZ: Q1 - [DATE] -2025 - hormonal Quiz 10Q -15%off] [CRE: Q3-[D…" at bounding box center [752, 299] width 205 height 21
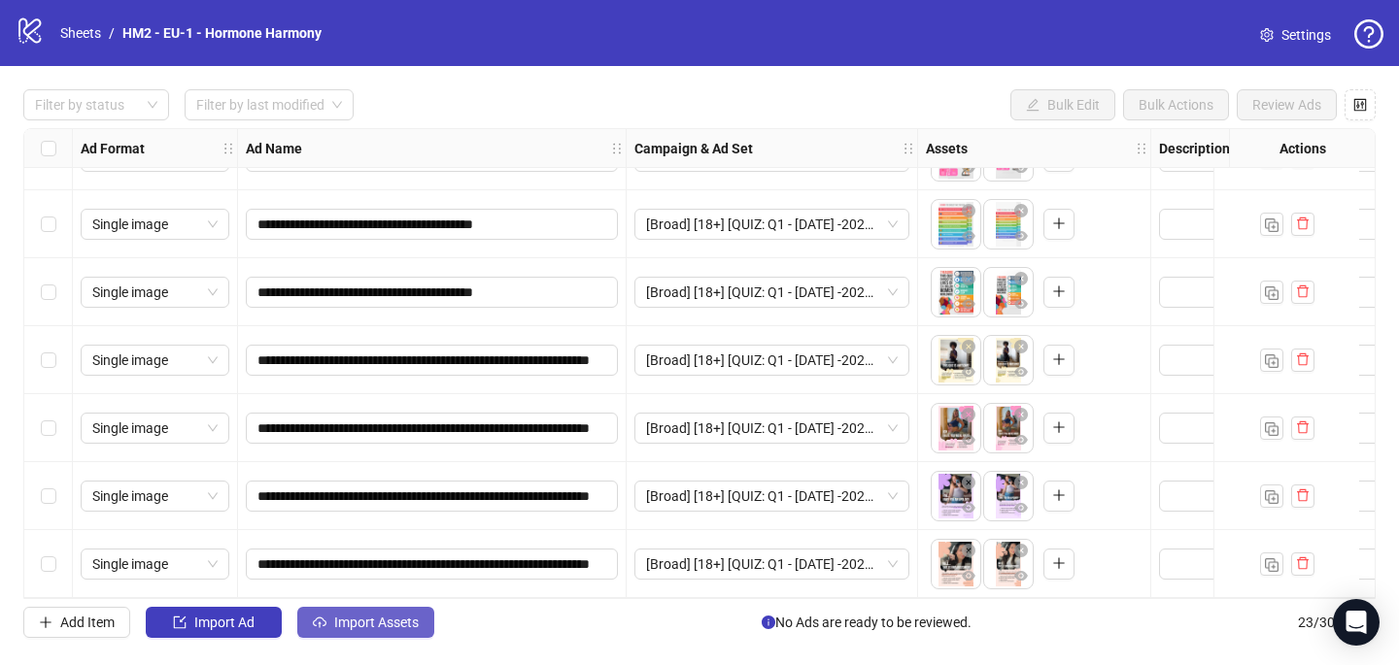
click at [408, 621] on span "Import Assets" at bounding box center [376, 623] width 85 height 16
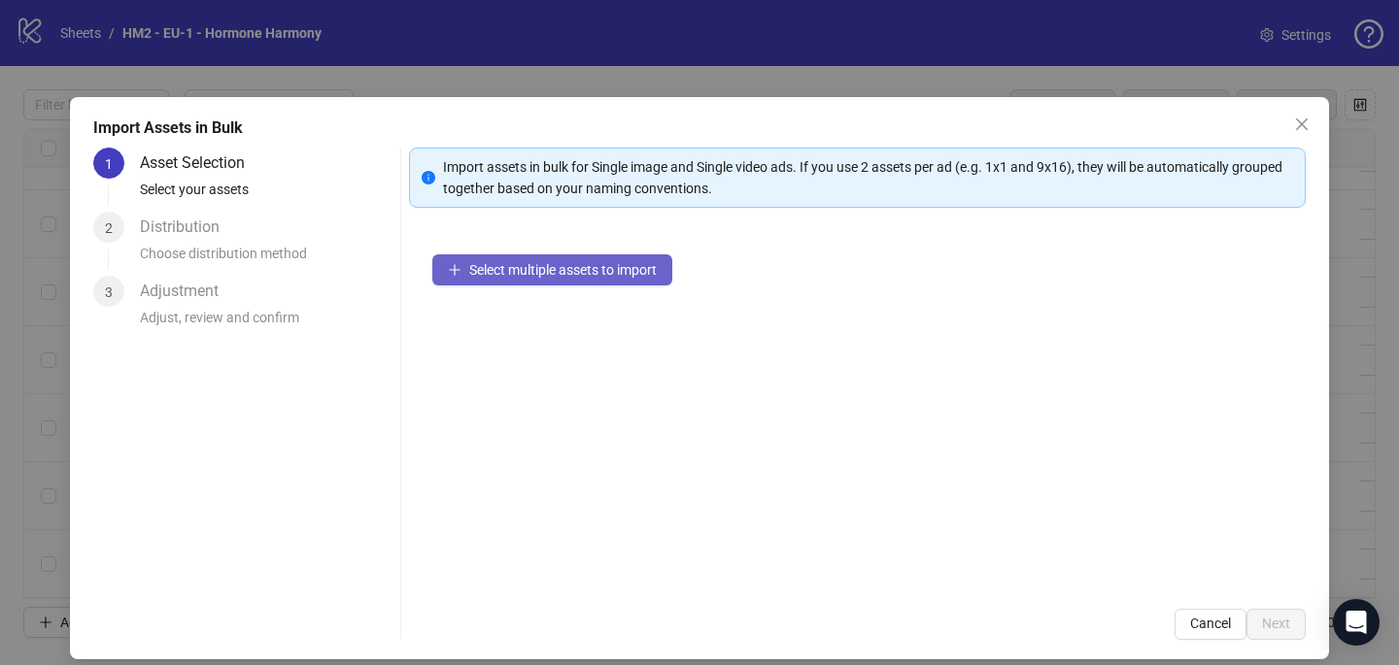
click at [602, 258] on button "Select multiple assets to import" at bounding box center [552, 269] width 240 height 31
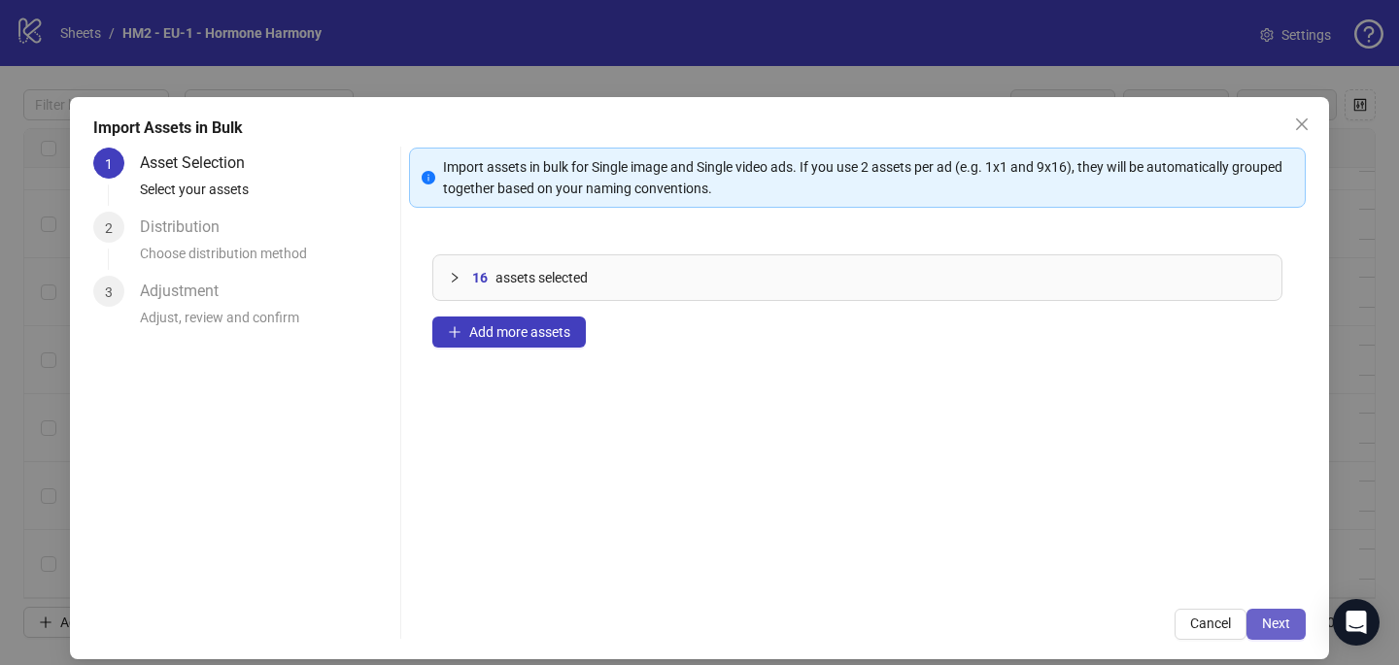
click at [1260, 626] on button "Next" at bounding box center [1275, 624] width 59 height 31
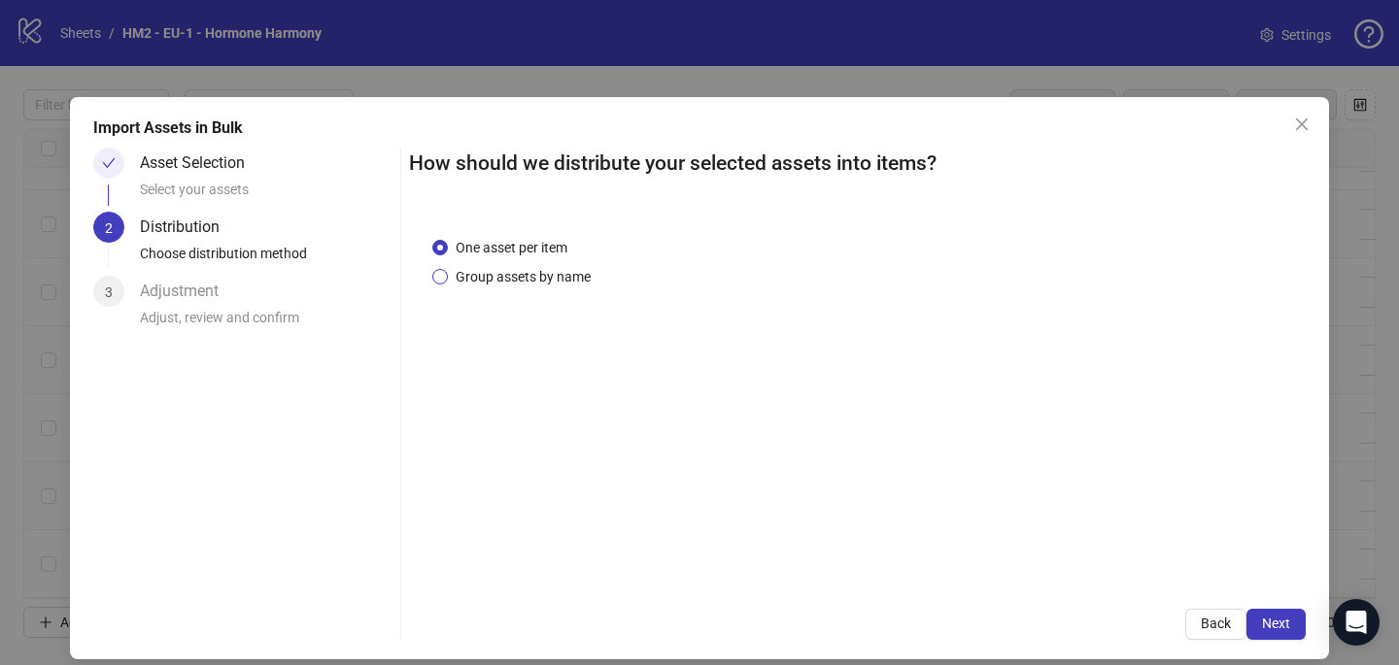
click at [526, 274] on span "Group assets by name" at bounding box center [523, 276] width 151 height 21
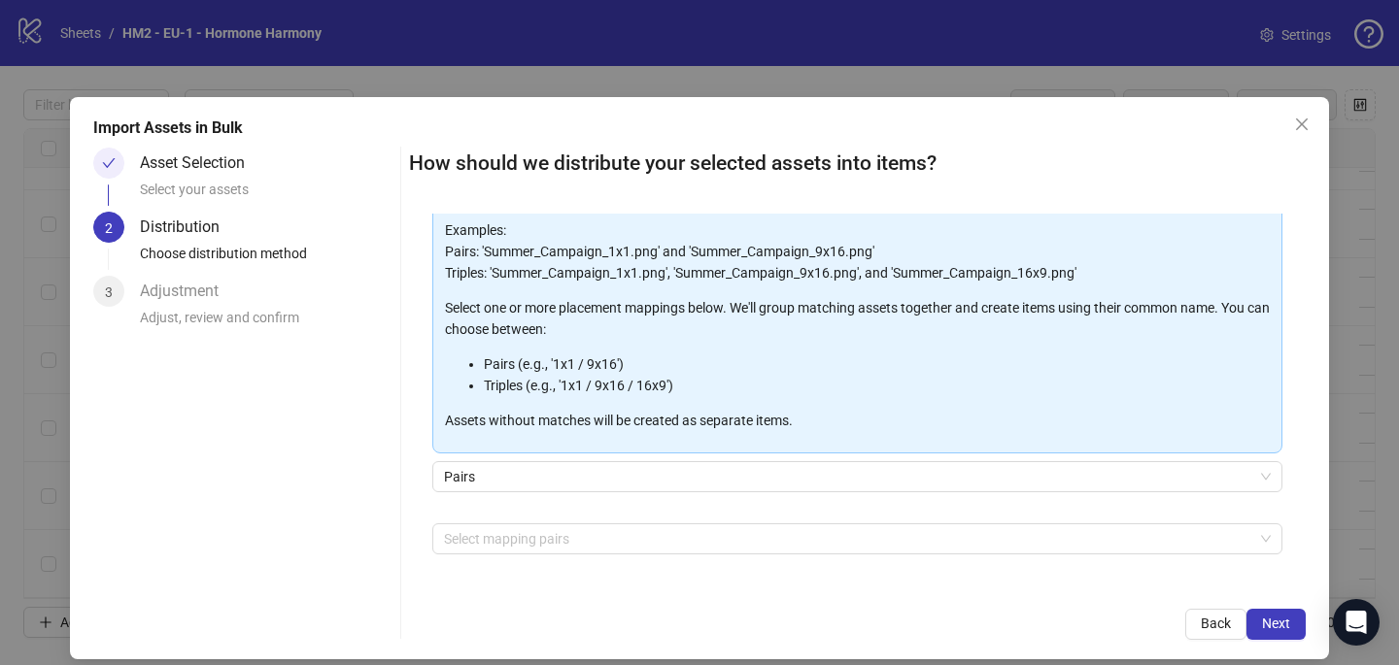
scroll to position [197, 0]
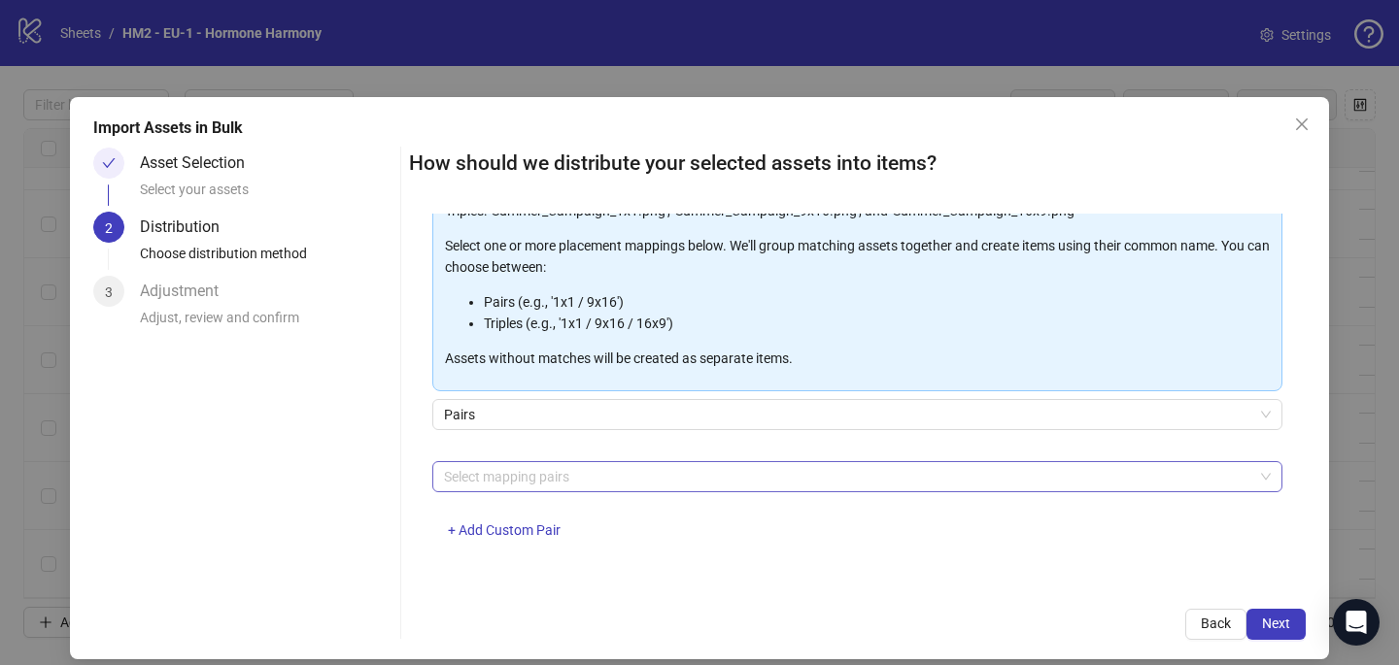
click at [522, 478] on div at bounding box center [847, 476] width 822 height 27
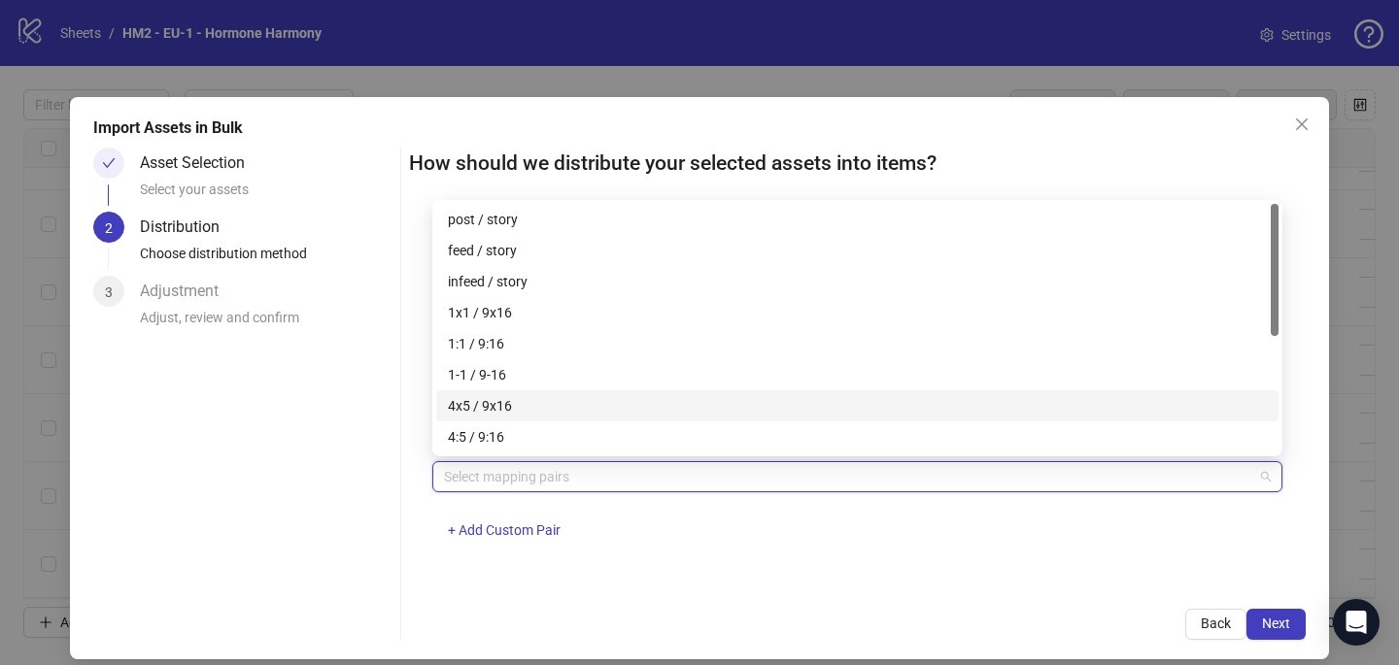
click at [524, 392] on div "4x5 / 9x16" at bounding box center [857, 405] width 842 height 31
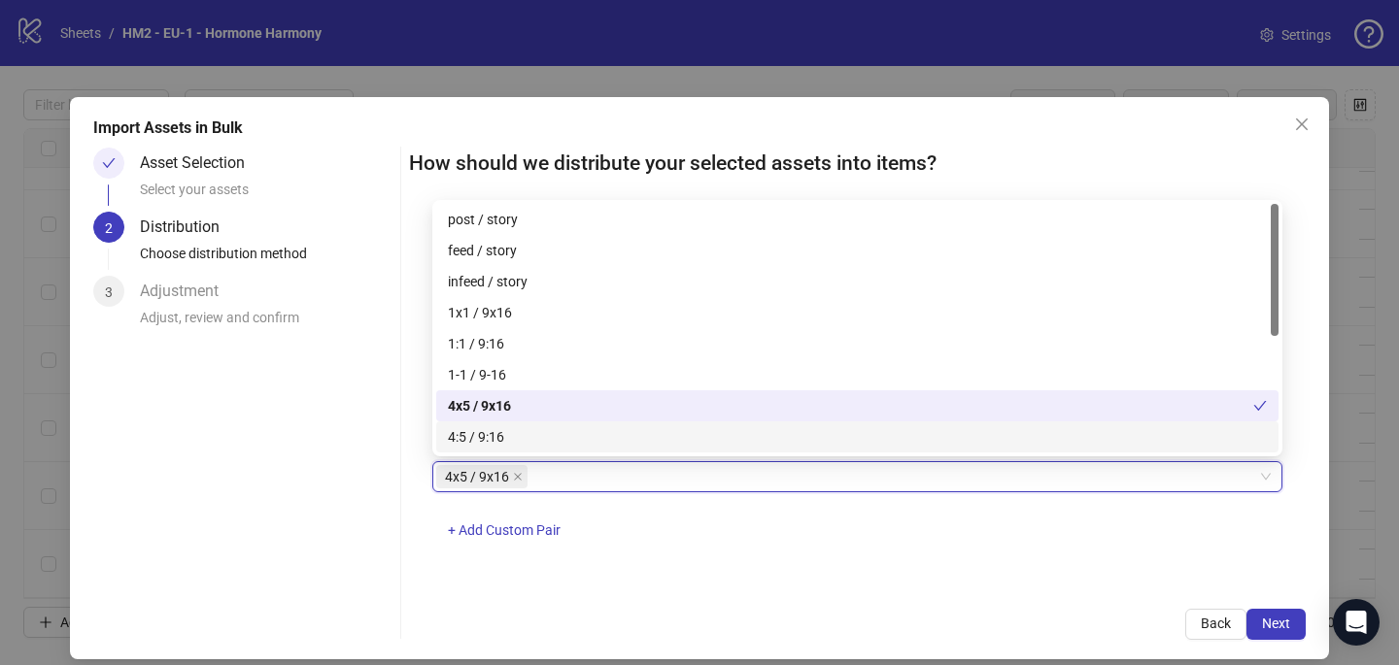
click at [785, 562] on div "One asset per item Group assets by name Assets must follow a consistent naming …" at bounding box center [857, 400] width 897 height 372
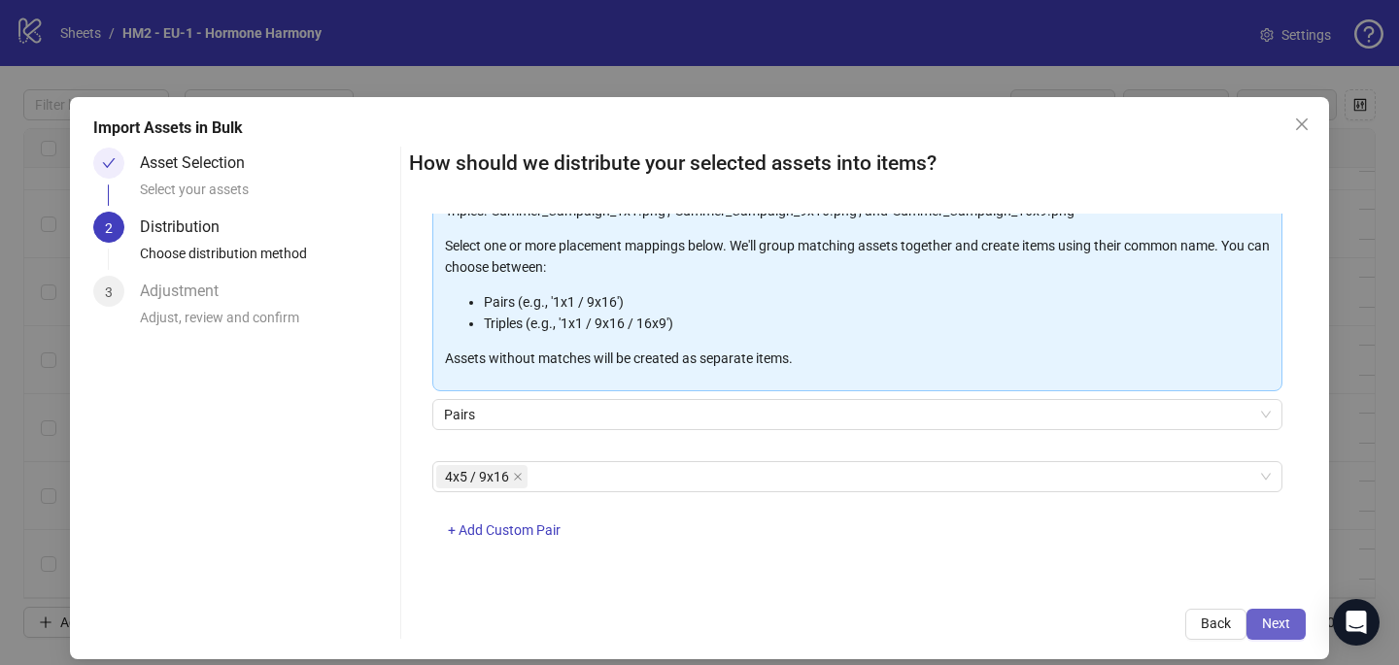
click at [1259, 627] on button "Next" at bounding box center [1275, 624] width 59 height 31
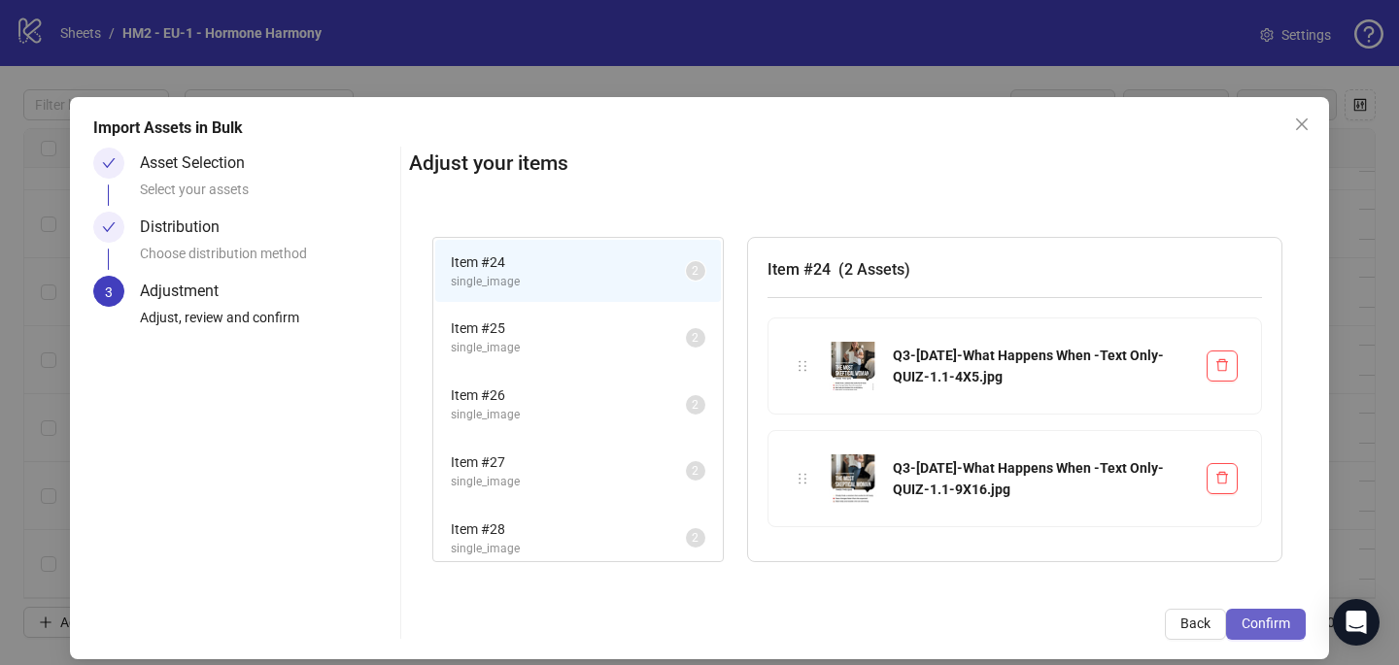
click at [1275, 628] on span "Confirm" at bounding box center [1265, 624] width 49 height 16
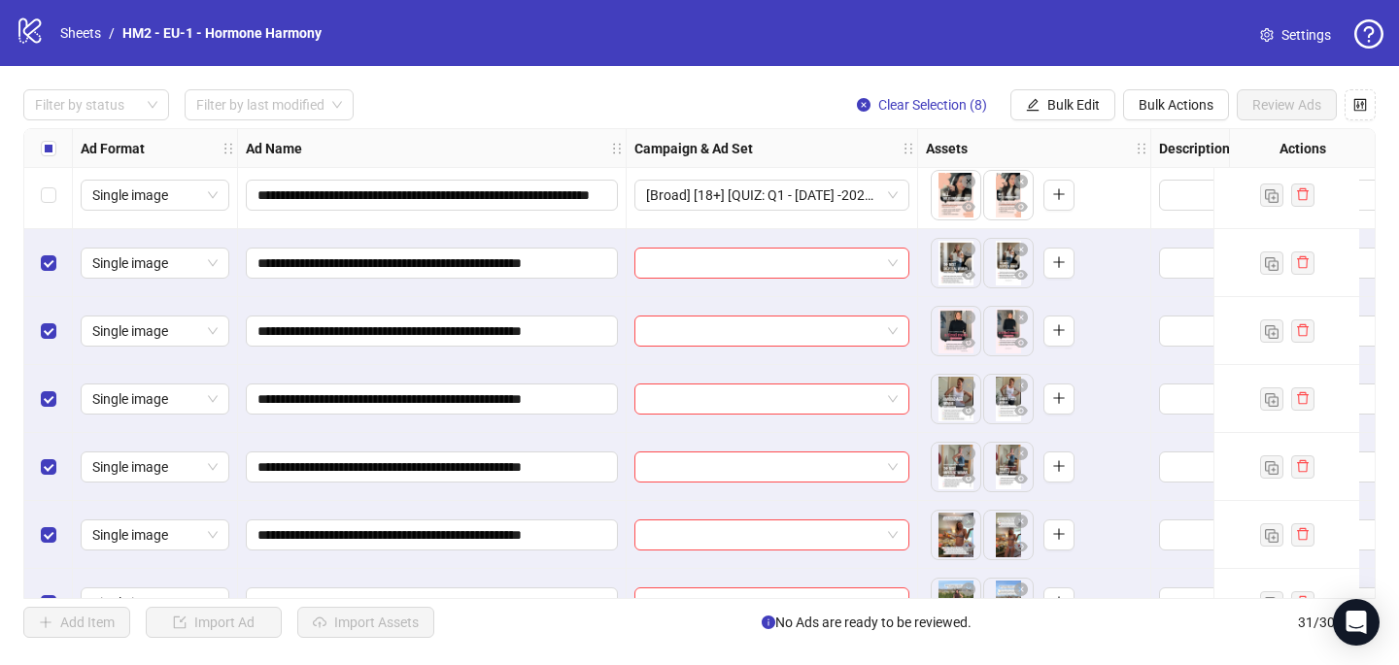
scroll to position [1480, 0]
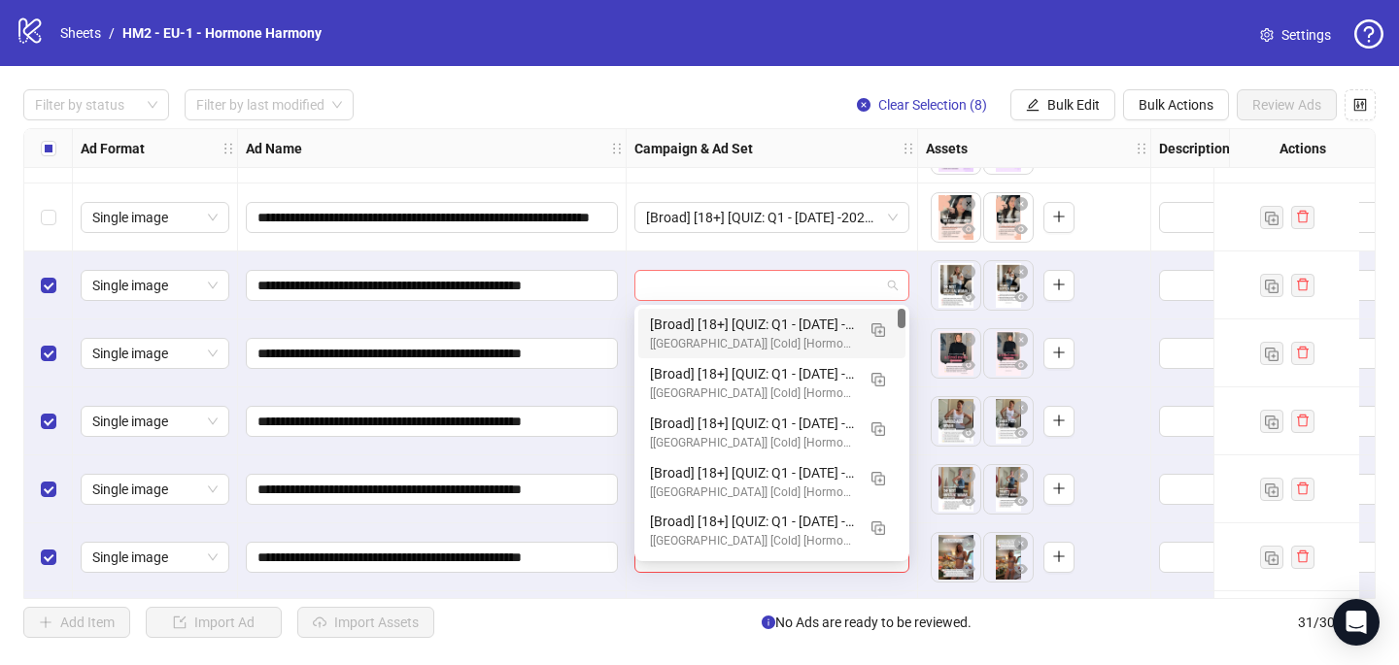
click at [638, 279] on div at bounding box center [771, 285] width 275 height 31
click at [876, 334] on img "button" at bounding box center [878, 330] width 14 height 14
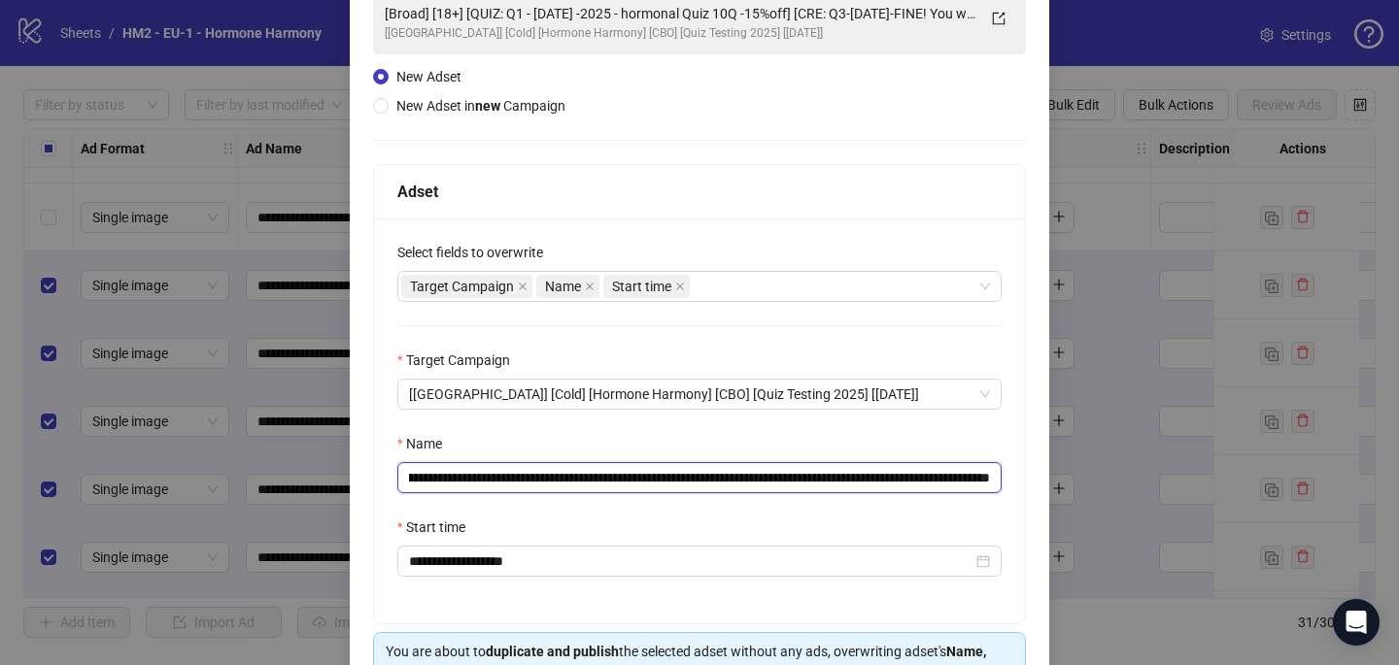
scroll to position [0, 298]
drag, startPoint x: 862, startPoint y: 479, endPoint x: 950, endPoint y: 477, distance: 88.4
click at [950, 477] on input "**********" at bounding box center [699, 477] width 604 height 31
paste input "text"
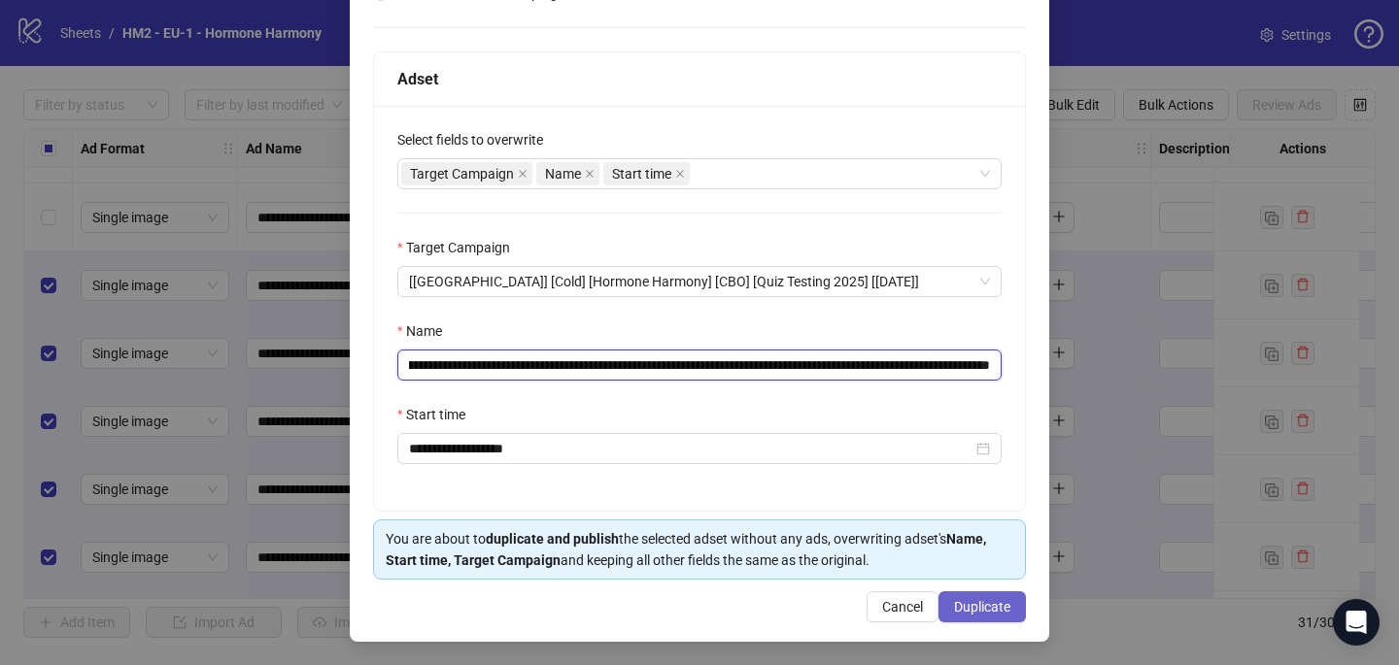
type input "**********"
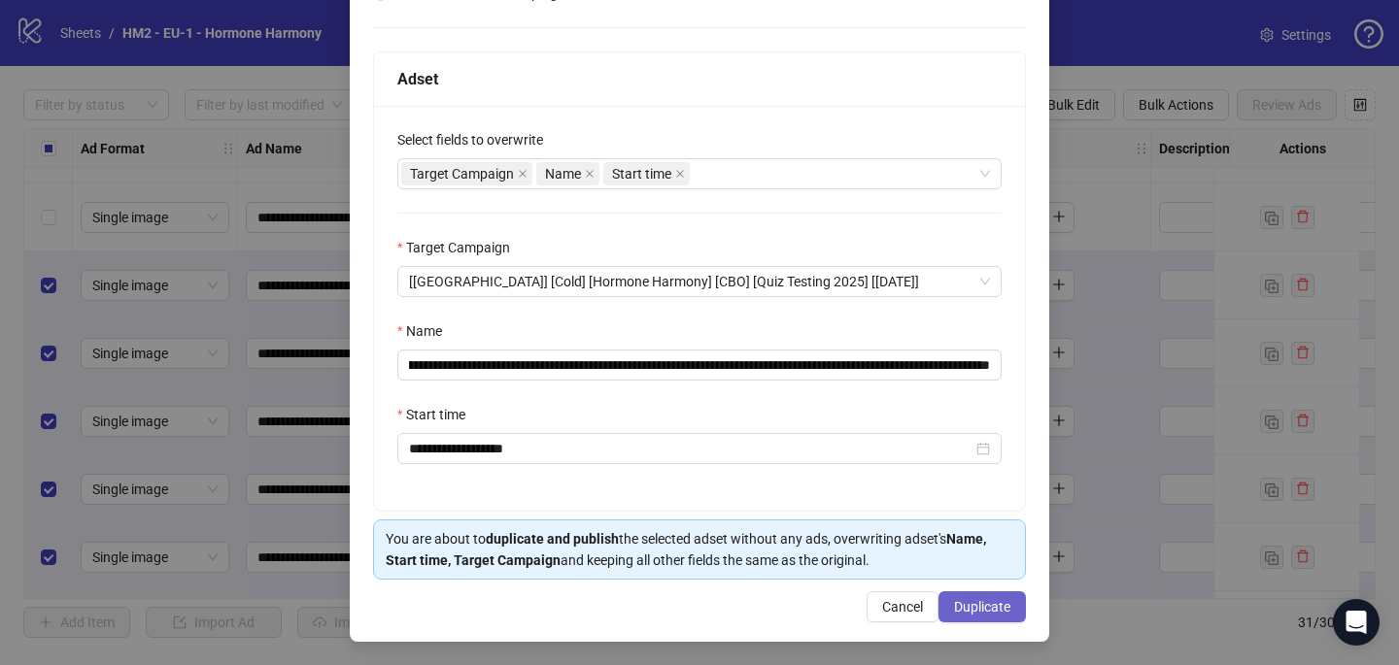
click at [998, 602] on span "Duplicate" at bounding box center [982, 607] width 56 height 16
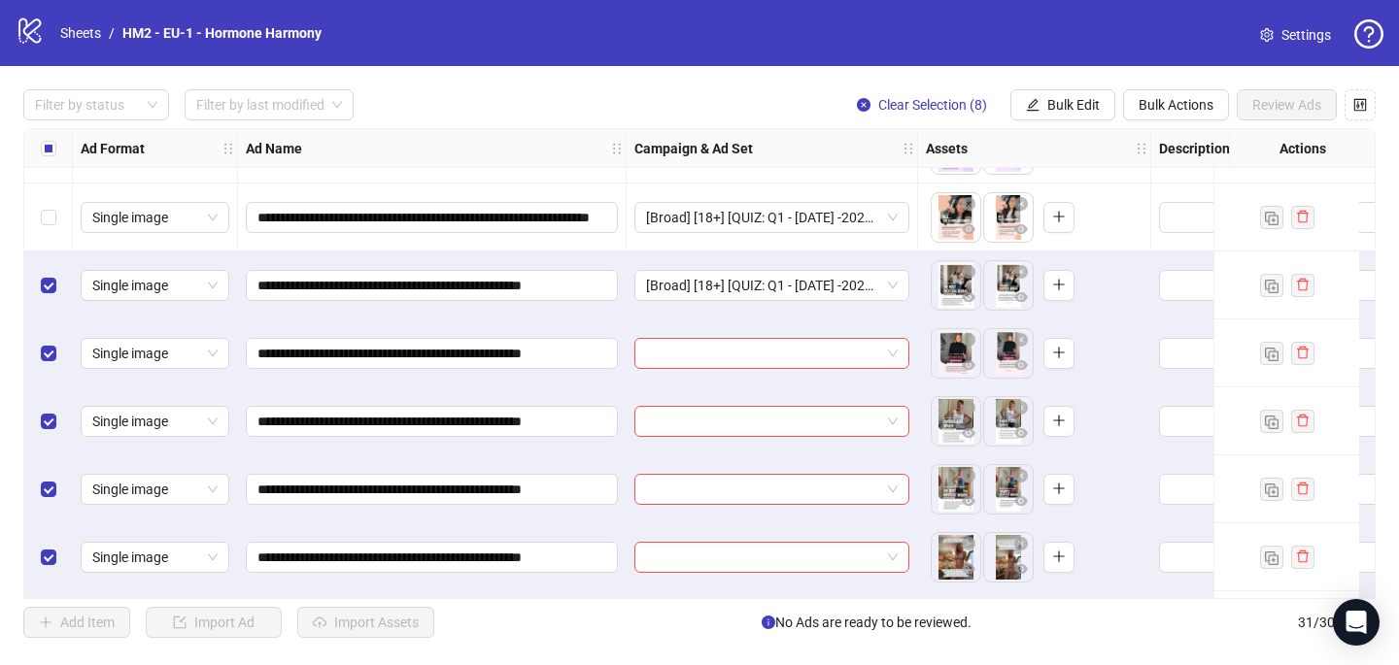
click at [744, 336] on div at bounding box center [772, 354] width 291 height 68
click at [744, 351] on input "search" at bounding box center [763, 353] width 234 height 29
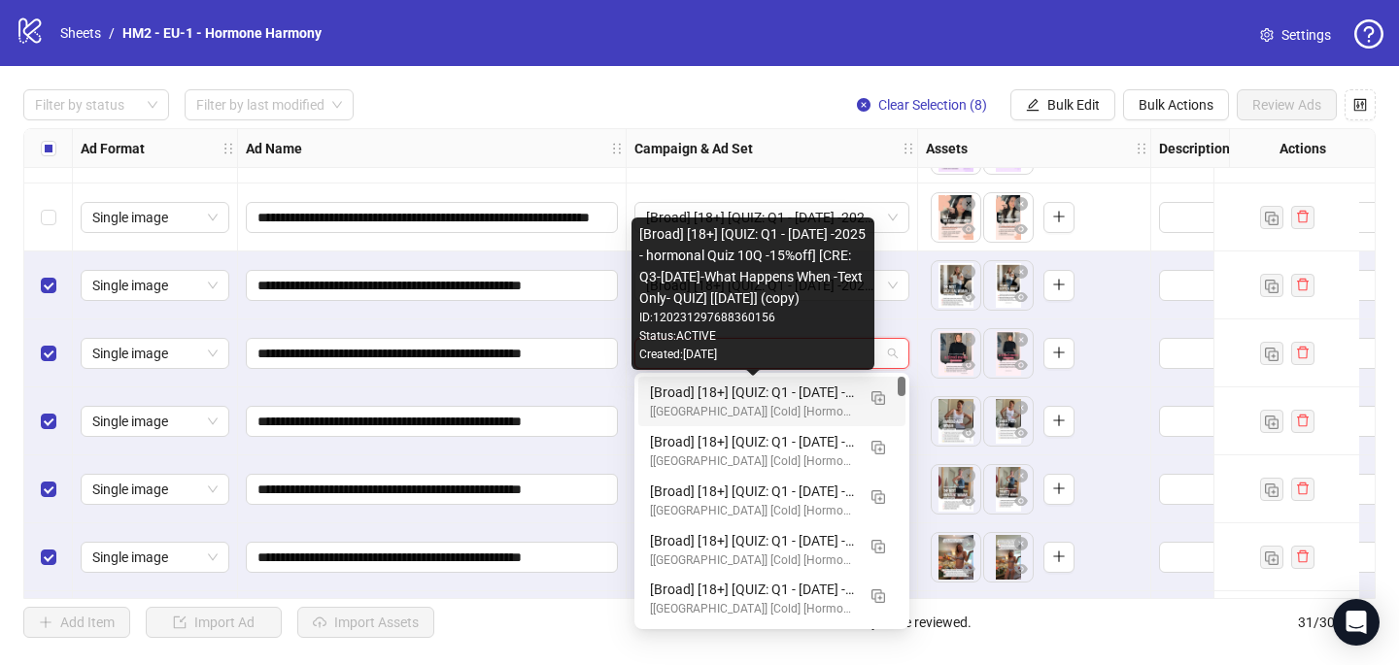
click at [744, 400] on div "[Broad] [18+] [QUIZ: Q1 - [DATE] -2025 - hormonal Quiz 10Q -15%off] [CRE: Q3-[D…" at bounding box center [752, 392] width 205 height 21
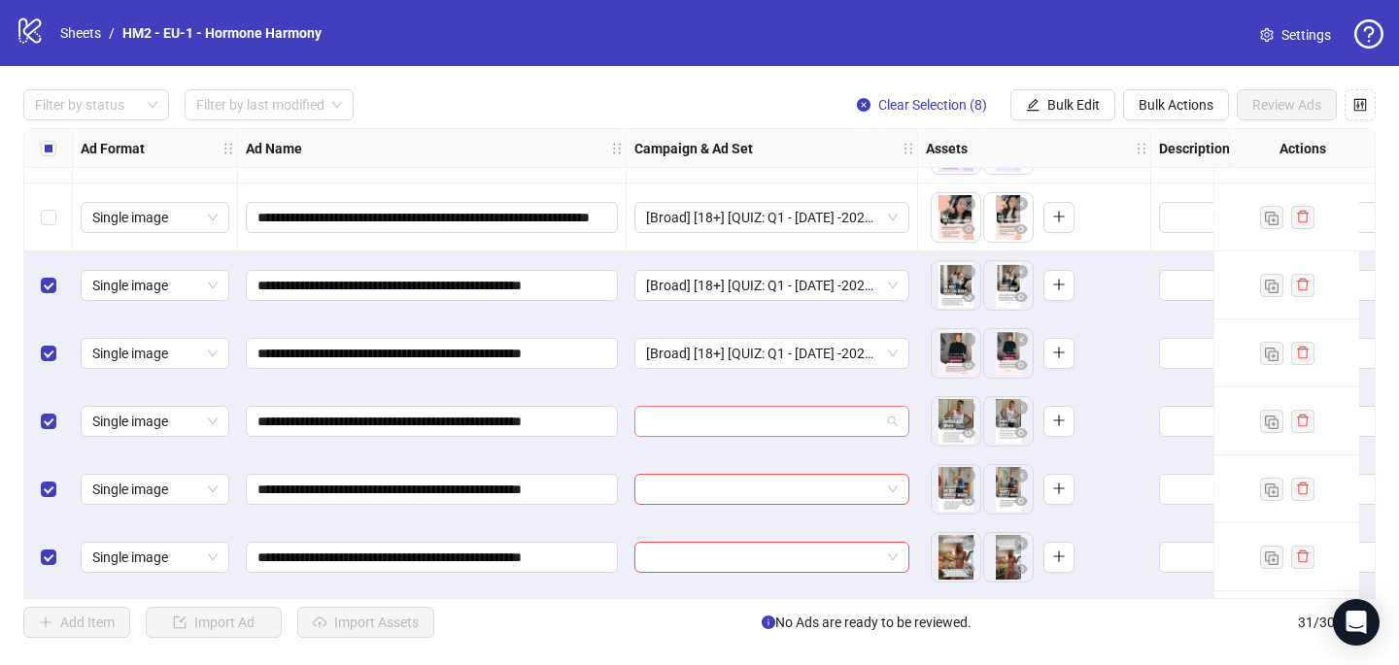
click at [744, 419] on input "search" at bounding box center [763, 421] width 234 height 29
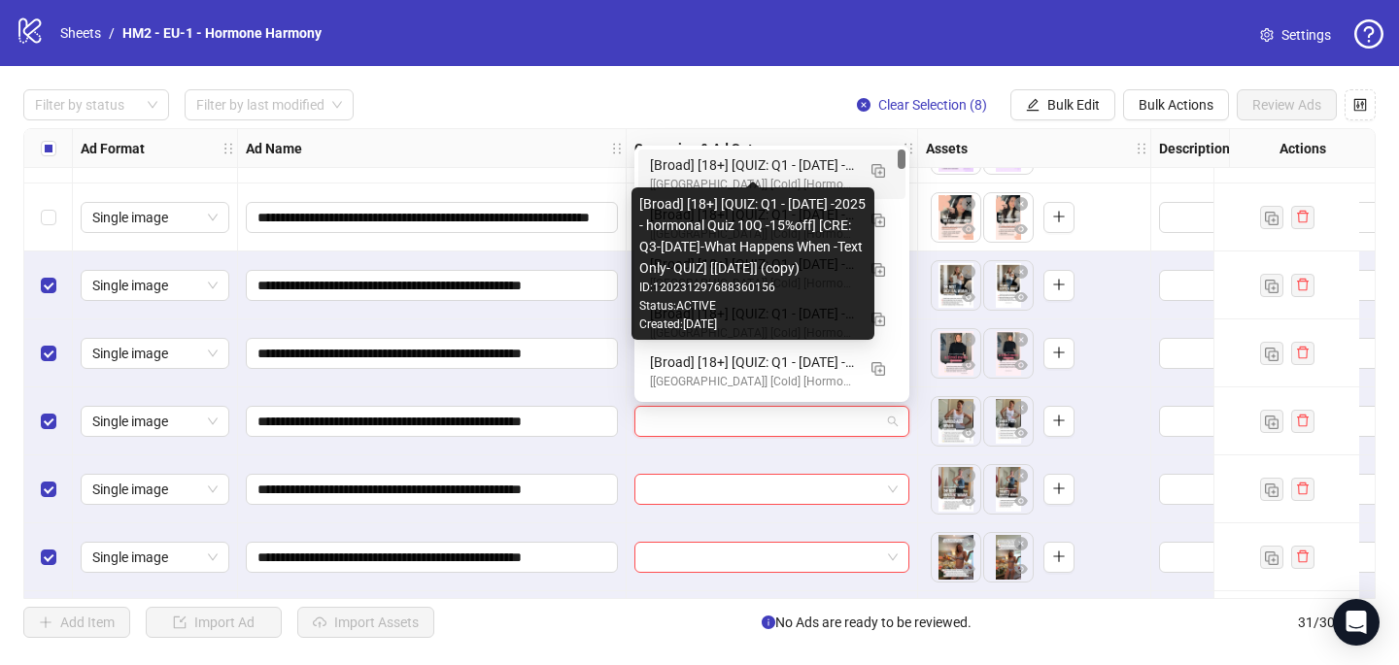
click at [763, 167] on div "[Broad] [18+] [QUIZ: Q1 - [DATE] -2025 - hormonal Quiz 10Q -15%off] [CRE: Q3-[D…" at bounding box center [752, 164] width 205 height 21
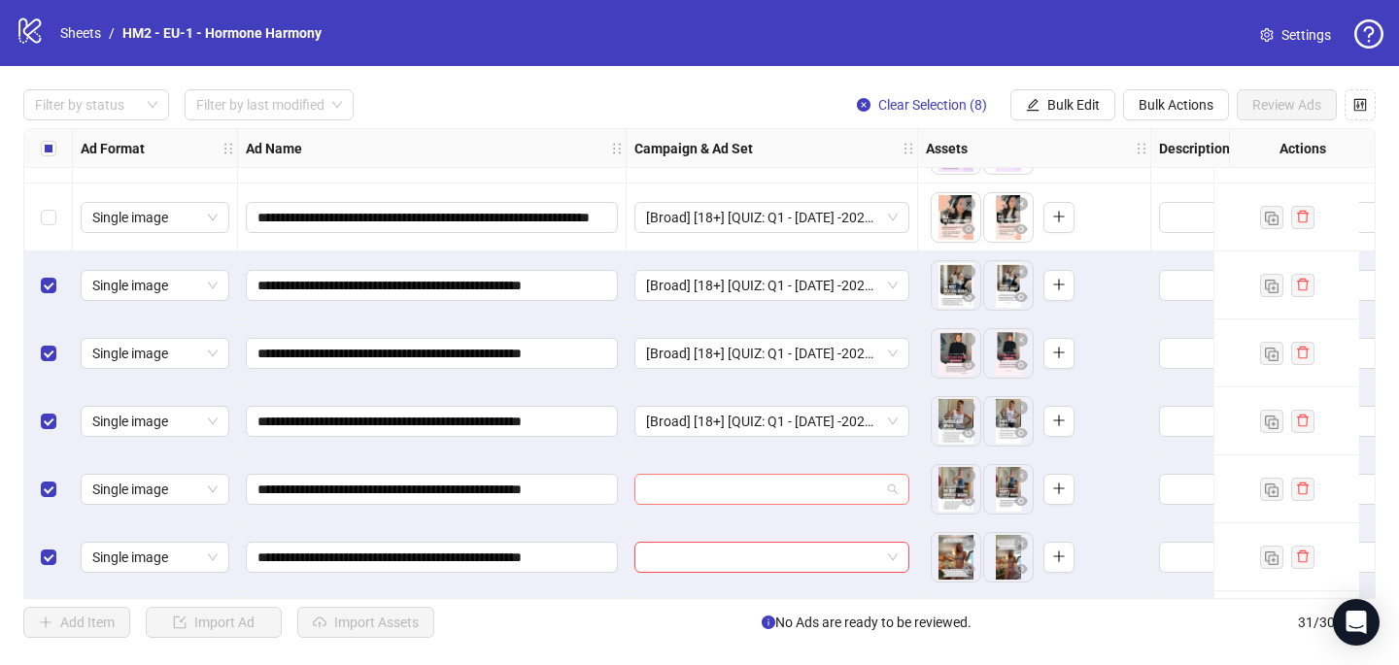
click at [714, 494] on input "search" at bounding box center [763, 489] width 234 height 29
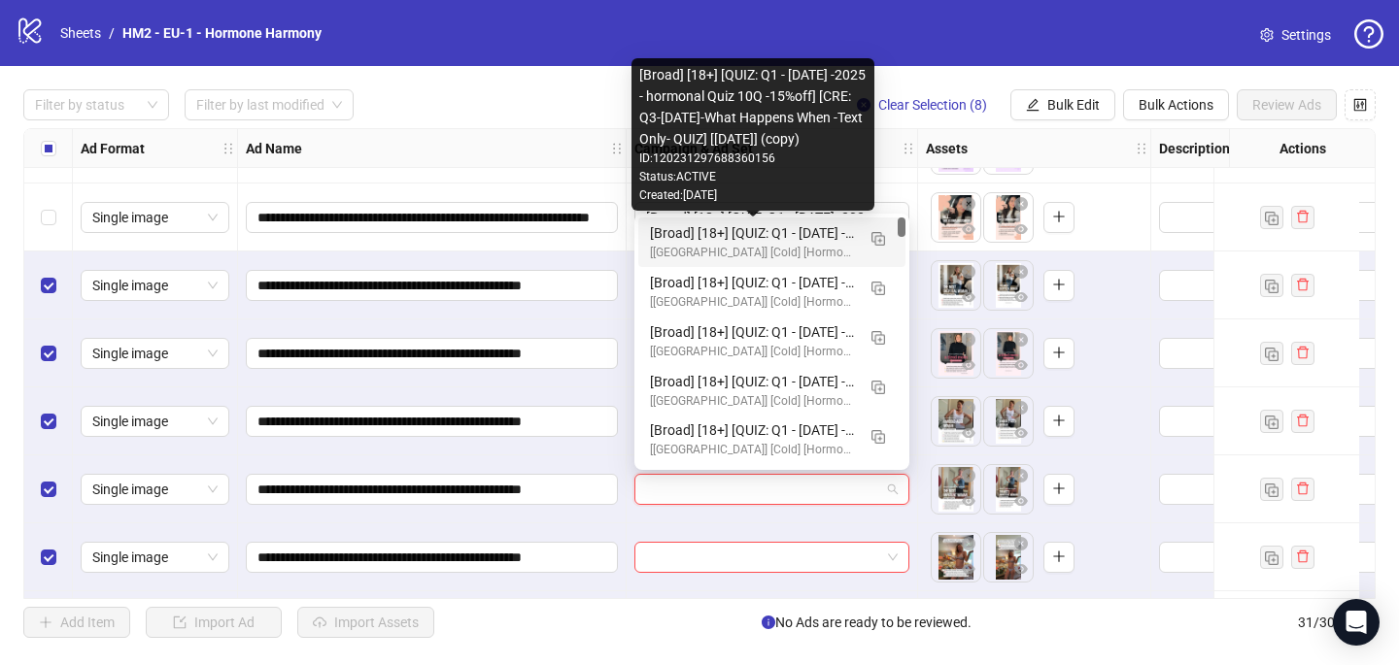
click at [754, 241] on div "[Broad] [18+] [QUIZ: Q1 - [DATE] -2025 - hormonal Quiz 10Q -15%off] [CRE: Q3-[D…" at bounding box center [752, 232] width 205 height 21
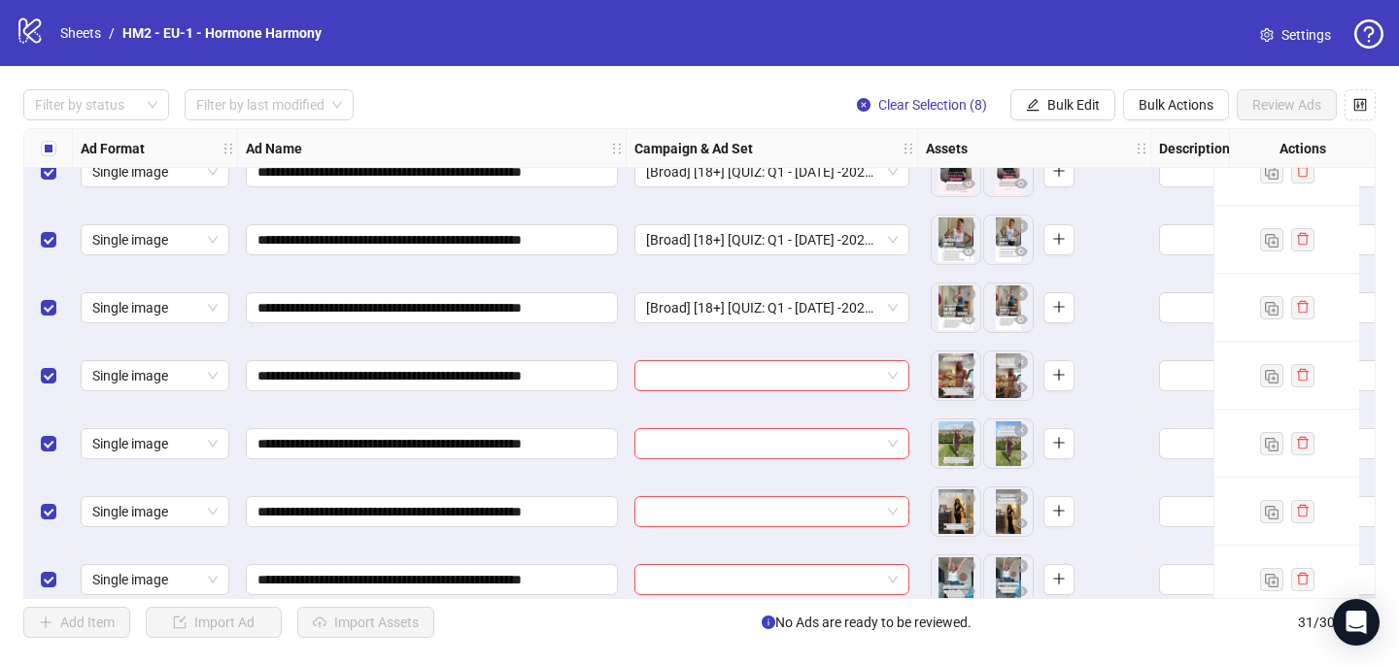
scroll to position [1685, 0]
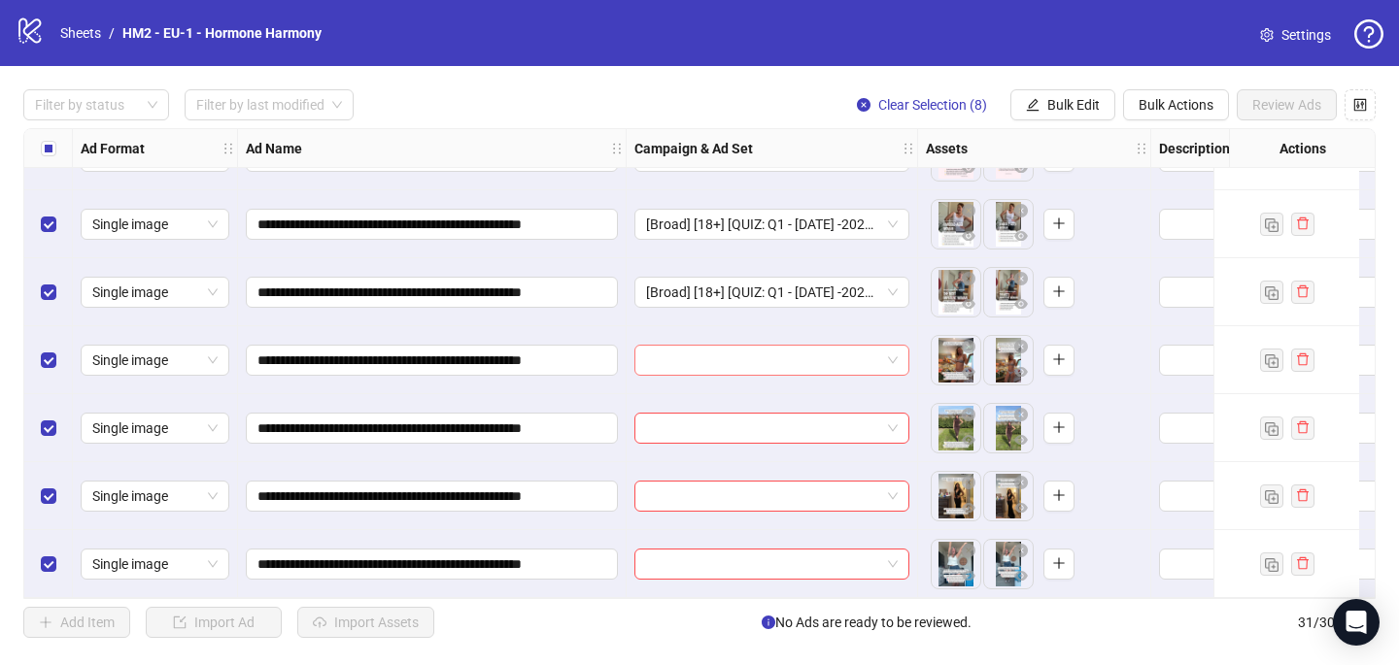
click at [707, 357] on input "search" at bounding box center [763, 360] width 234 height 29
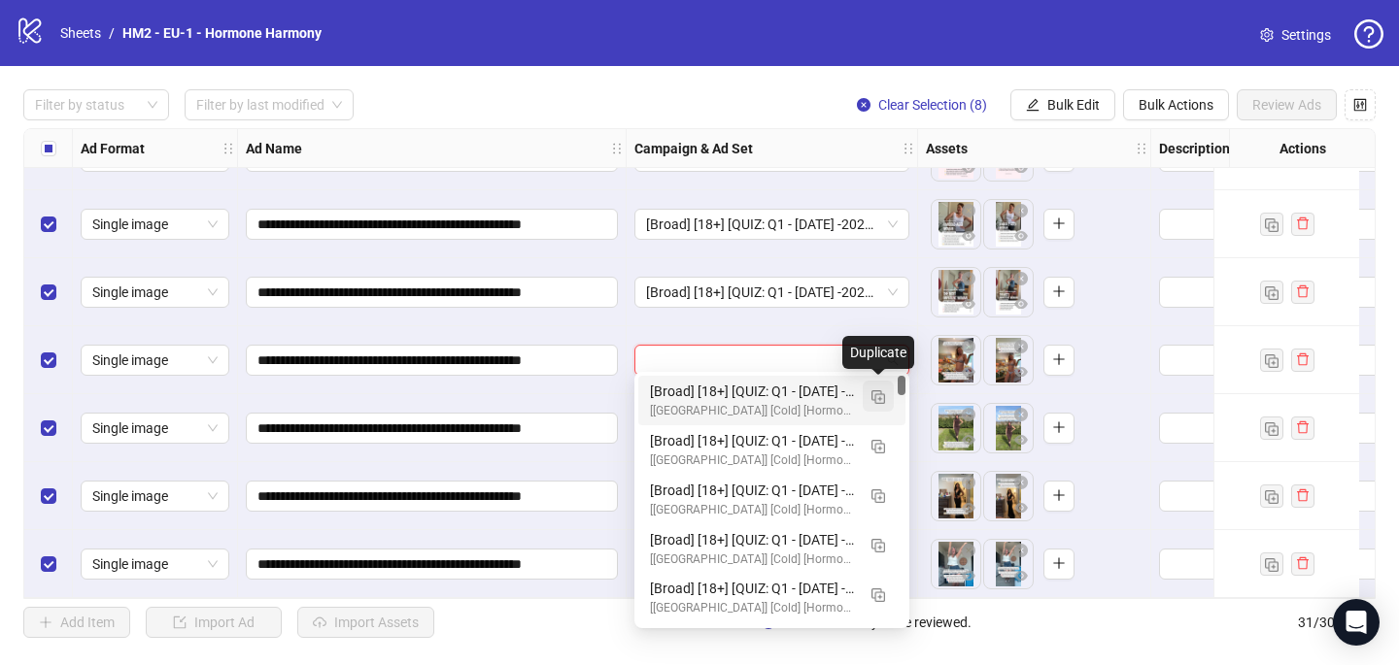
click at [877, 398] on img "button" at bounding box center [878, 397] width 14 height 14
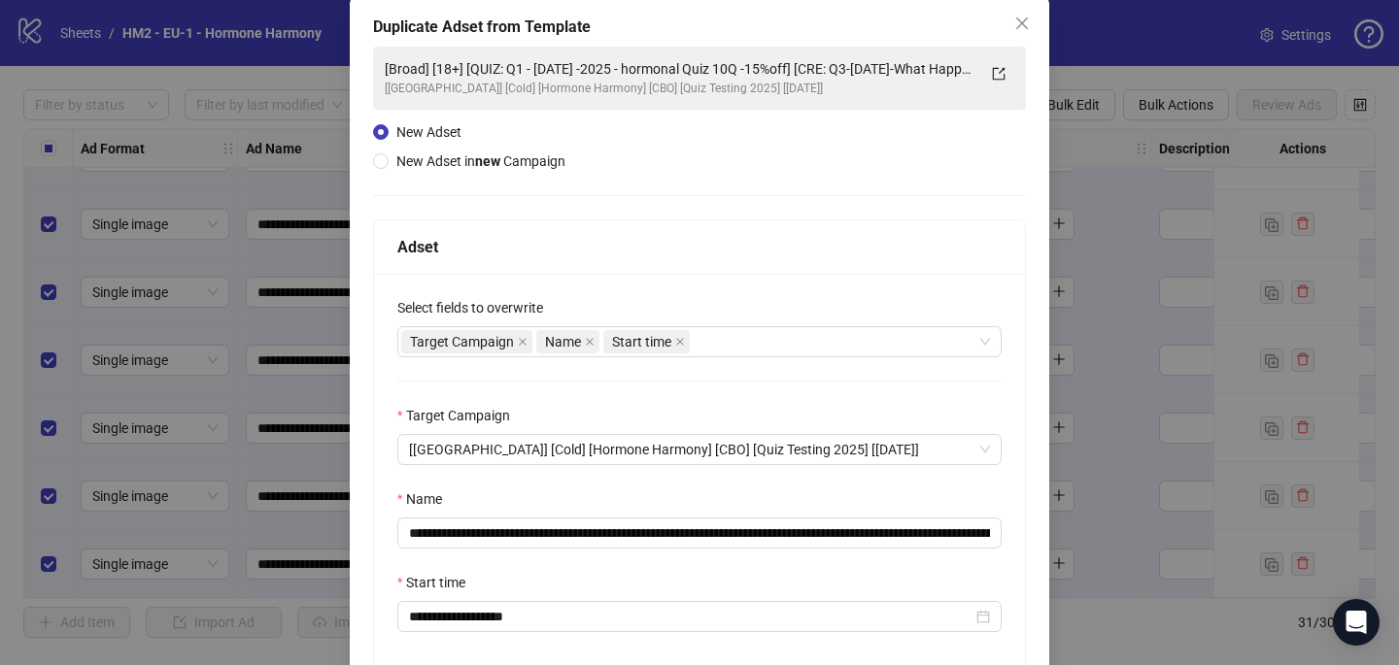
scroll to position [135, 0]
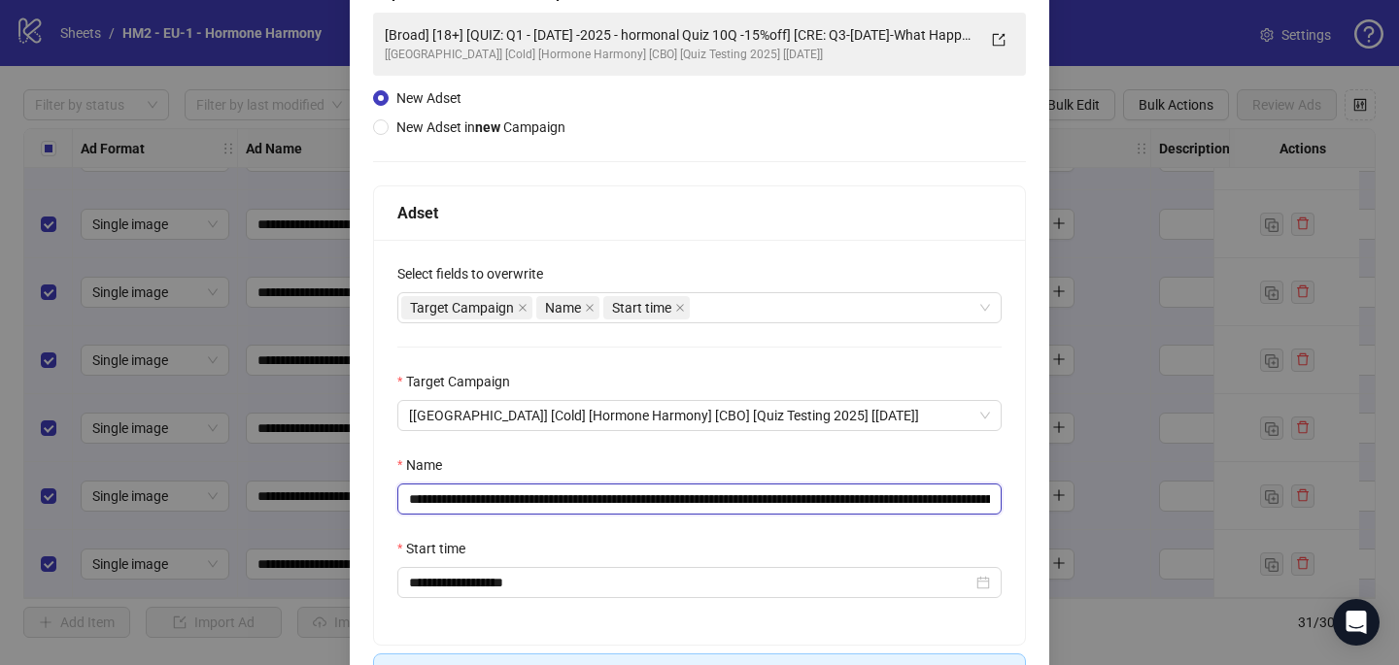
click at [967, 505] on input "**********" at bounding box center [699, 499] width 604 height 31
click at [898, 494] on input "**********" at bounding box center [699, 499] width 604 height 31
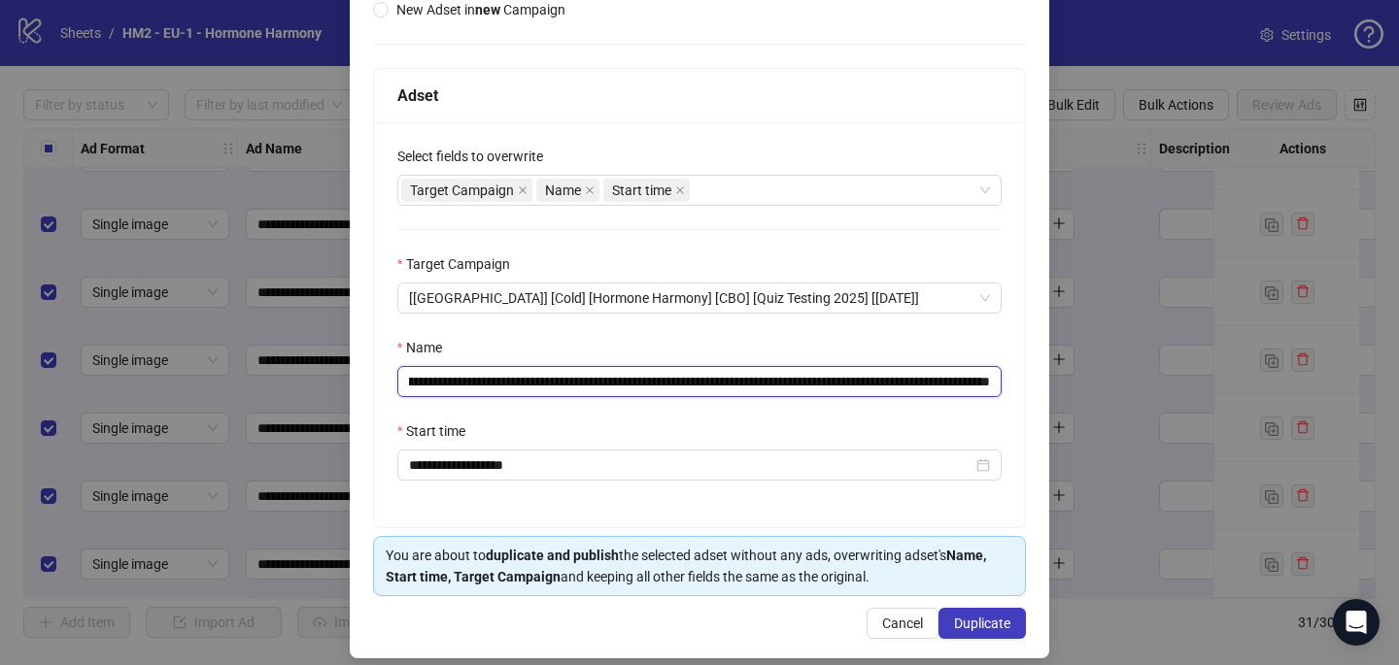
scroll to position [270, 0]
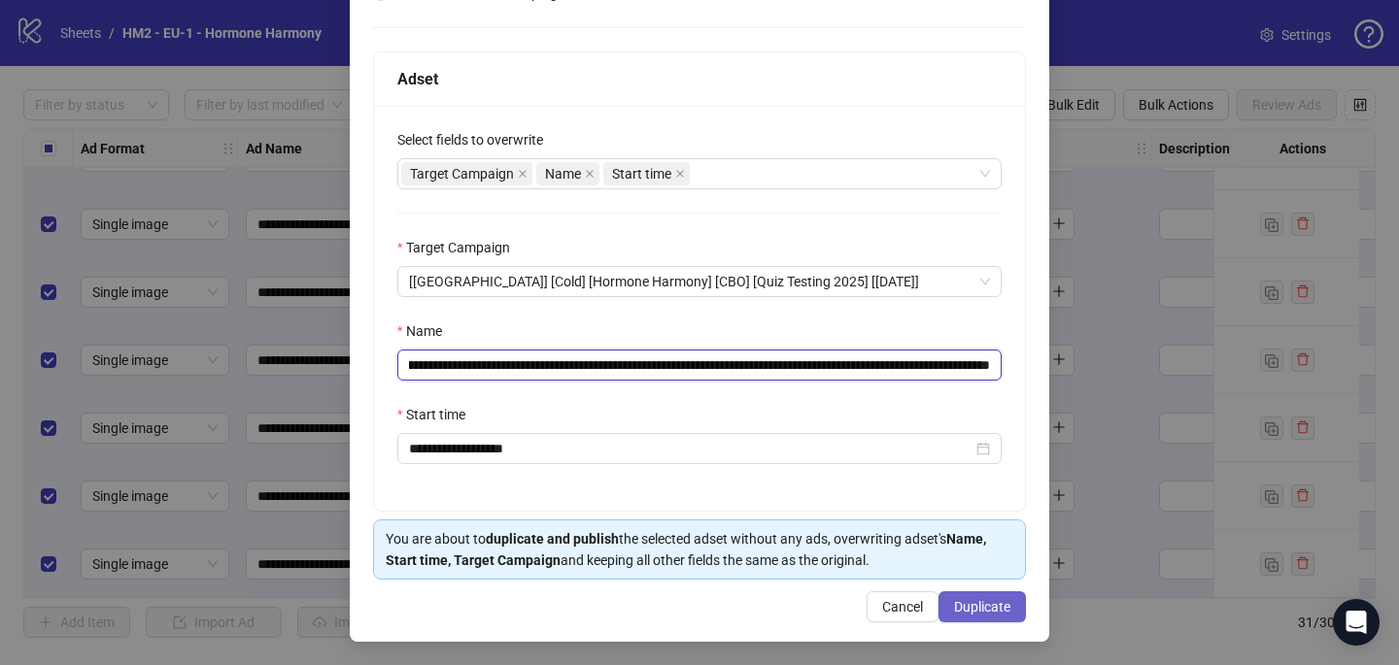
type input "**********"
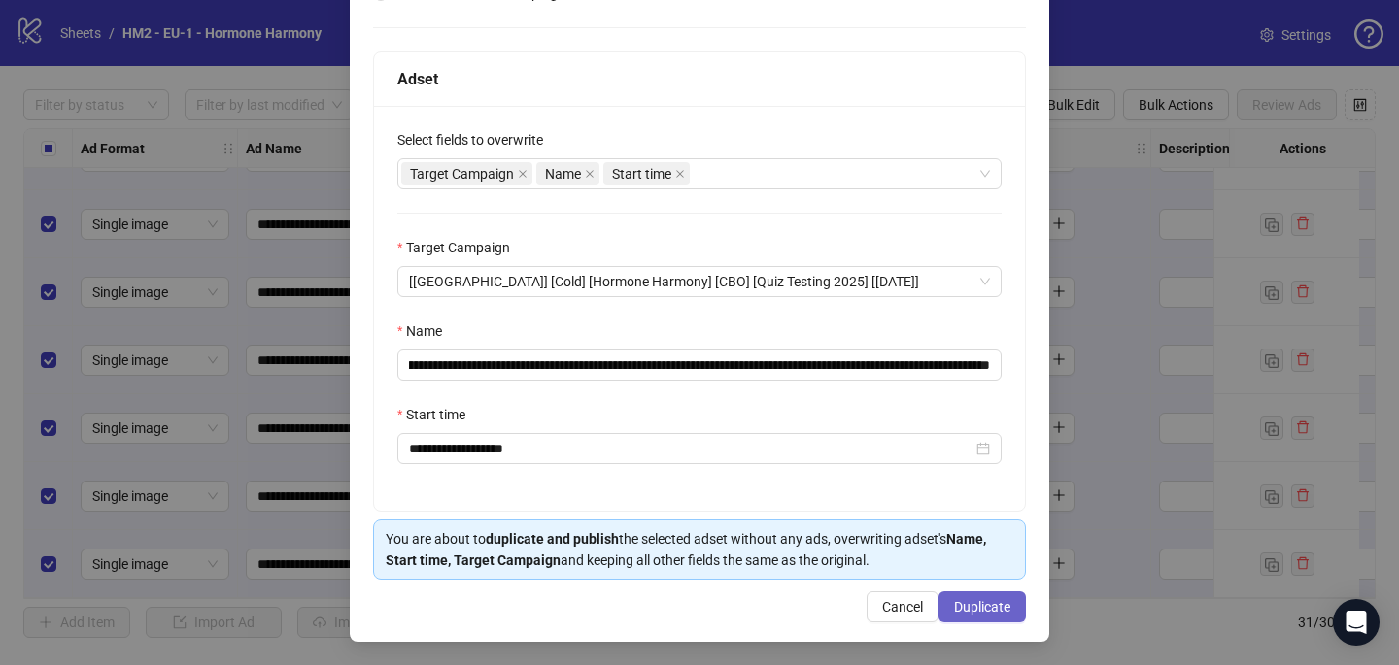
scroll to position [0, 0]
click at [992, 602] on span "Duplicate" at bounding box center [982, 607] width 56 height 16
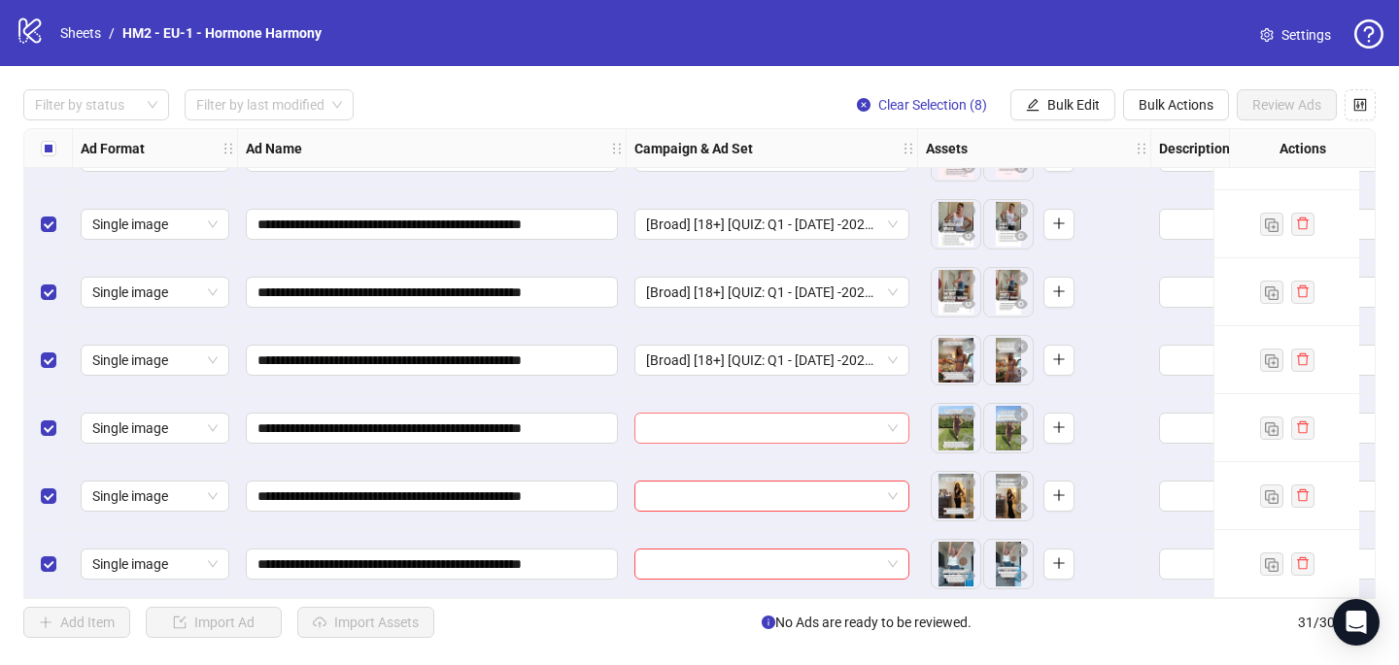
click at [796, 429] on input "search" at bounding box center [763, 428] width 234 height 29
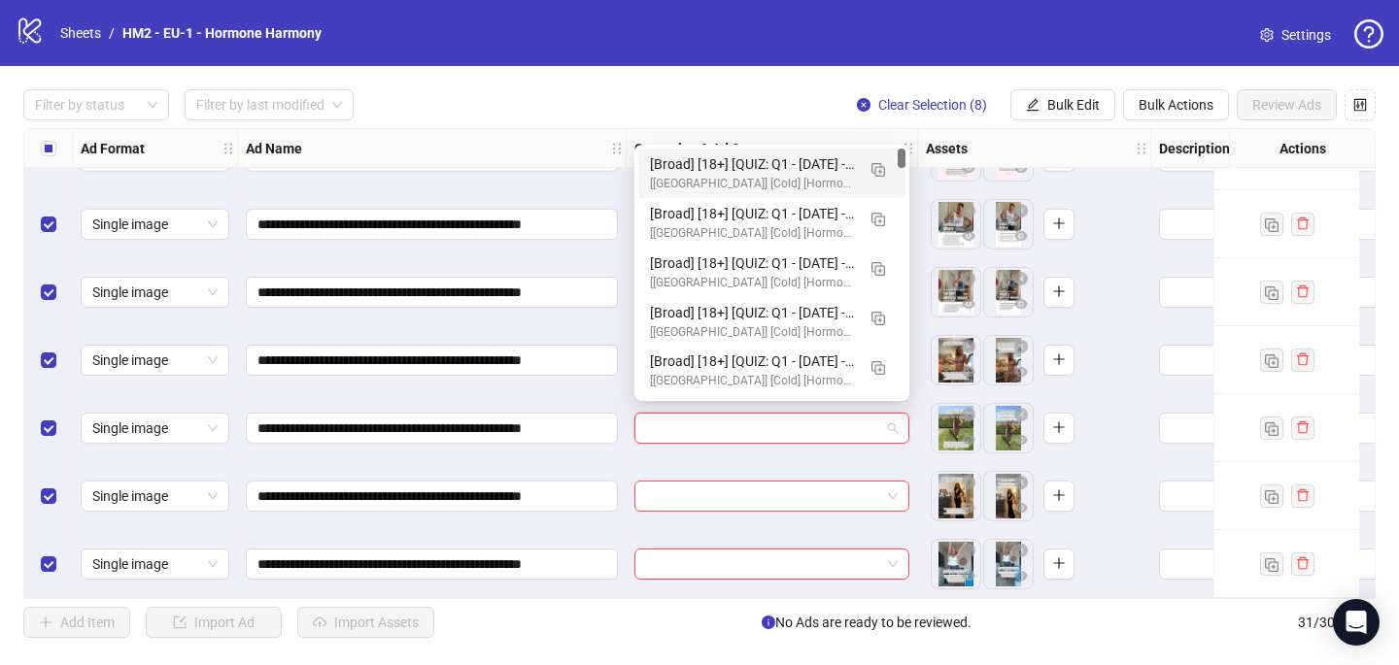
click at [813, 150] on div "[Broad] [18+] [QUIZ: Q1 - [DATE] -2025 - hormonal Quiz 10Q -15%off] [CRE: Q3-[D…" at bounding box center [771, 174] width 267 height 50
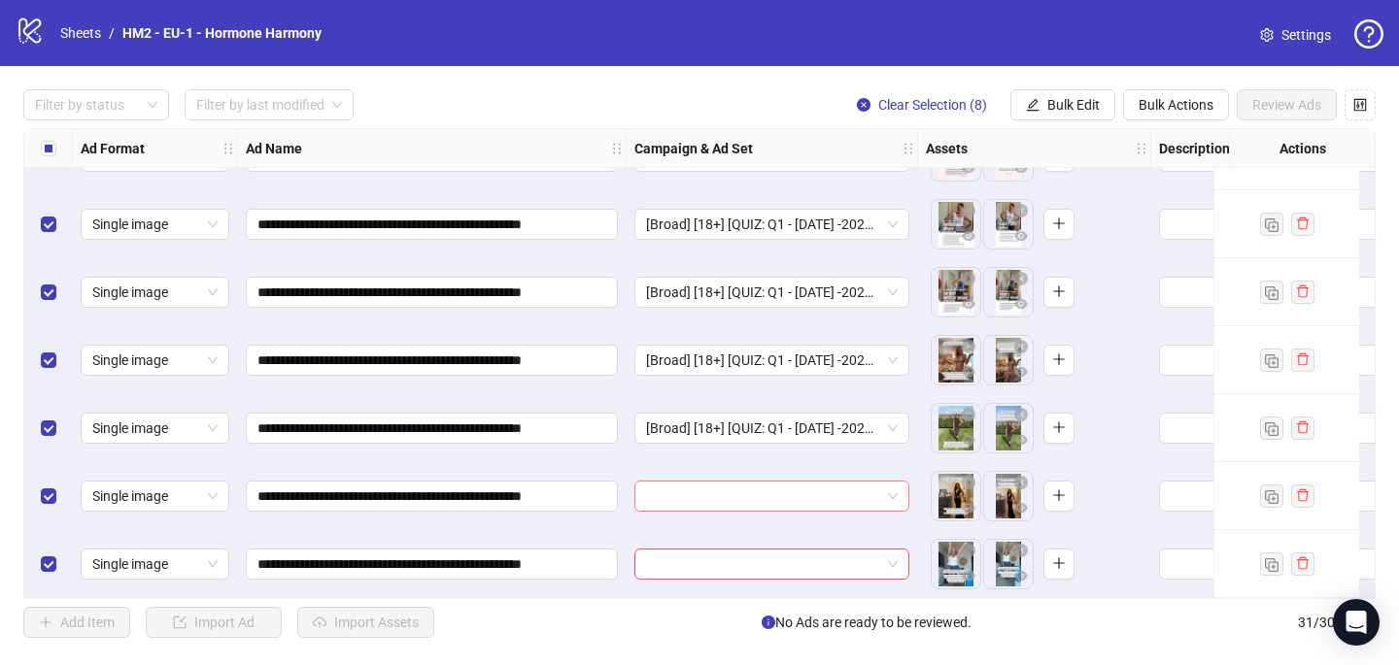
click at [747, 492] on input "search" at bounding box center [763, 496] width 234 height 29
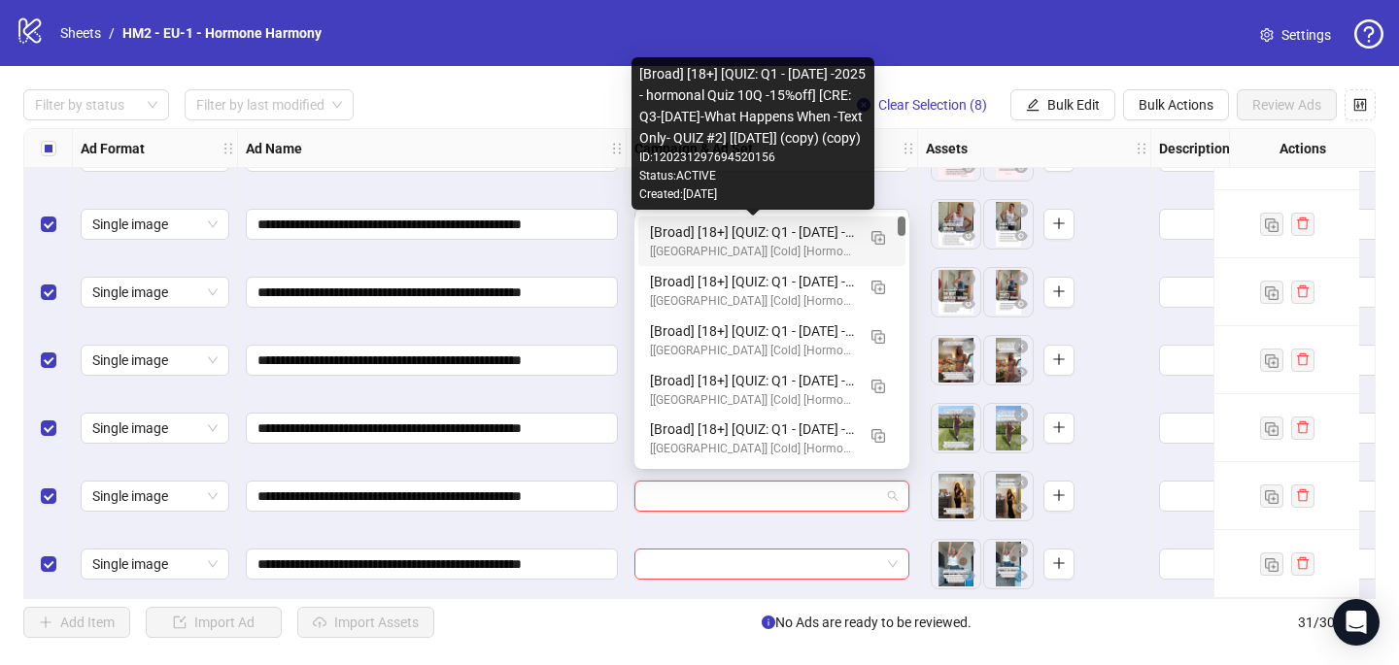
click at [780, 229] on div "[Broad] [18+] [QUIZ: Q1 - [DATE] -2025 - hormonal Quiz 10Q -15%off] [CRE: Q3-[D…" at bounding box center [752, 231] width 205 height 21
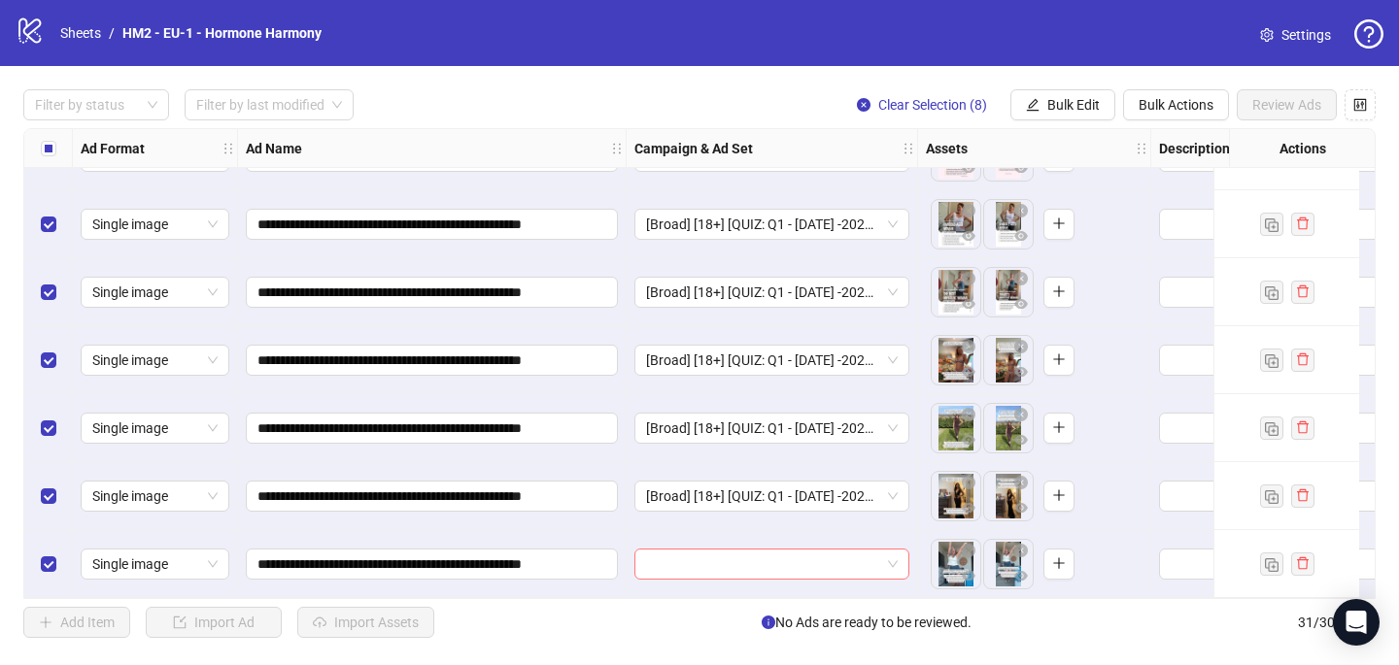
click at [685, 568] on input "search" at bounding box center [763, 564] width 234 height 29
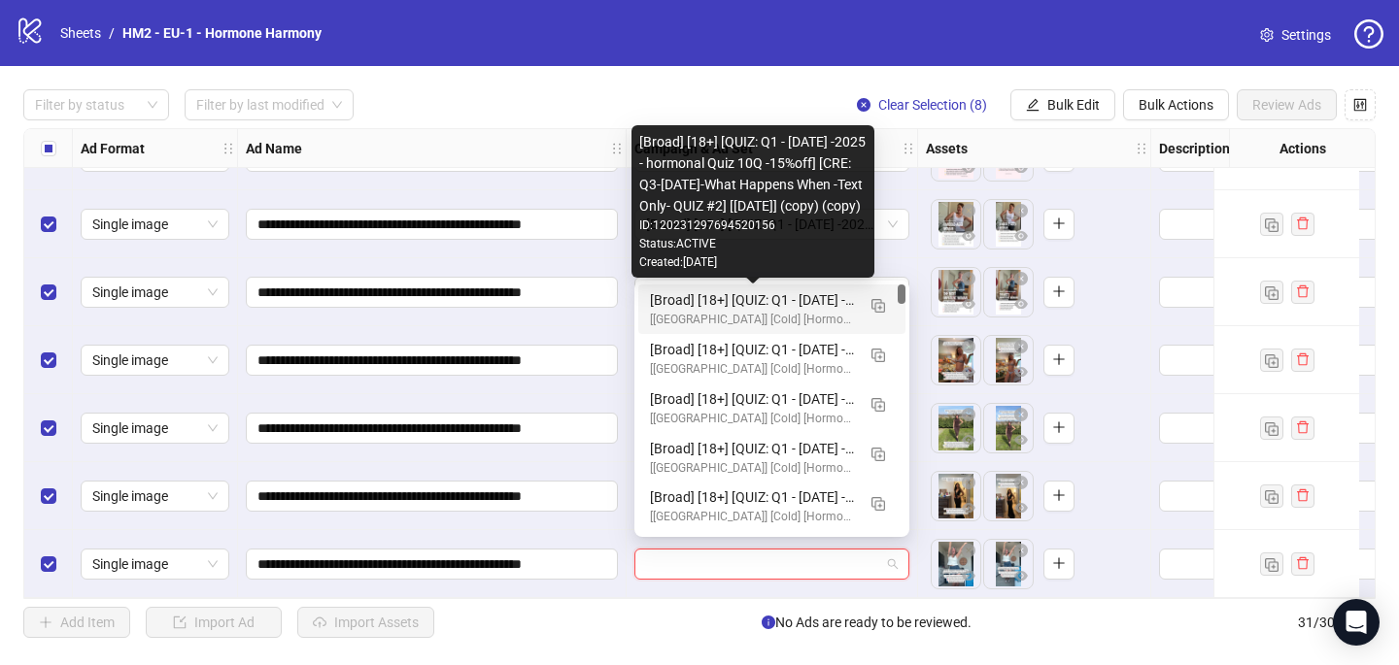
click at [729, 297] on div "[Broad] [18+] [QUIZ: Q1 - [DATE] -2025 - hormonal Quiz 10Q -15%off] [CRE: Q3-[D…" at bounding box center [752, 299] width 205 height 21
